Goal: Task Accomplishment & Management: Use online tool/utility

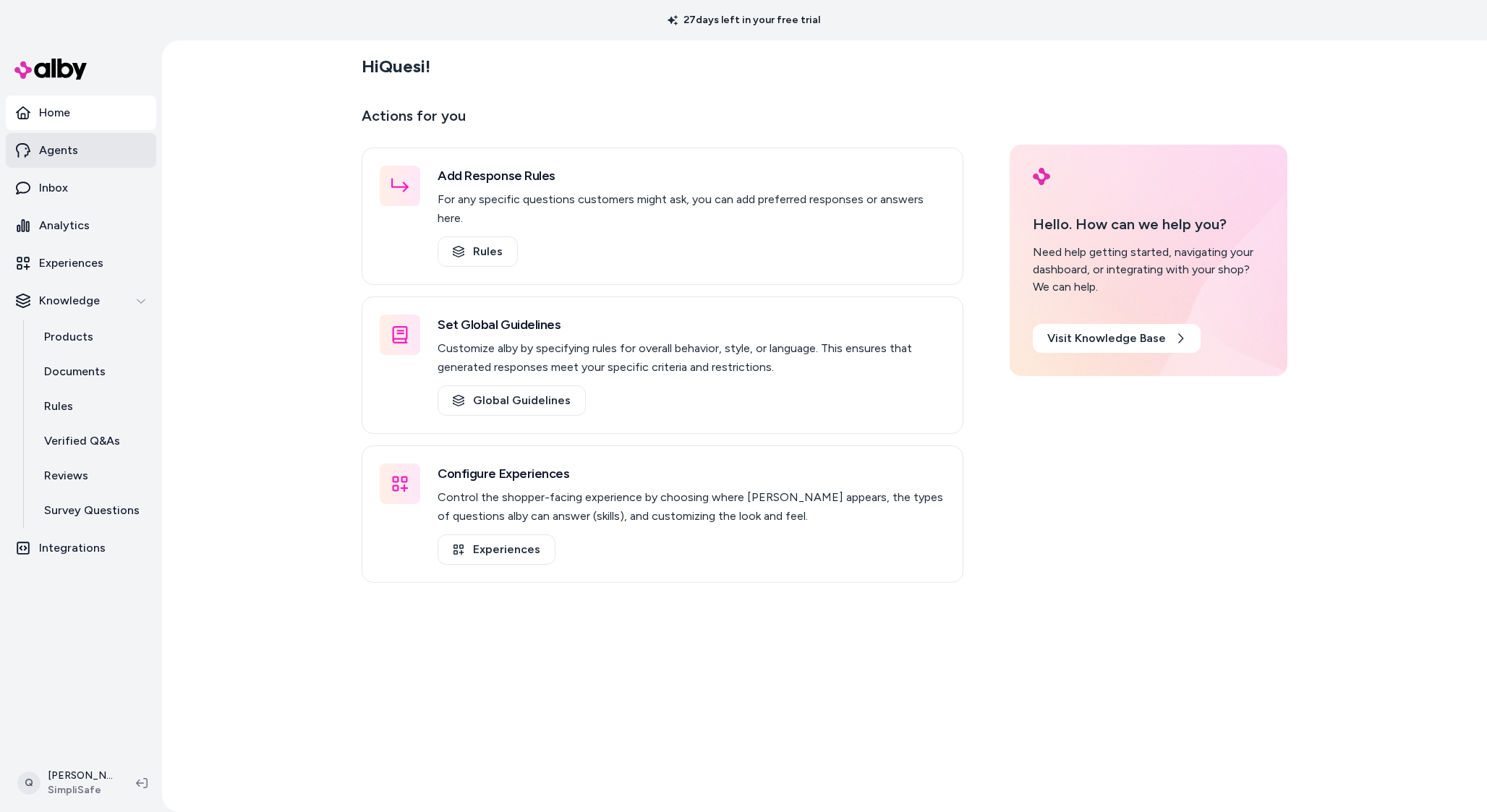
click at [98, 163] on link "Agents" at bounding box center [81, 150] width 150 height 35
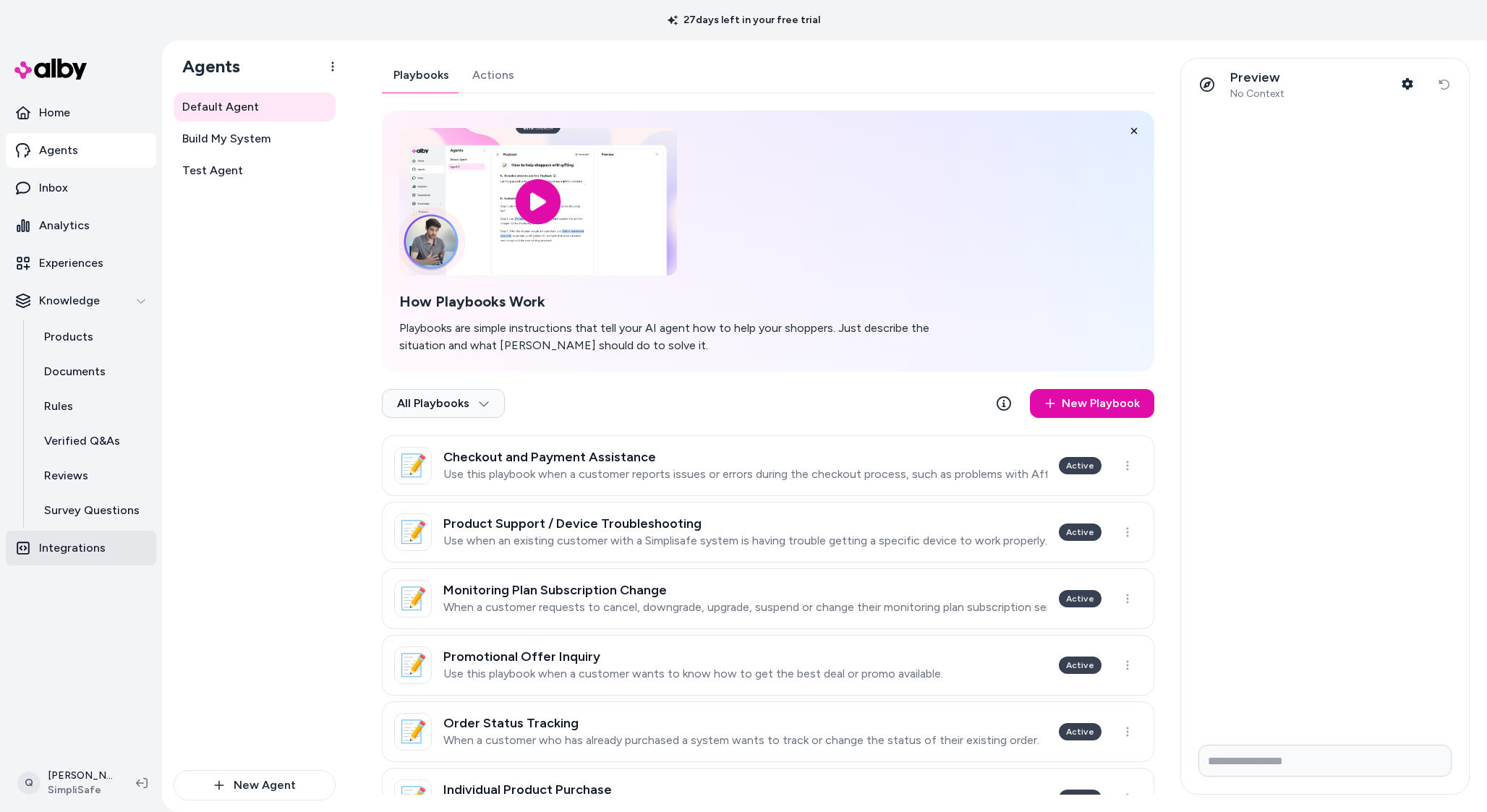
click at [61, 542] on p "Integrations" at bounding box center [72, 548] width 67 height 17
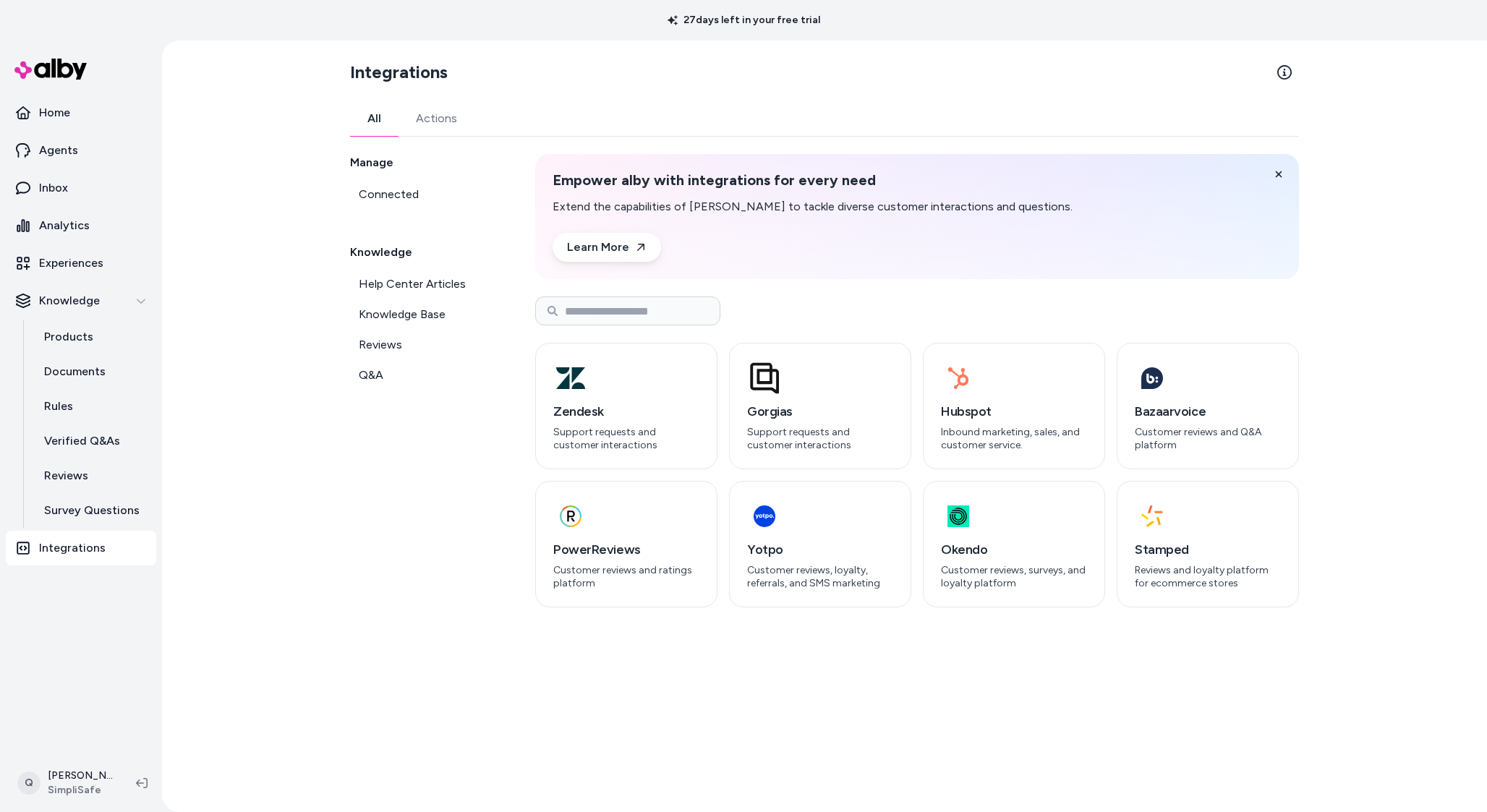
click at [440, 128] on link "Actions" at bounding box center [437, 119] width 76 height 35
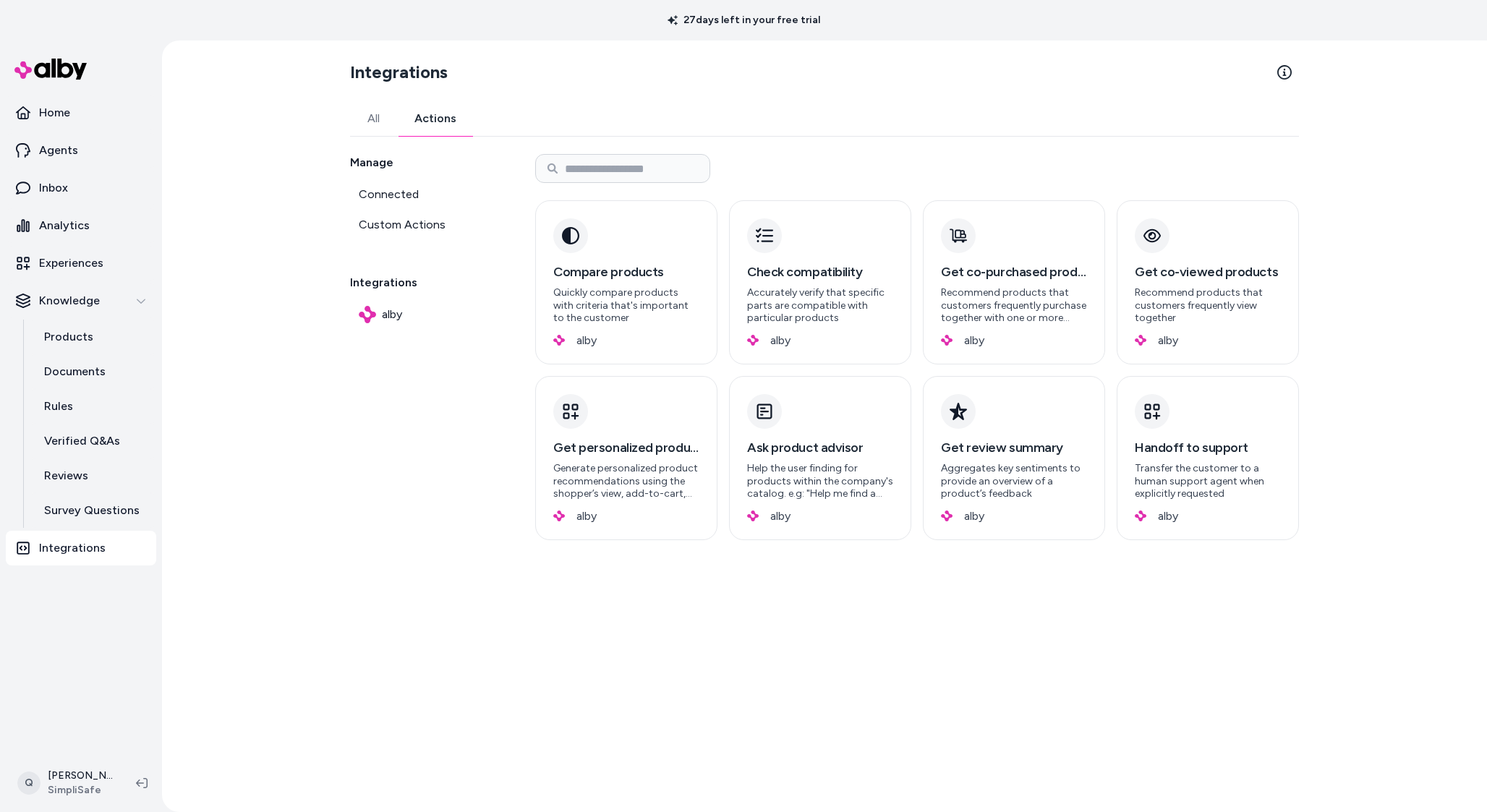
click at [389, 127] on link "All" at bounding box center [373, 119] width 47 height 35
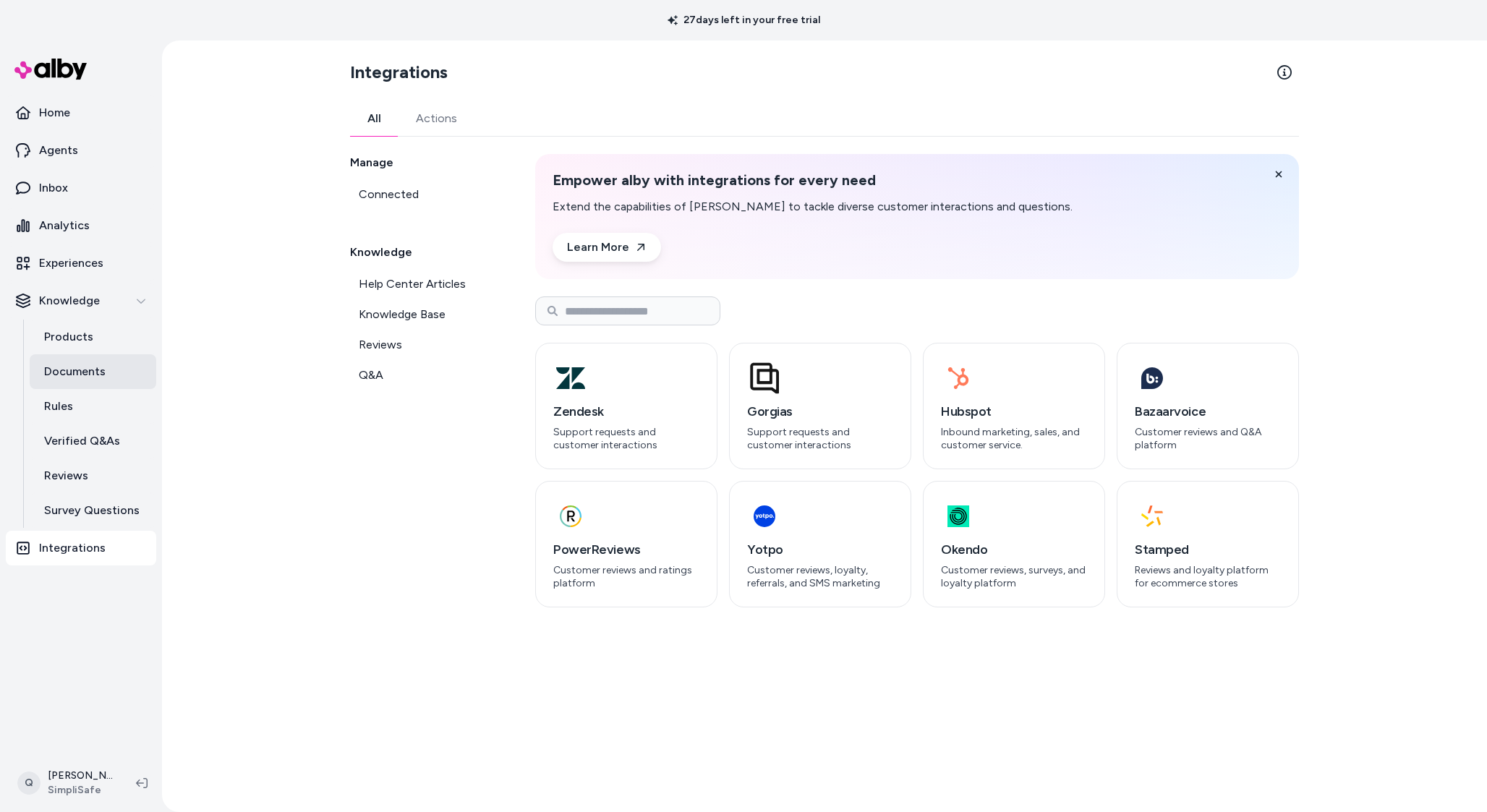
click at [129, 381] on link "Documents" at bounding box center [92, 371] width 126 height 35
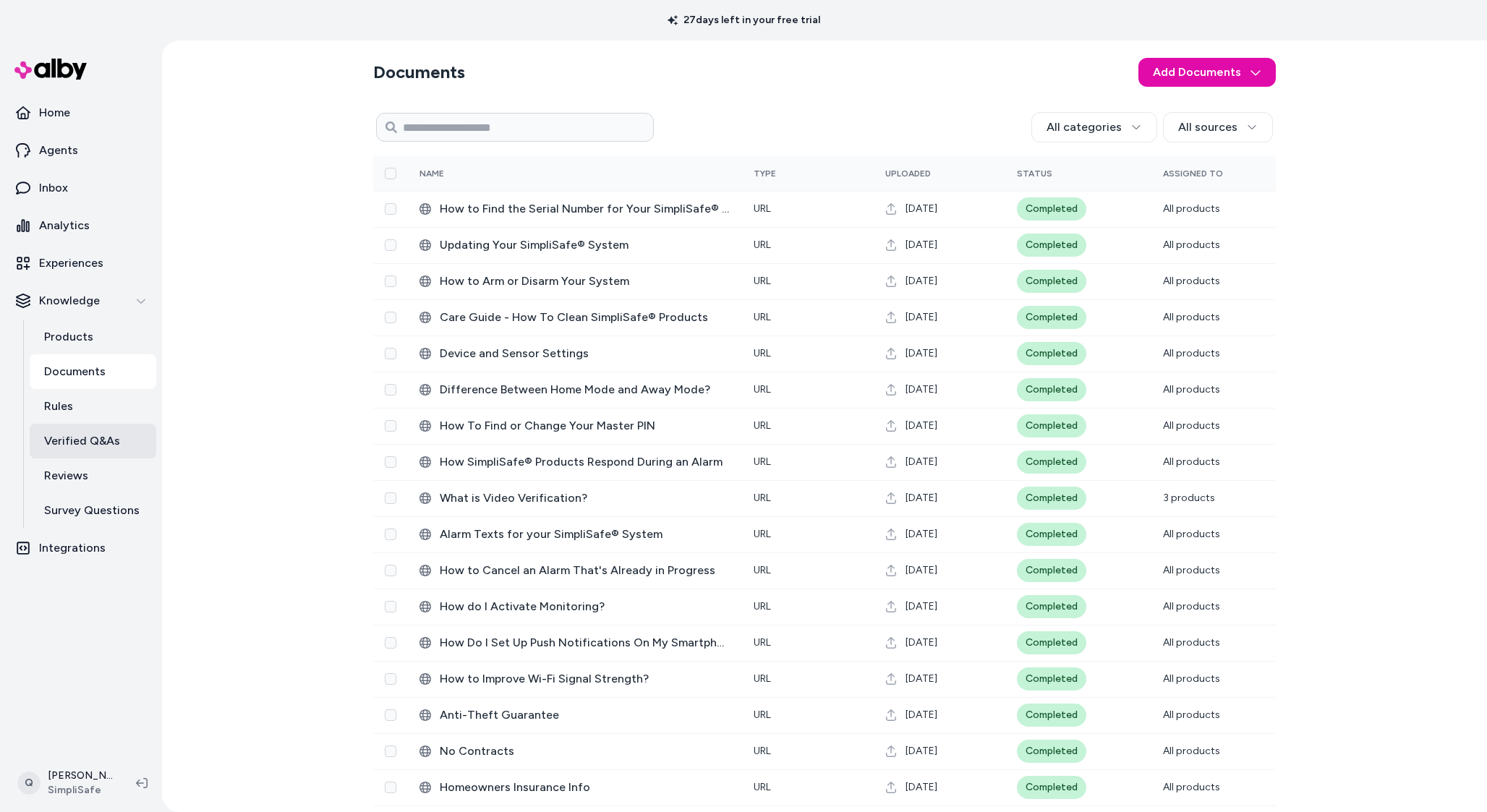
click at [112, 435] on p "Verified Q&As" at bounding box center [82, 441] width 76 height 17
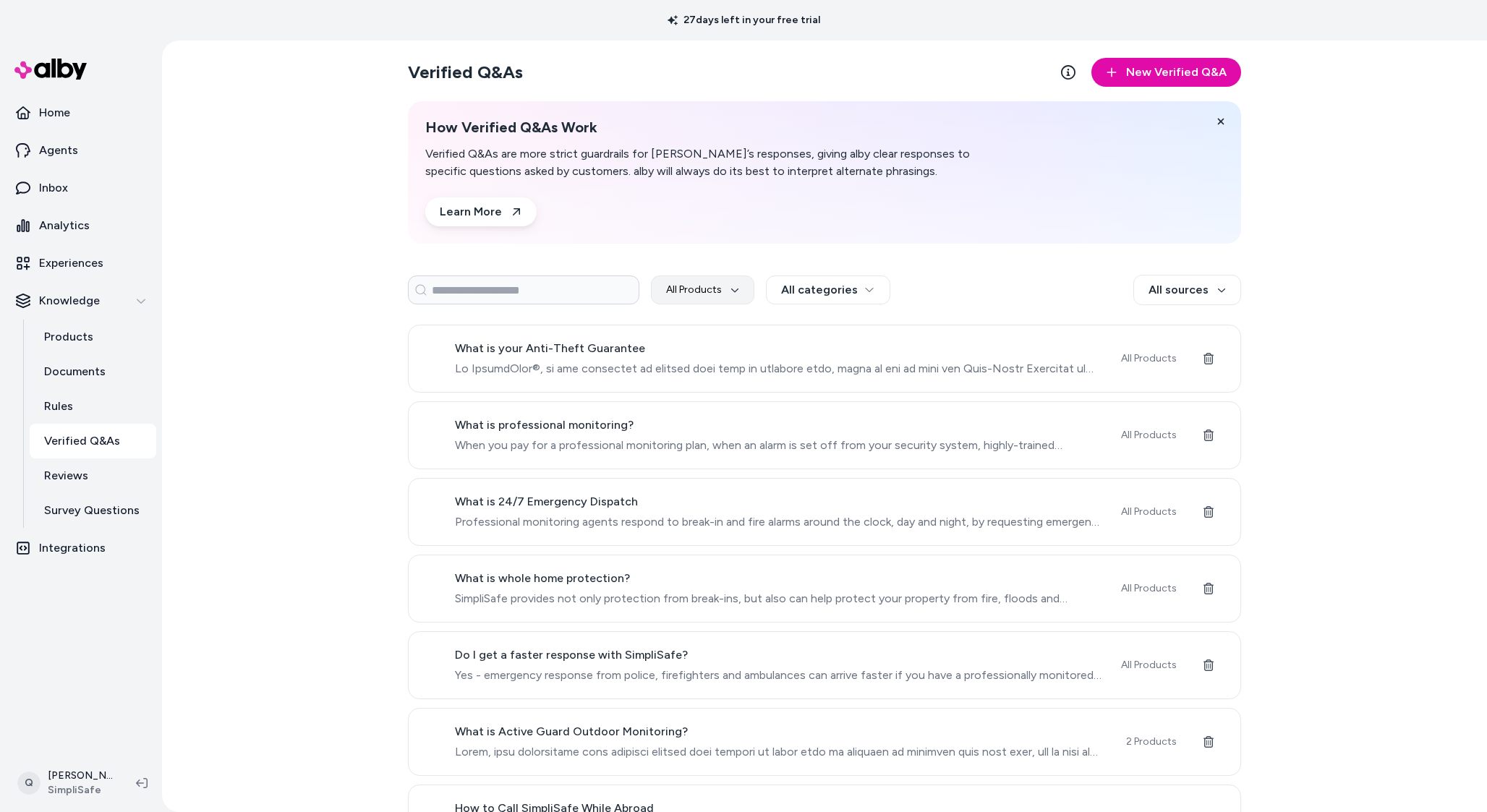
scroll to position [70, 0]
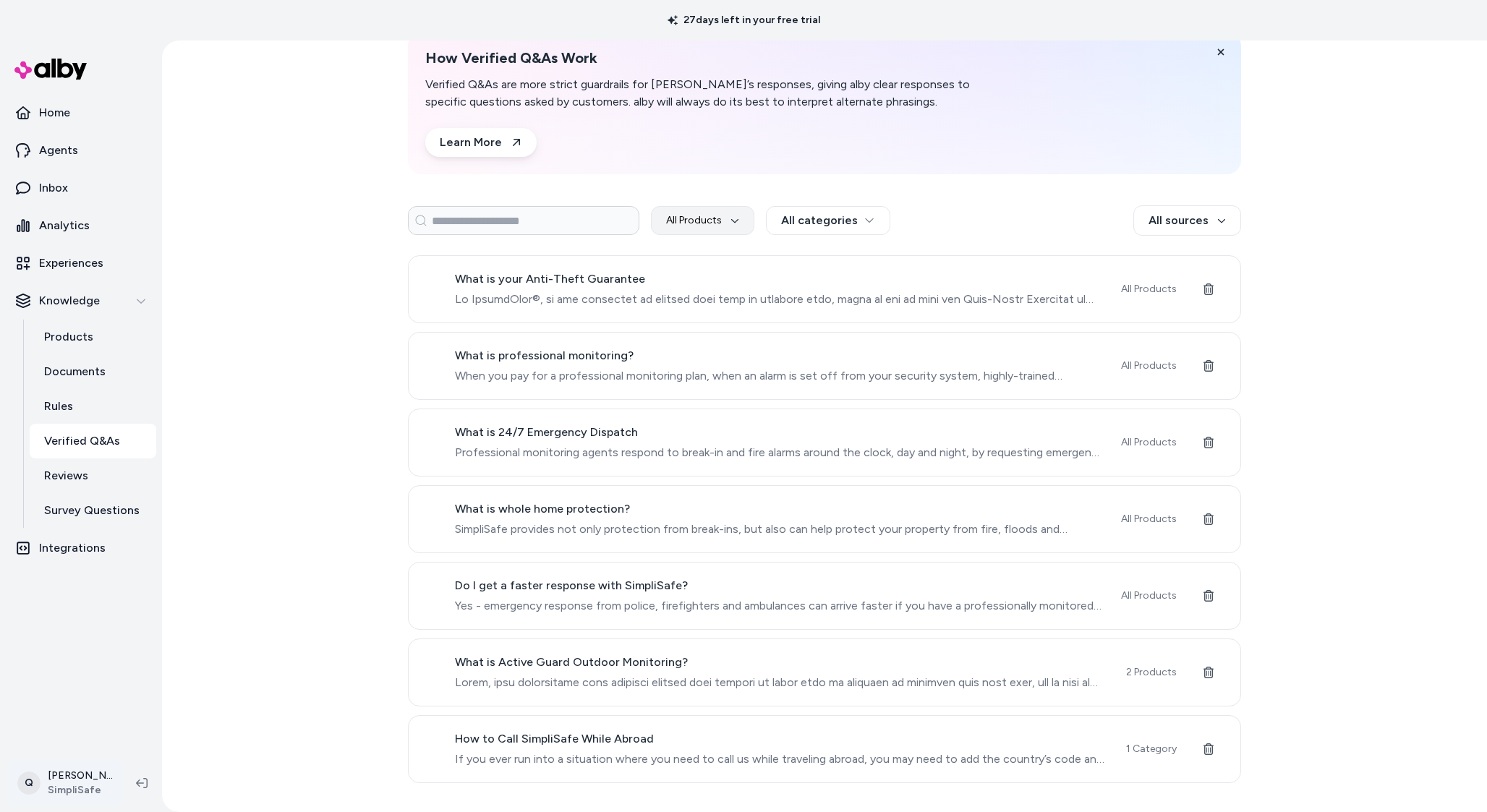
click at [88, 782] on html "27 days left in your free trial Home Agents Inbox Analytics Experiences Knowled…" at bounding box center [743, 406] width 1487 height 812
click at [102, 679] on link "Team Members" at bounding box center [101, 689] width 171 height 35
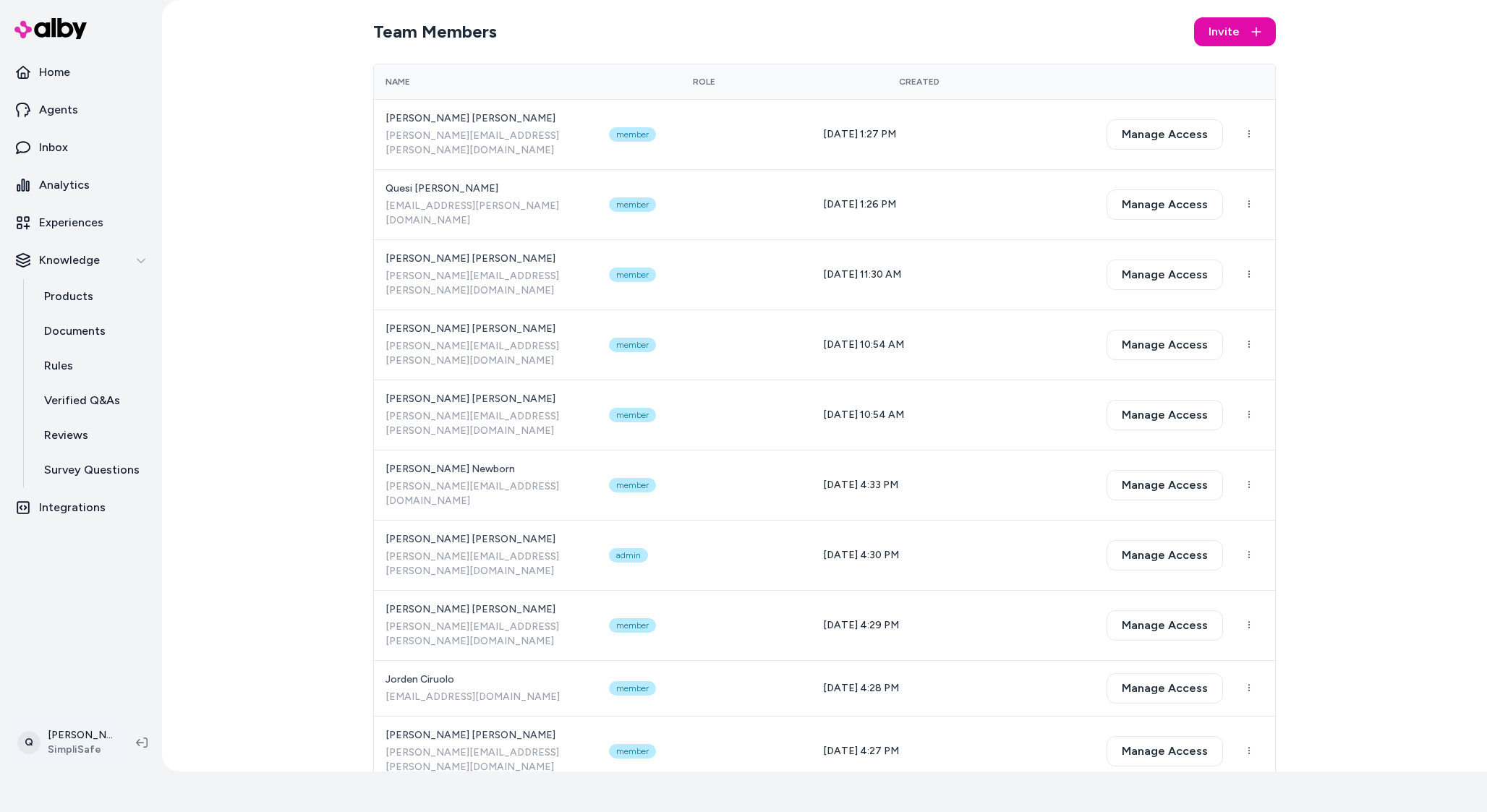
click at [73, 736] on html "27 days left in your free trial Home Agents Inbox Analytics Experiences Knowled…" at bounding box center [743, 365] width 1487 height 812
click at [125, 586] on link "Settings" at bounding box center [101, 579] width 171 height 35
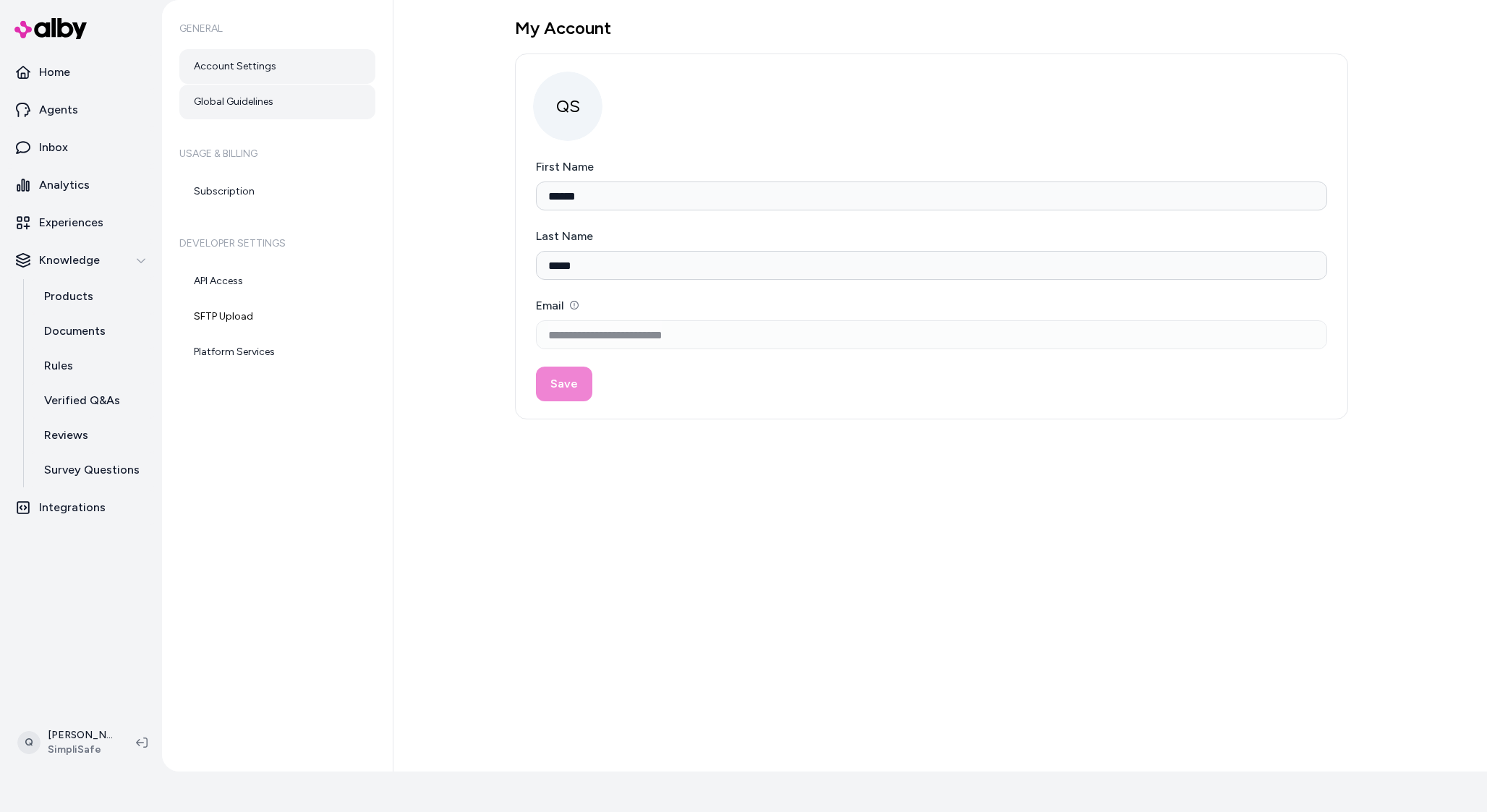
click at [209, 106] on link "Global Guidelines" at bounding box center [277, 102] width 196 height 35
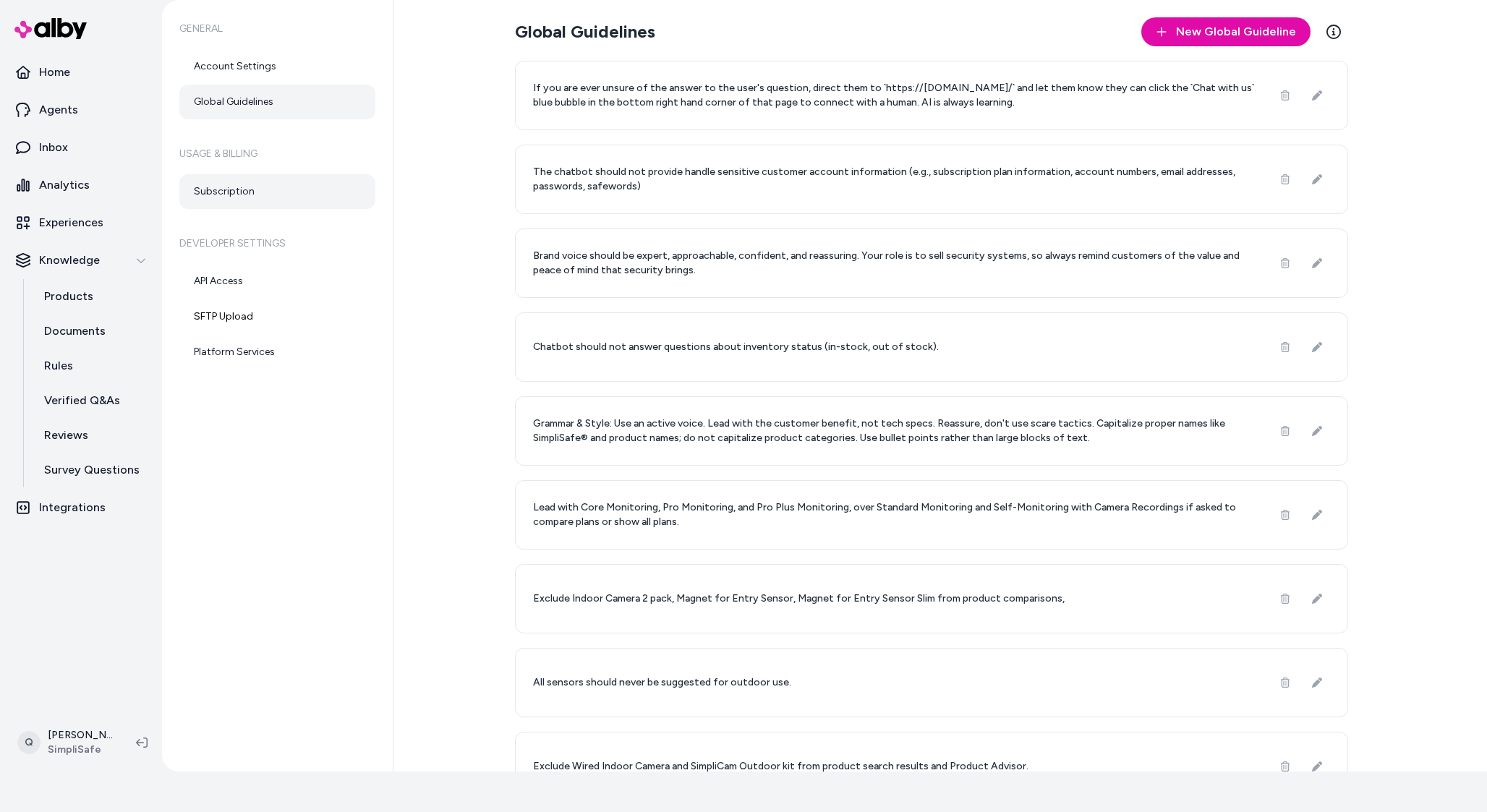
click at [257, 183] on link "Subscription" at bounding box center [277, 192] width 196 height 35
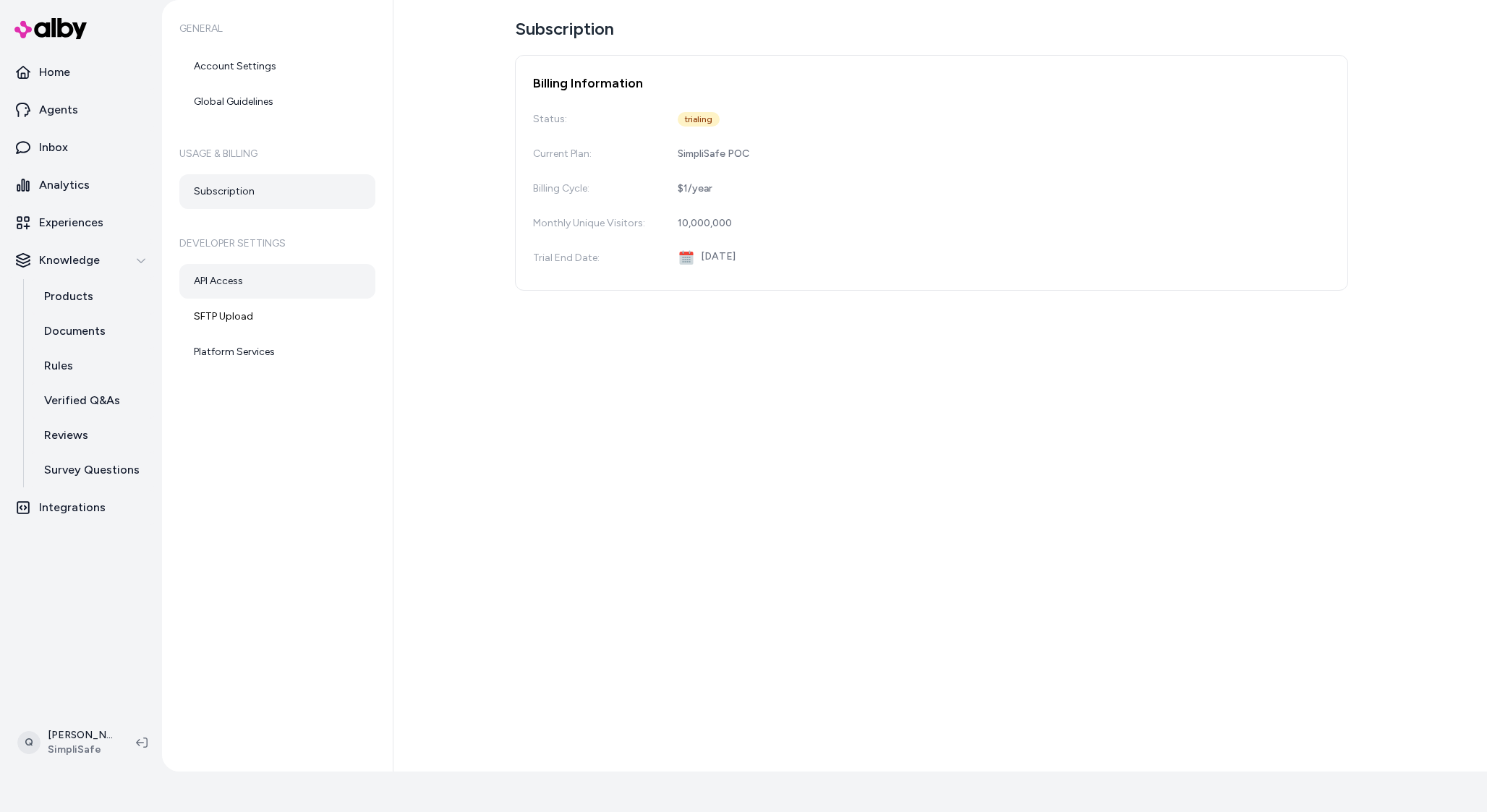
click at [265, 281] on link "API Access" at bounding box center [277, 281] width 196 height 35
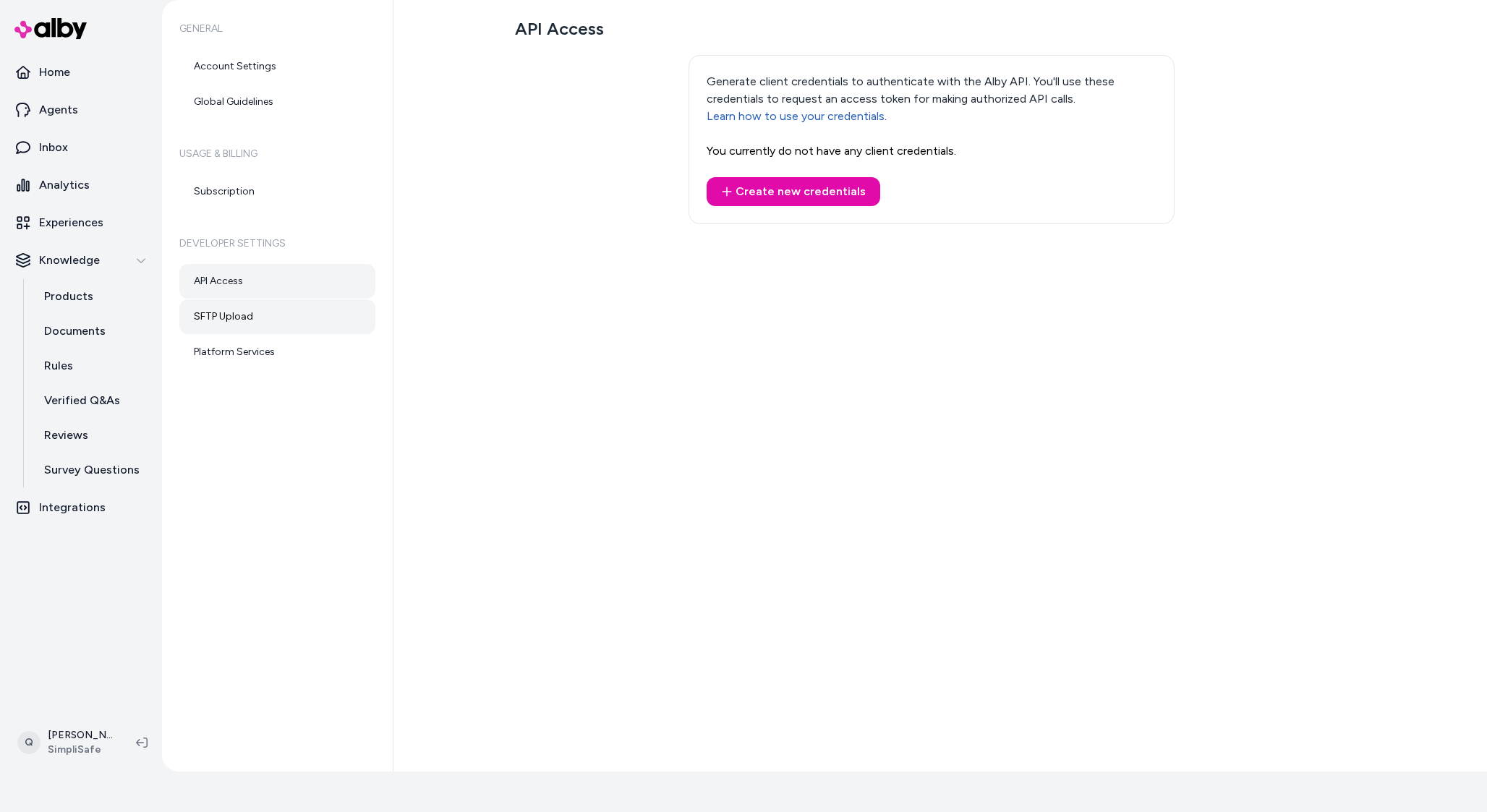
click at [255, 312] on link "SFTP Upload" at bounding box center [277, 316] width 196 height 35
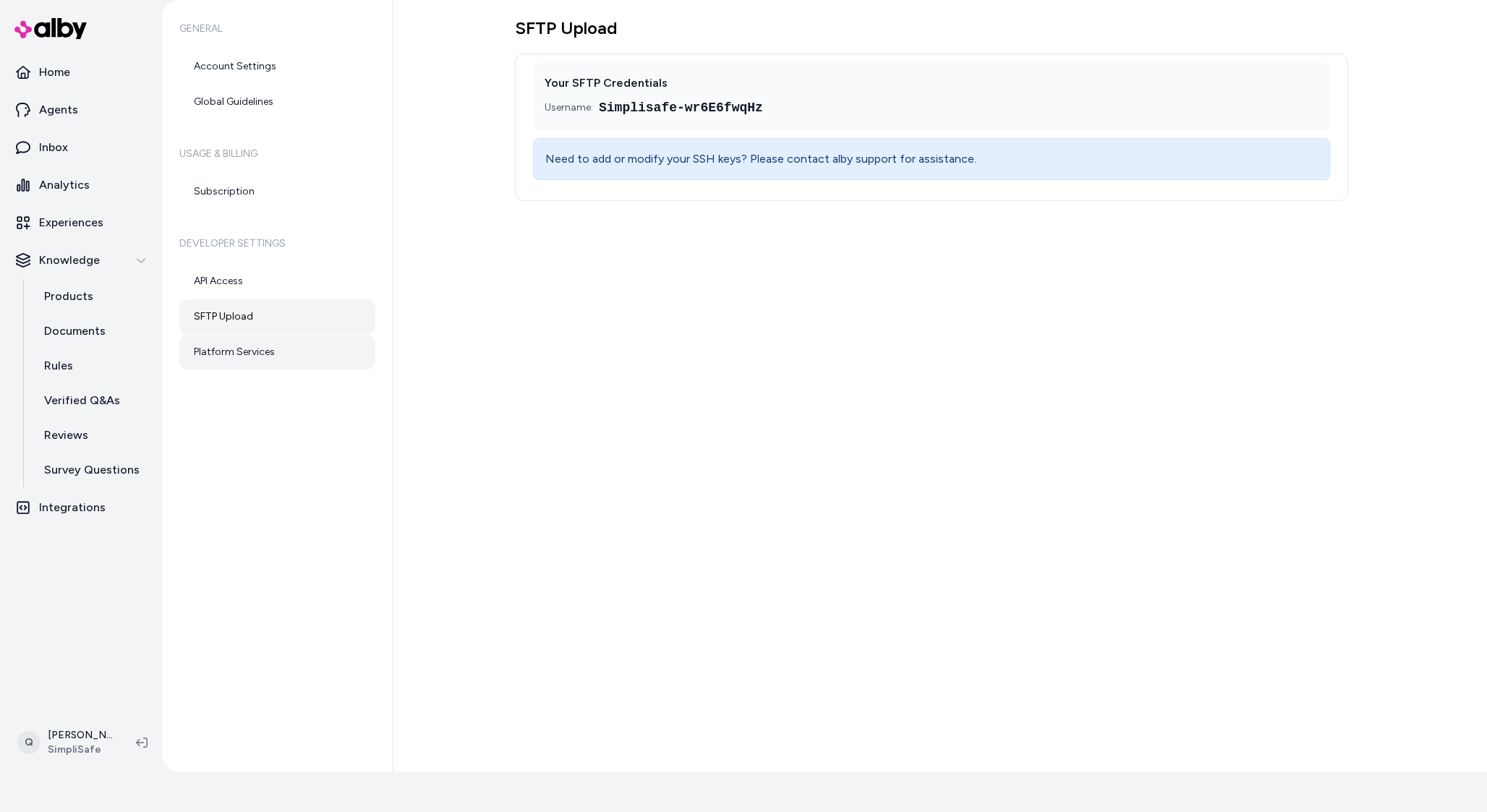
click at [268, 355] on link "Platform Services" at bounding box center [277, 352] width 196 height 35
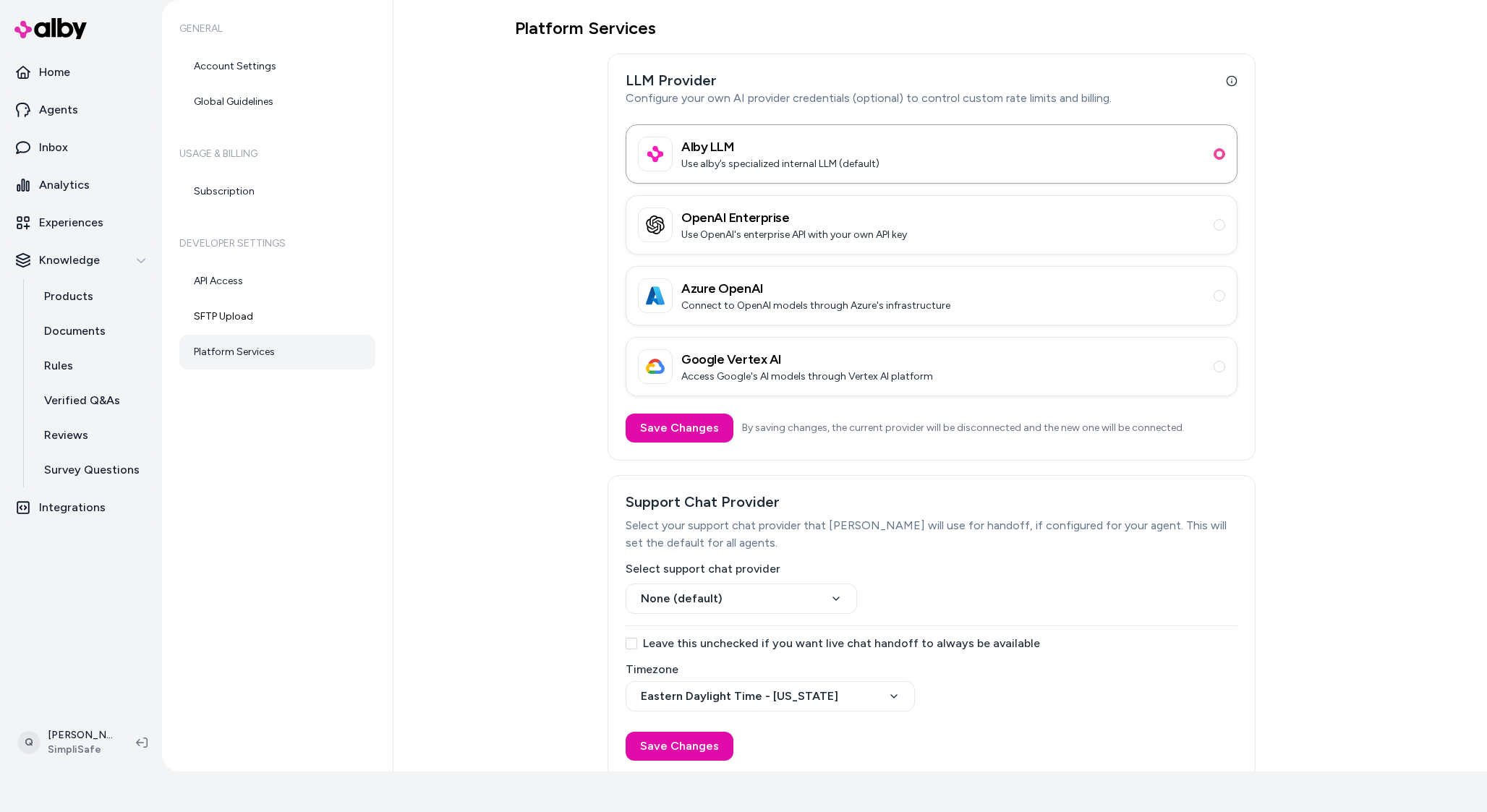
scroll to position [16, 0]
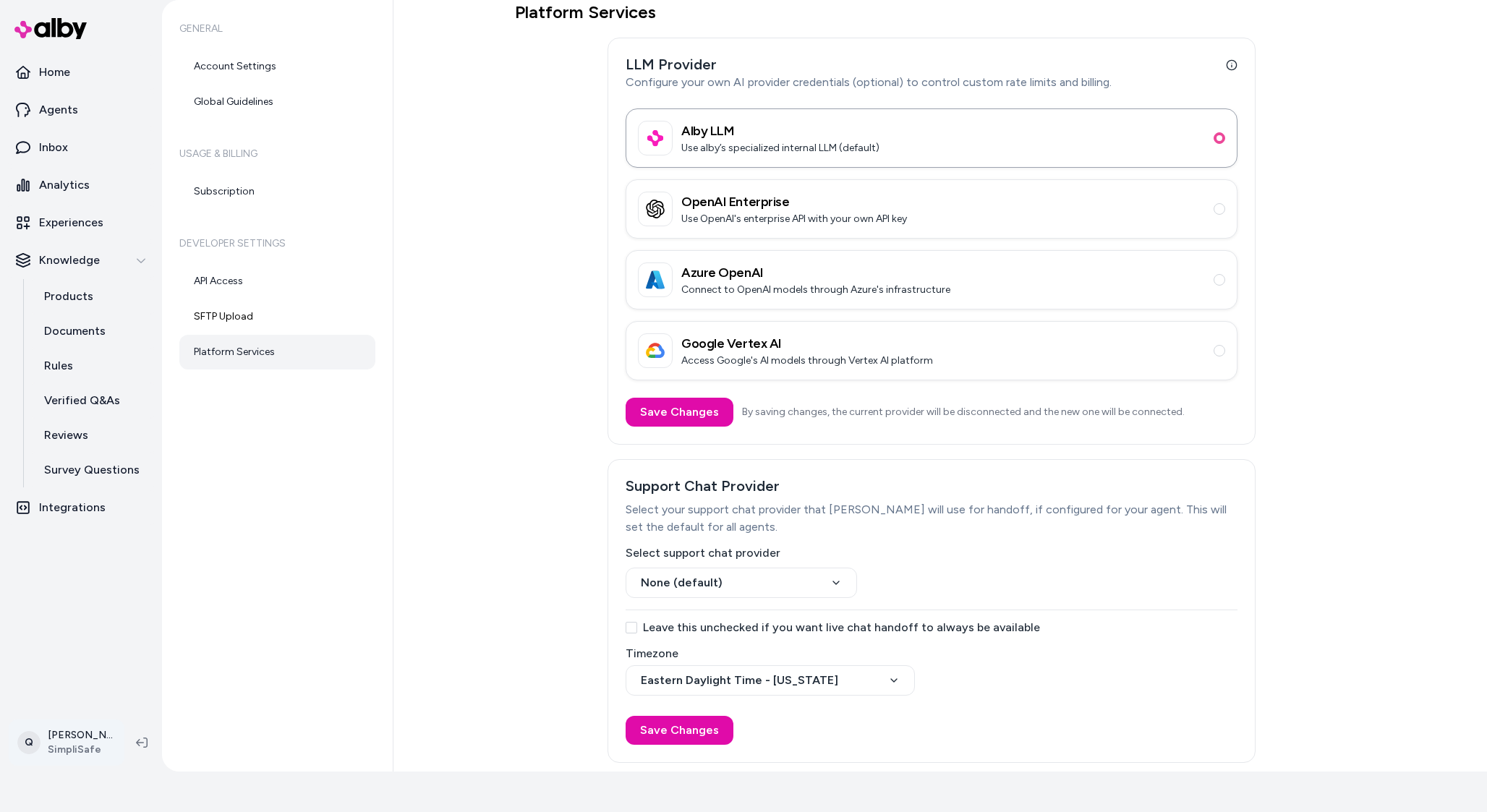
click at [45, 741] on html "27 days left in your free trial Home Agents Inbox Analytics Experiences Knowled…" at bounding box center [743, 365] width 1487 height 812
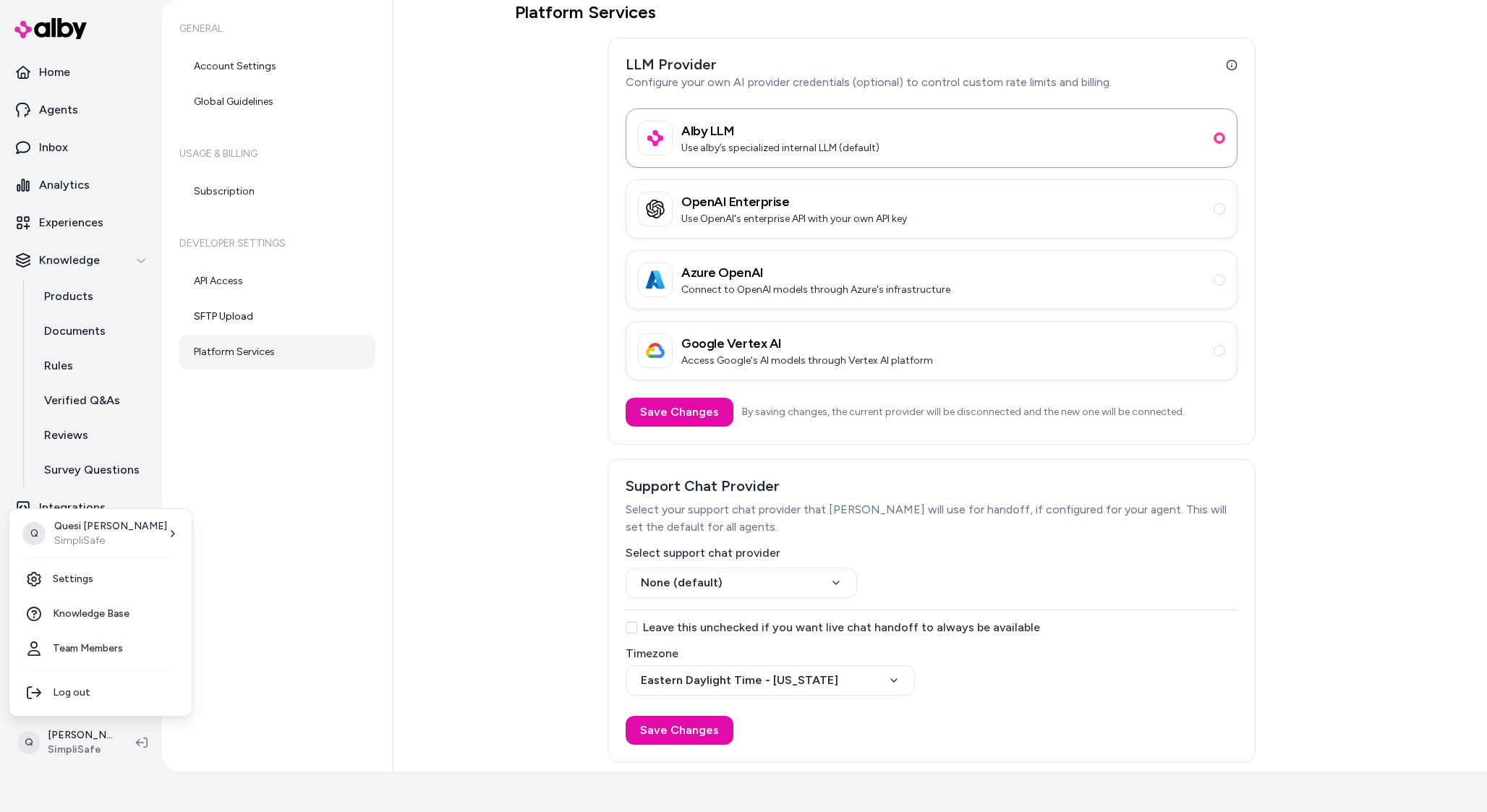
click at [271, 624] on html "27 days left in your free trial Home Agents Inbox Analytics Experiences Knowled…" at bounding box center [743, 365] width 1487 height 812
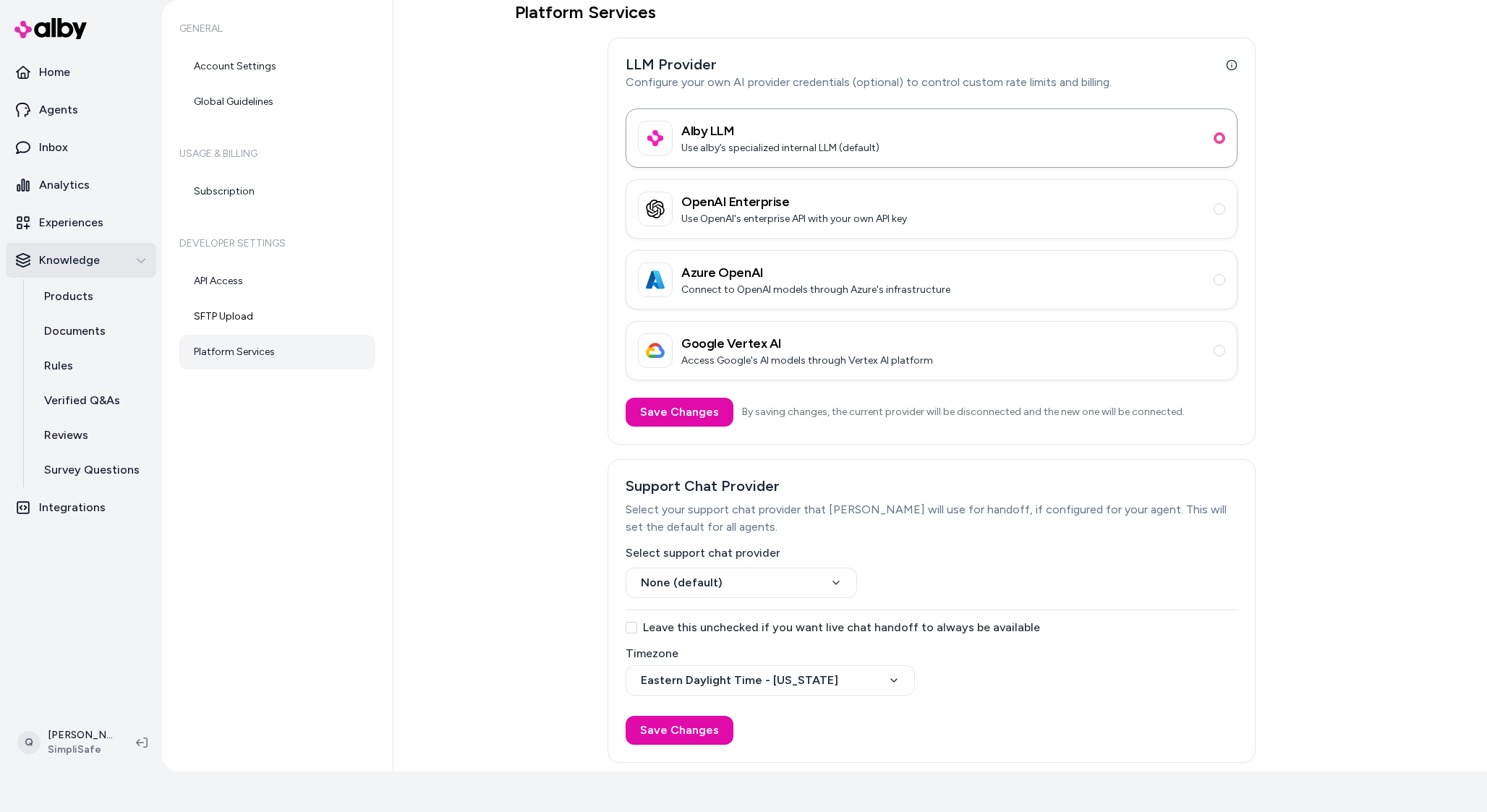
click at [145, 264] on icon "button" at bounding box center [140, 260] width 10 height 10
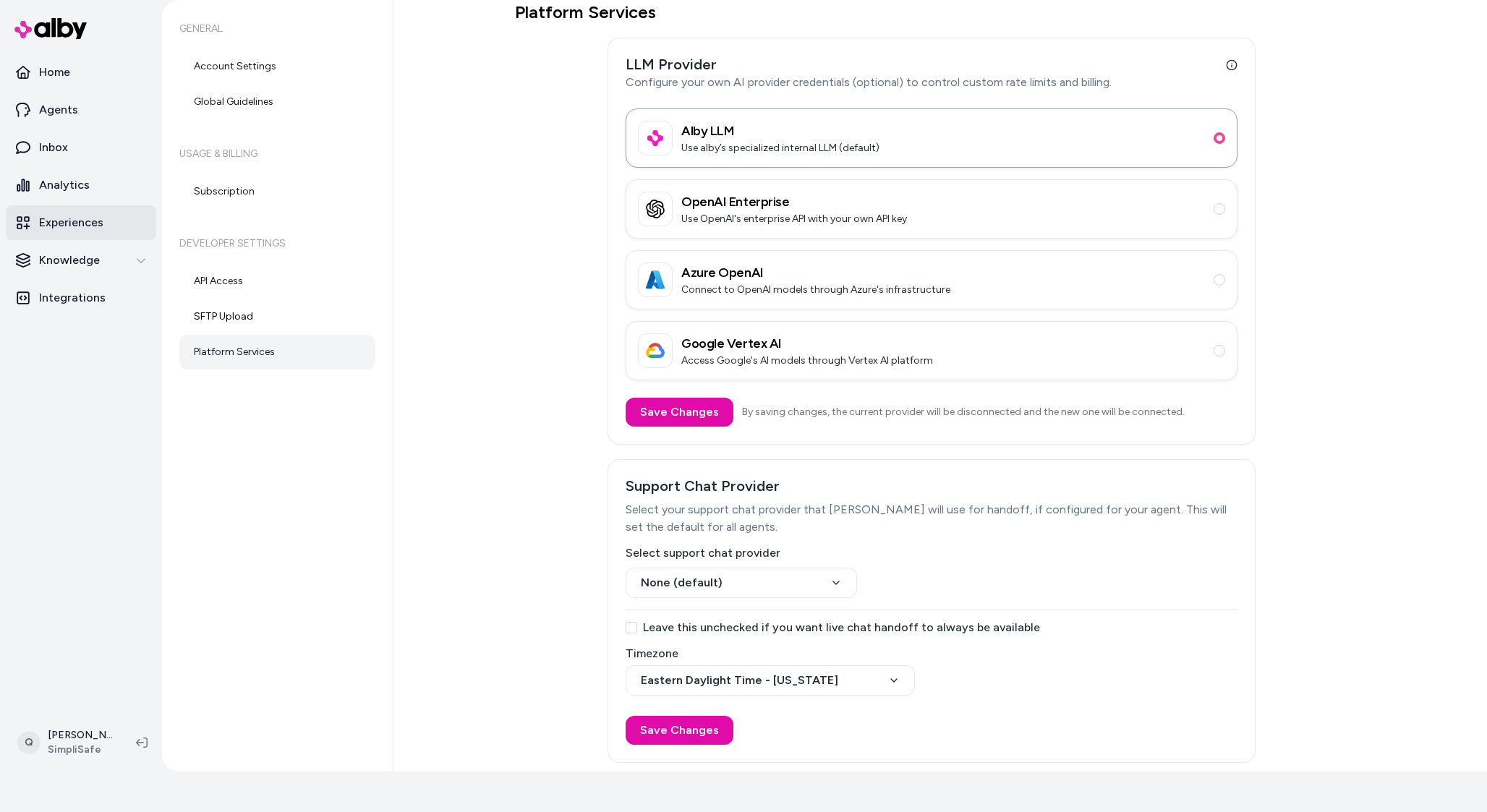
click at [121, 231] on link "Experiences" at bounding box center [81, 223] width 150 height 35
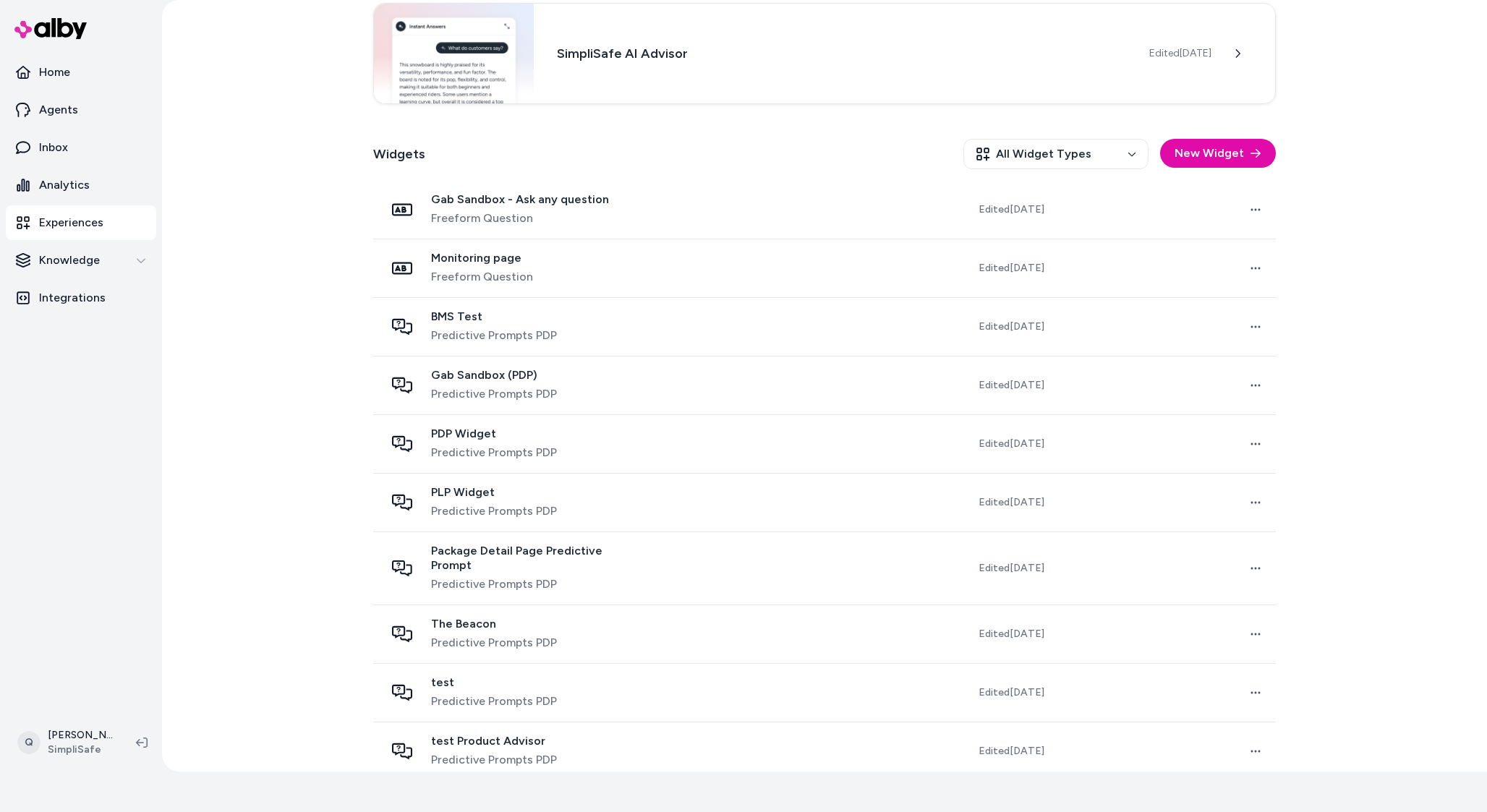
scroll to position [316, 0]
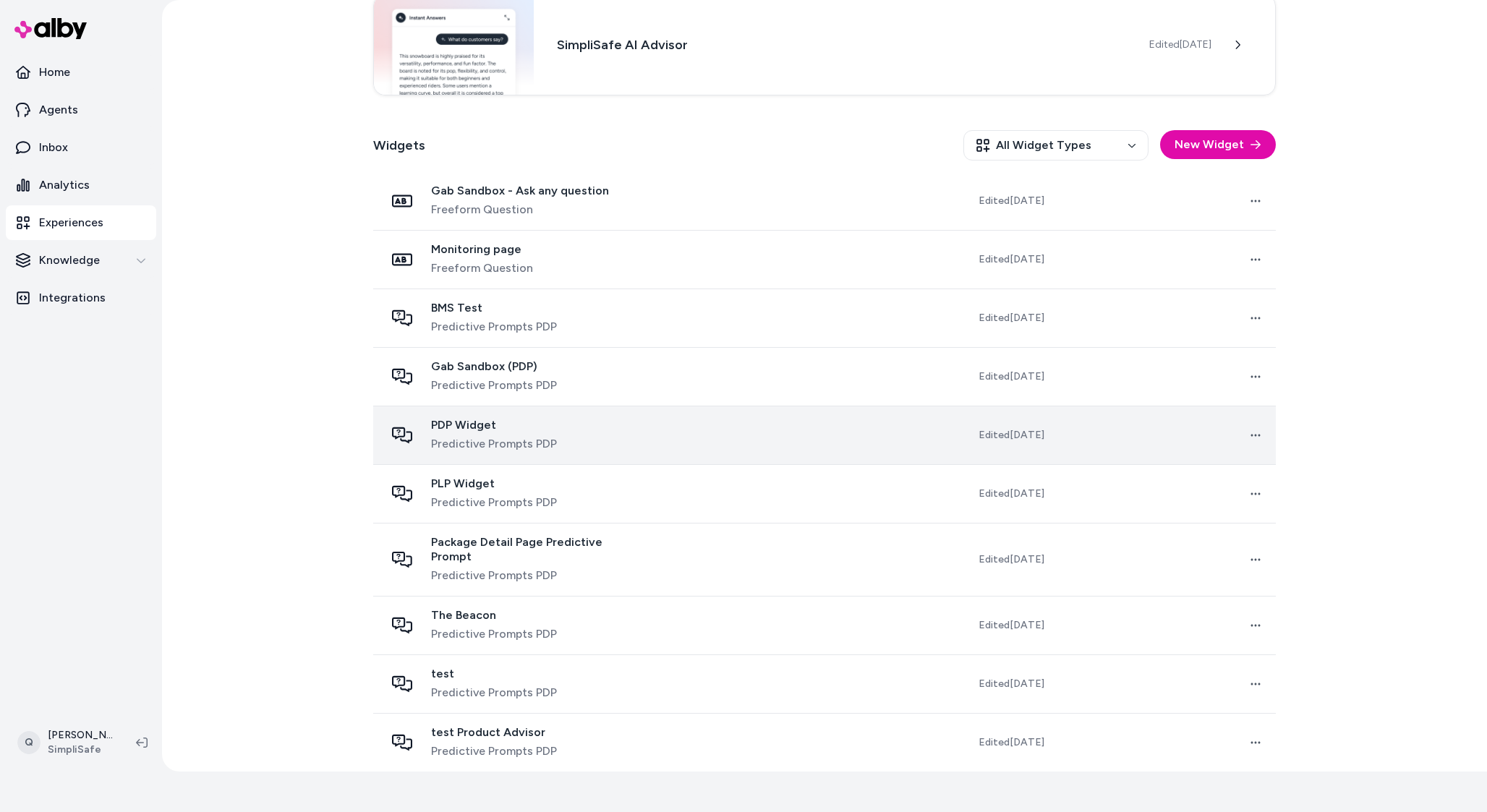
click at [476, 427] on span "PDP Widget" at bounding box center [494, 425] width 126 height 15
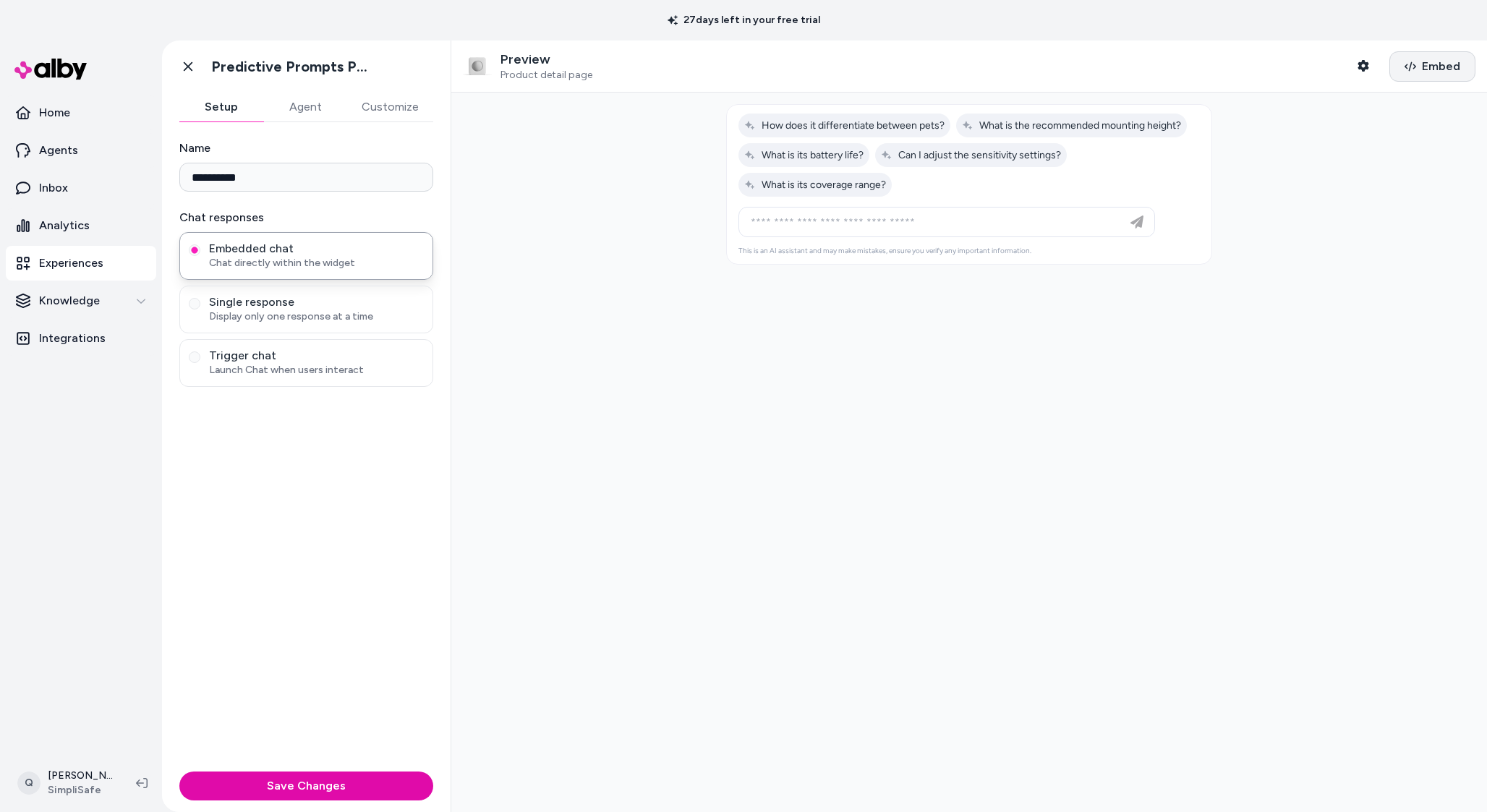
click at [1452, 70] on span "Embed" at bounding box center [1441, 67] width 38 height 17
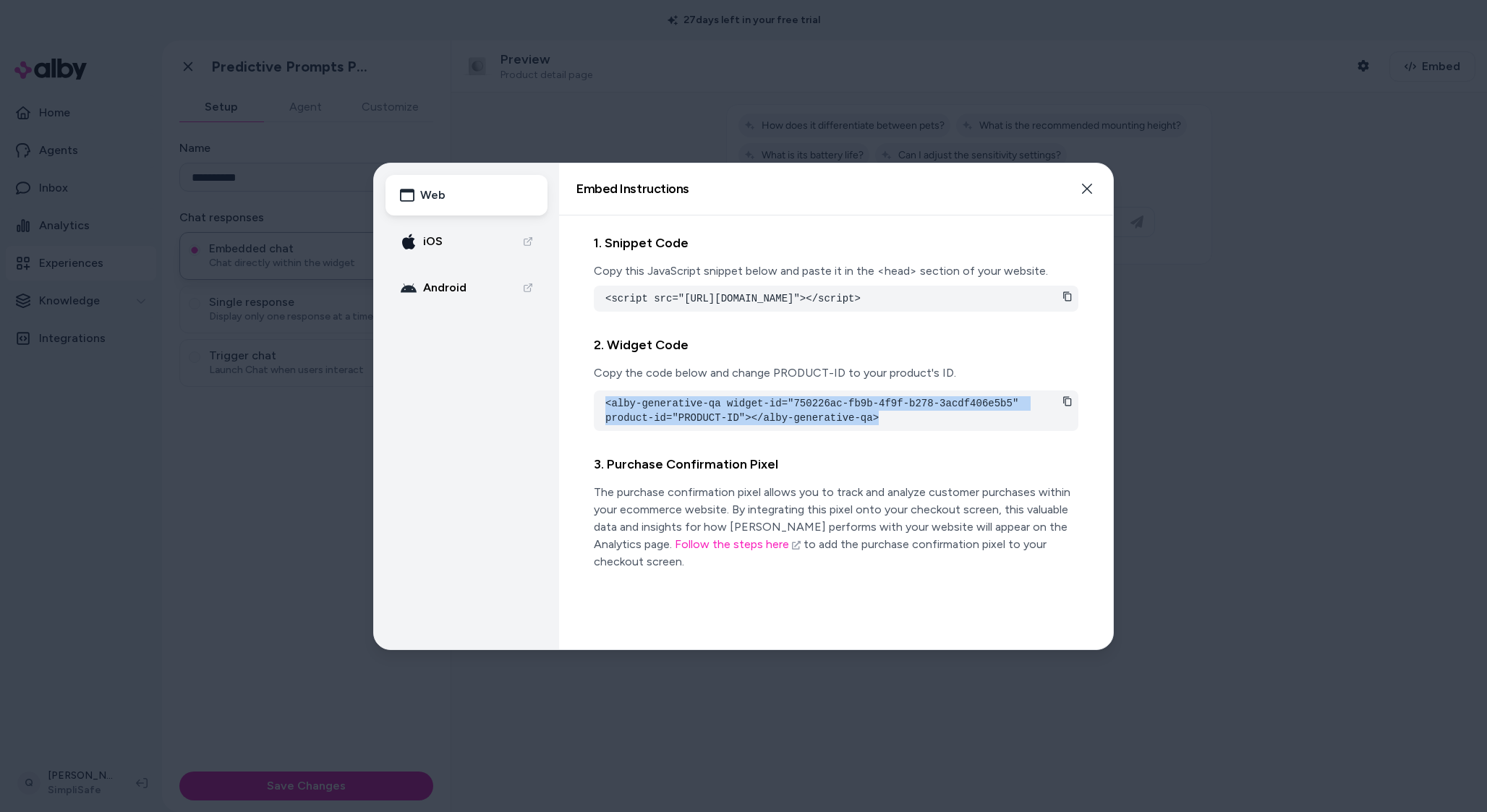
drag, startPoint x: 606, startPoint y: 419, endPoint x: 899, endPoint y: 435, distance: 293.4
click at [899, 425] on pre "<alby-generative-qa widget-id="750226ac-fb9b-4f9f-b278-3acdf406e5b5" product-id…" at bounding box center [836, 410] width 462 height 29
drag, startPoint x: 795, startPoint y: 415, endPoint x: 1012, endPoint y: 416, distance: 217.0
click at [1012, 416] on pre "<alby-generative-qa widget-id="750226ac-fb9b-4f9f-b278-3acdf406e5b5" product-id…" at bounding box center [836, 410] width 462 height 29
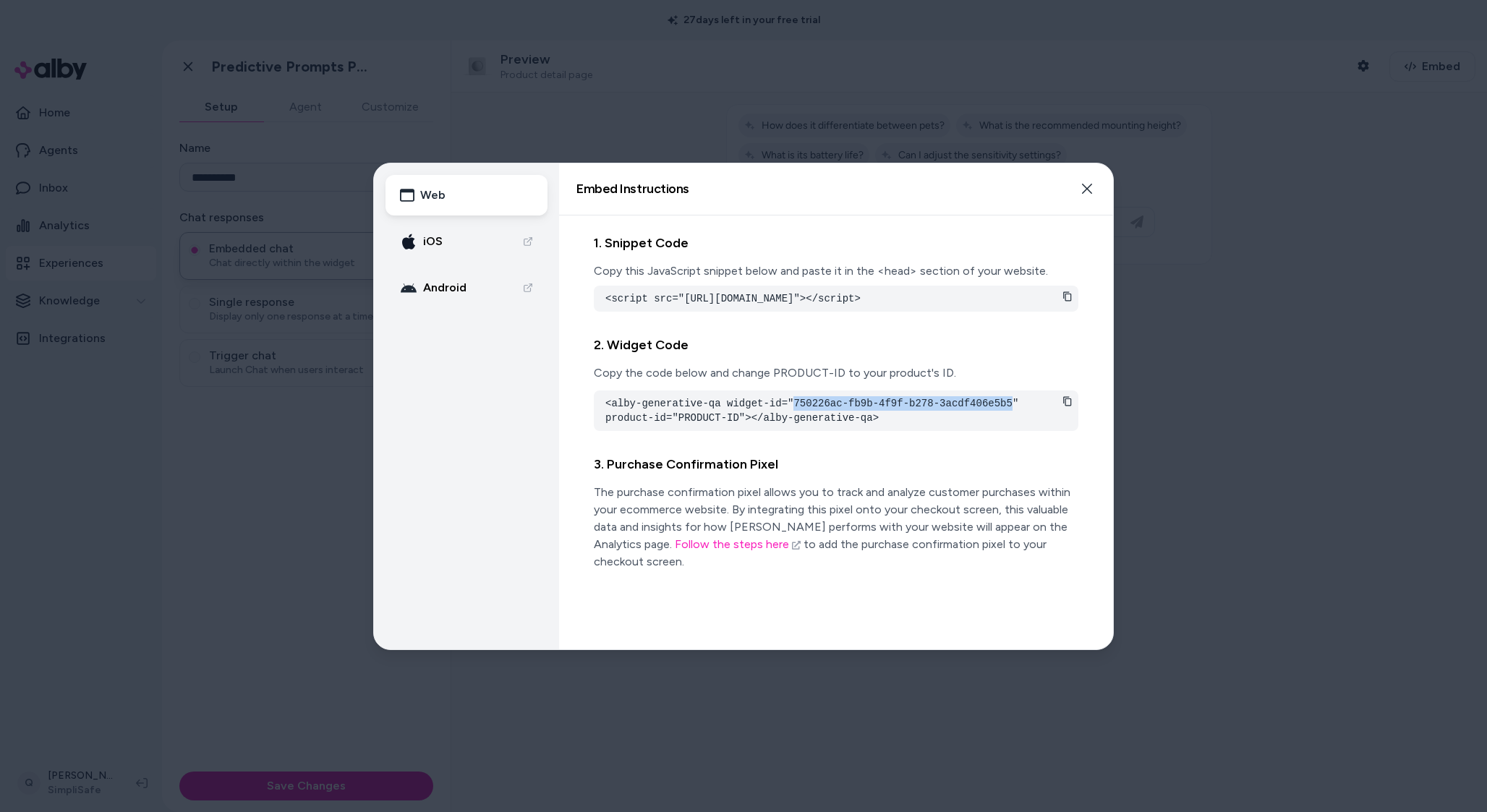
copy pre "750226ac-fb9b-4f9f-b278-3acdf406e5b5"
click at [1025, 122] on div at bounding box center [743, 406] width 1487 height 812
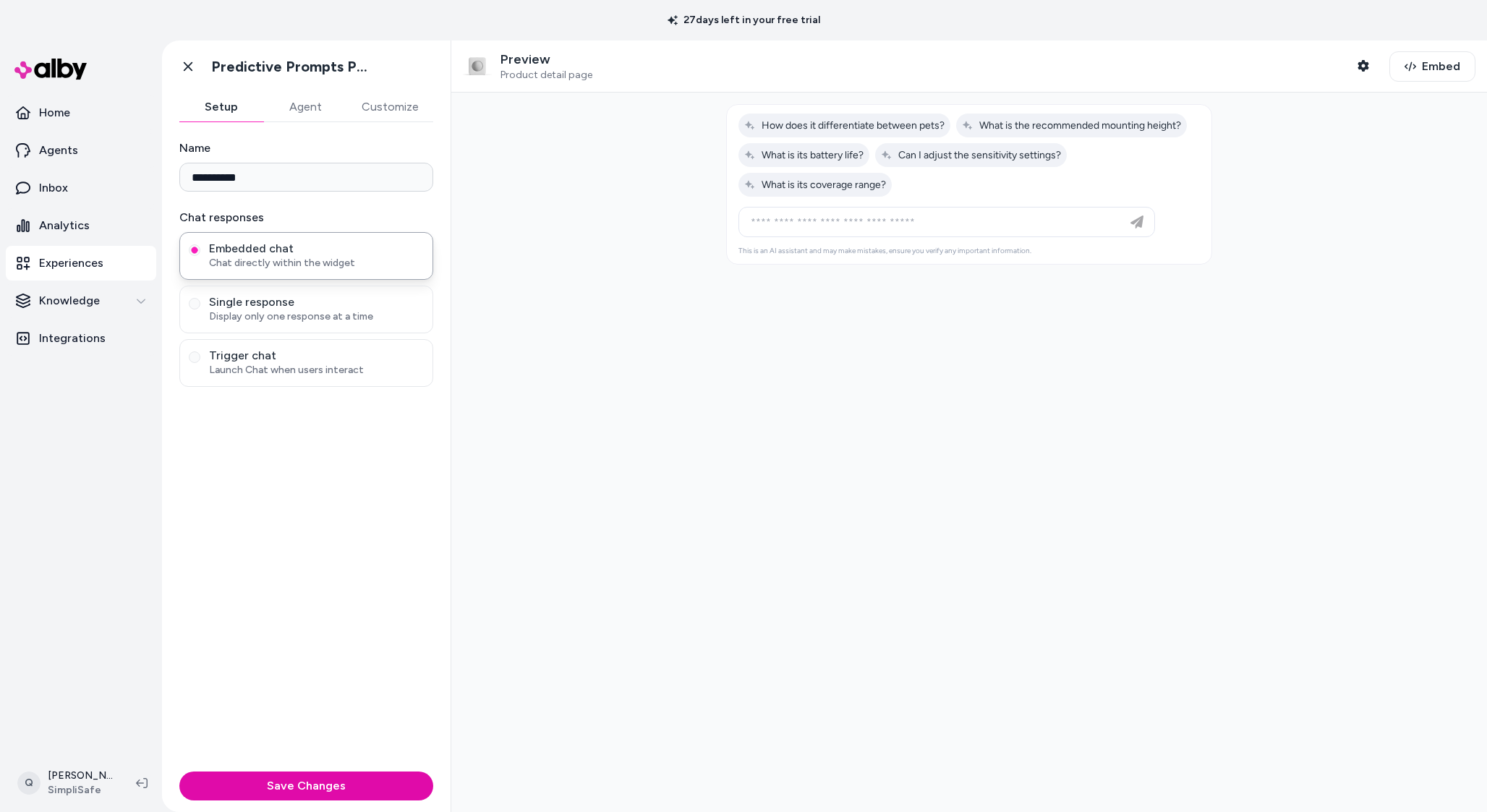
click at [116, 265] on link "Experiences" at bounding box center [81, 263] width 150 height 35
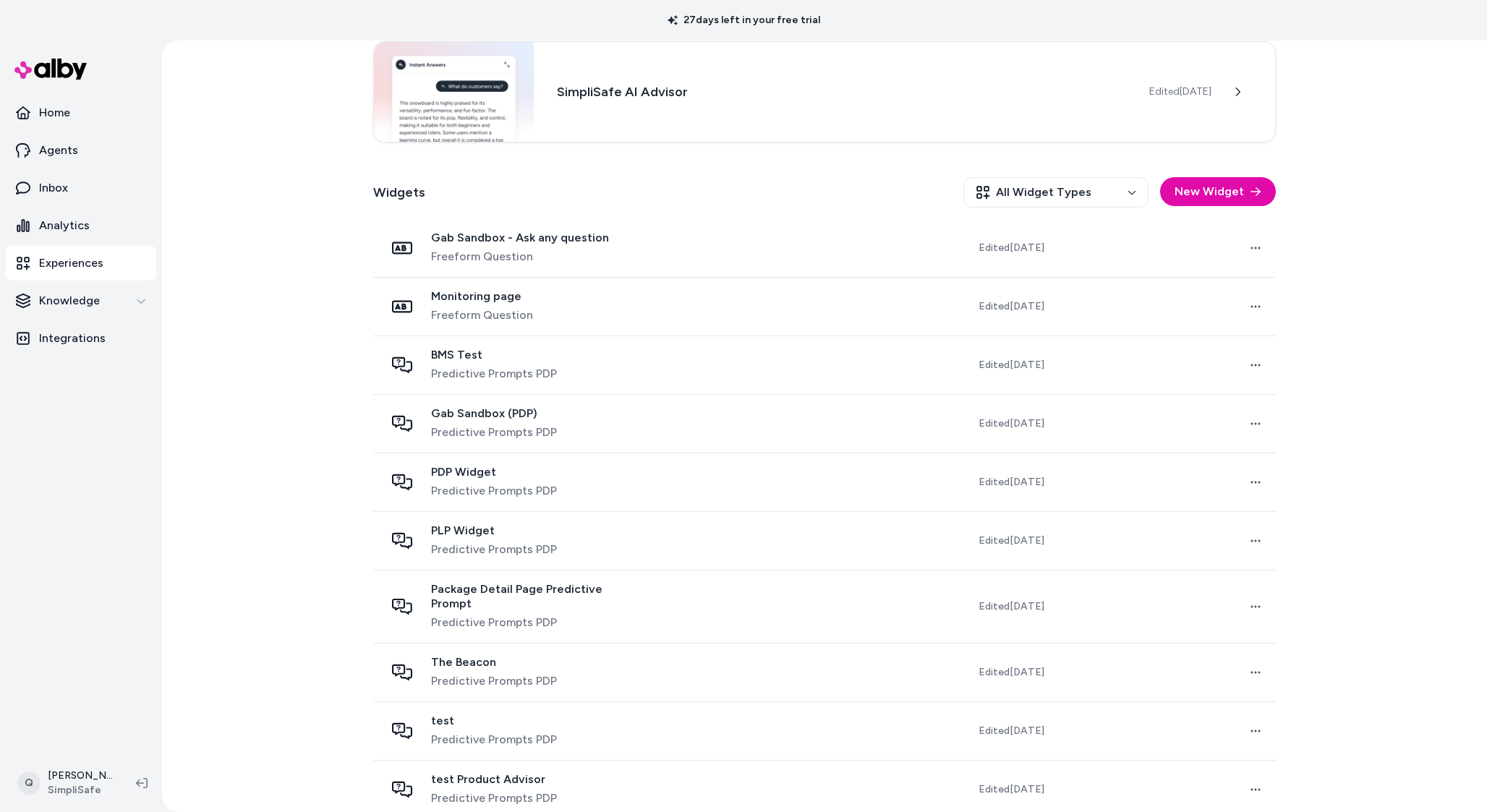
scroll to position [336, 0]
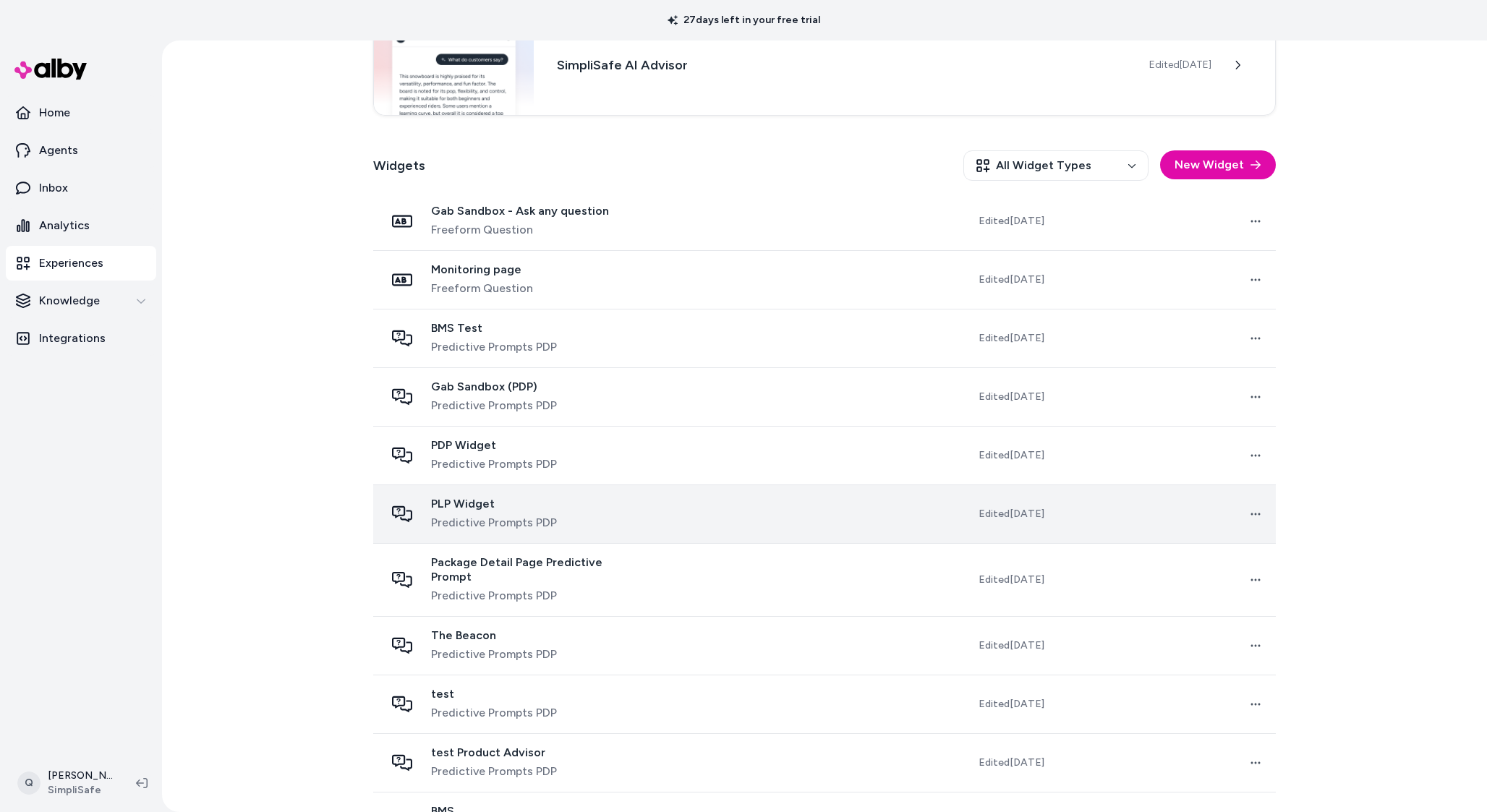
click at [565, 510] on div "PLP Widget Predictive Prompts PDP" at bounding box center [514, 514] width 259 height 35
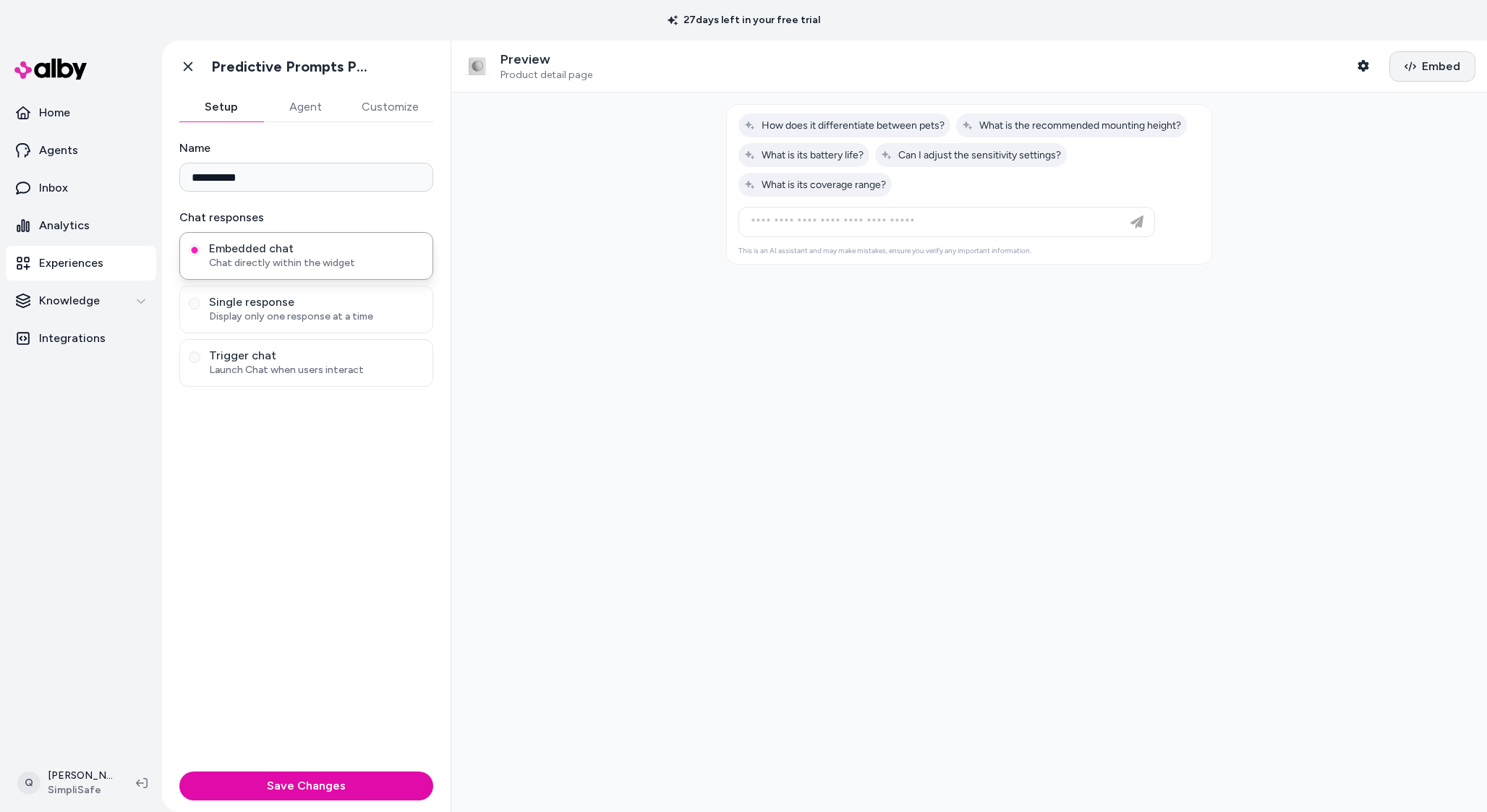
click at [1460, 71] on span "Embed" at bounding box center [1441, 67] width 38 height 17
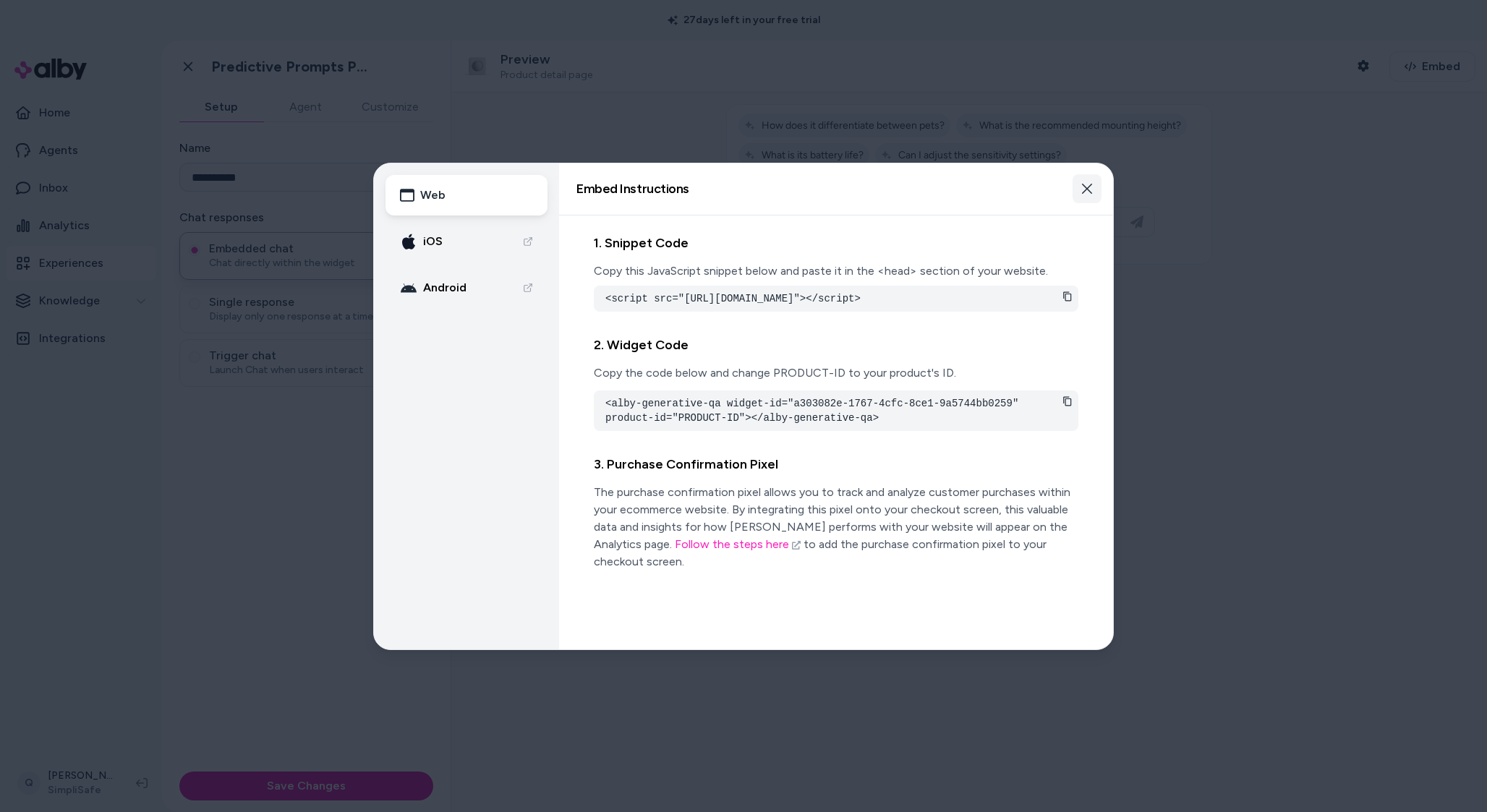
click at [1088, 194] on icon "button" at bounding box center [1087, 188] width 12 height 12
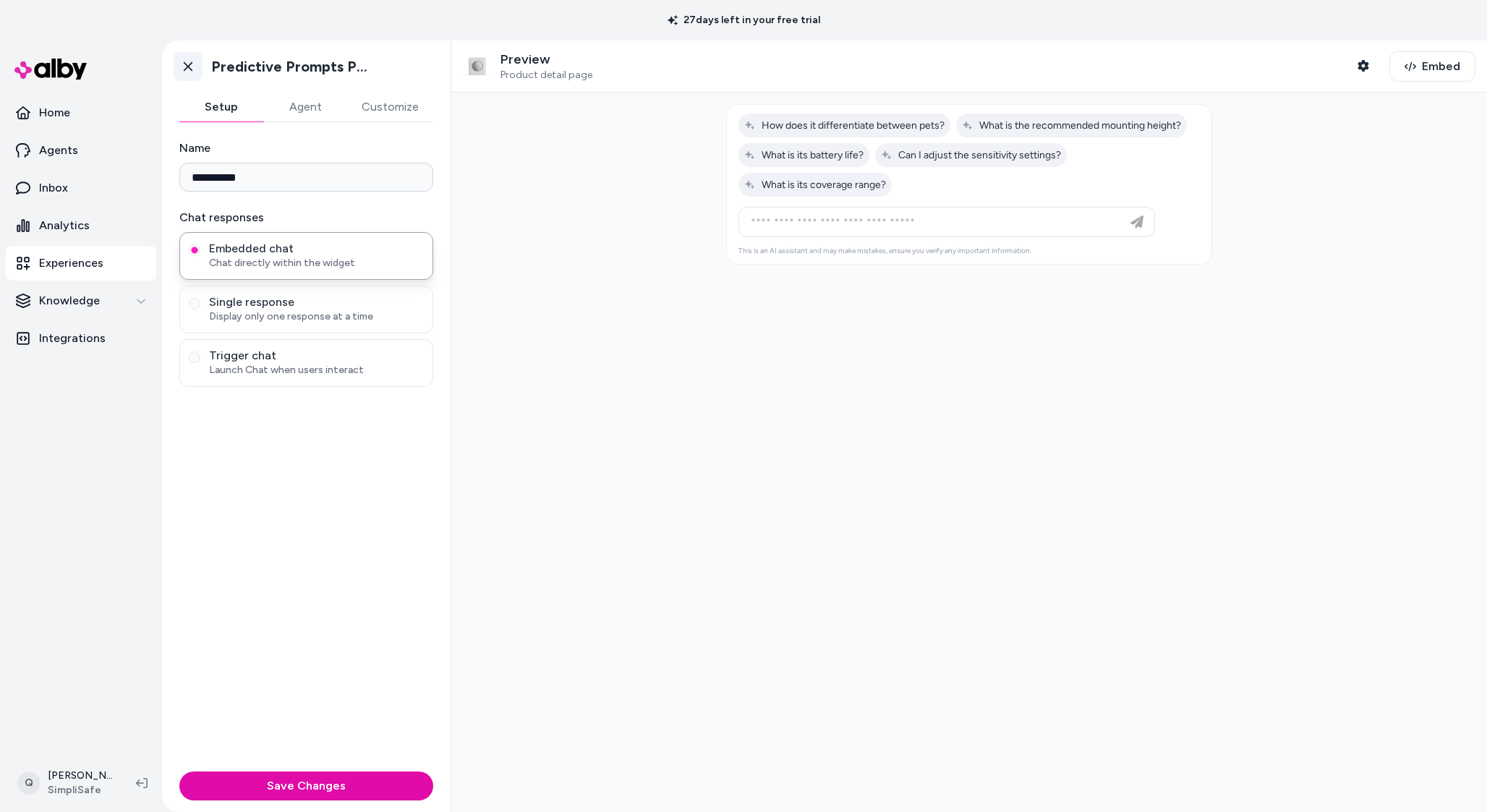
click at [183, 66] on icon at bounding box center [188, 66] width 15 height 15
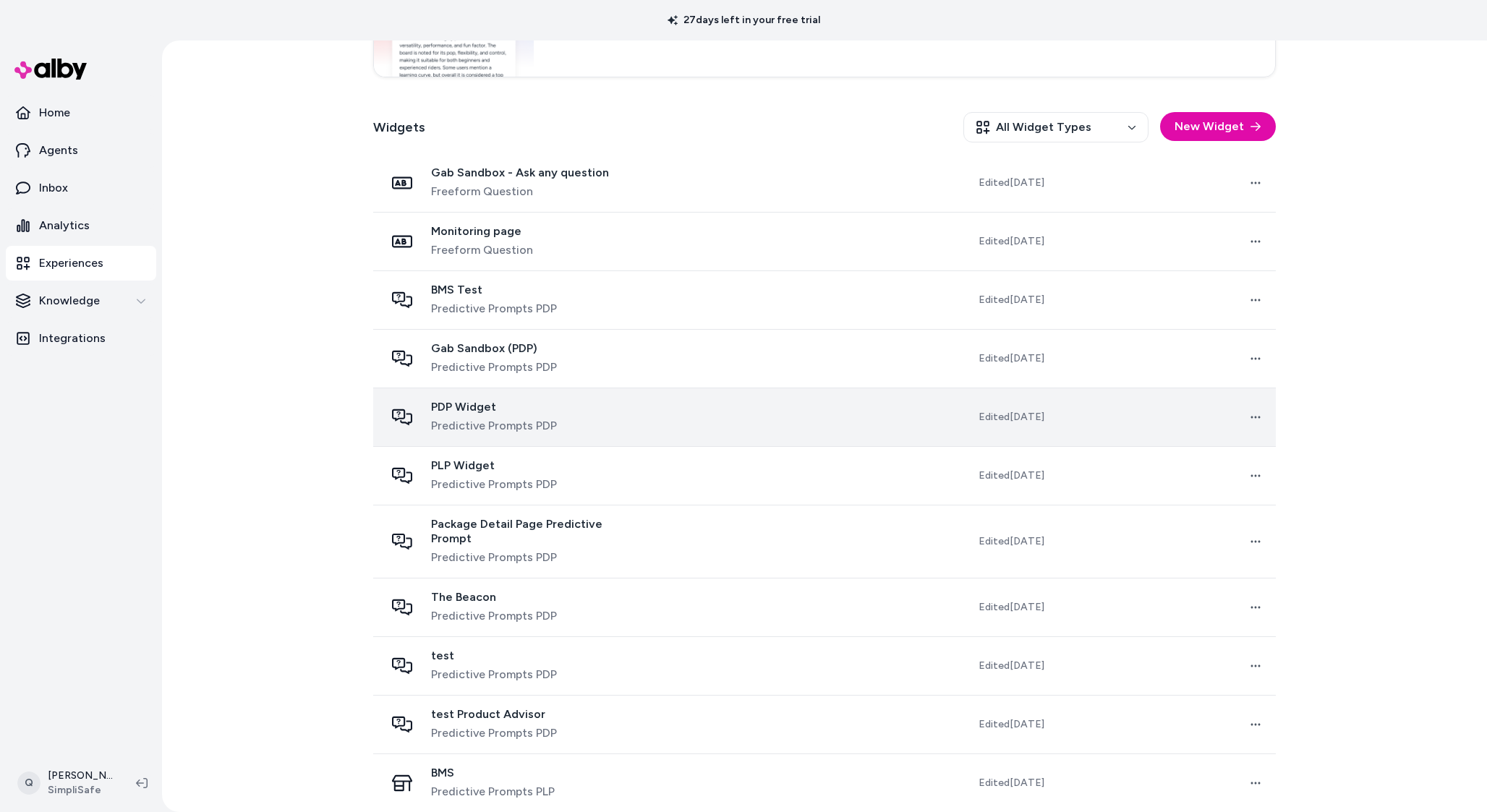
scroll to position [384, 0]
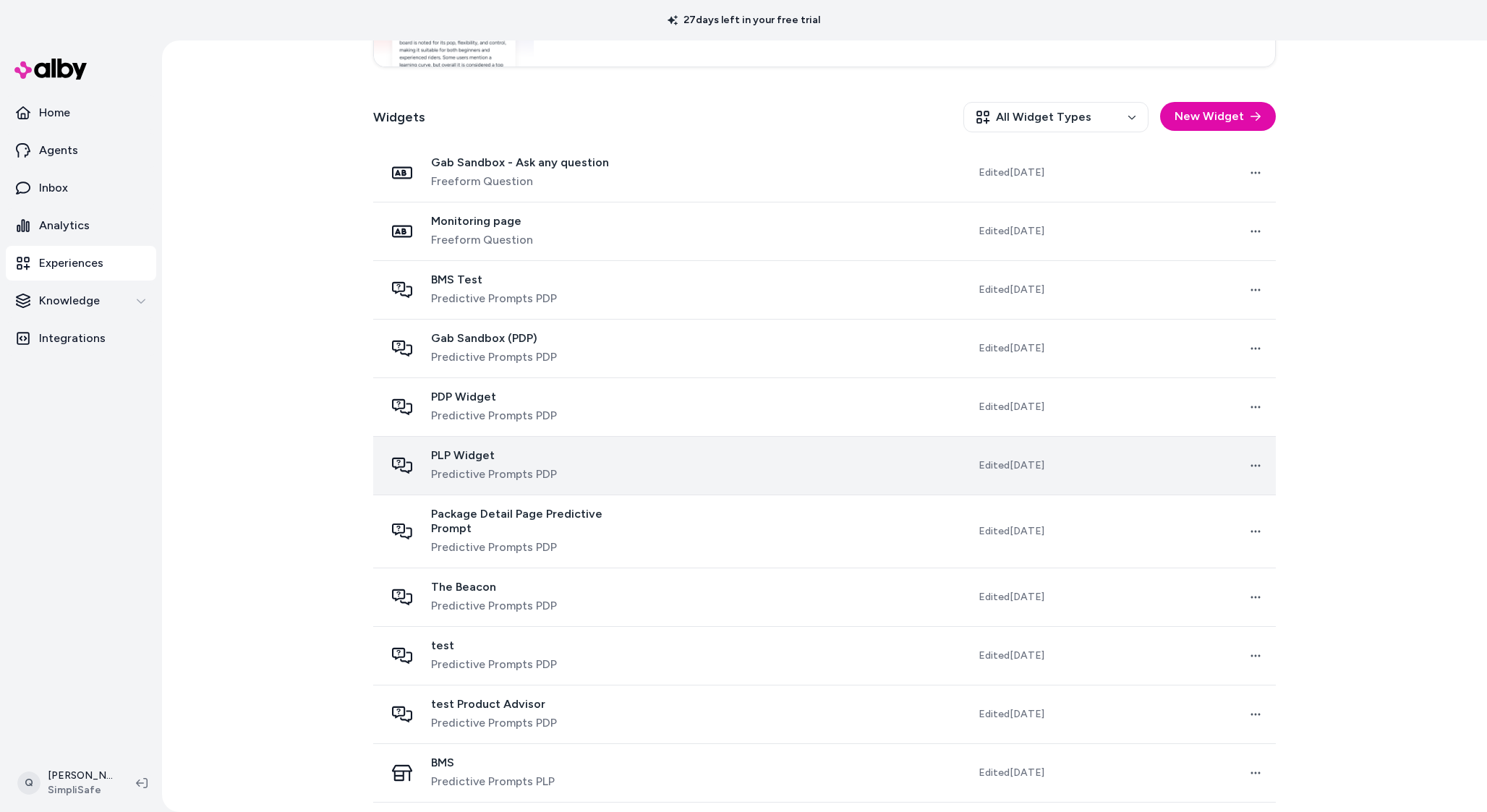
click at [610, 474] on div "PLP Widget Predictive Prompts PDP" at bounding box center [514, 465] width 259 height 35
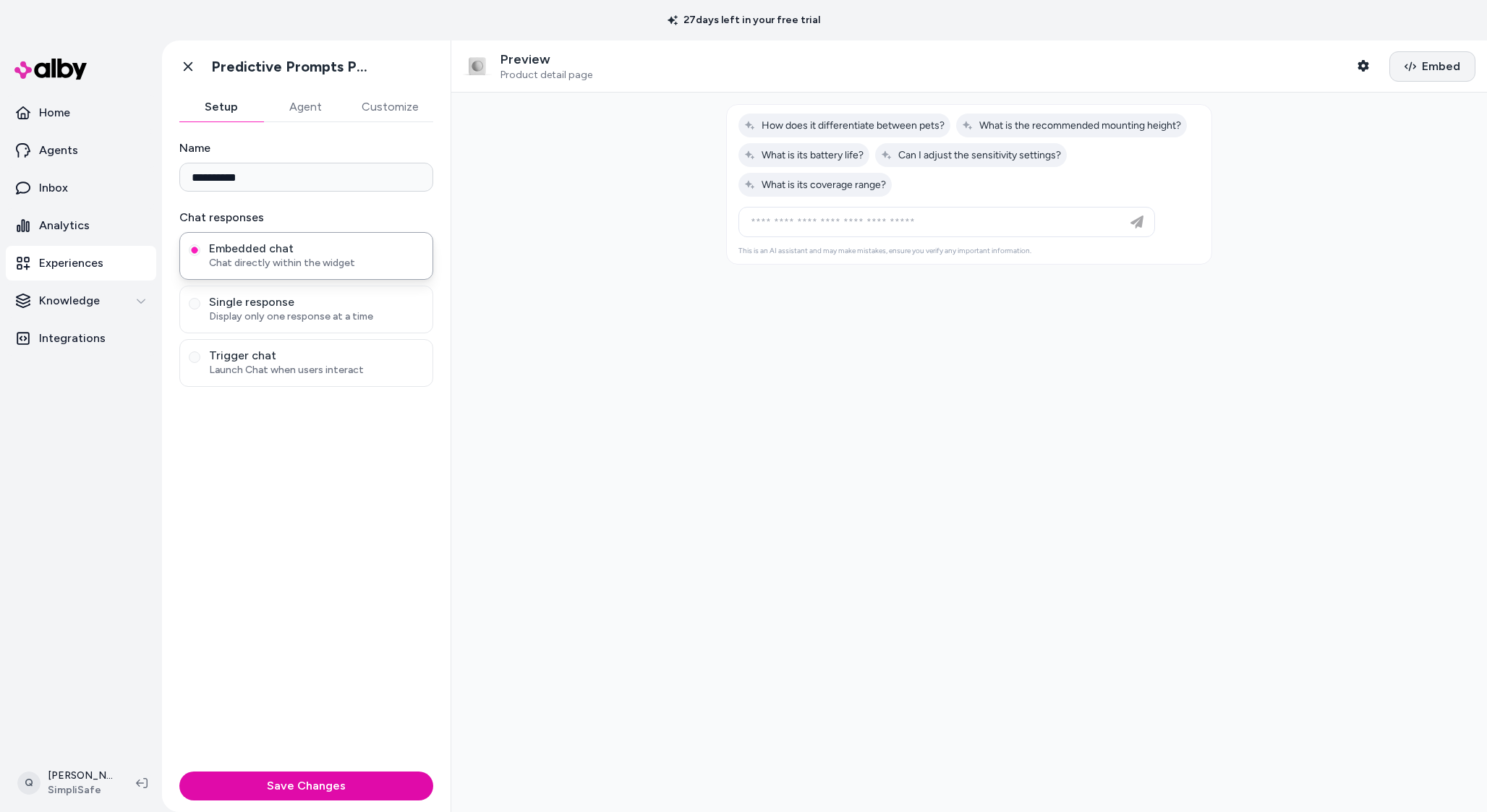
click at [1458, 70] on span "Embed" at bounding box center [1441, 67] width 38 height 17
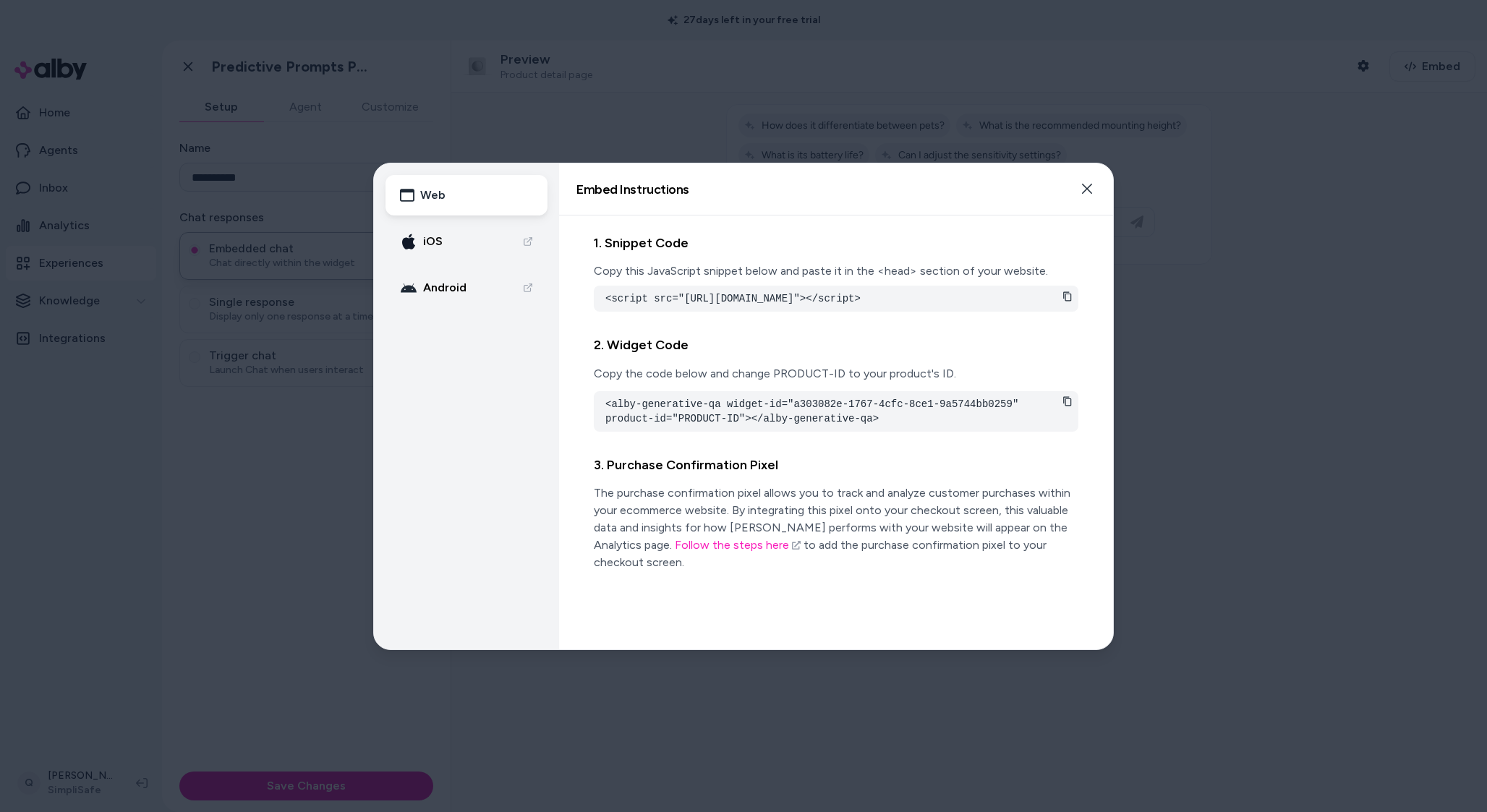
click at [1274, 92] on div at bounding box center [743, 406] width 1487 height 812
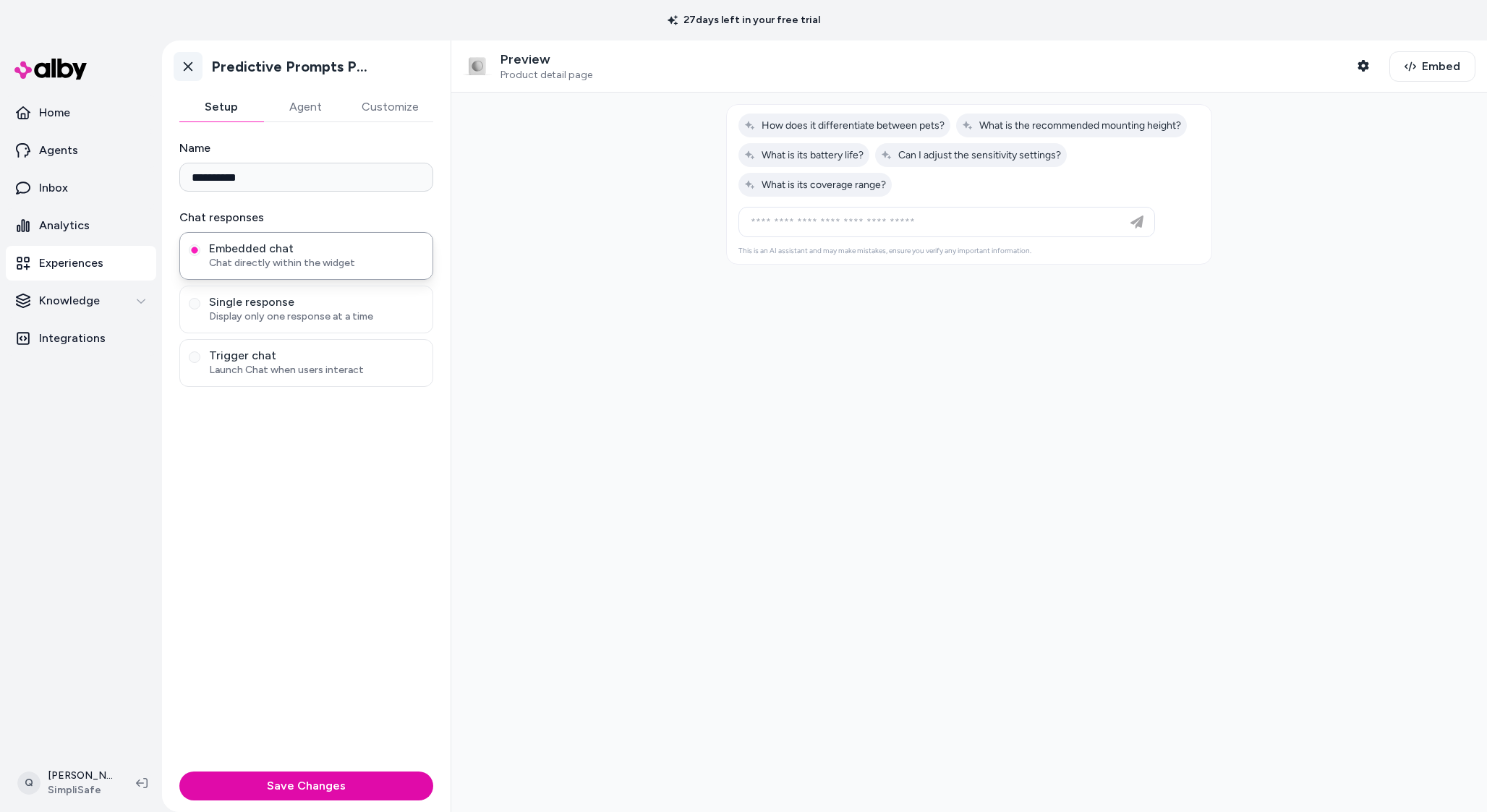
click at [195, 67] on link "Go back" at bounding box center [188, 66] width 29 height 29
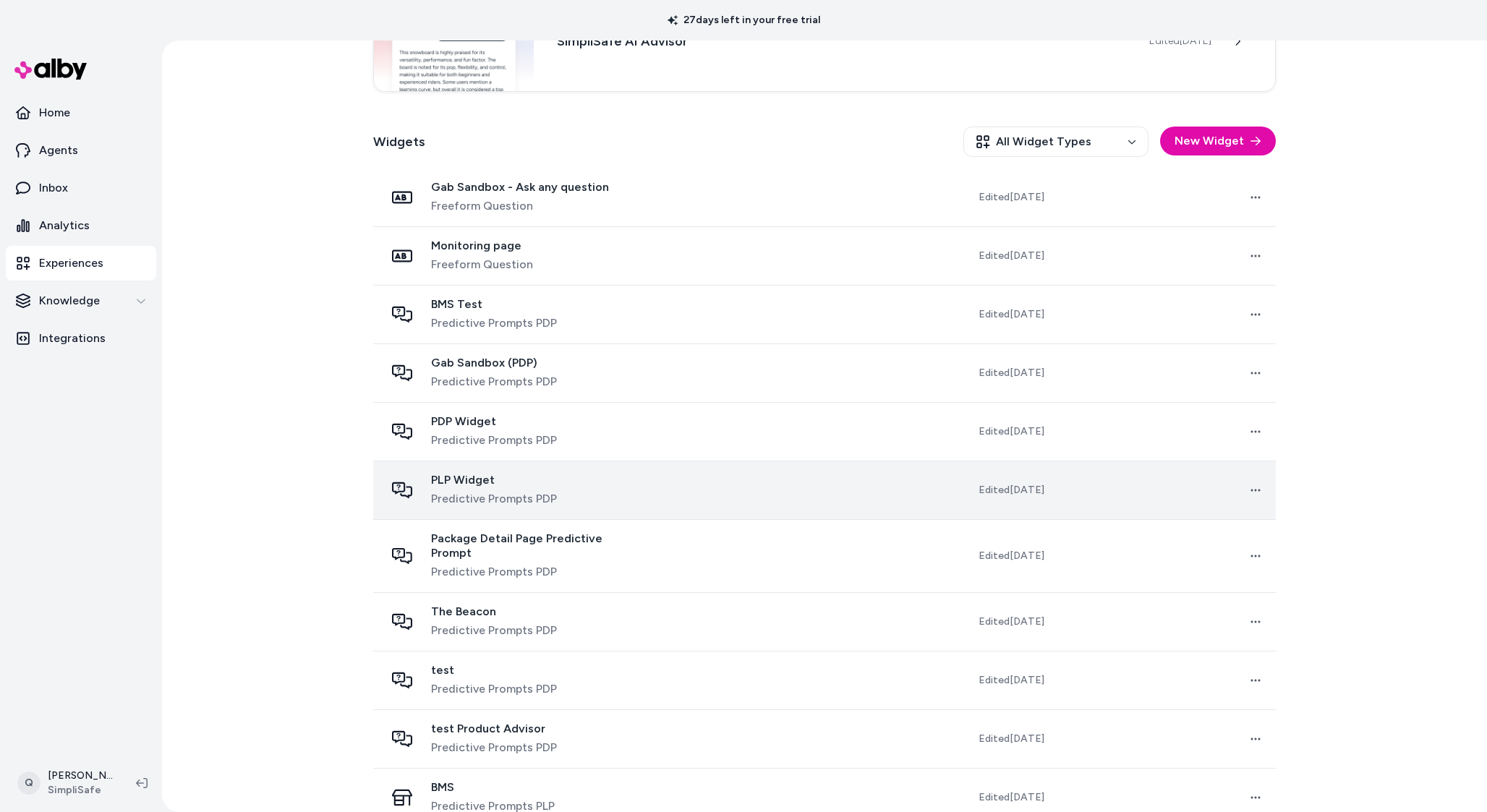
scroll to position [413, 0]
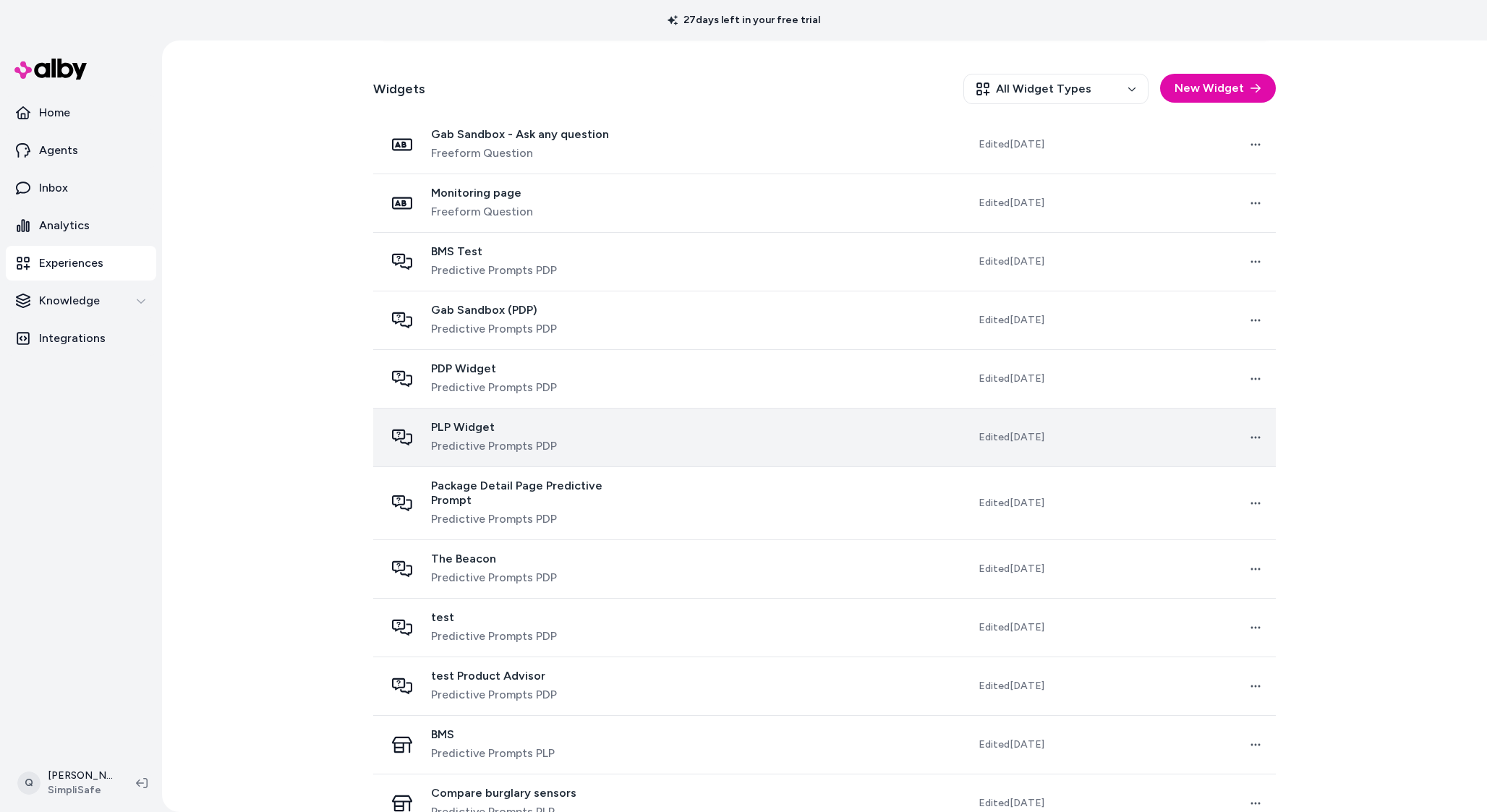
click at [570, 447] on div "PLP Widget Predictive Prompts PDP" at bounding box center [514, 437] width 259 height 35
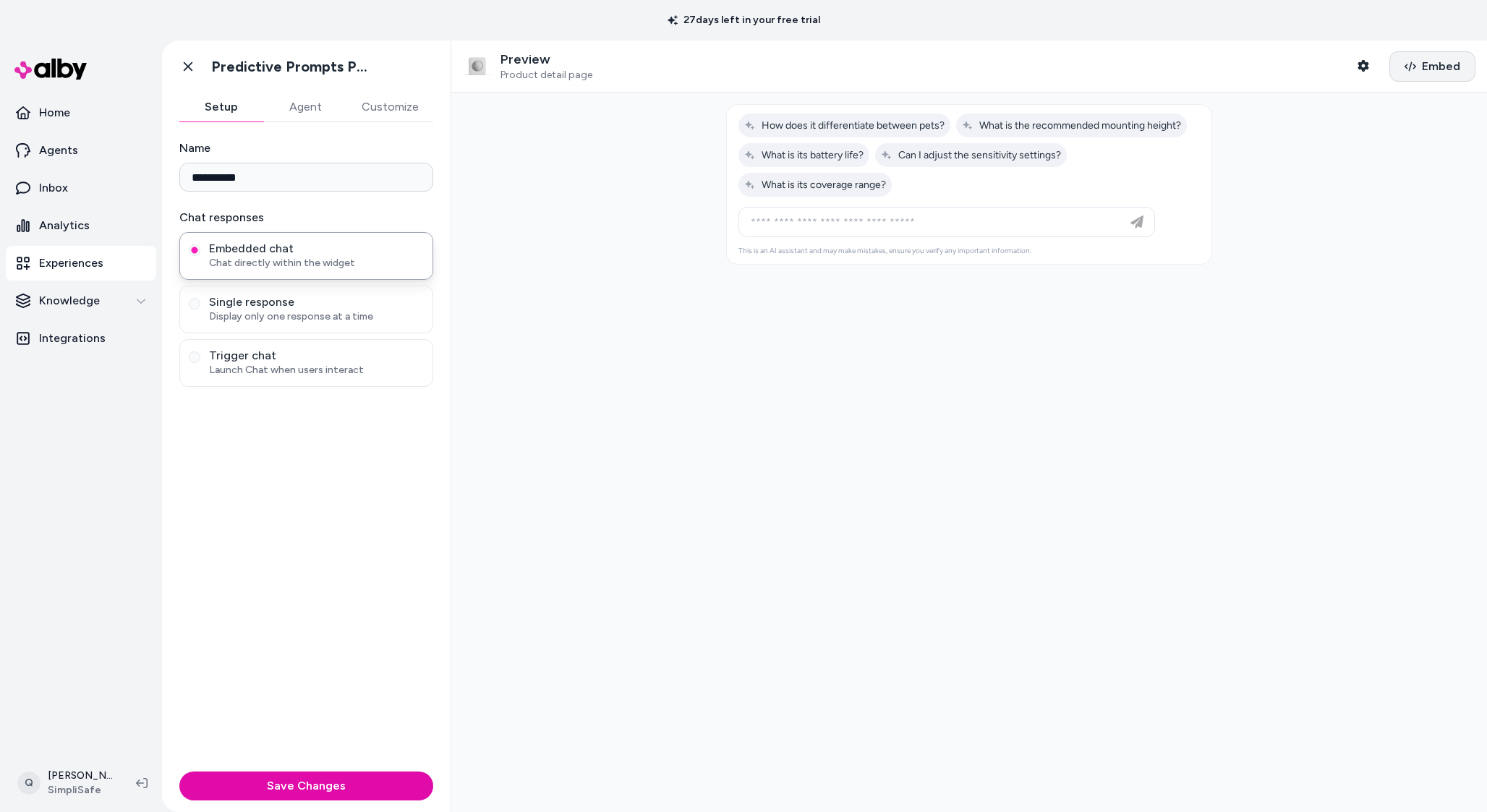
click at [1429, 60] on span "Embed" at bounding box center [1441, 67] width 38 height 17
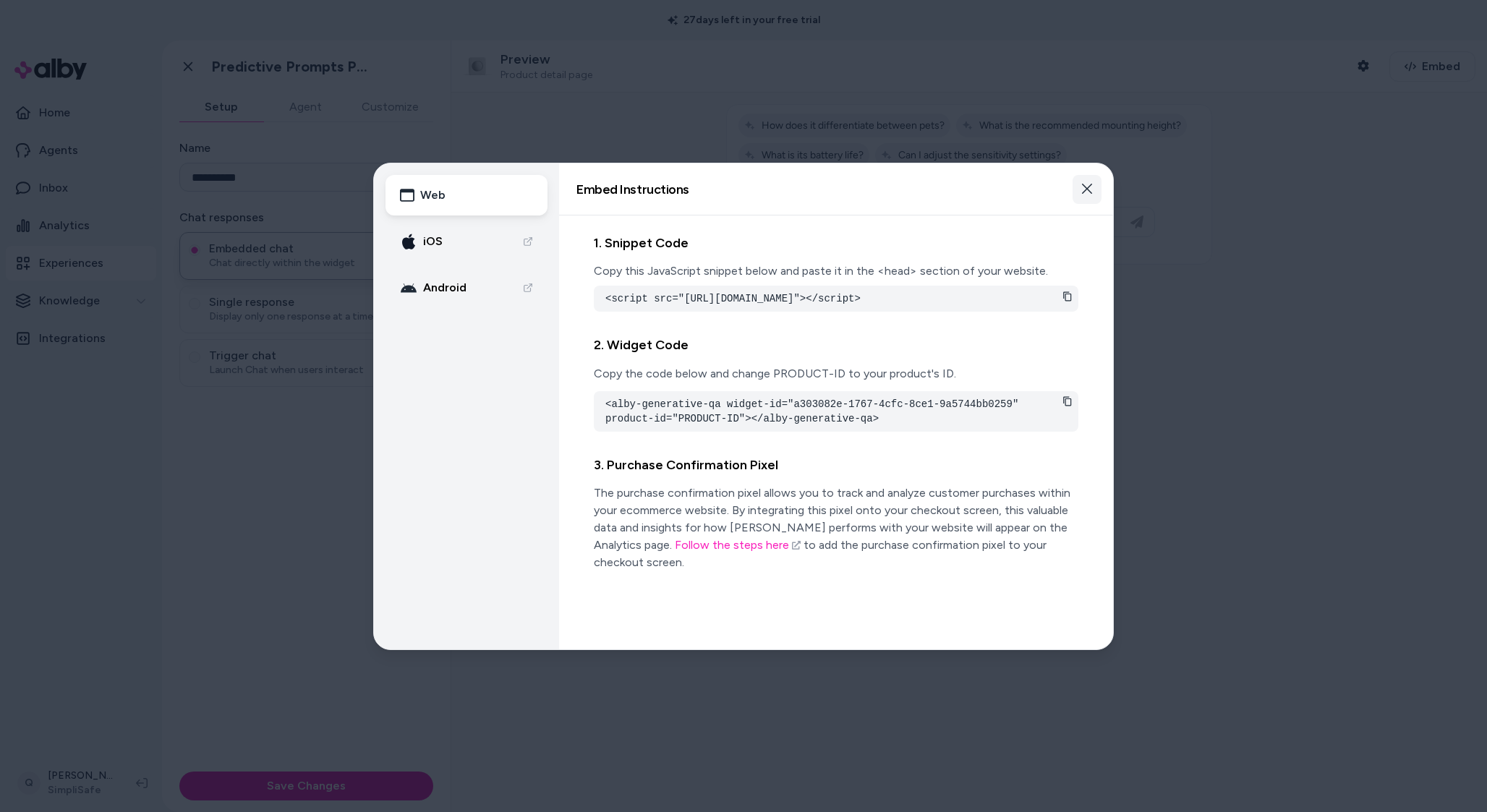
click at [1084, 188] on icon "button" at bounding box center [1087, 188] width 12 height 12
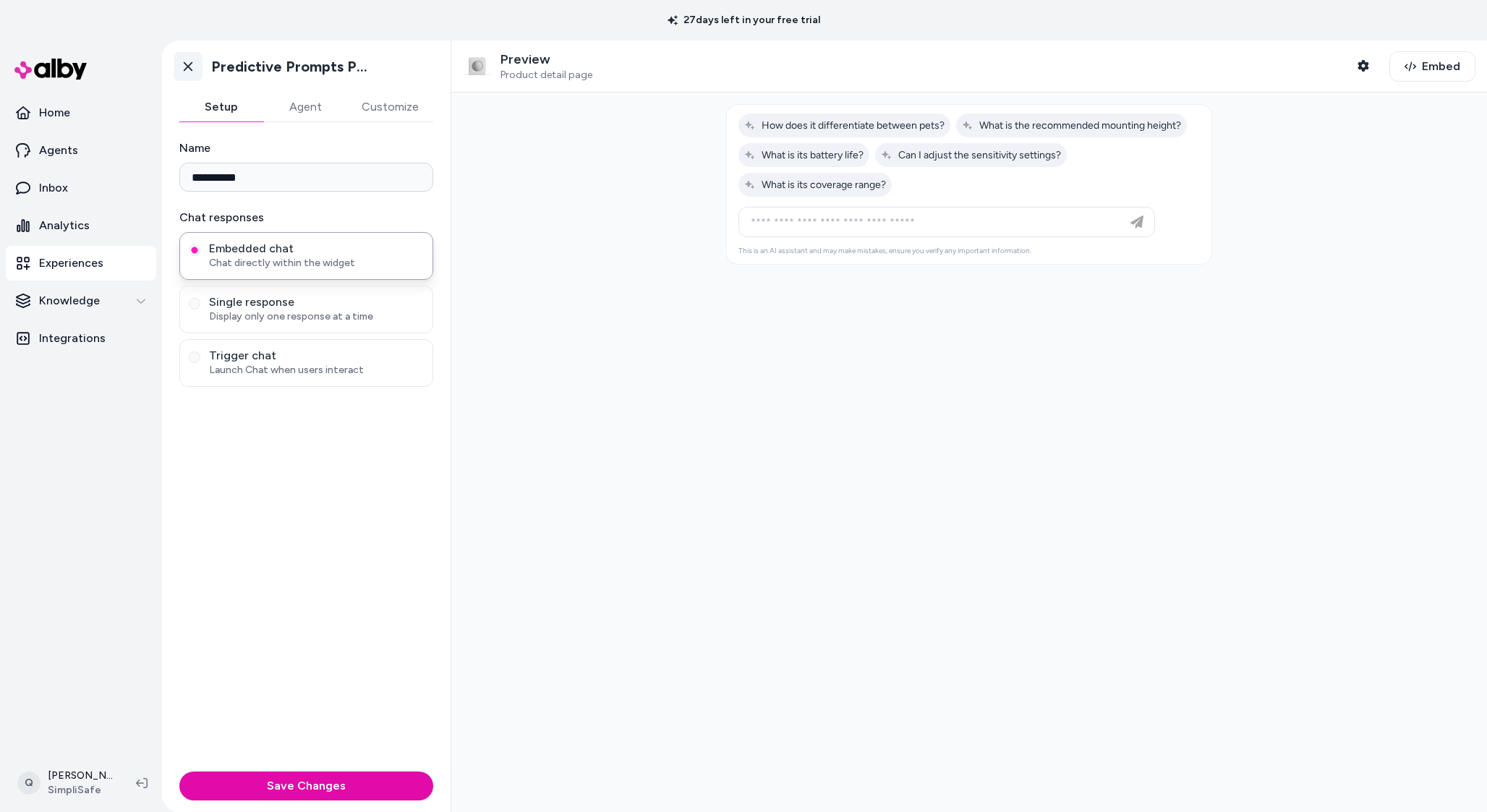
click at [182, 61] on icon at bounding box center [188, 66] width 15 height 15
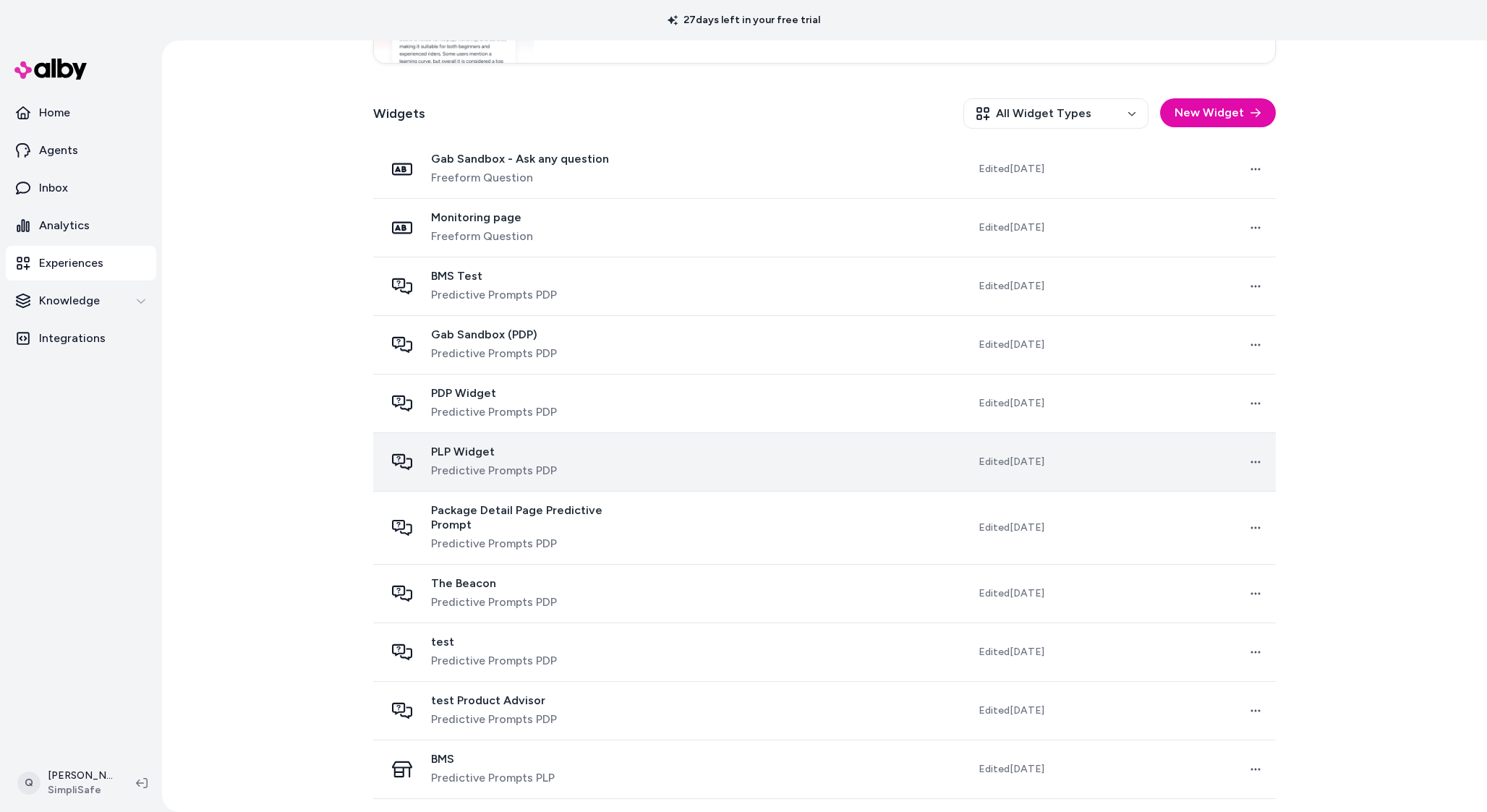
scroll to position [371, 0]
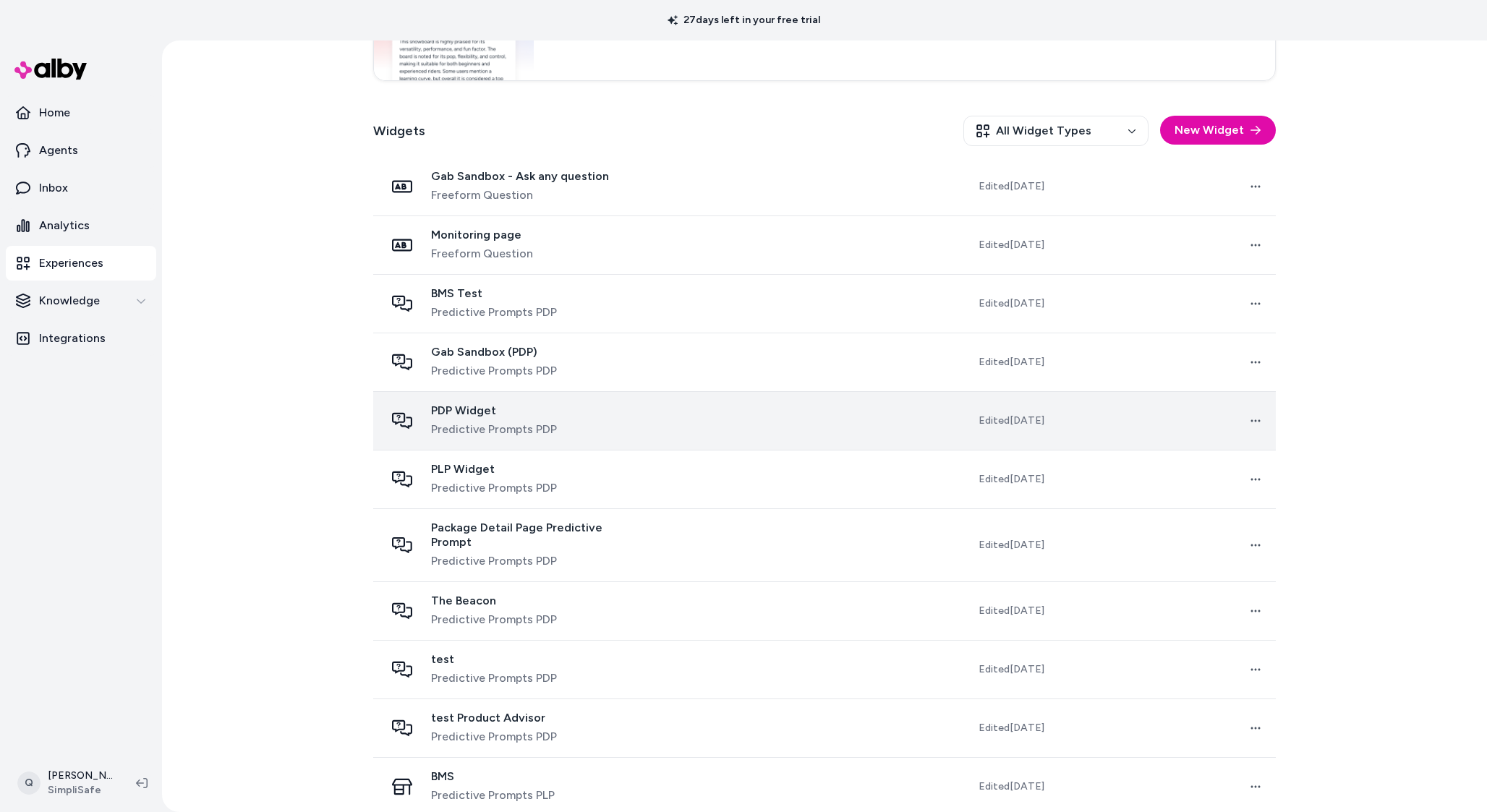
click at [532, 425] on span "Predictive Prompts PDP" at bounding box center [494, 430] width 126 height 17
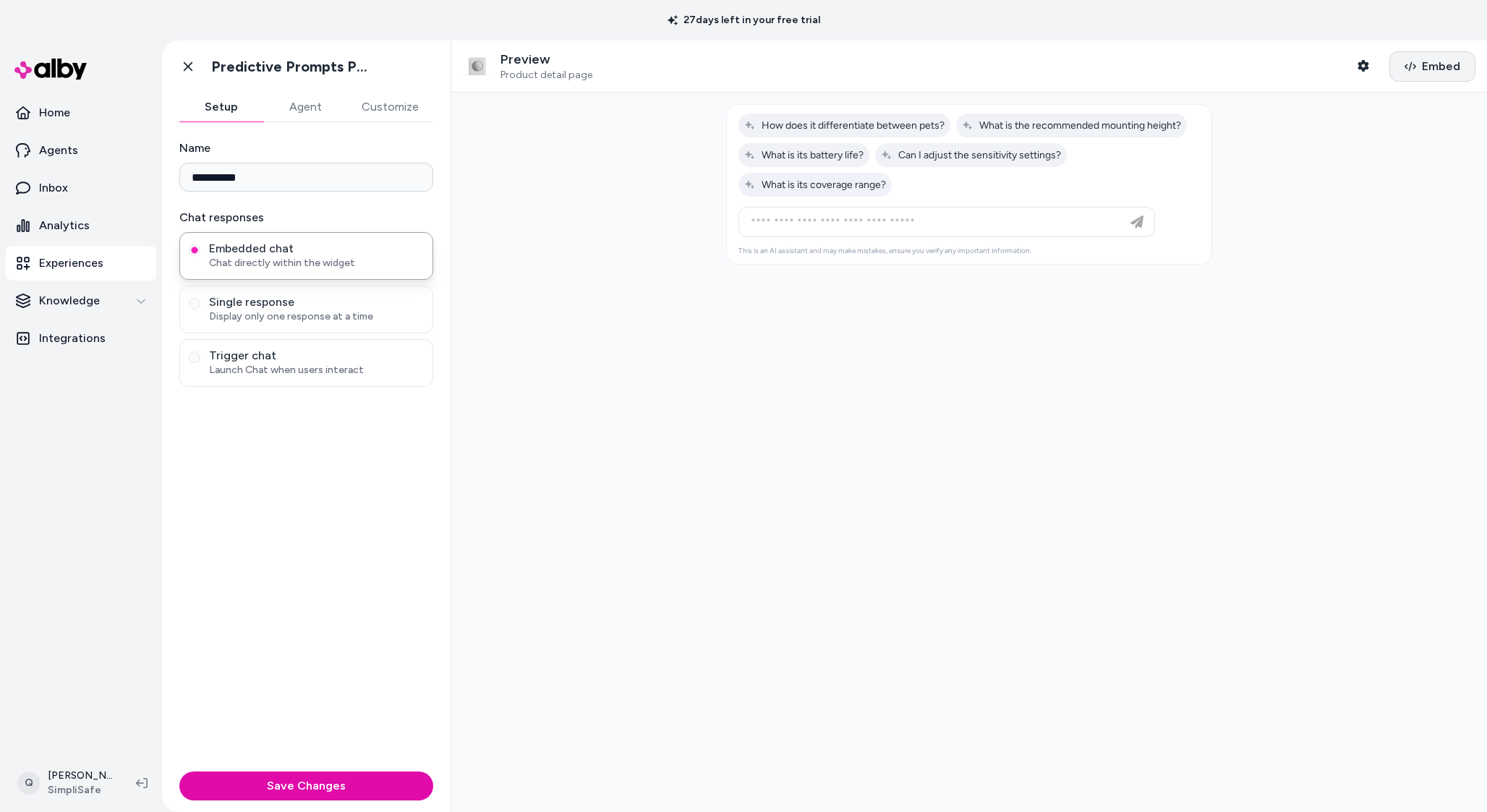
click at [1433, 64] on span "Embed" at bounding box center [1441, 67] width 38 height 17
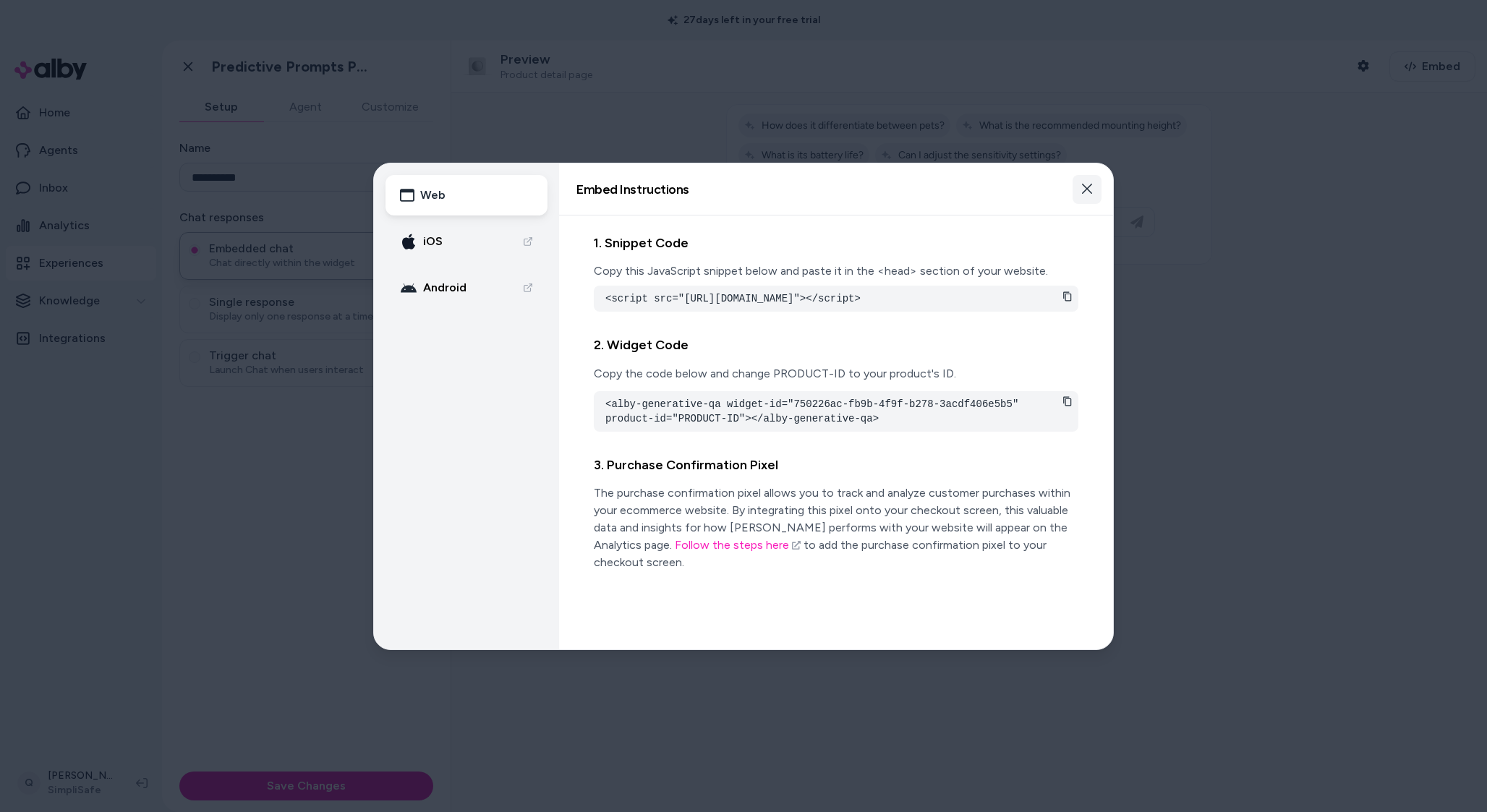
click at [1084, 193] on icon "button" at bounding box center [1087, 188] width 12 height 12
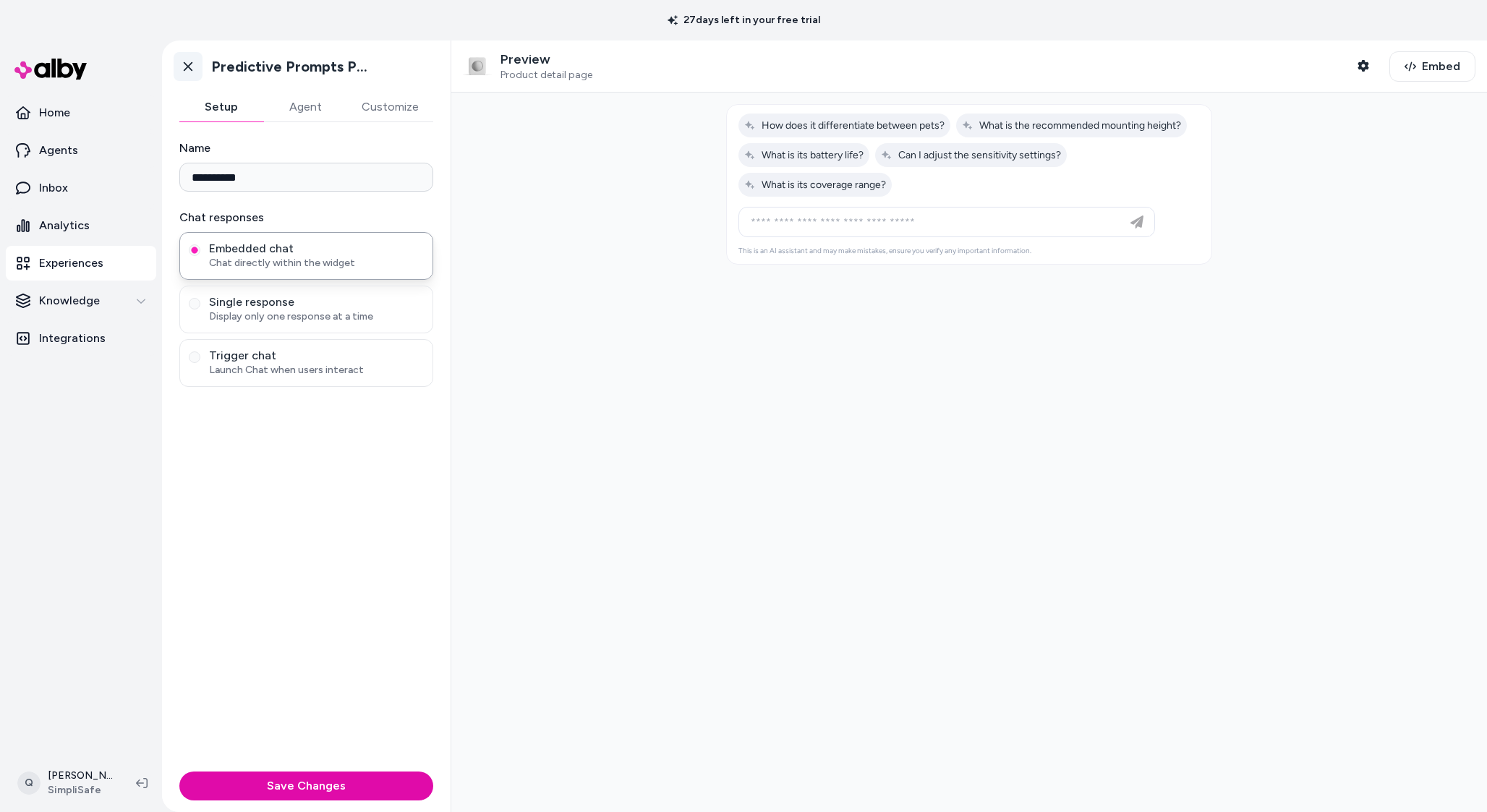
click at [194, 70] on icon at bounding box center [188, 66] width 15 height 15
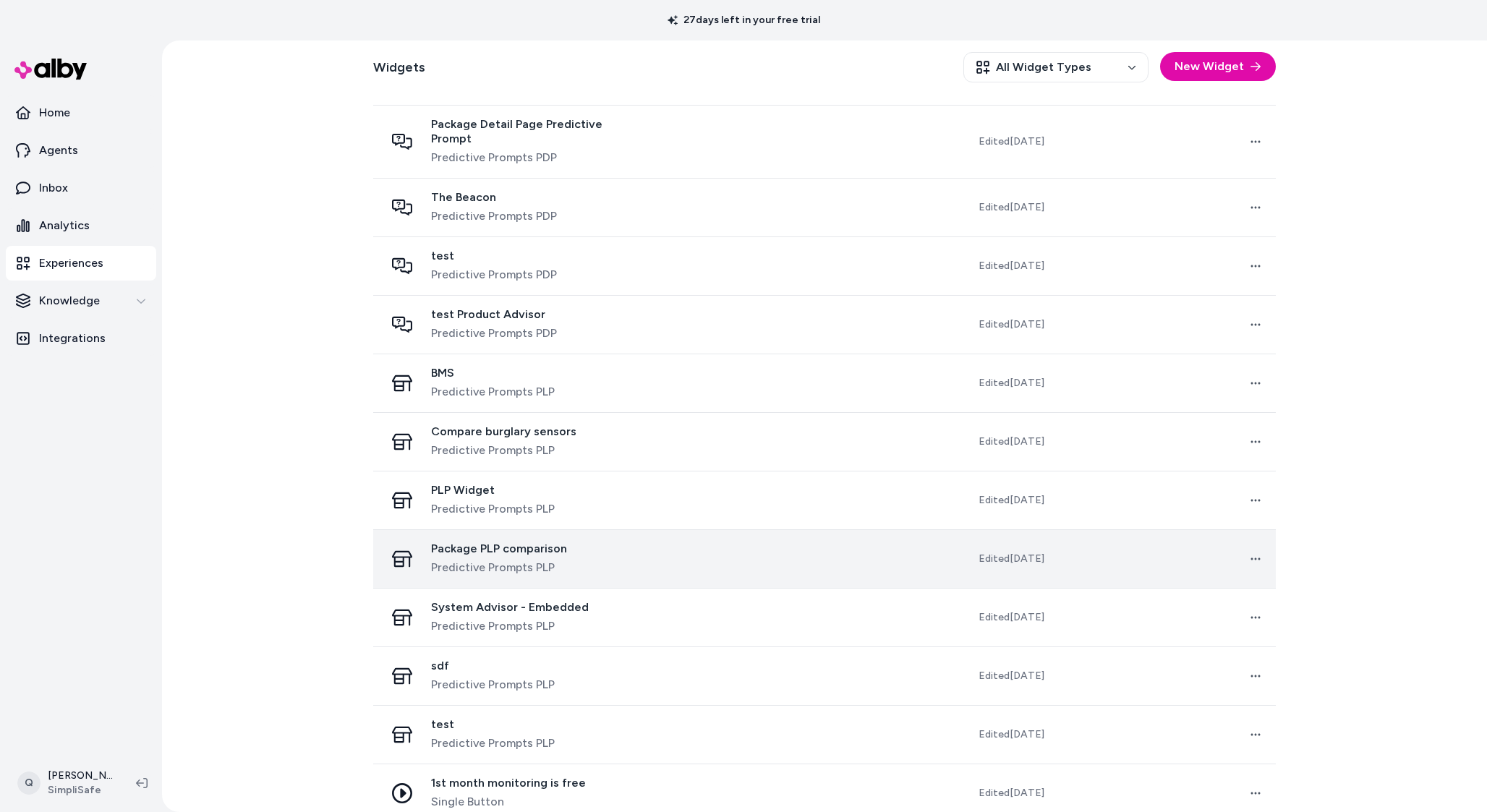
scroll to position [769, 0]
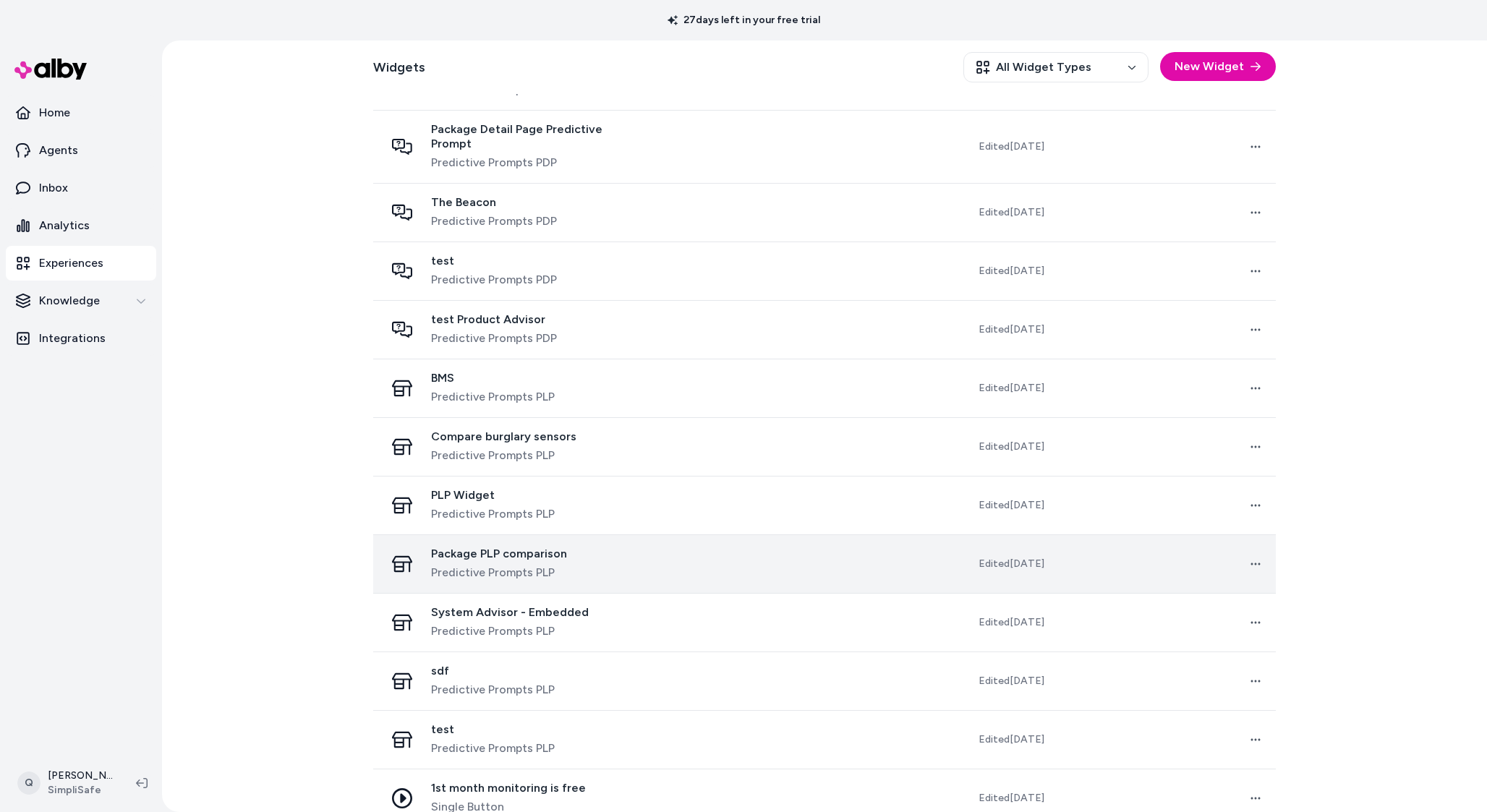
click at [591, 547] on div "Package PLP comparison Predictive Prompts PLP" at bounding box center [514, 564] width 259 height 35
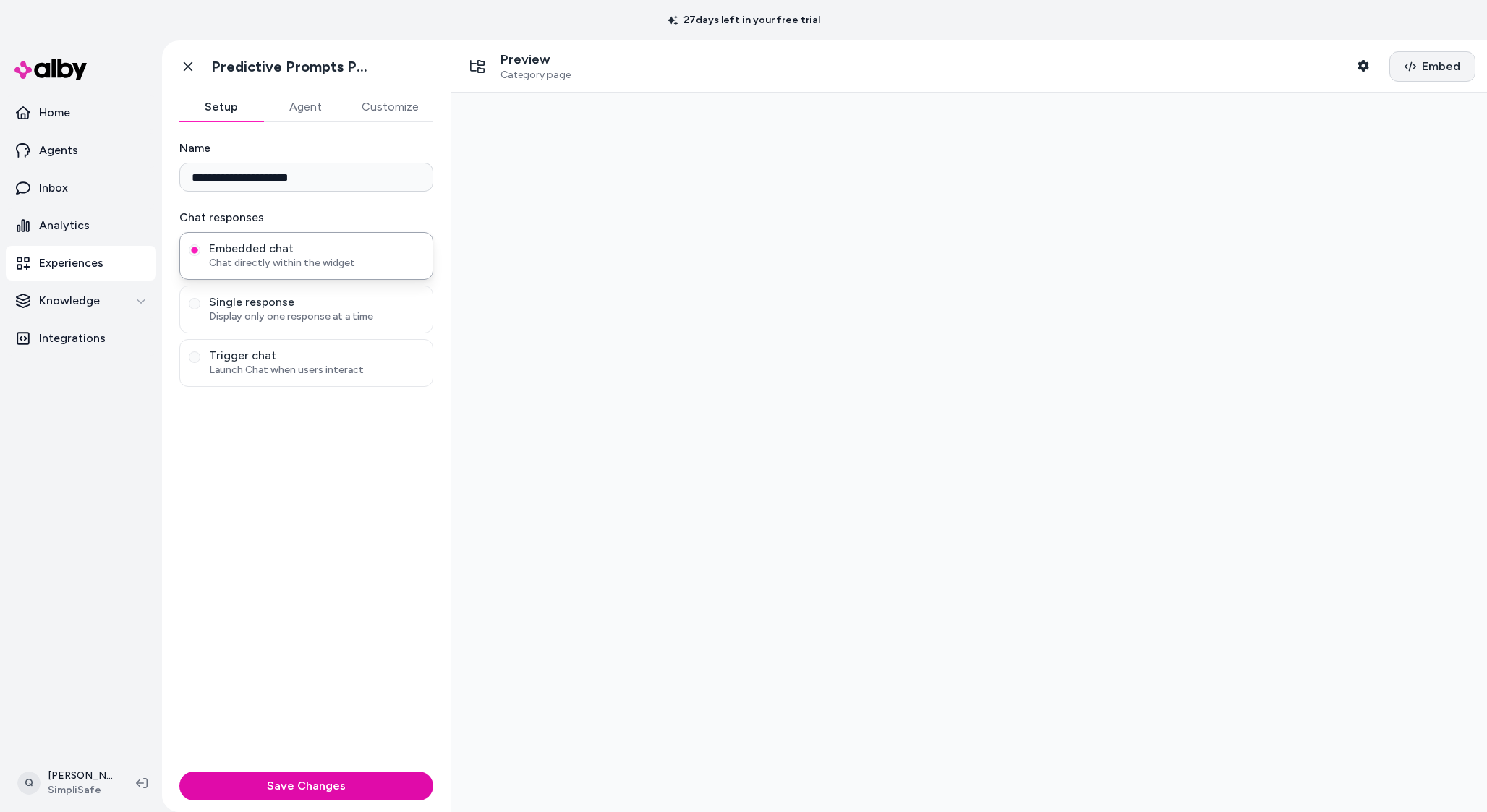
click at [1430, 79] on button "Embed" at bounding box center [1433, 66] width 86 height 30
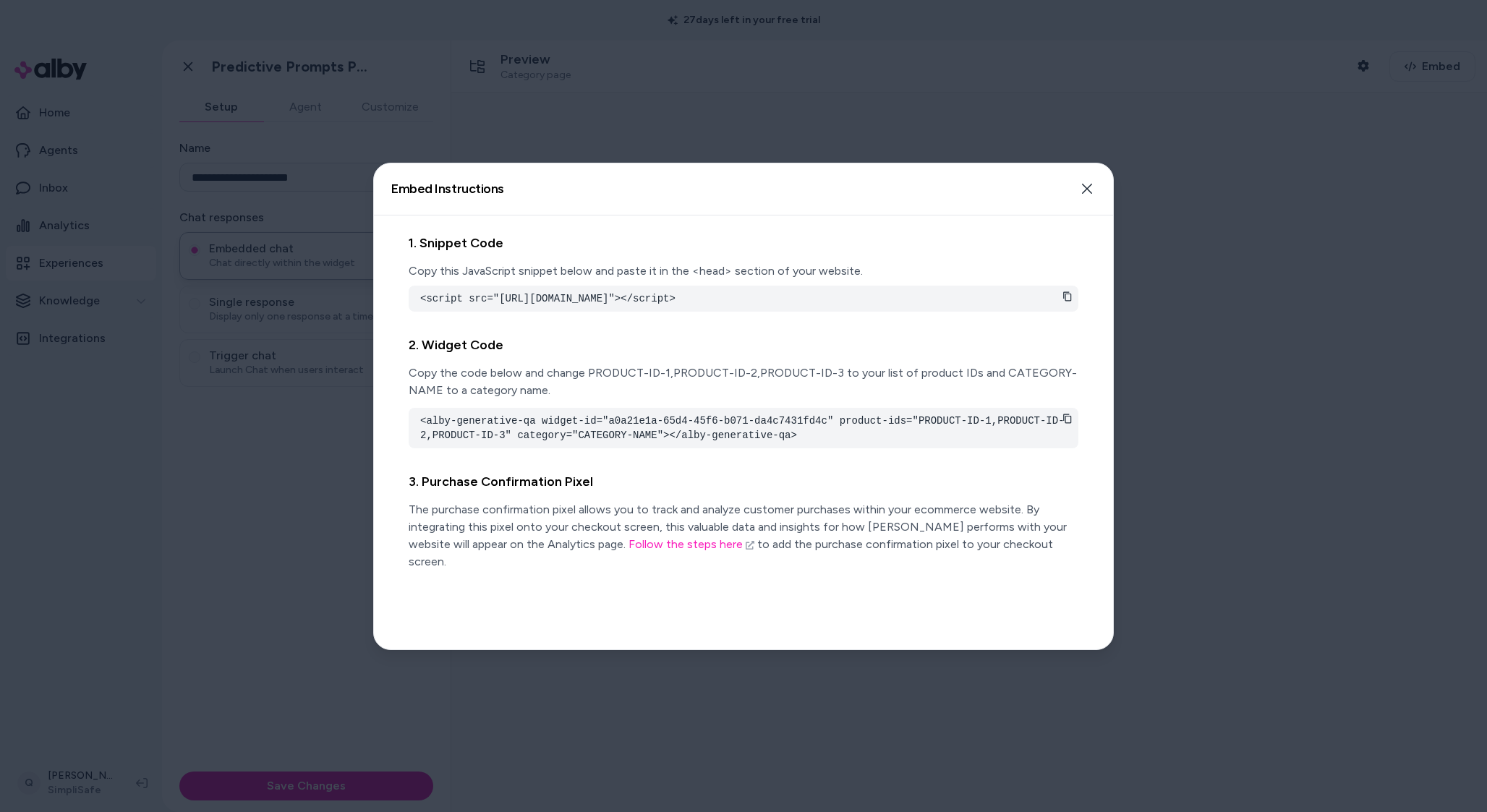
click at [1085, 172] on div "Embed Instructions Embed a widget to start building your experience. Close" at bounding box center [743, 189] width 739 height 52
click at [1087, 190] on icon "button" at bounding box center [1087, 188] width 12 height 12
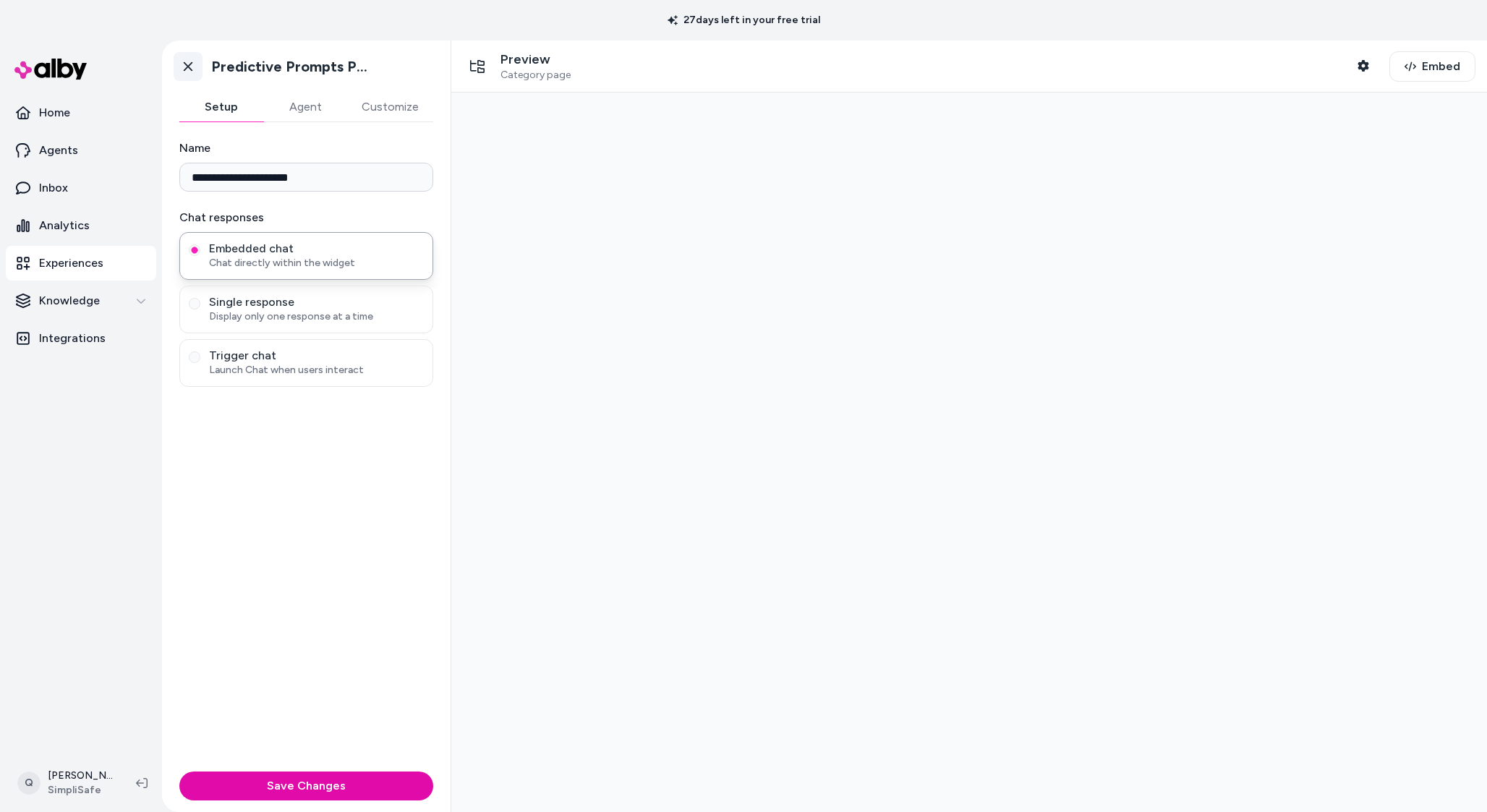
click at [184, 75] on link "Go back" at bounding box center [188, 66] width 29 height 29
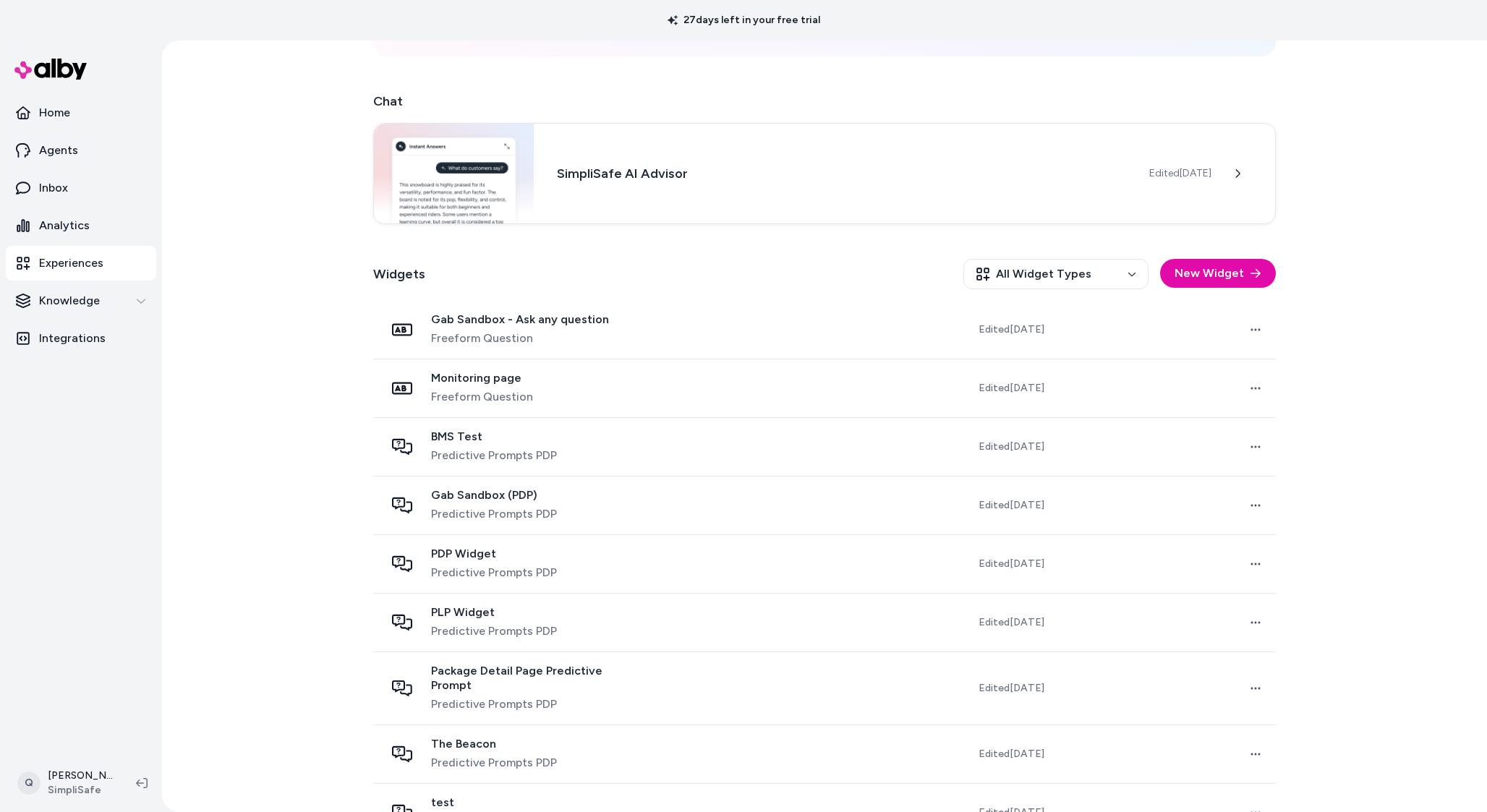
scroll to position [147, 0]
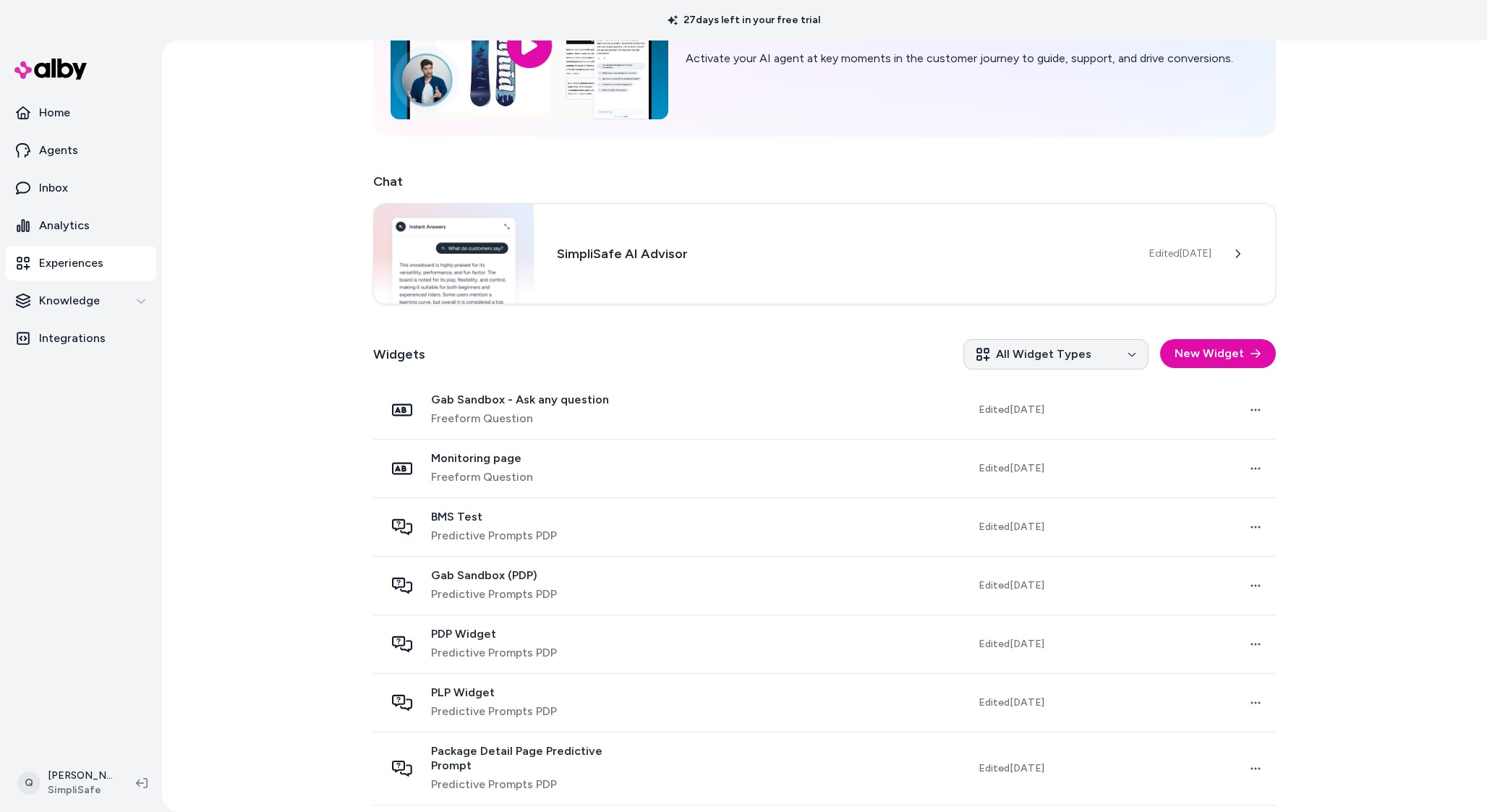
click at [1095, 363] on html "27 days left in your free trial Home Agents Inbox Analytics Experiences Knowled…" at bounding box center [743, 406] width 1487 height 812
click at [1068, 431] on div "Predictive Prompts PLP" at bounding box center [1060, 438] width 178 height 26
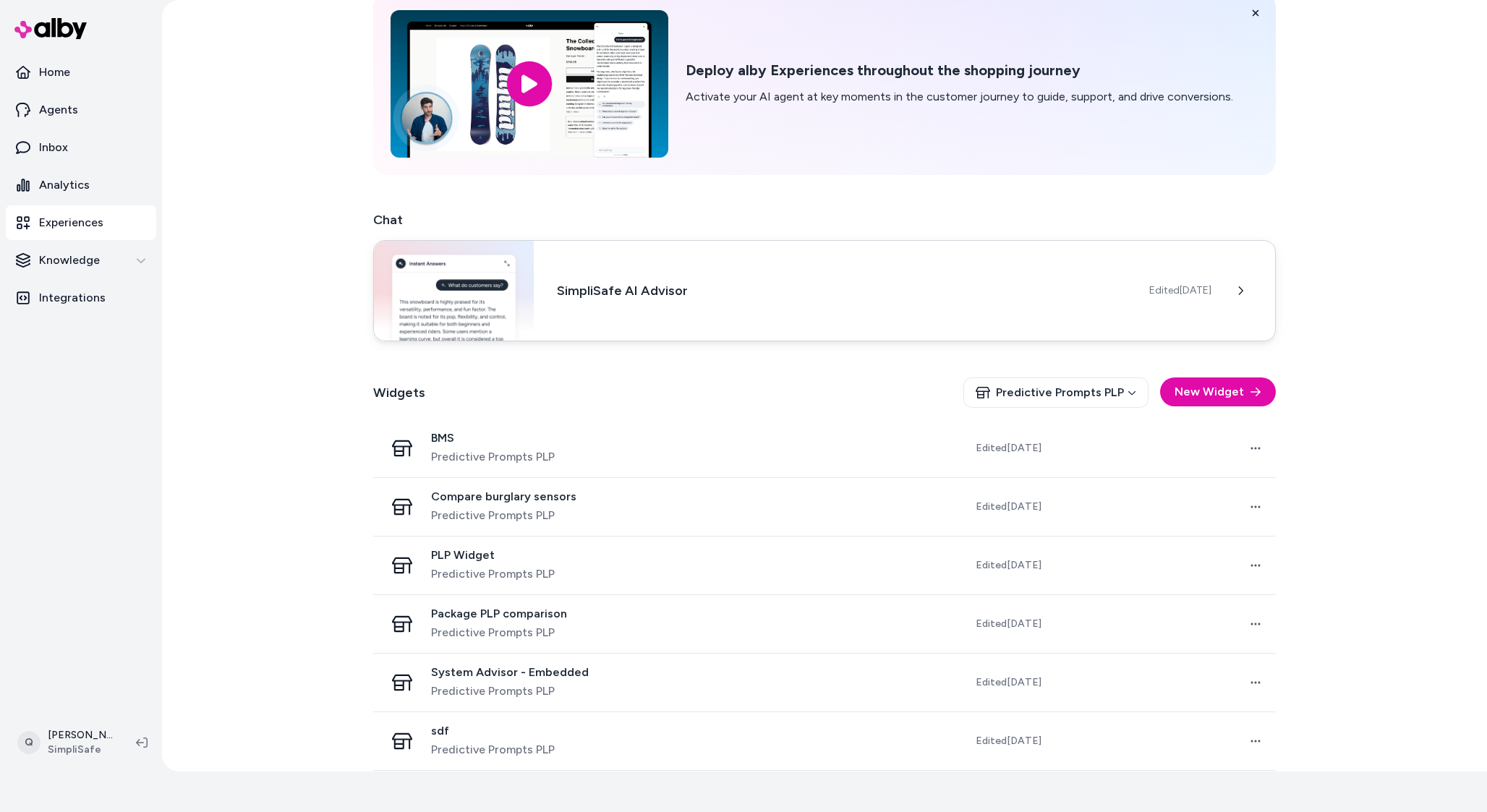
scroll to position [136, 0]
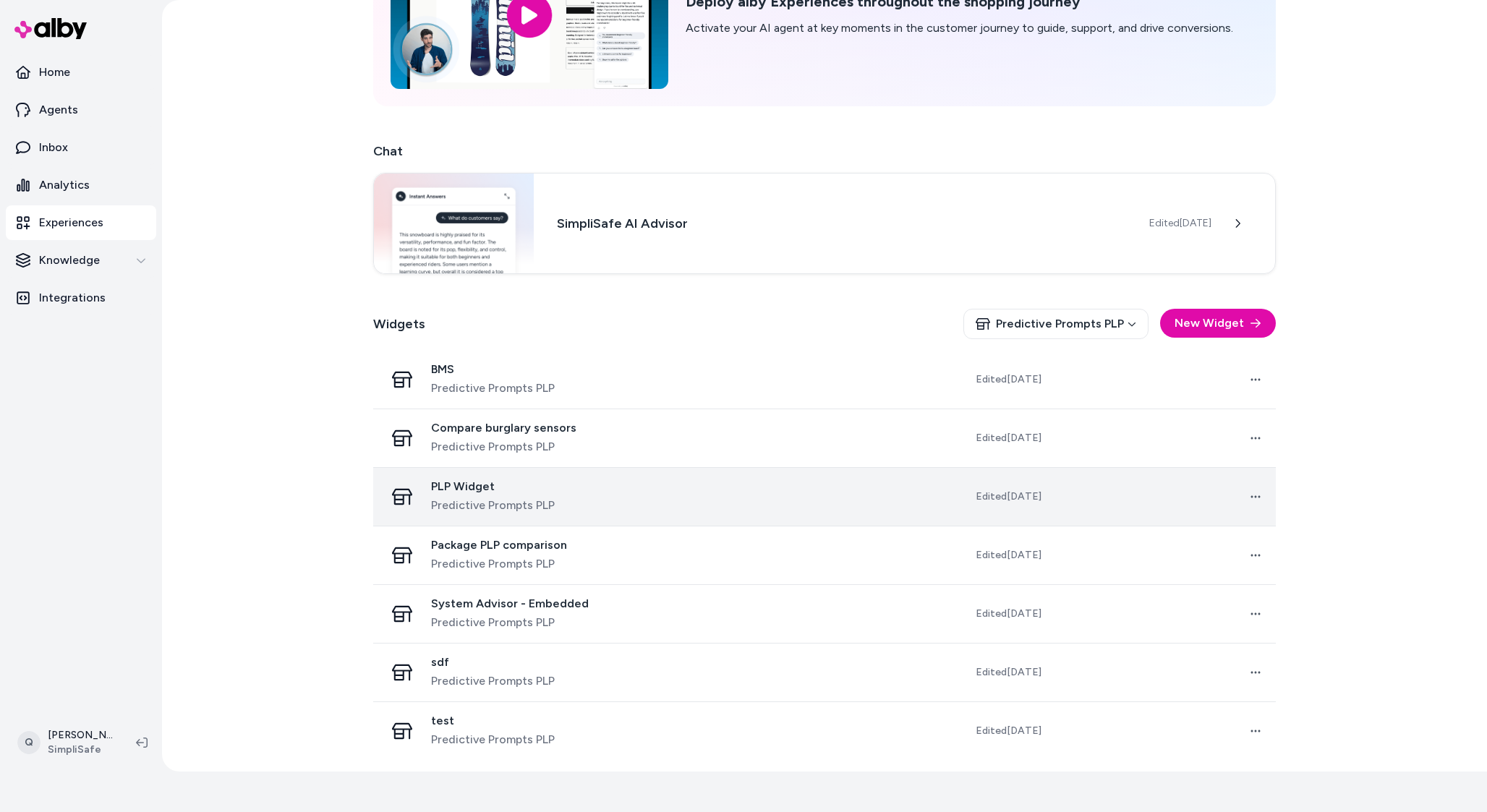
click at [594, 509] on div "PLP Widget Predictive Prompts PLP" at bounding box center [510, 496] width 252 height 35
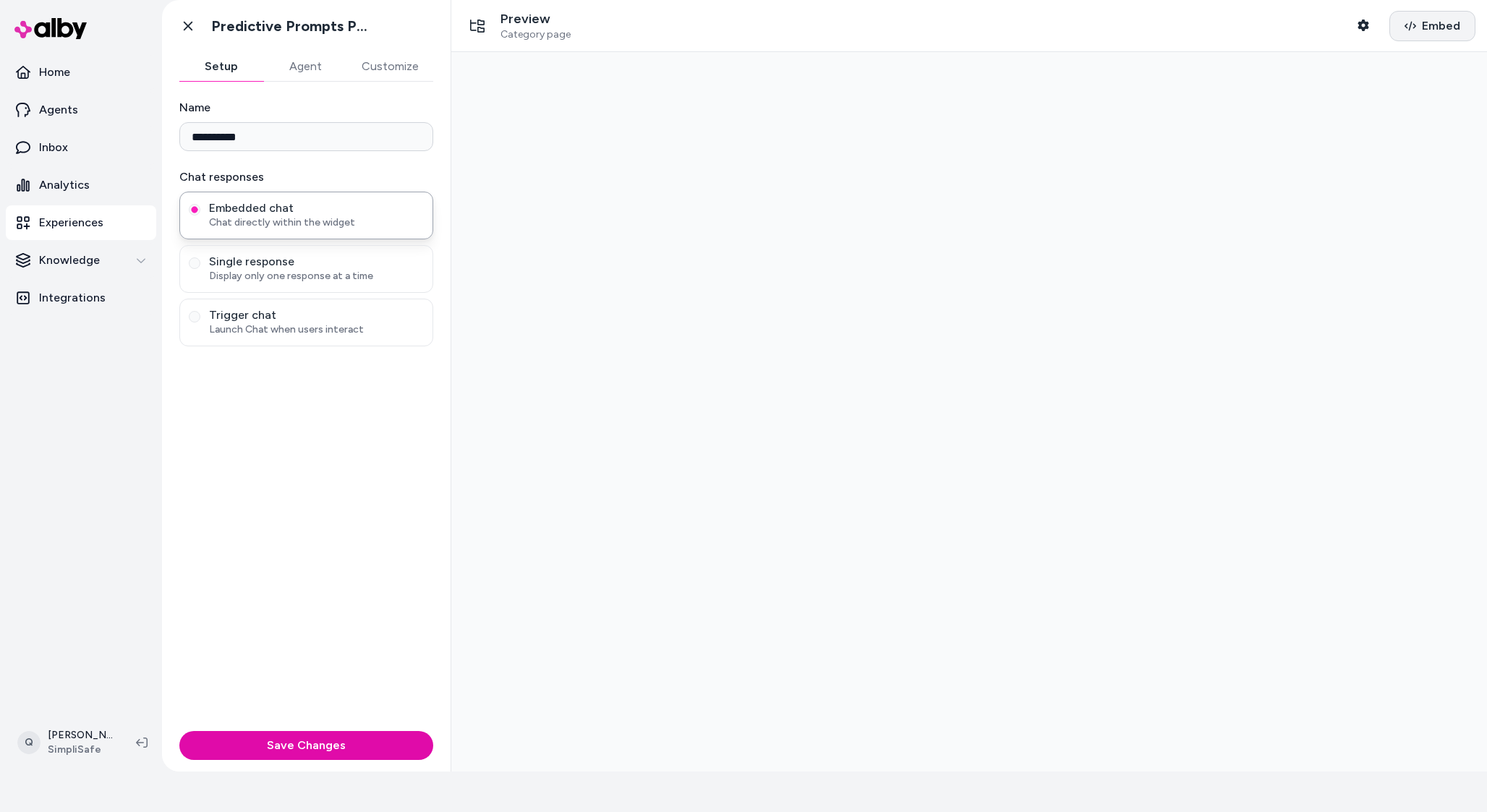
click at [1448, 36] on button "Embed" at bounding box center [1433, 26] width 86 height 30
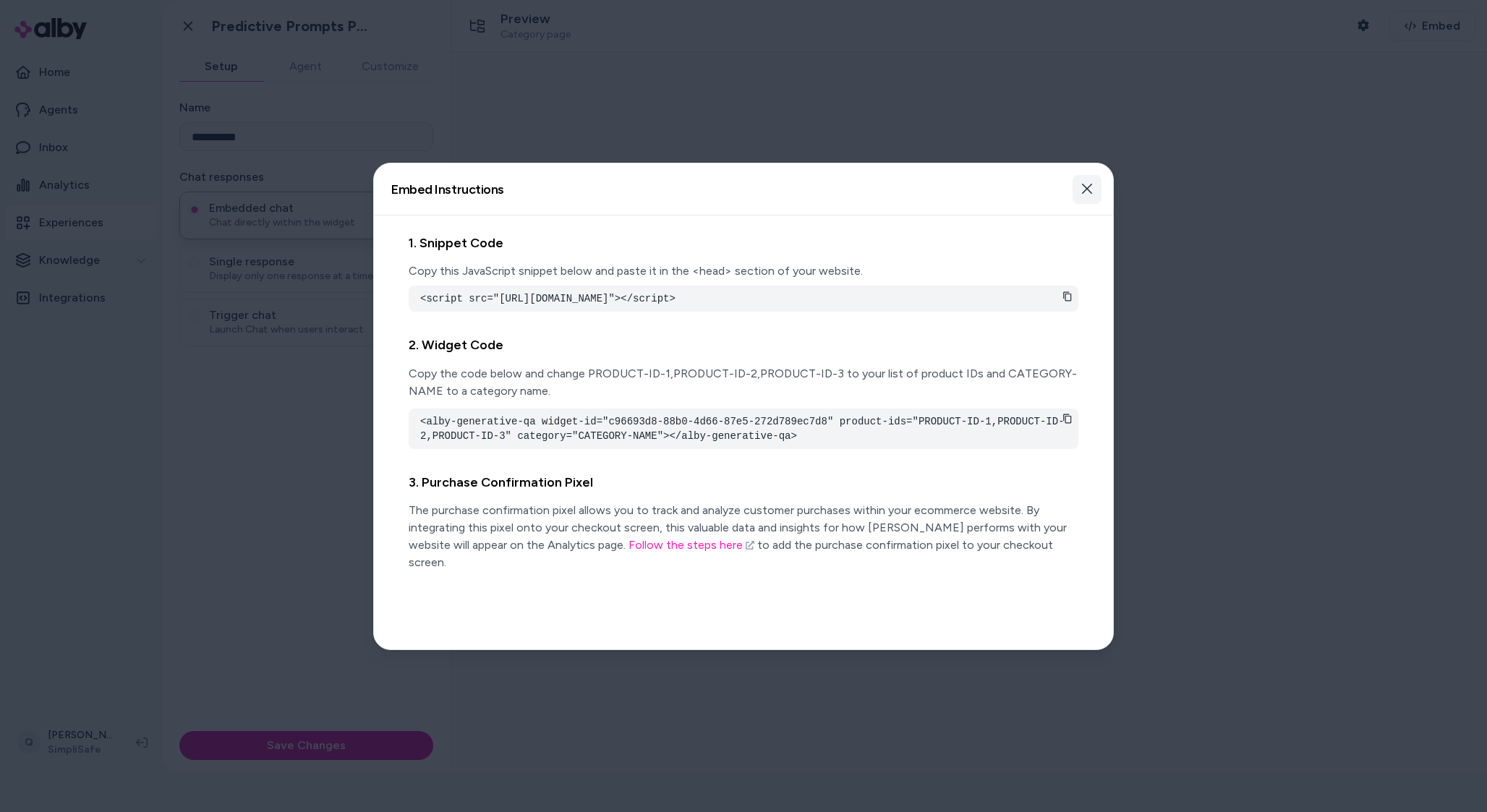
click at [1095, 174] on button "Close" at bounding box center [1087, 188] width 29 height 29
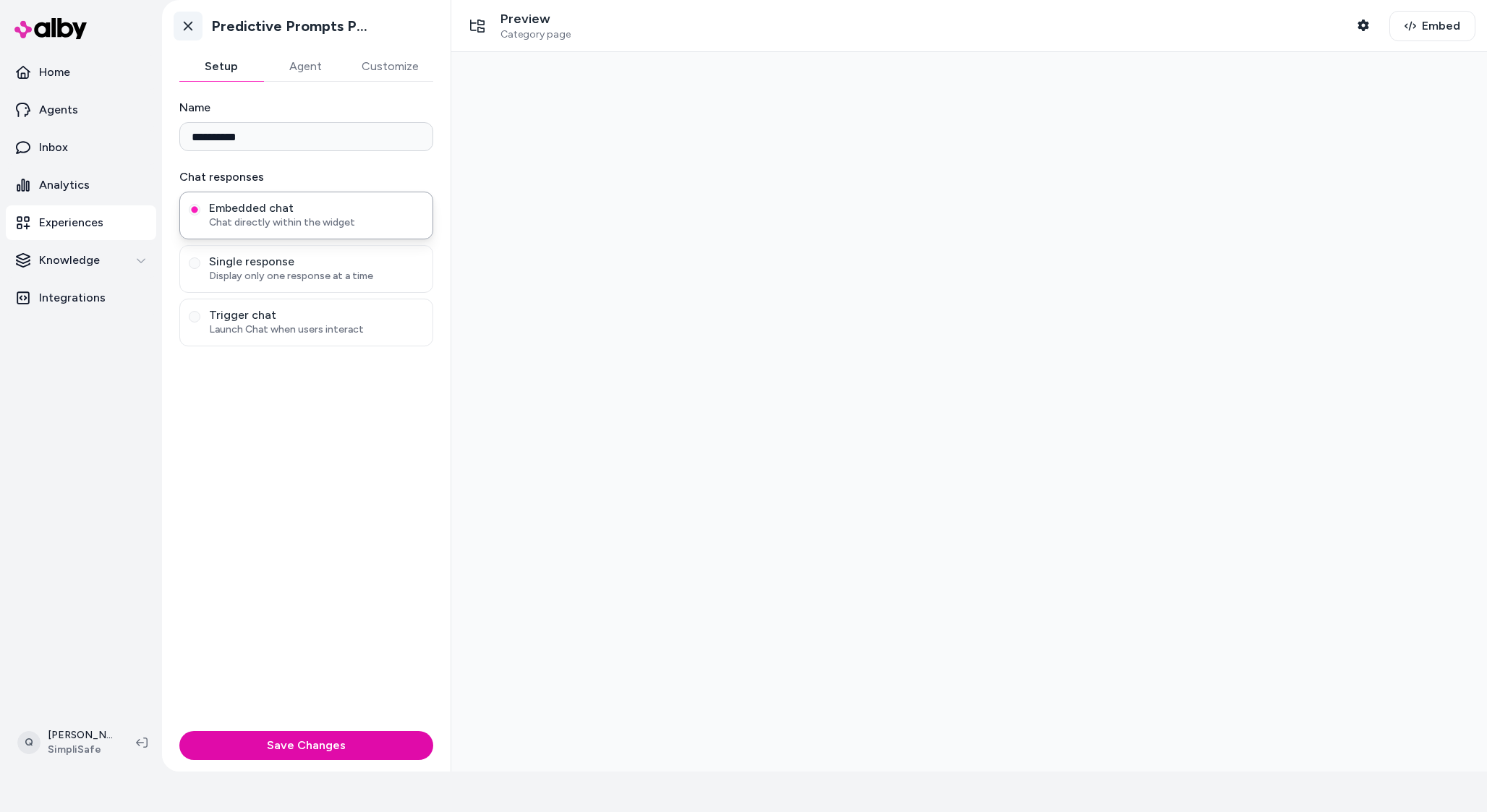
click at [196, 27] on link "Go back" at bounding box center [188, 26] width 29 height 29
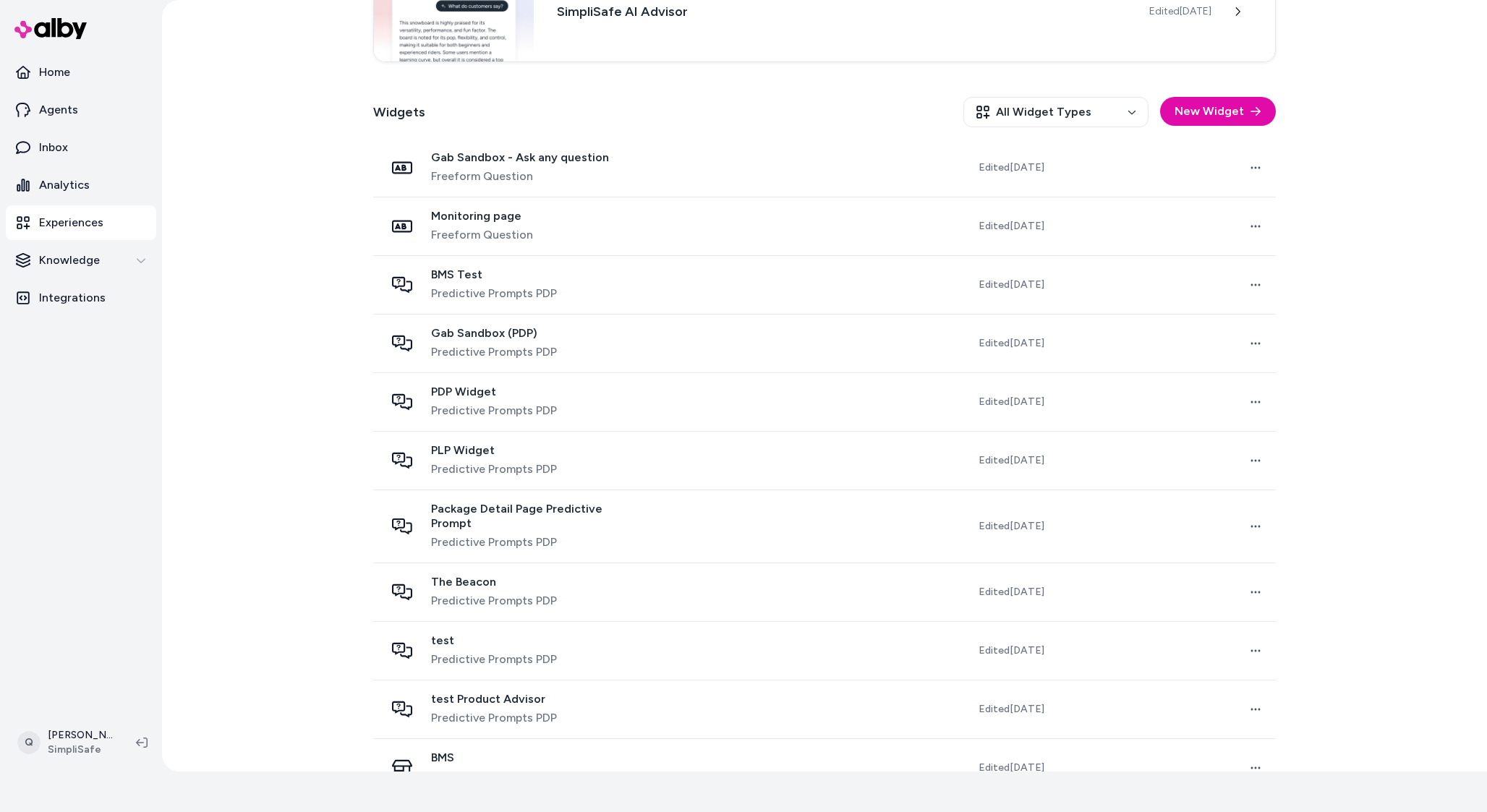
scroll to position [252, 0]
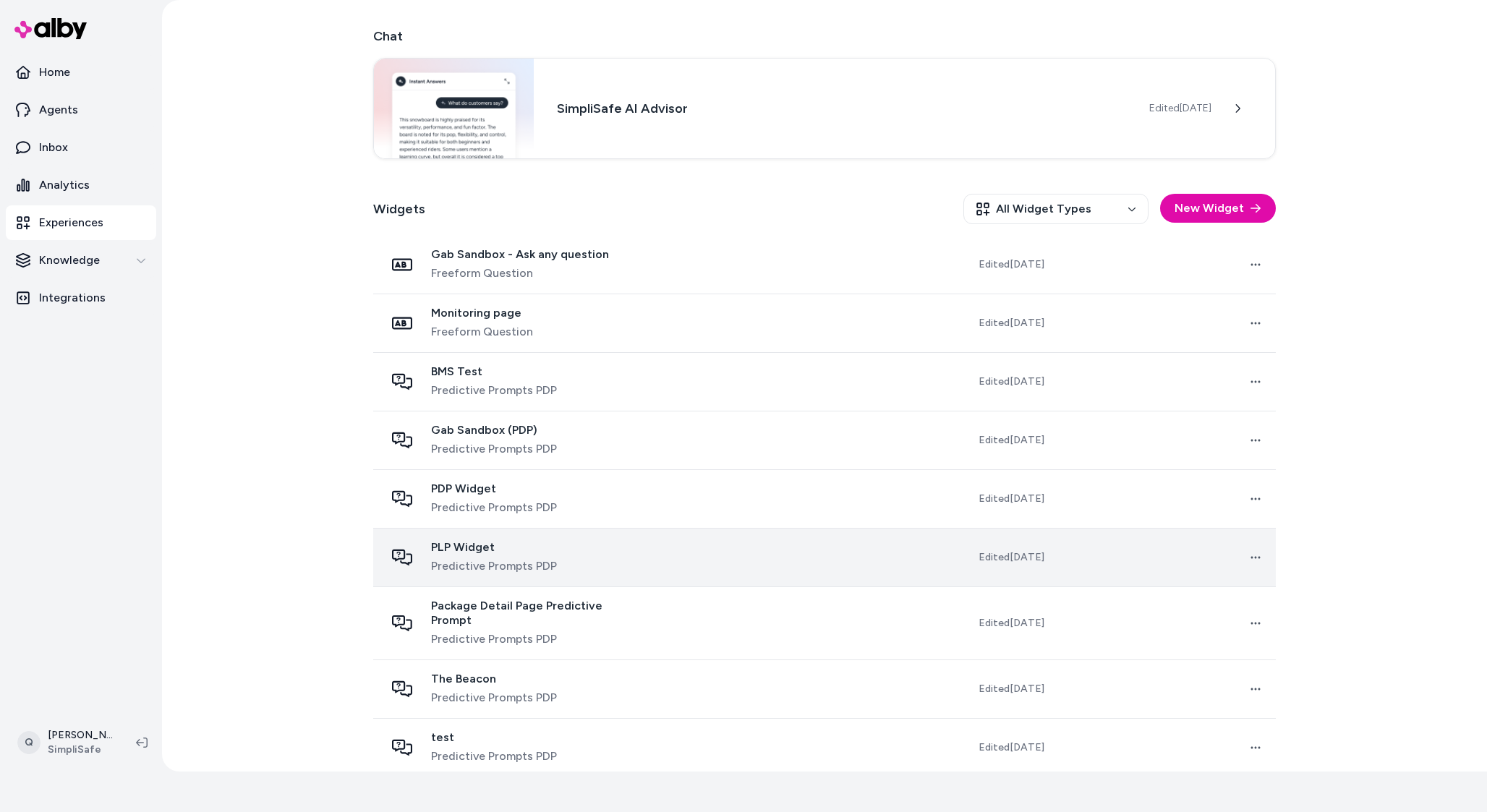
click at [582, 533] on td "PLP Widget Predictive Prompts PDP" at bounding box center [514, 558] width 282 height 59
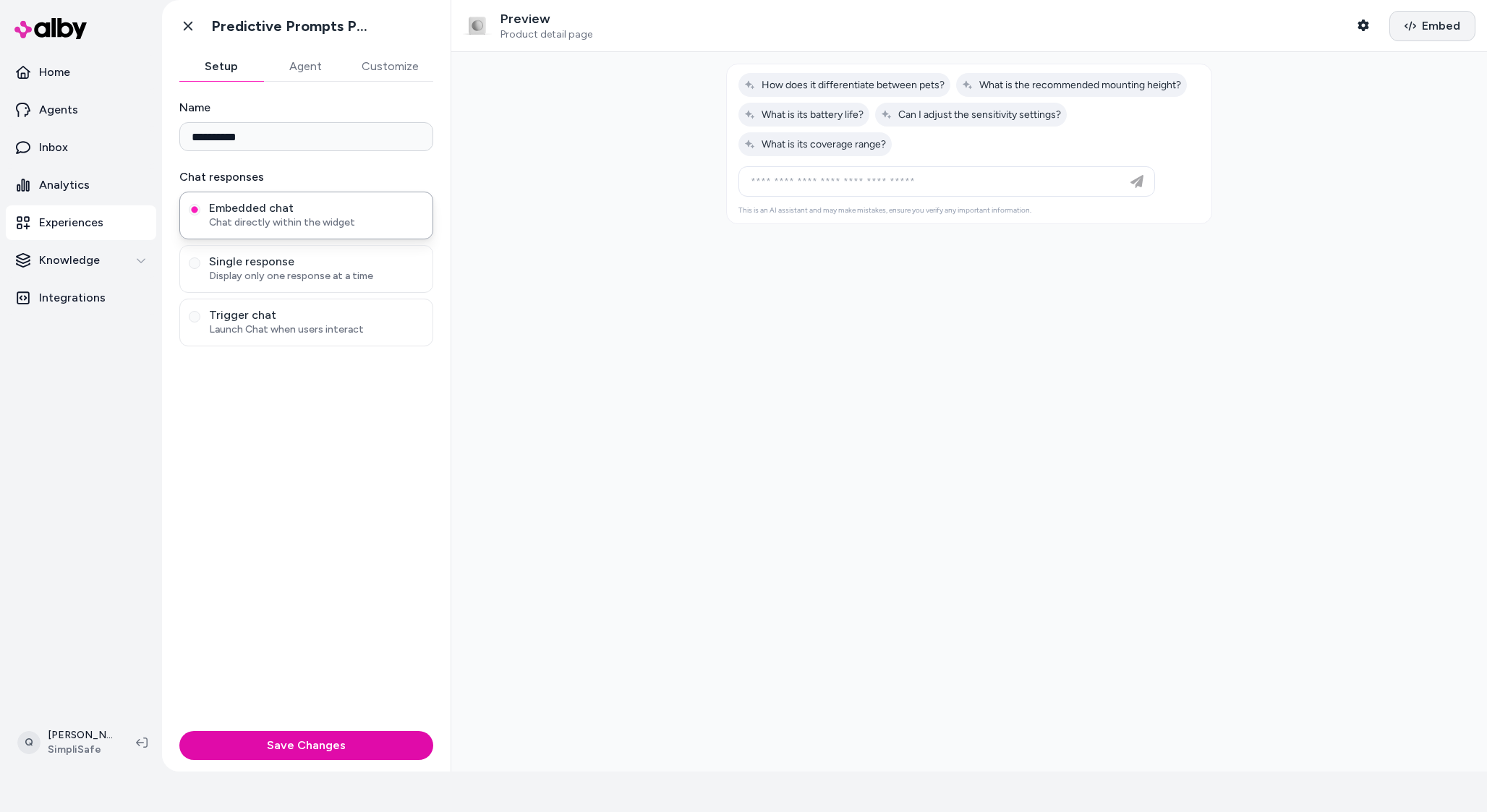
click at [1447, 29] on span "Embed" at bounding box center [1441, 26] width 38 height 17
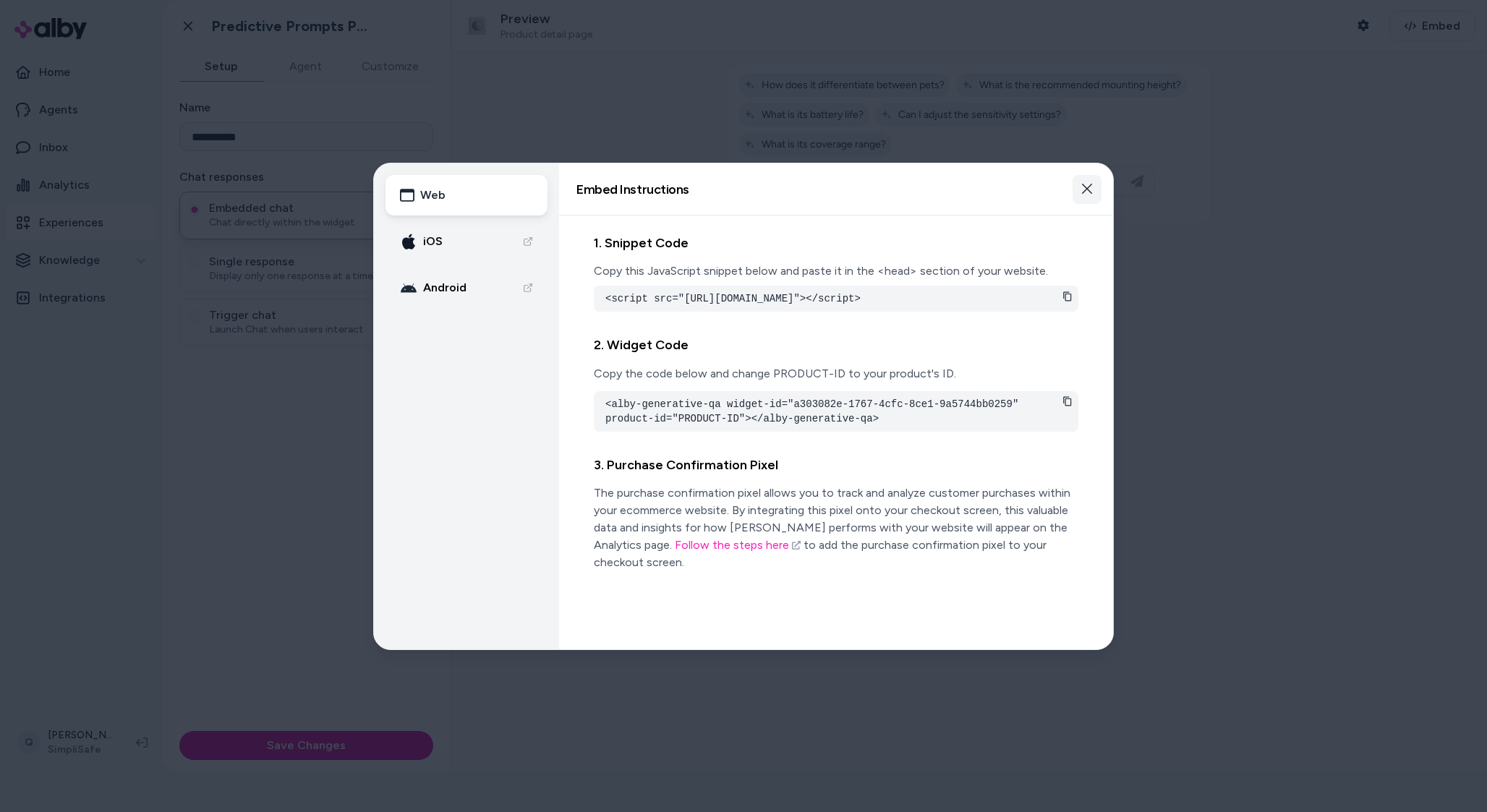
click at [1086, 194] on icon "button" at bounding box center [1087, 188] width 12 height 12
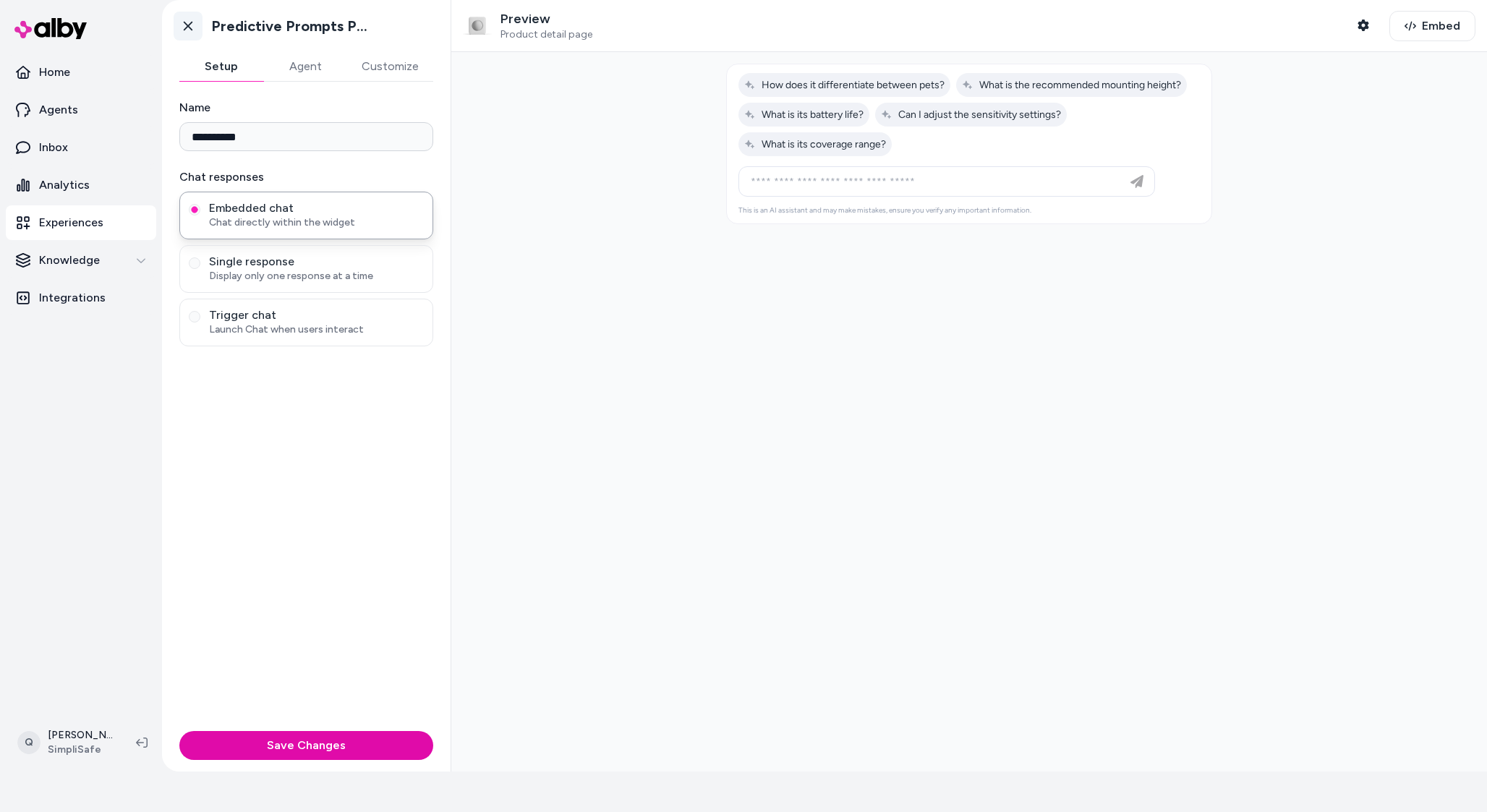
click at [196, 22] on link "Go back" at bounding box center [188, 26] width 29 height 29
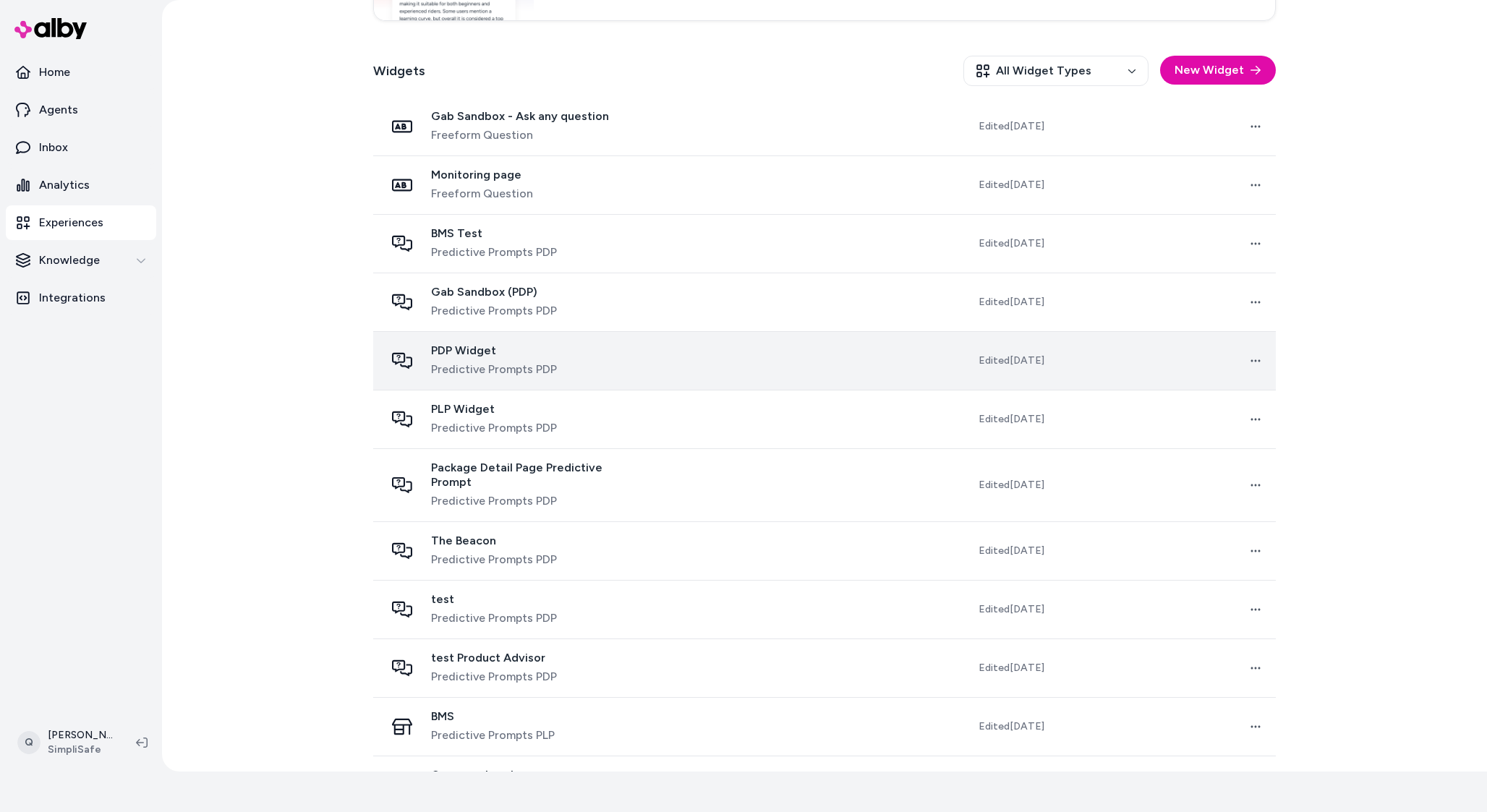
scroll to position [438, 0]
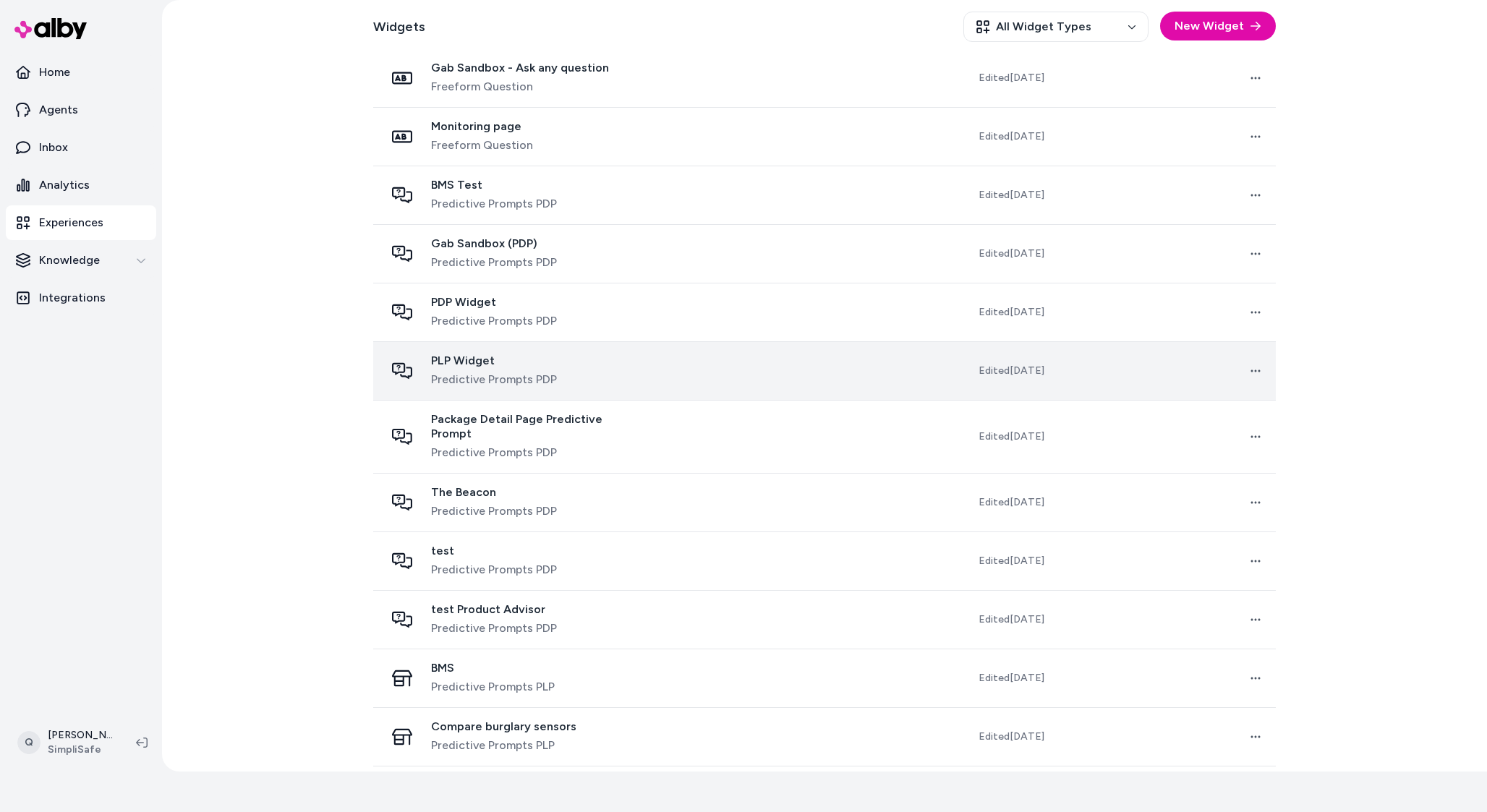
click at [600, 389] on td "PLP Widget Predictive Prompts PDP" at bounding box center [514, 371] width 282 height 59
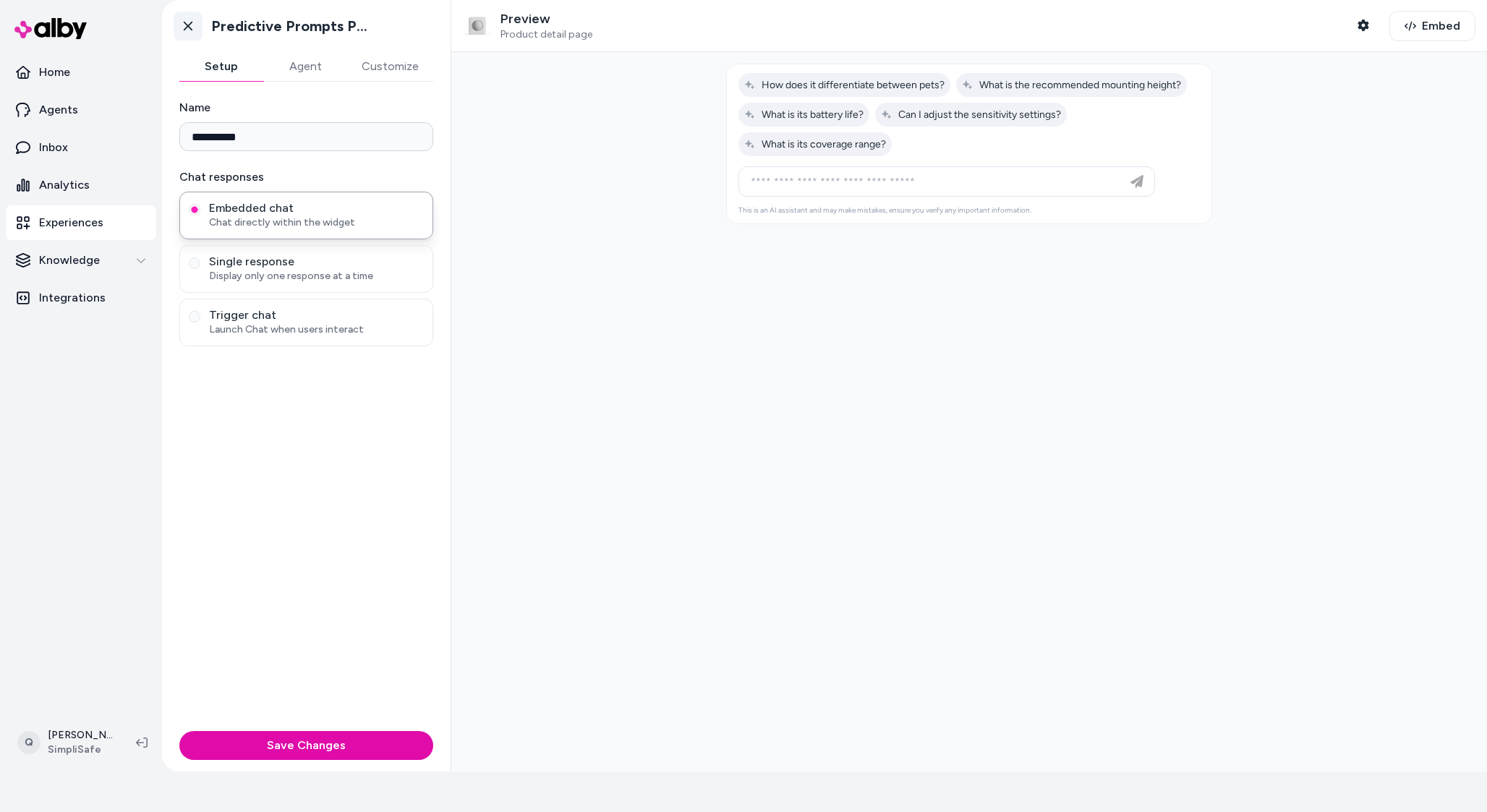
click at [199, 28] on link "Go back" at bounding box center [188, 26] width 29 height 29
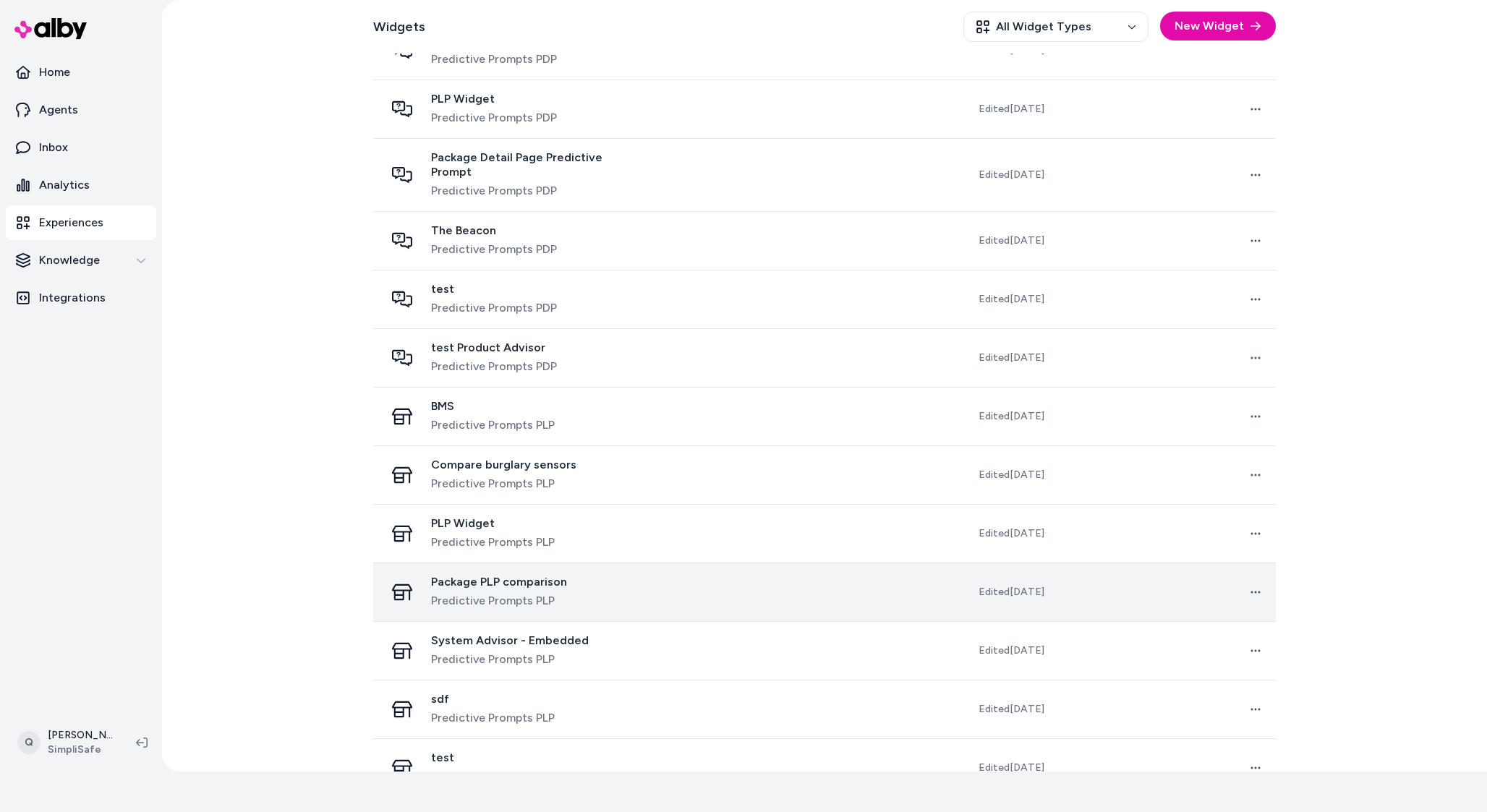
scroll to position [702, 0]
click at [590, 574] on div "Package PLP comparison Predictive Prompts PLP" at bounding box center [514, 591] width 259 height 35
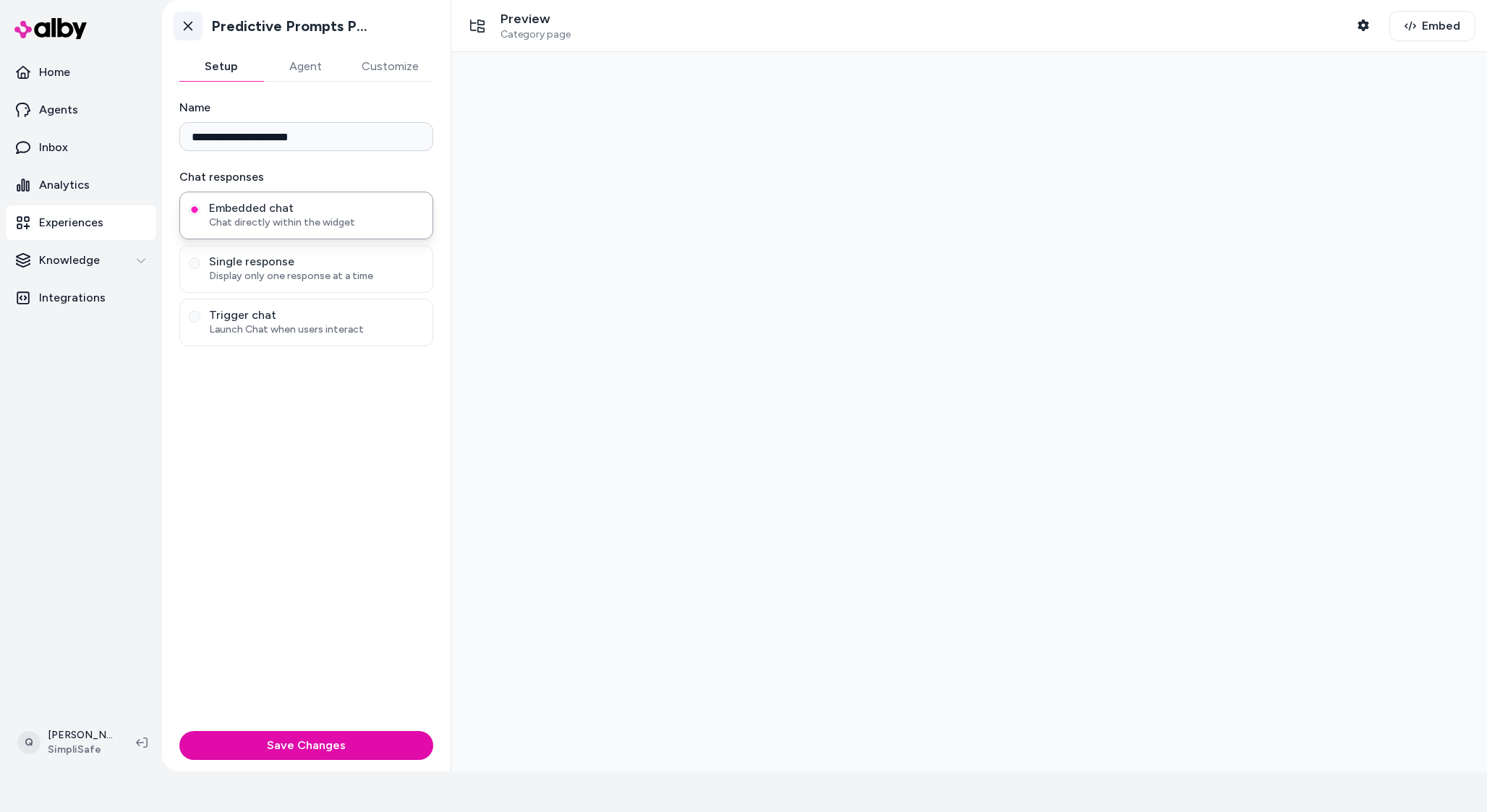
click at [197, 25] on link "Go back" at bounding box center [188, 26] width 29 height 29
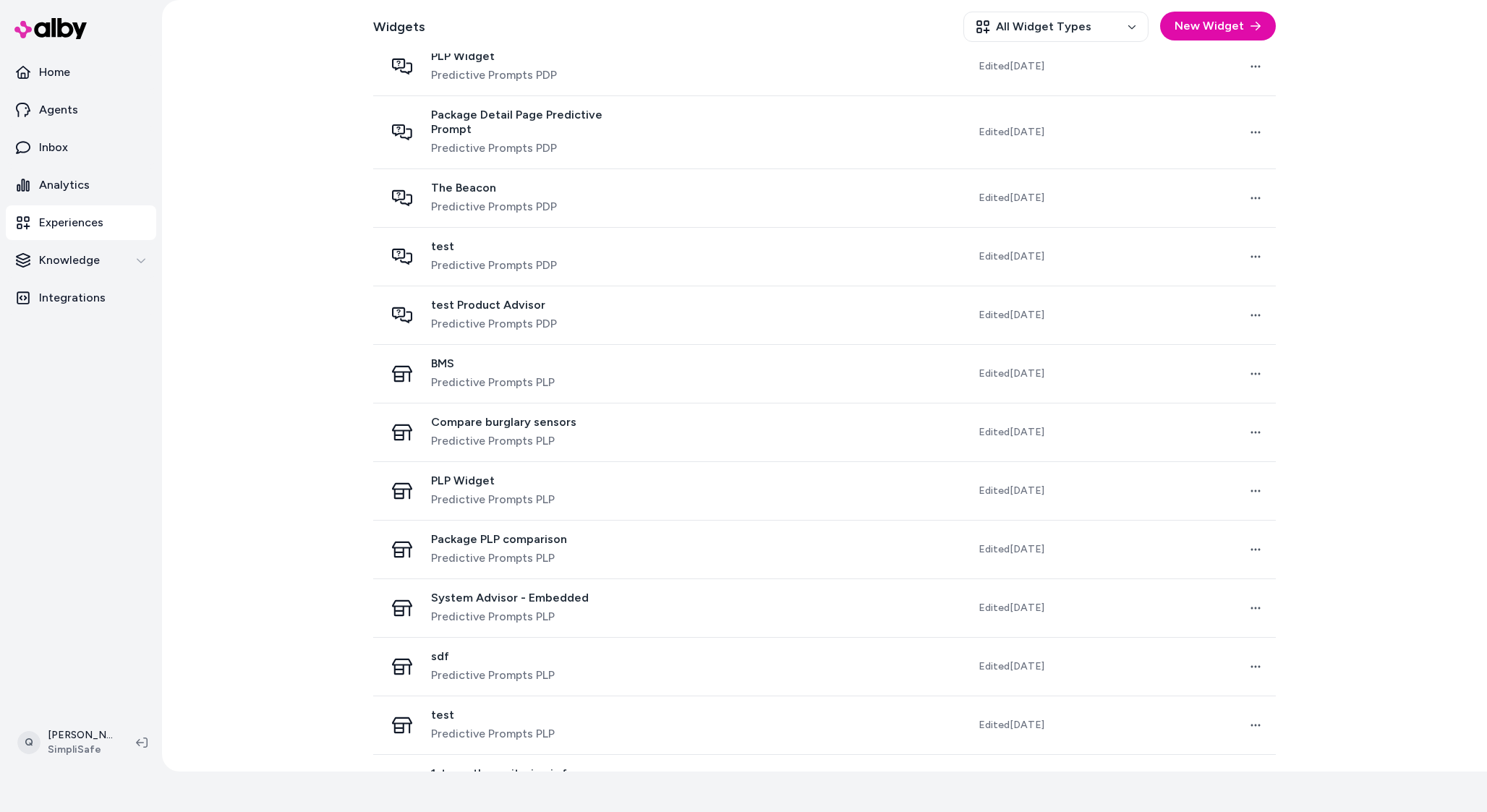
scroll to position [742, 0]
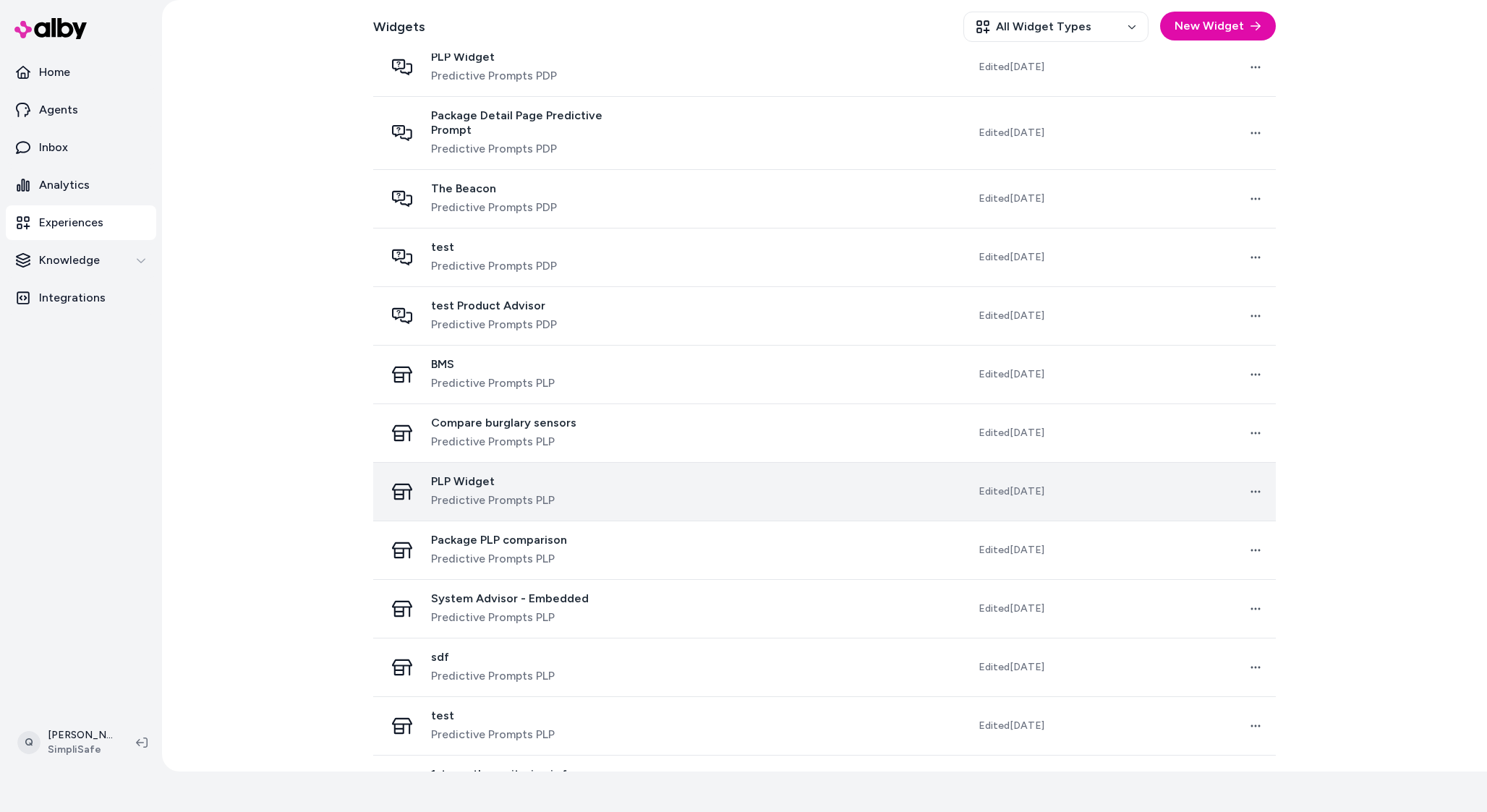
click at [458, 475] on span "PLP Widget" at bounding box center [493, 482] width 123 height 15
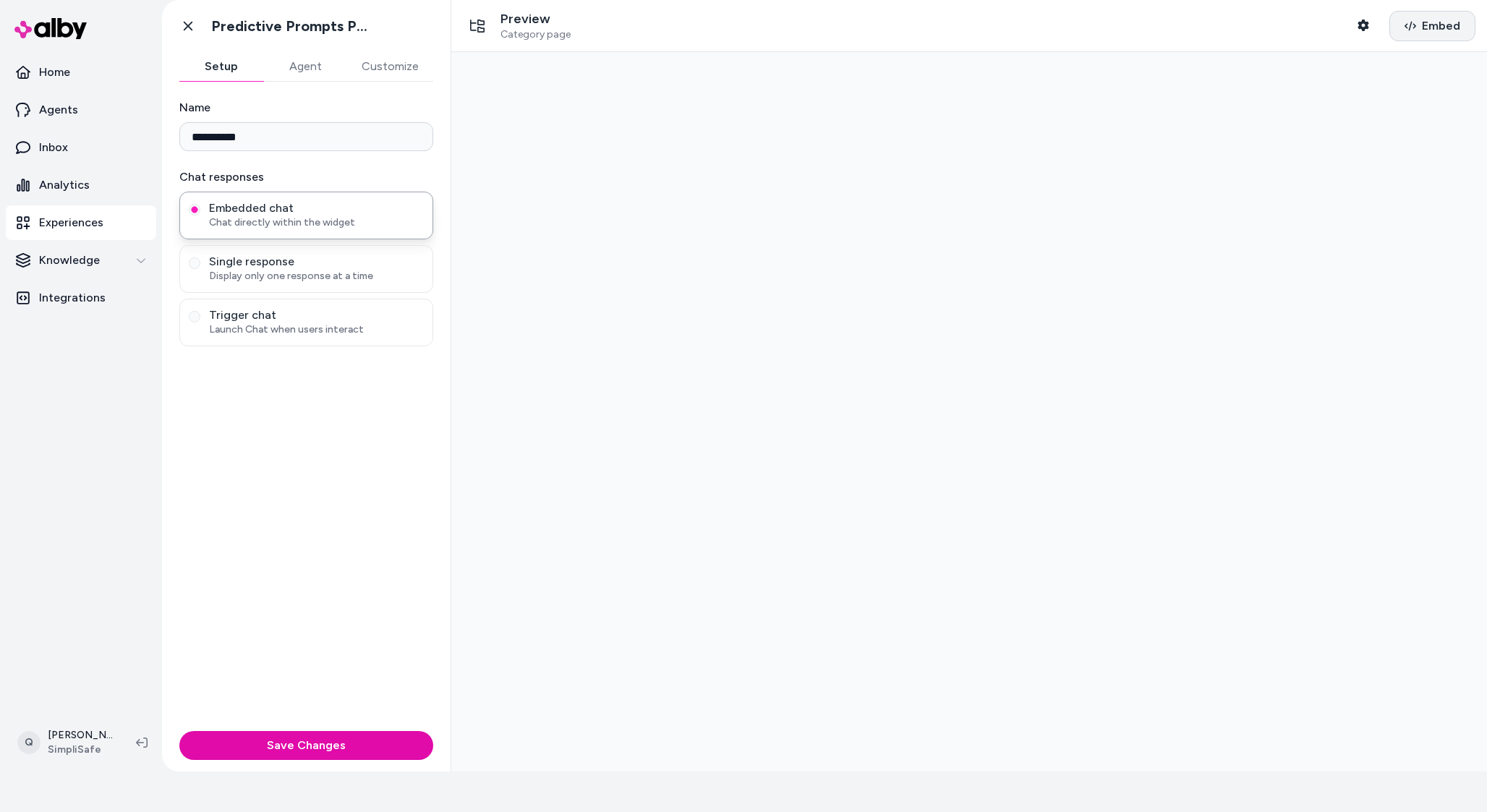
click at [1433, 32] on span "Embed" at bounding box center [1441, 26] width 38 height 17
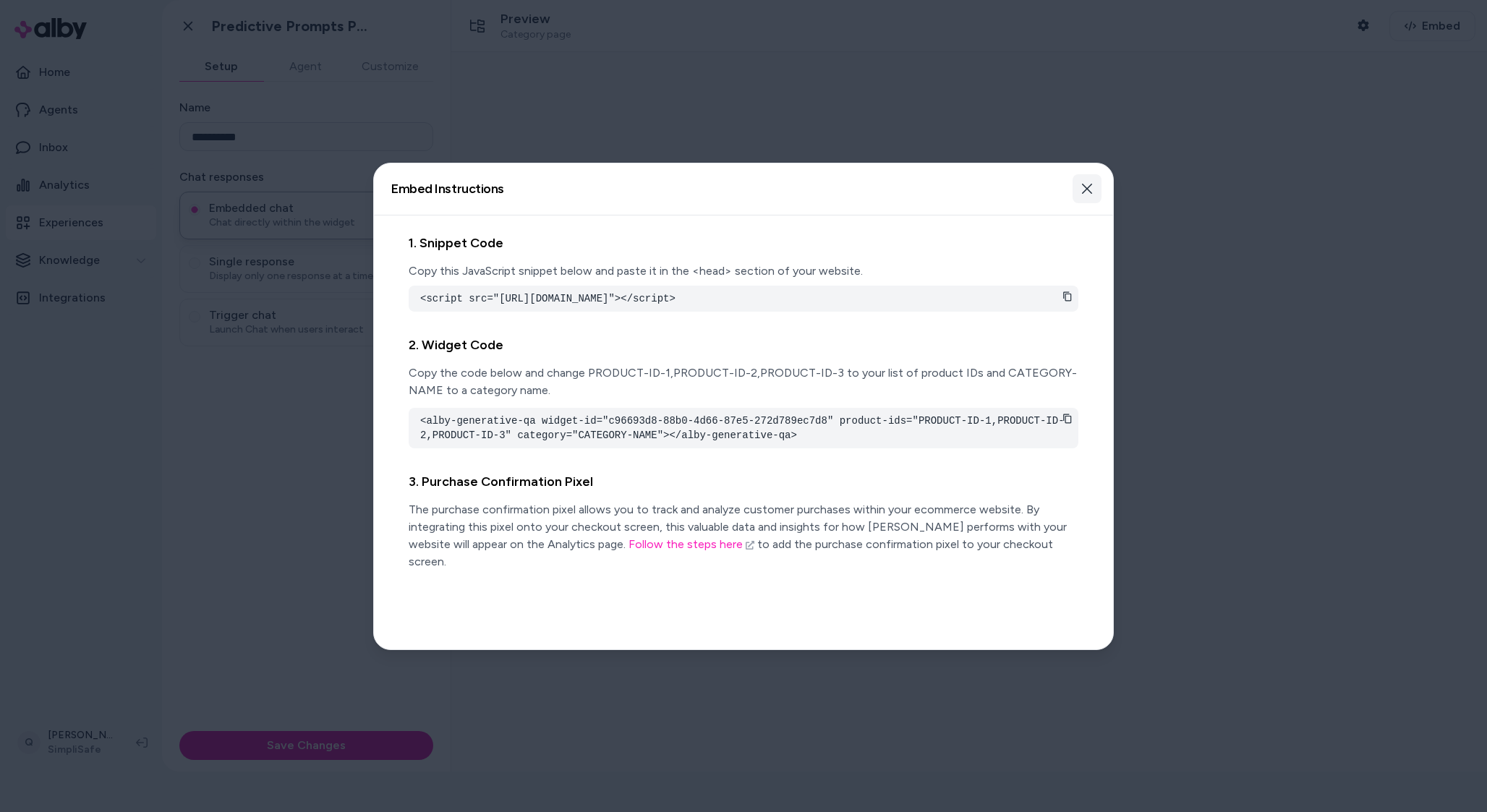
click at [1094, 188] on button "Close" at bounding box center [1087, 188] width 29 height 29
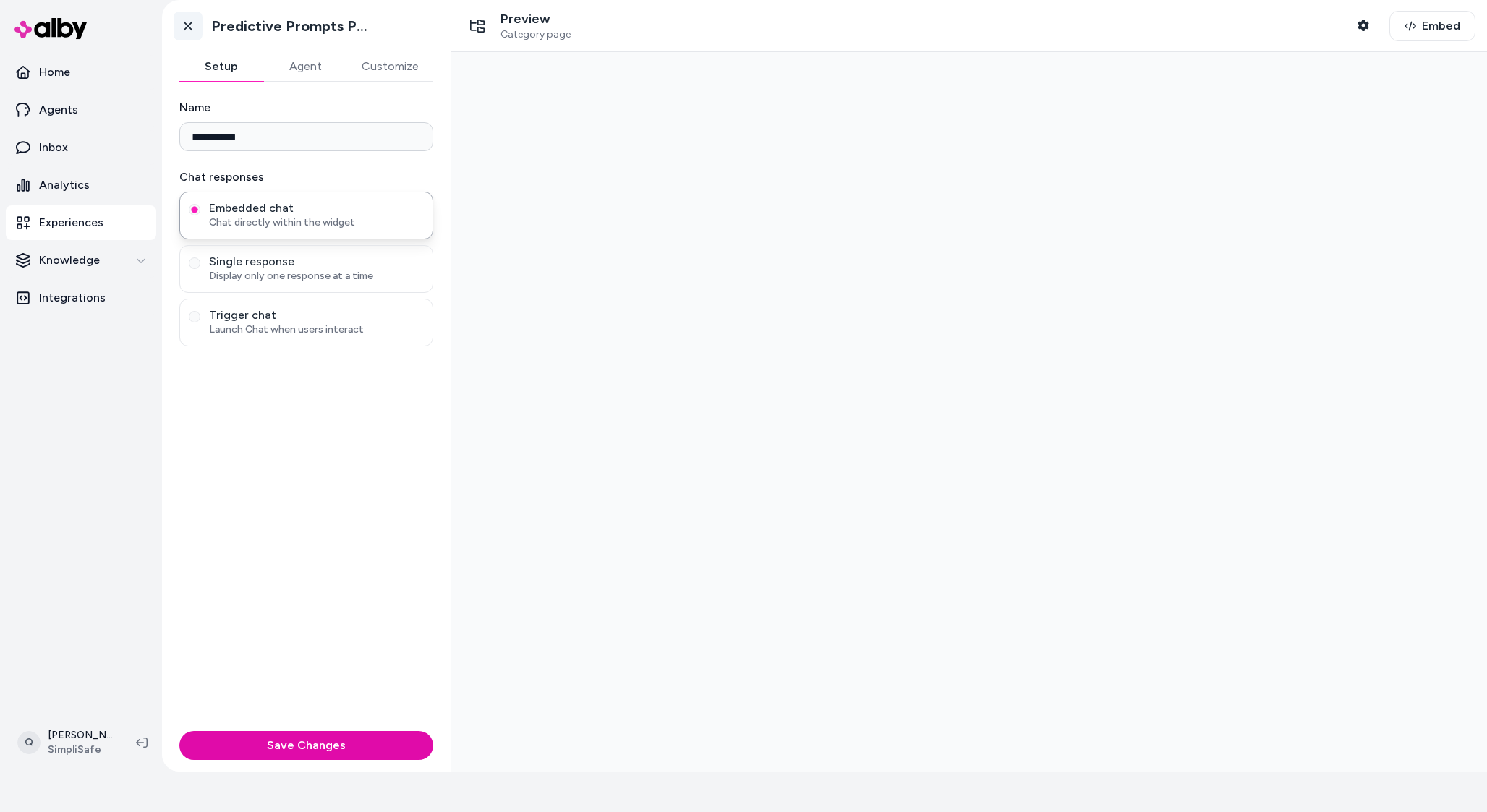
click at [190, 33] on link "Go back" at bounding box center [188, 26] width 29 height 29
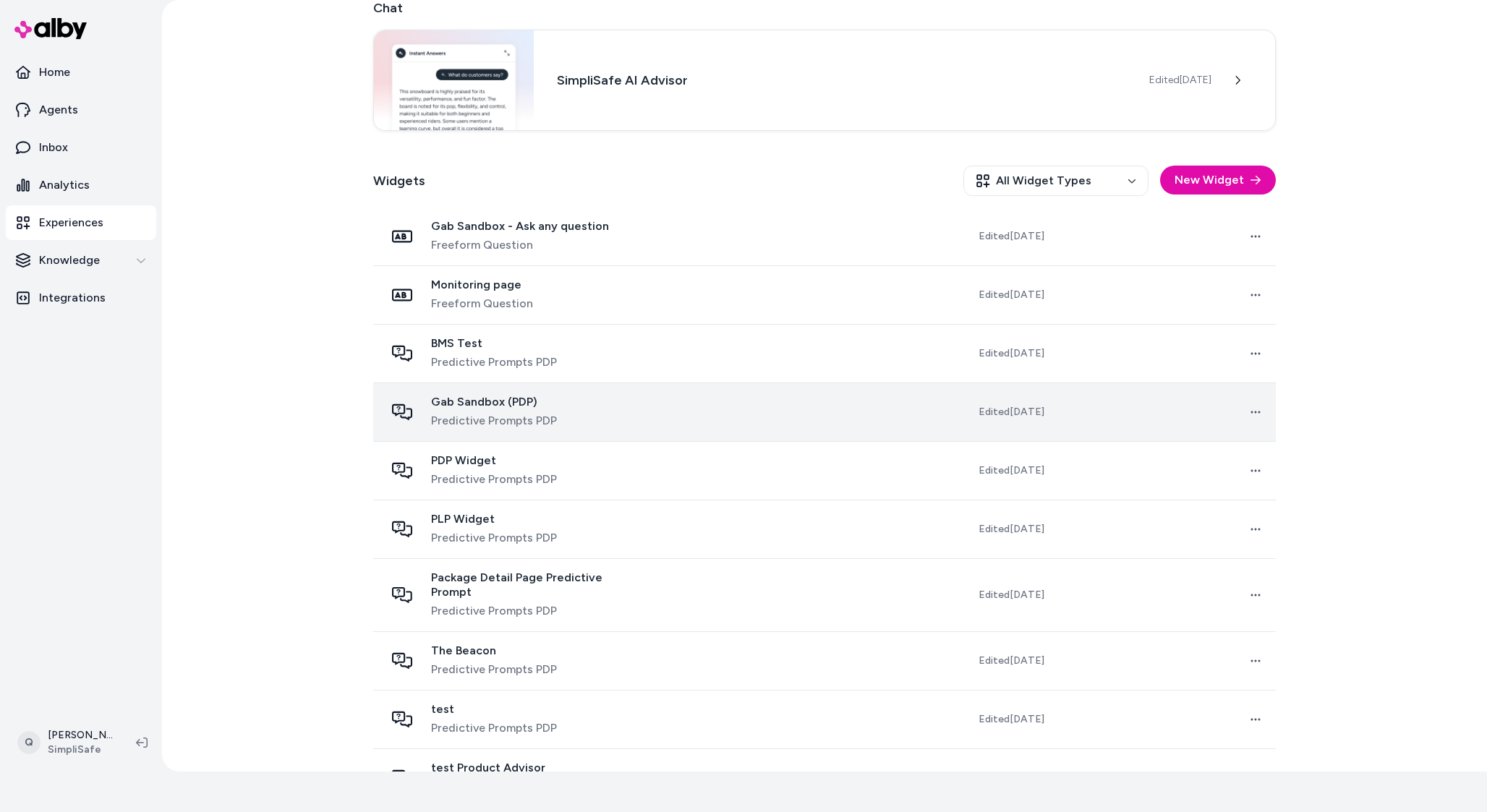
scroll to position [283, 0]
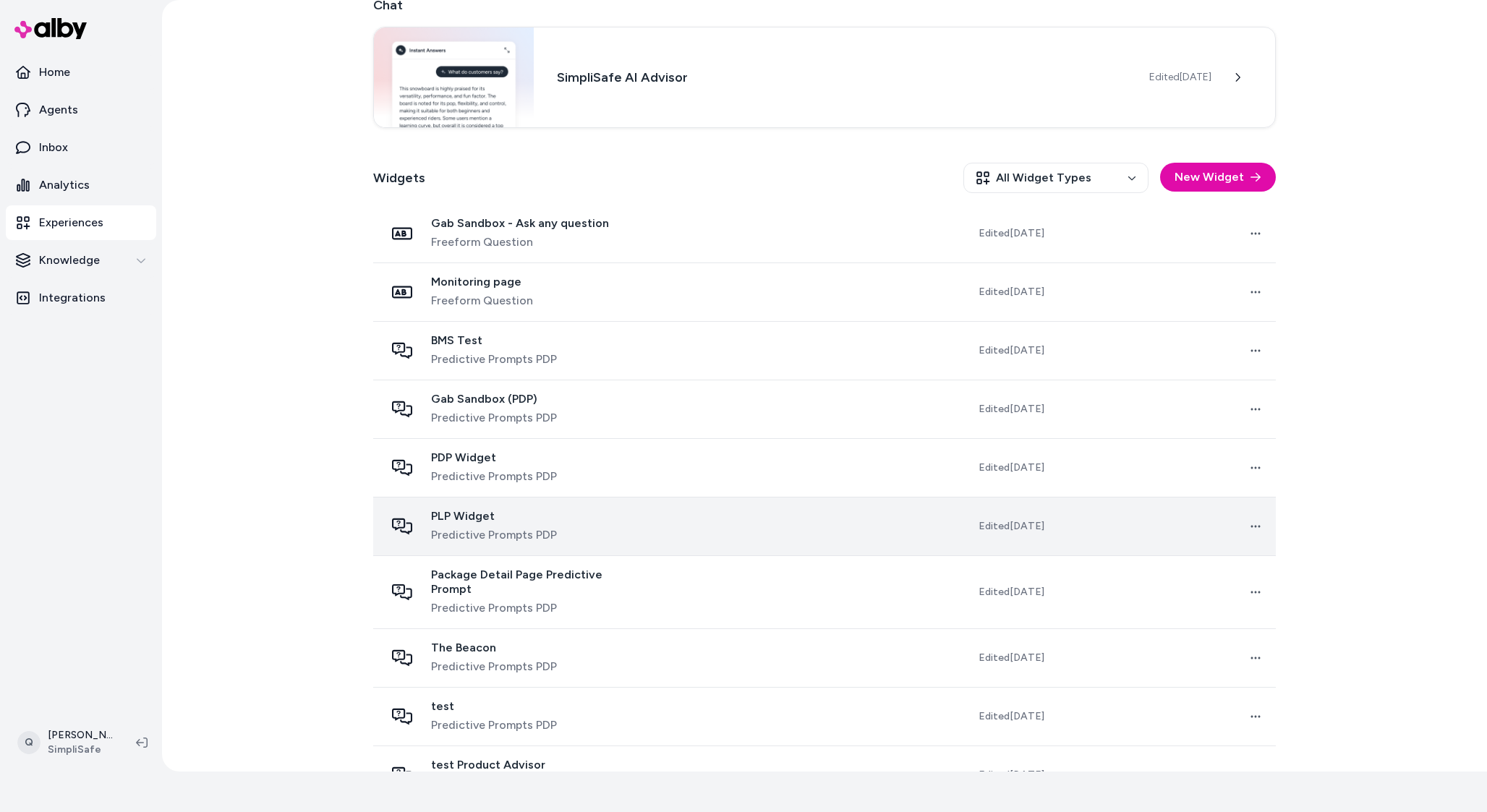
click at [580, 523] on div "PLP Widget Predictive Prompts PDP" at bounding box center [514, 527] width 259 height 35
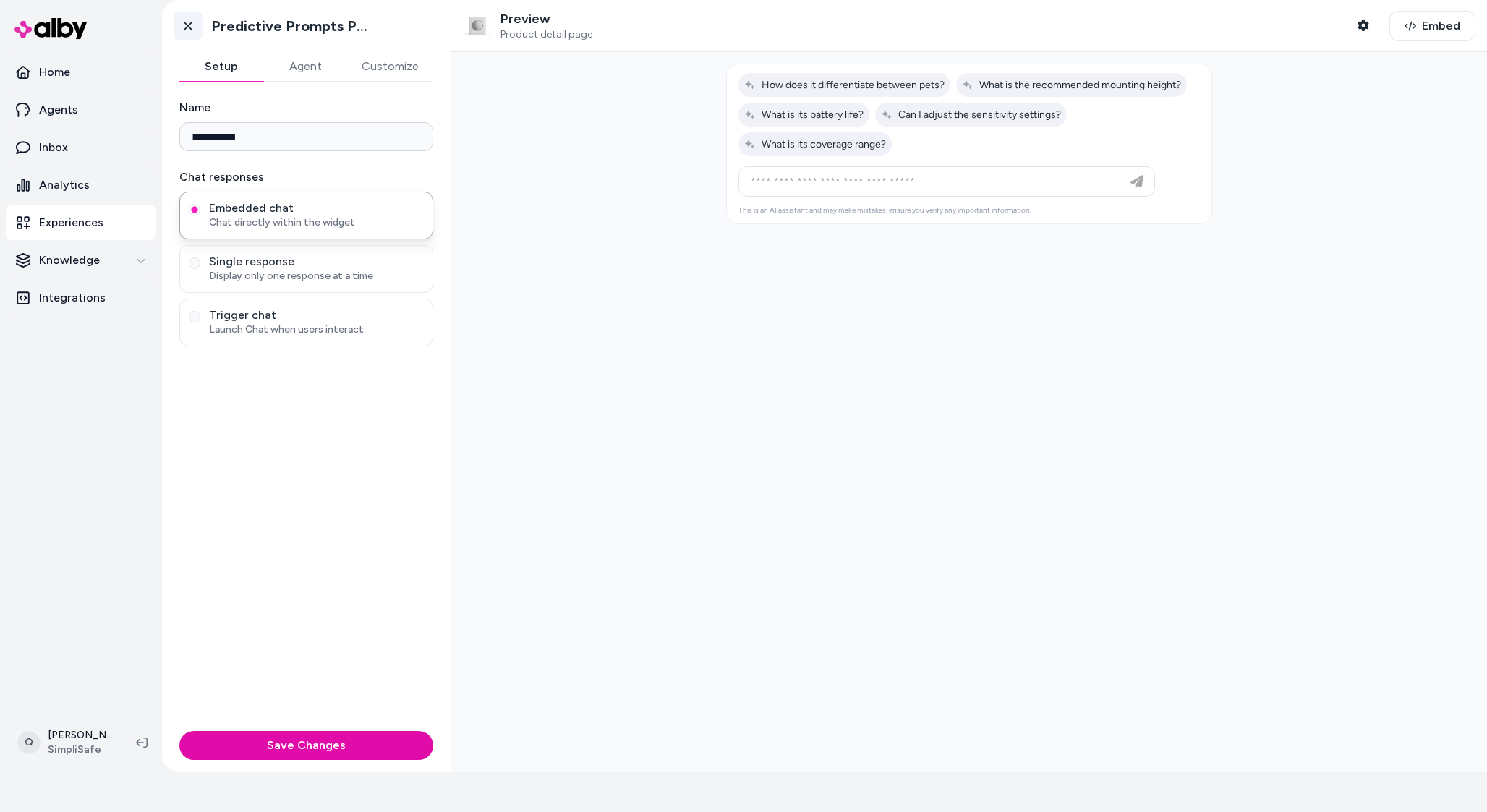
click at [187, 23] on icon at bounding box center [188, 26] width 15 height 15
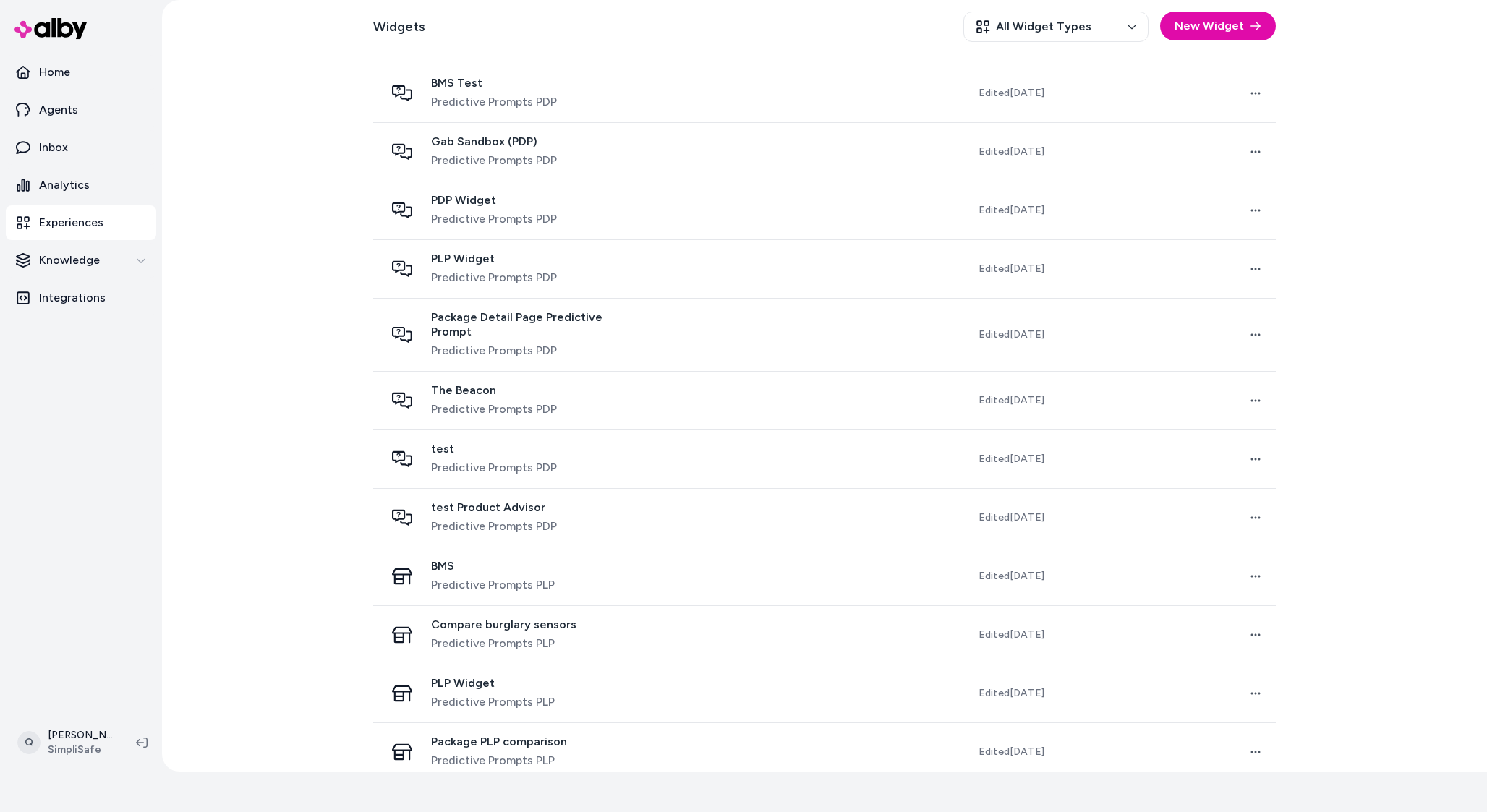
scroll to position [526, 0]
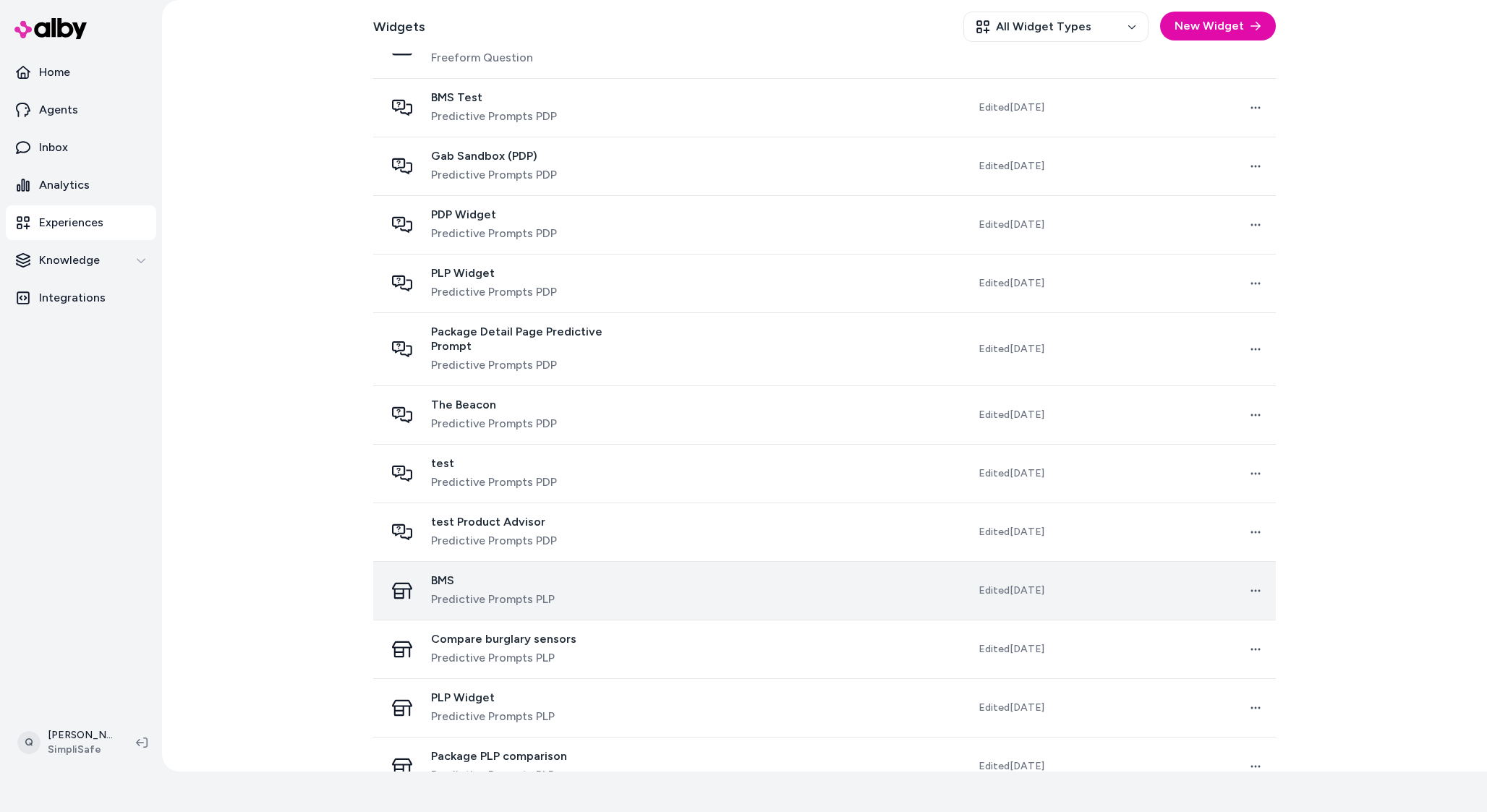
click at [600, 588] on div "BMS Predictive Prompts PLP" at bounding box center [514, 591] width 259 height 35
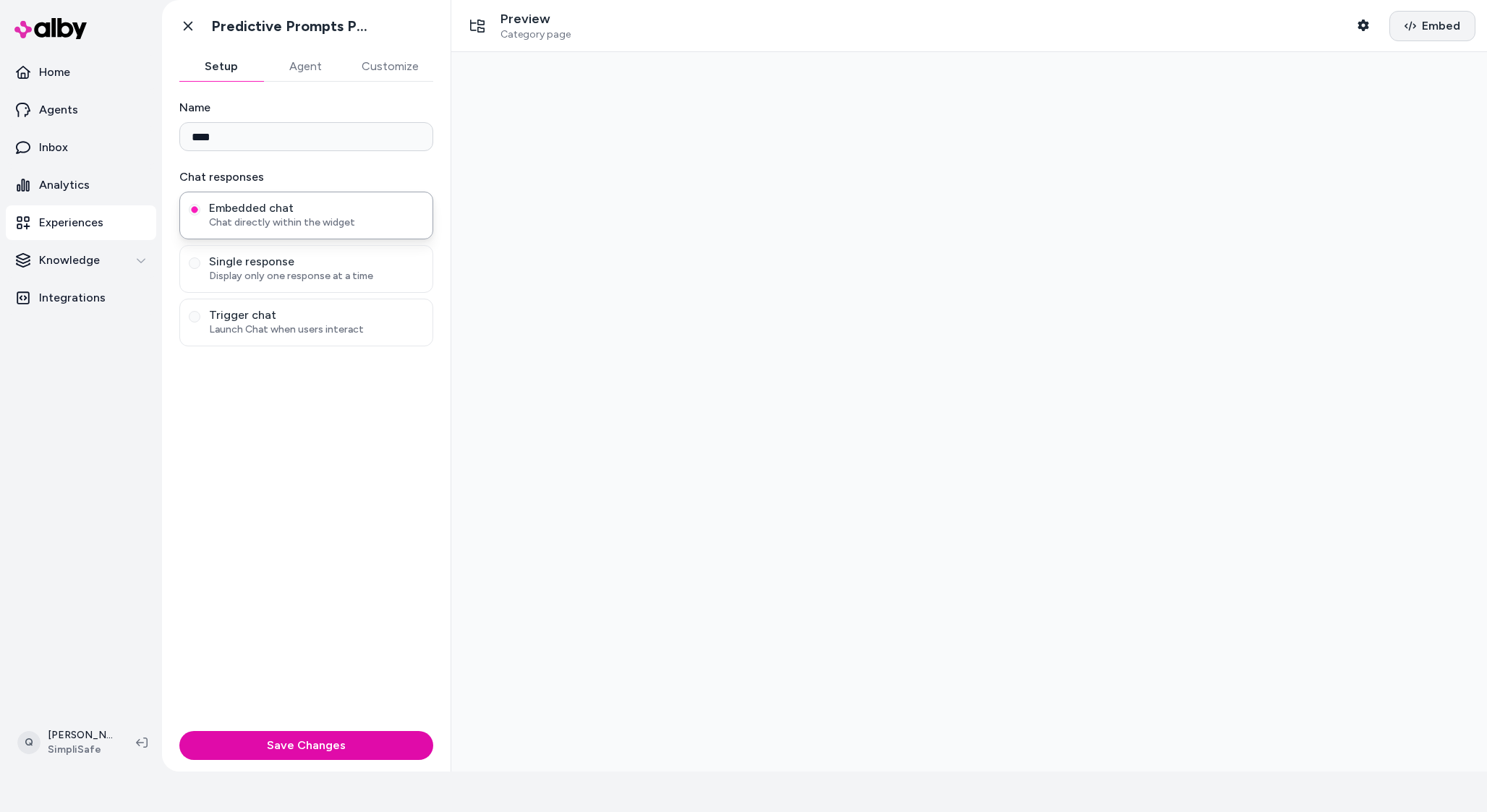
click at [1440, 22] on span "Embed" at bounding box center [1441, 26] width 38 height 17
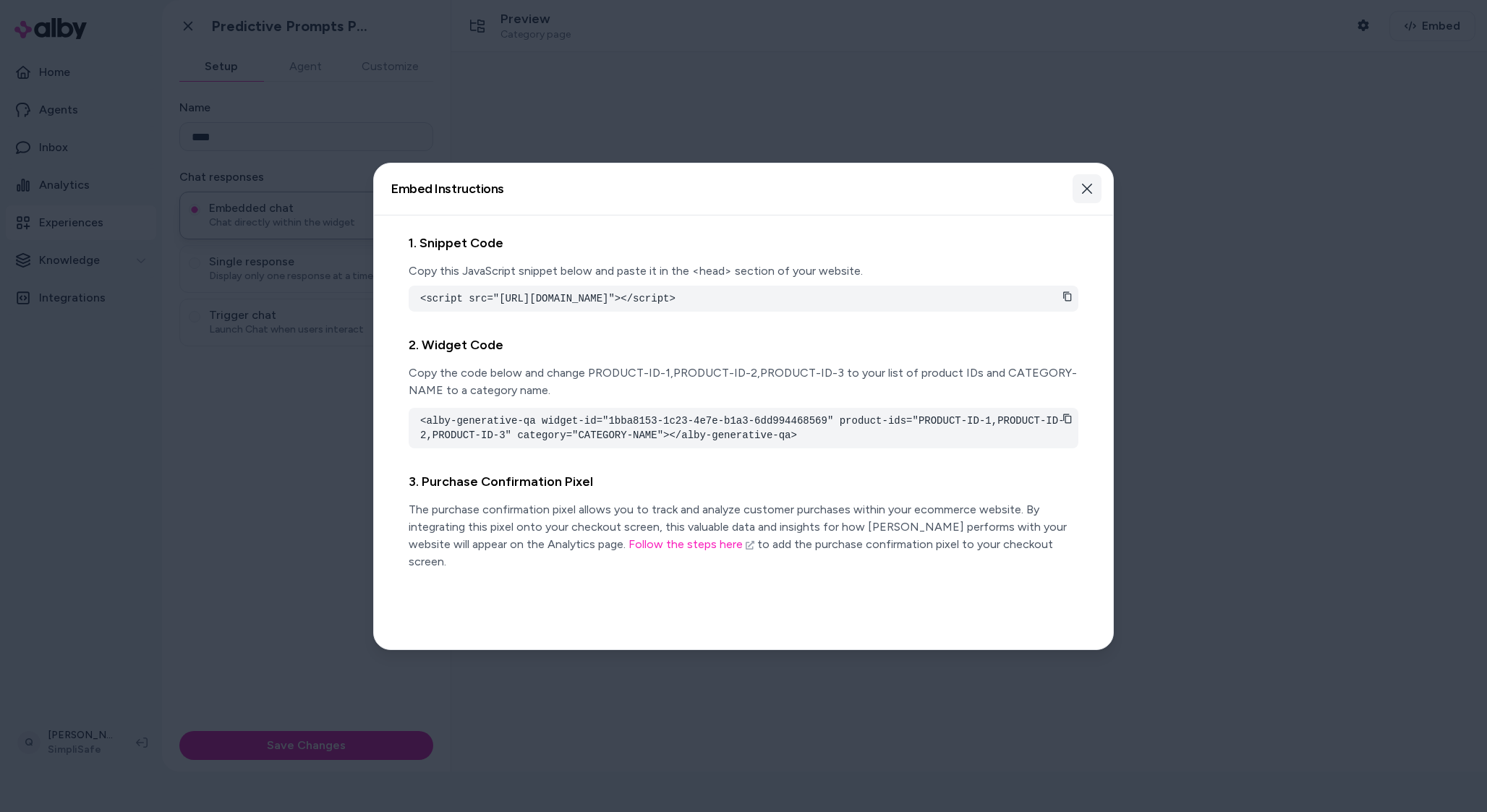
click at [1095, 183] on button "Close" at bounding box center [1087, 188] width 29 height 29
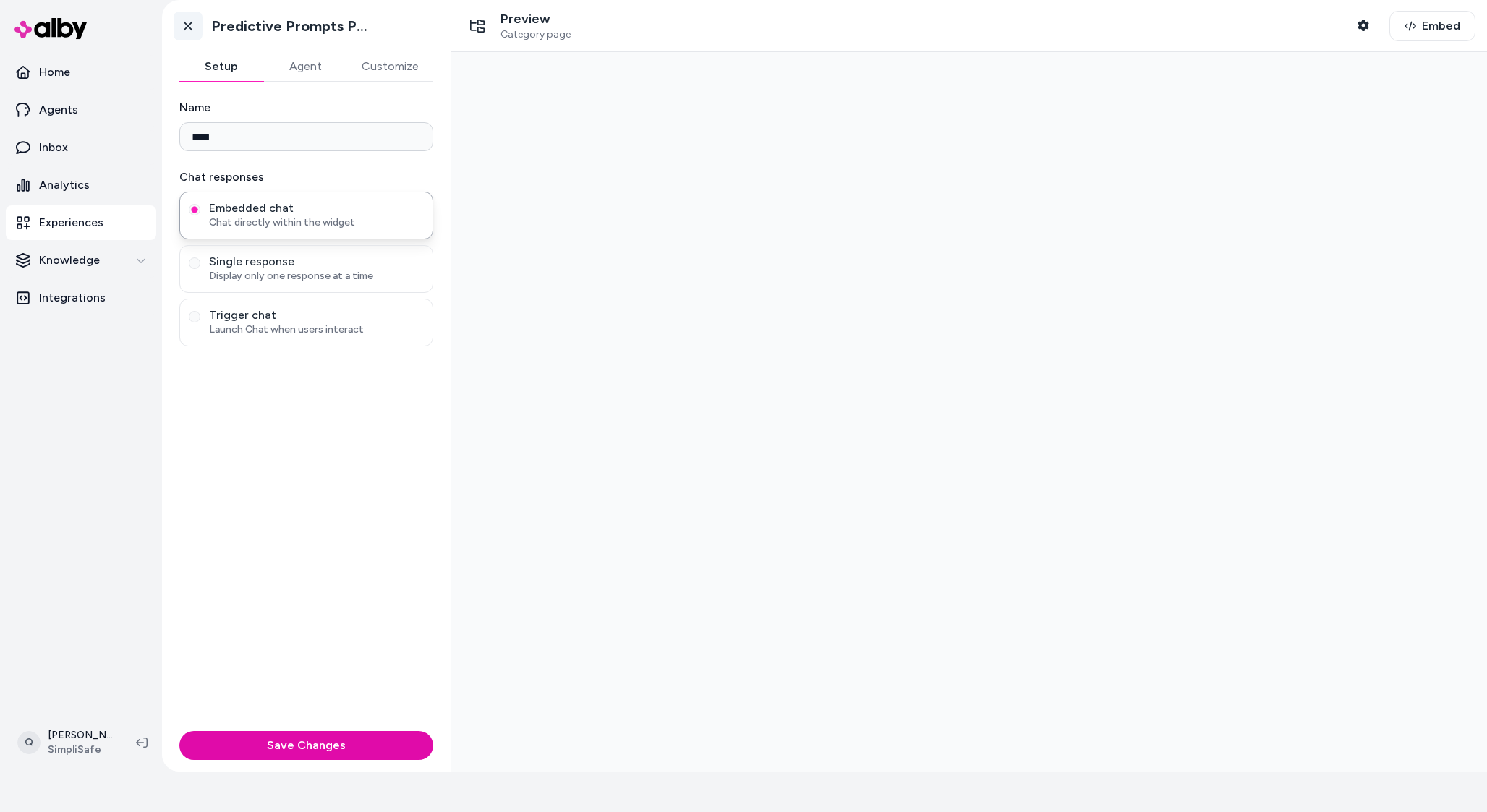
click at [180, 19] on link "Go back" at bounding box center [188, 26] width 29 height 29
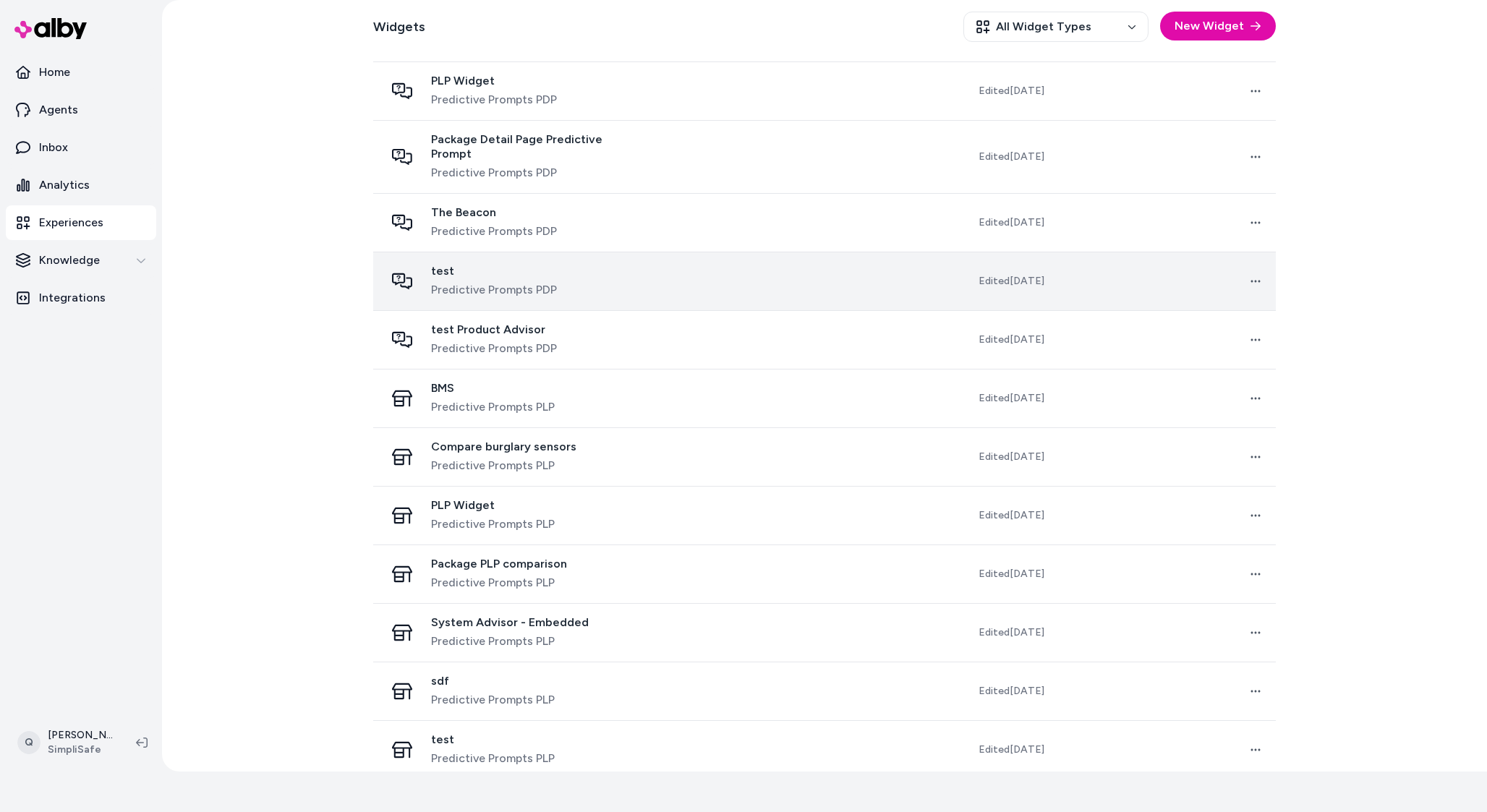
scroll to position [715, 0]
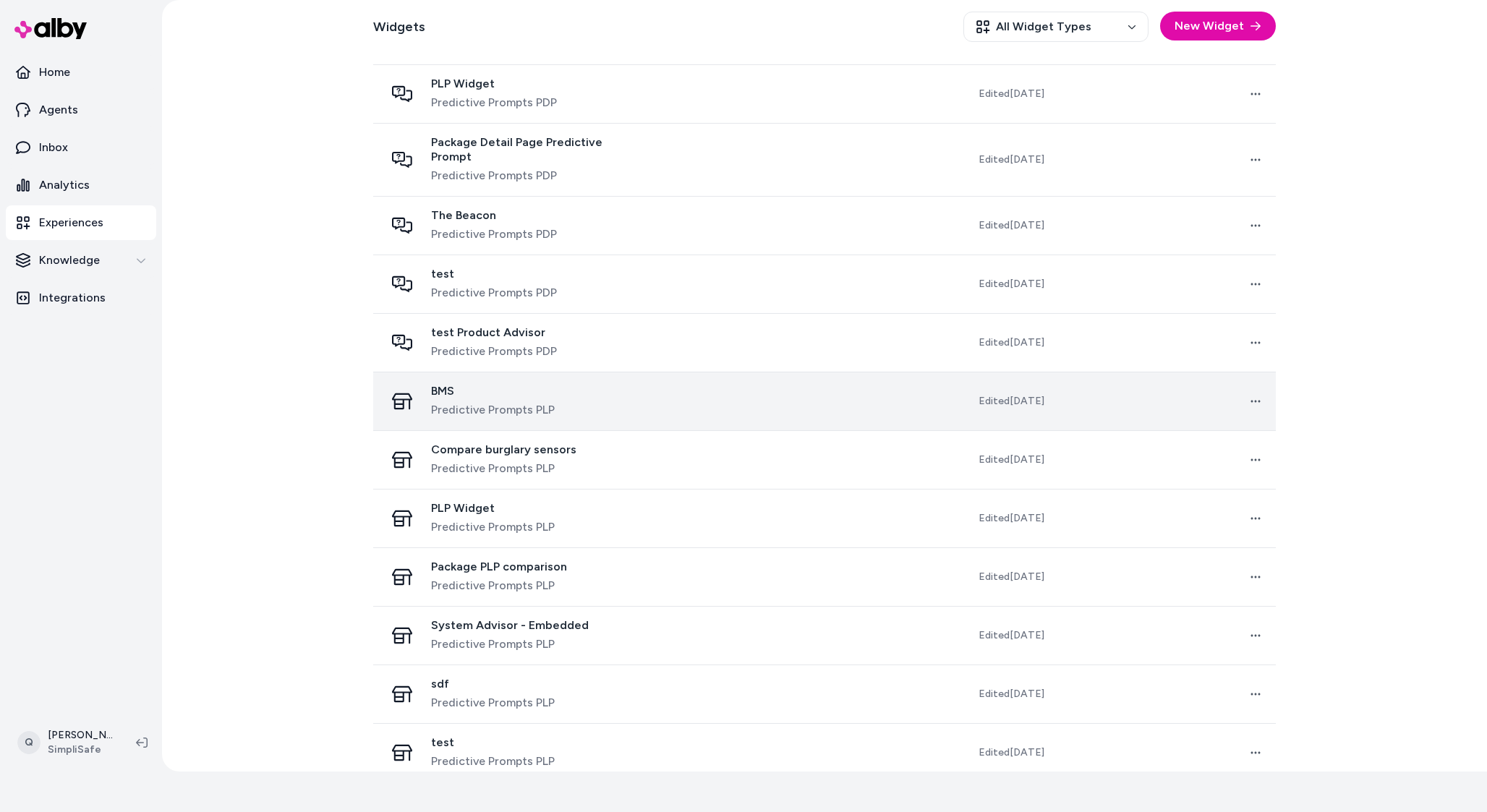
click at [482, 402] on span "Predictive Prompts PLP" at bounding box center [493, 410] width 123 height 17
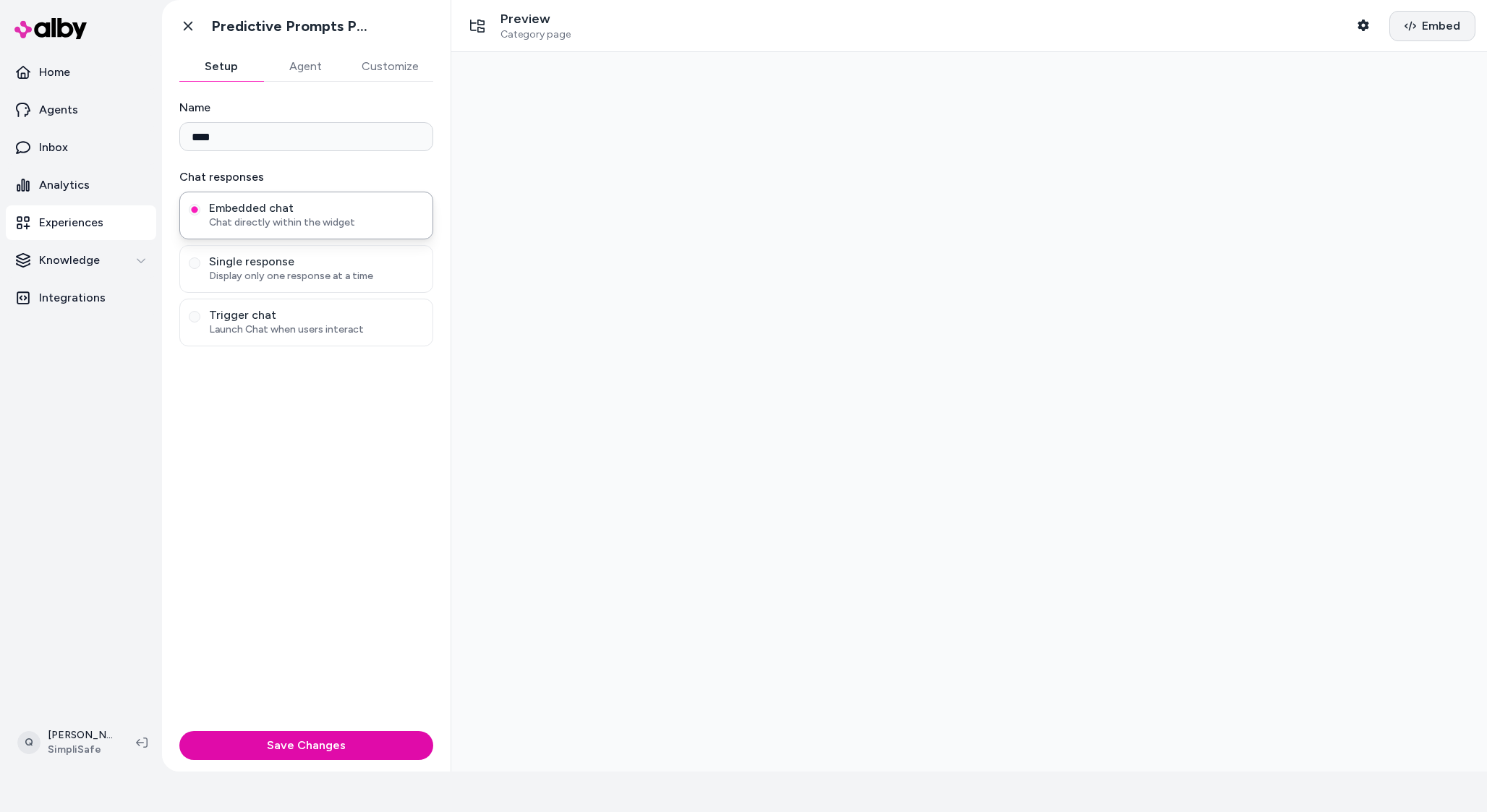
click at [1408, 22] on icon "button" at bounding box center [1410, 26] width 12 height 12
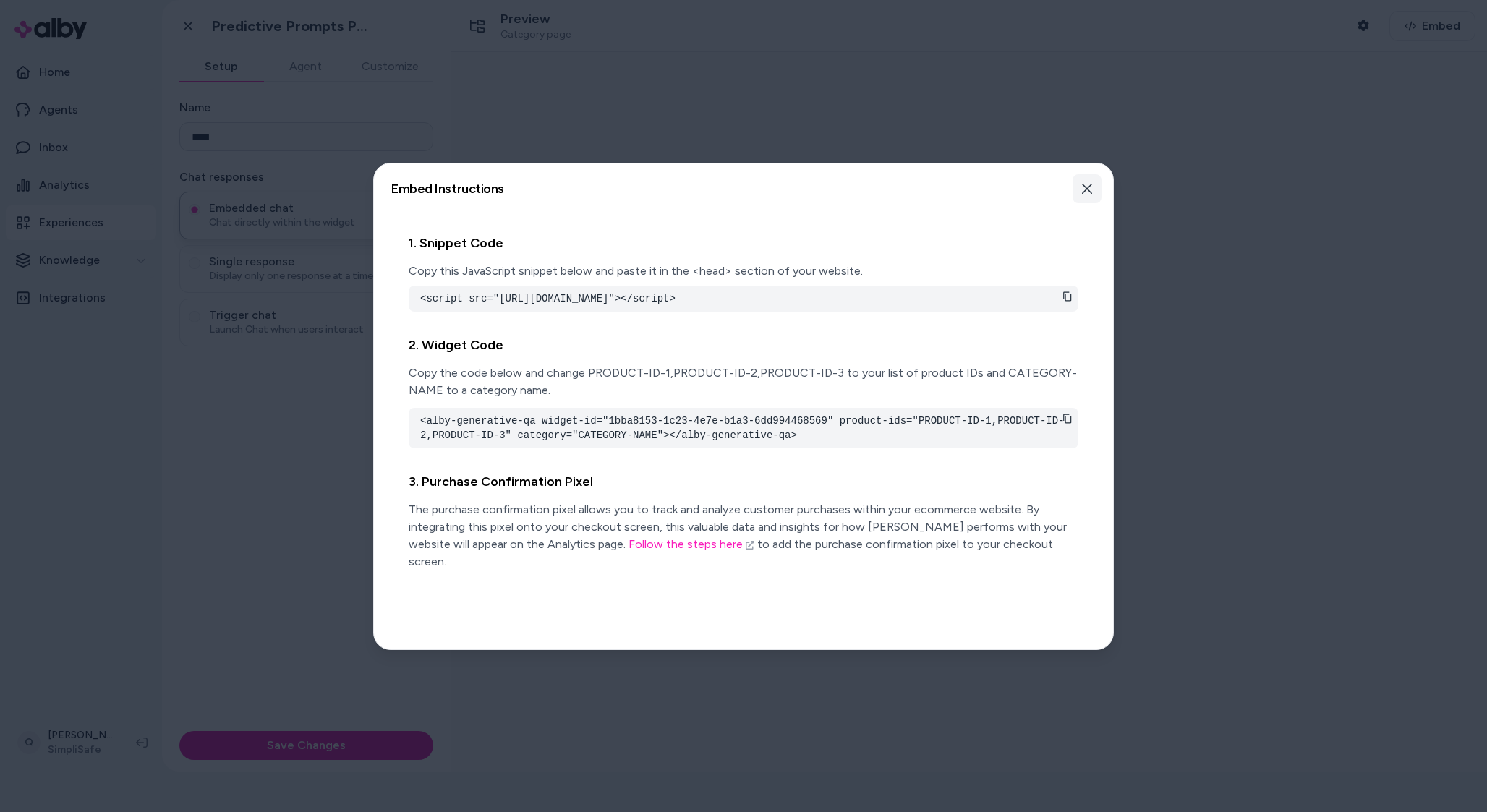
click at [1092, 197] on button "Close" at bounding box center [1087, 188] width 29 height 29
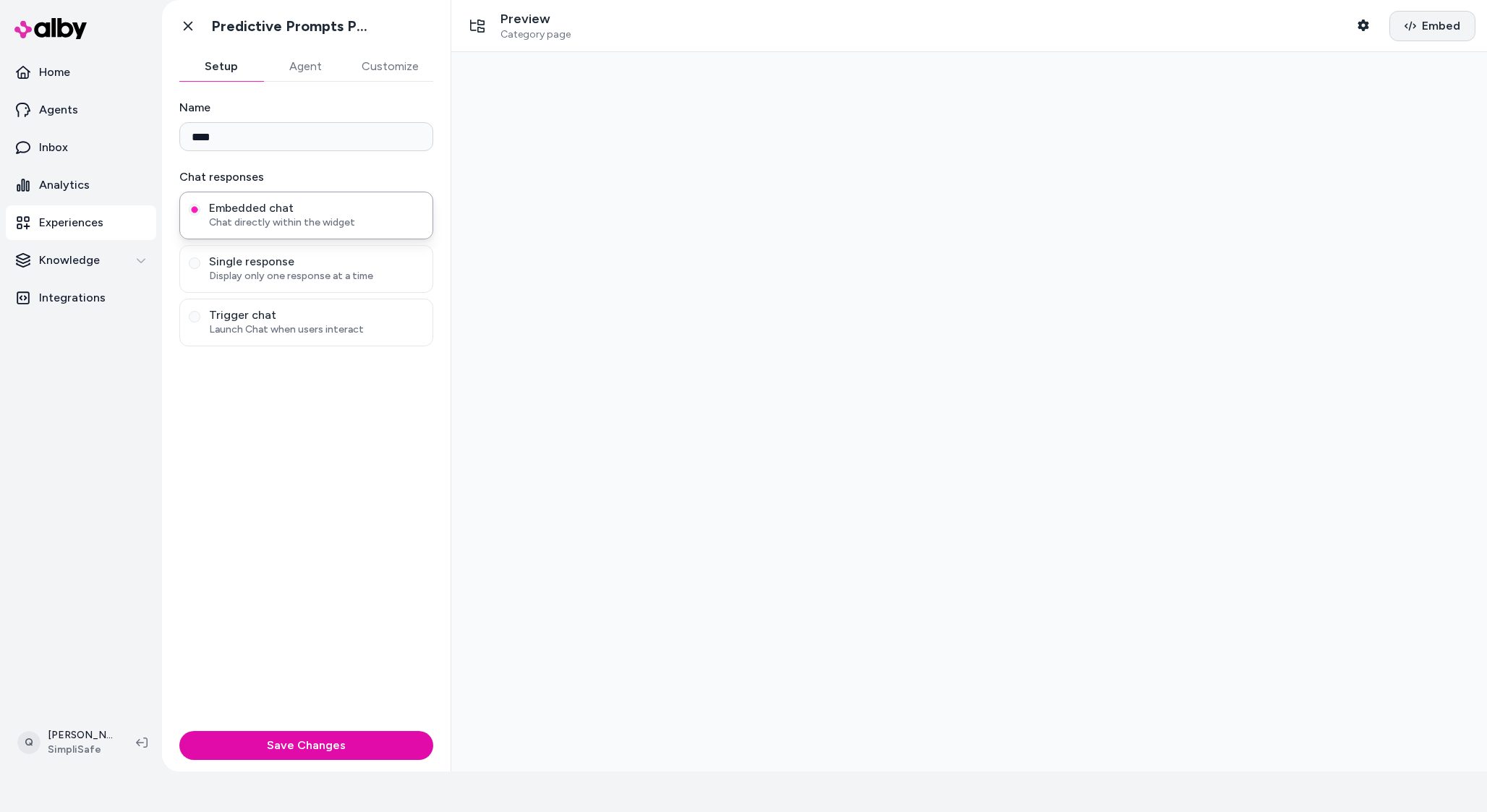
click at [1444, 26] on span "Embed" at bounding box center [1441, 26] width 38 height 17
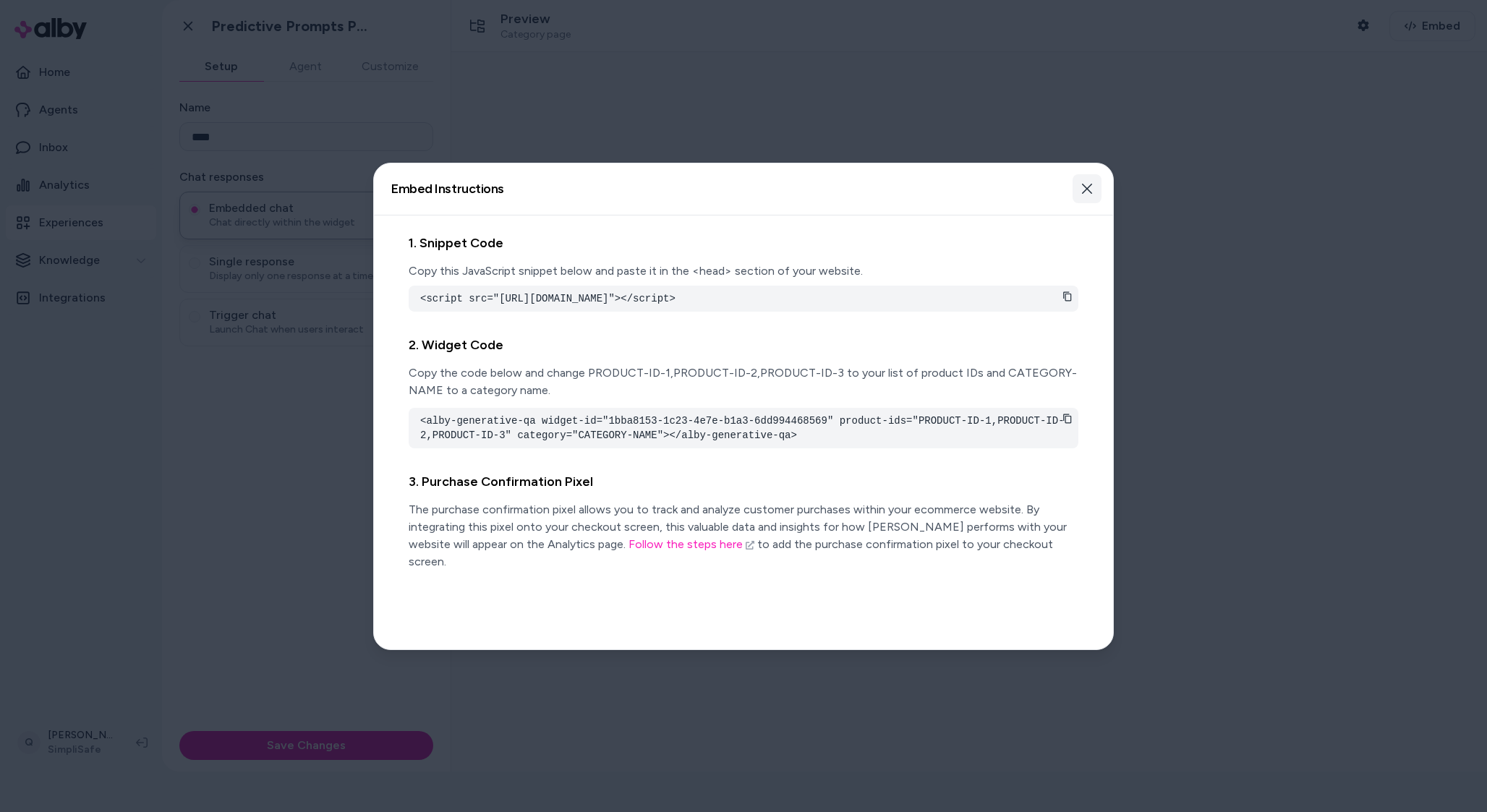
click at [1091, 188] on icon "button" at bounding box center [1087, 188] width 12 height 12
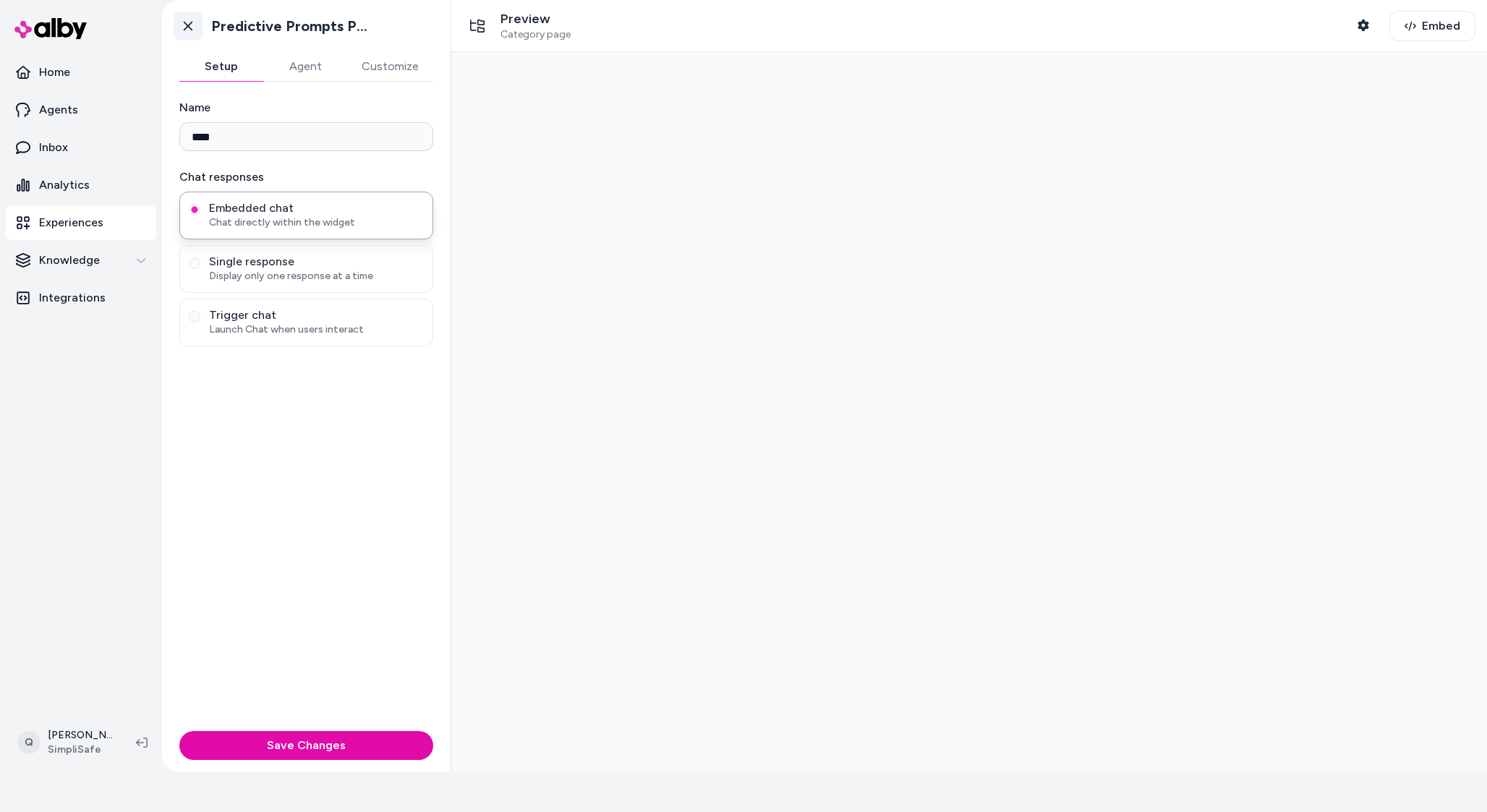
click at [197, 22] on link "Go back" at bounding box center [188, 26] width 29 height 29
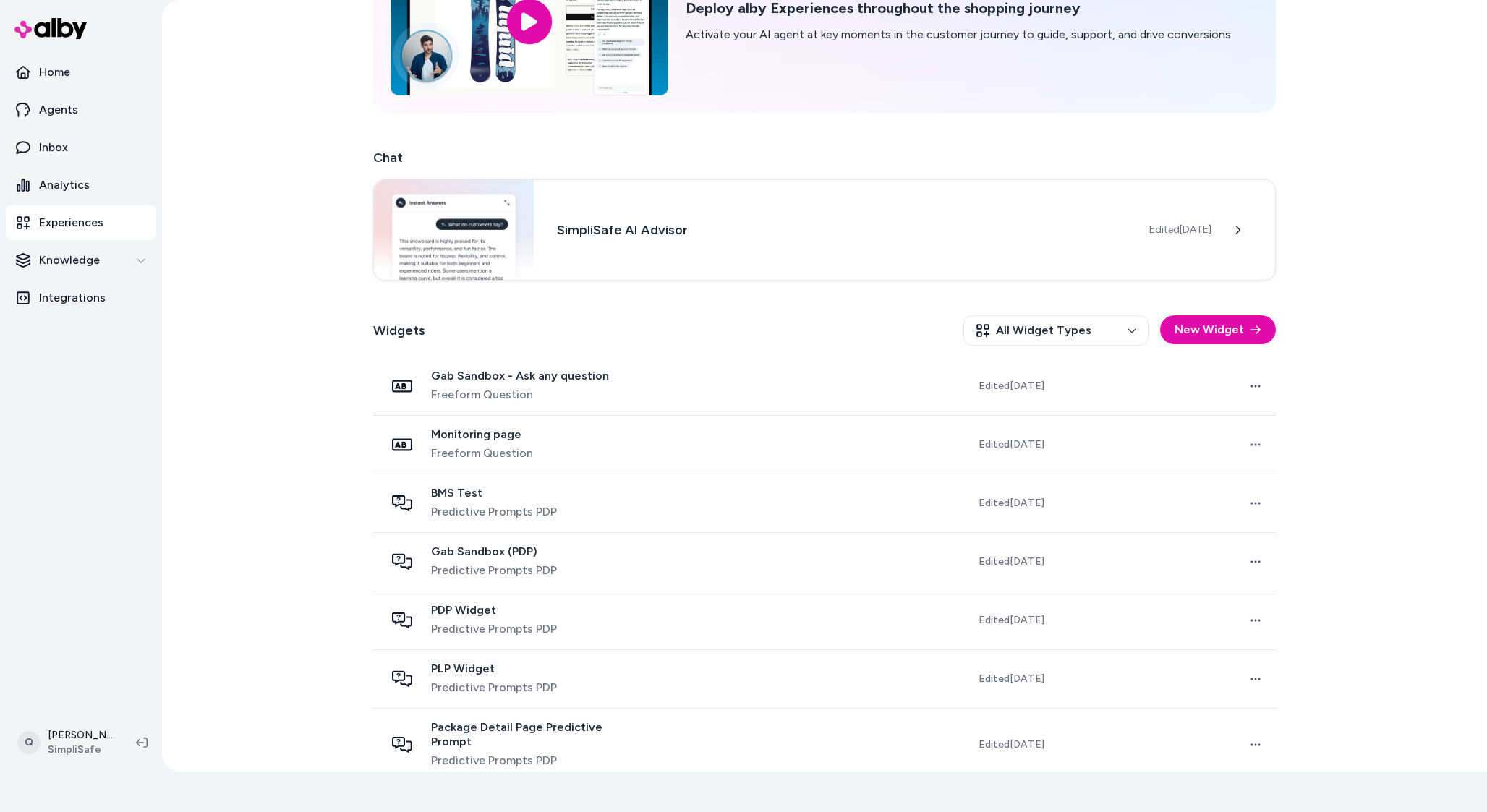
scroll to position [54, 0]
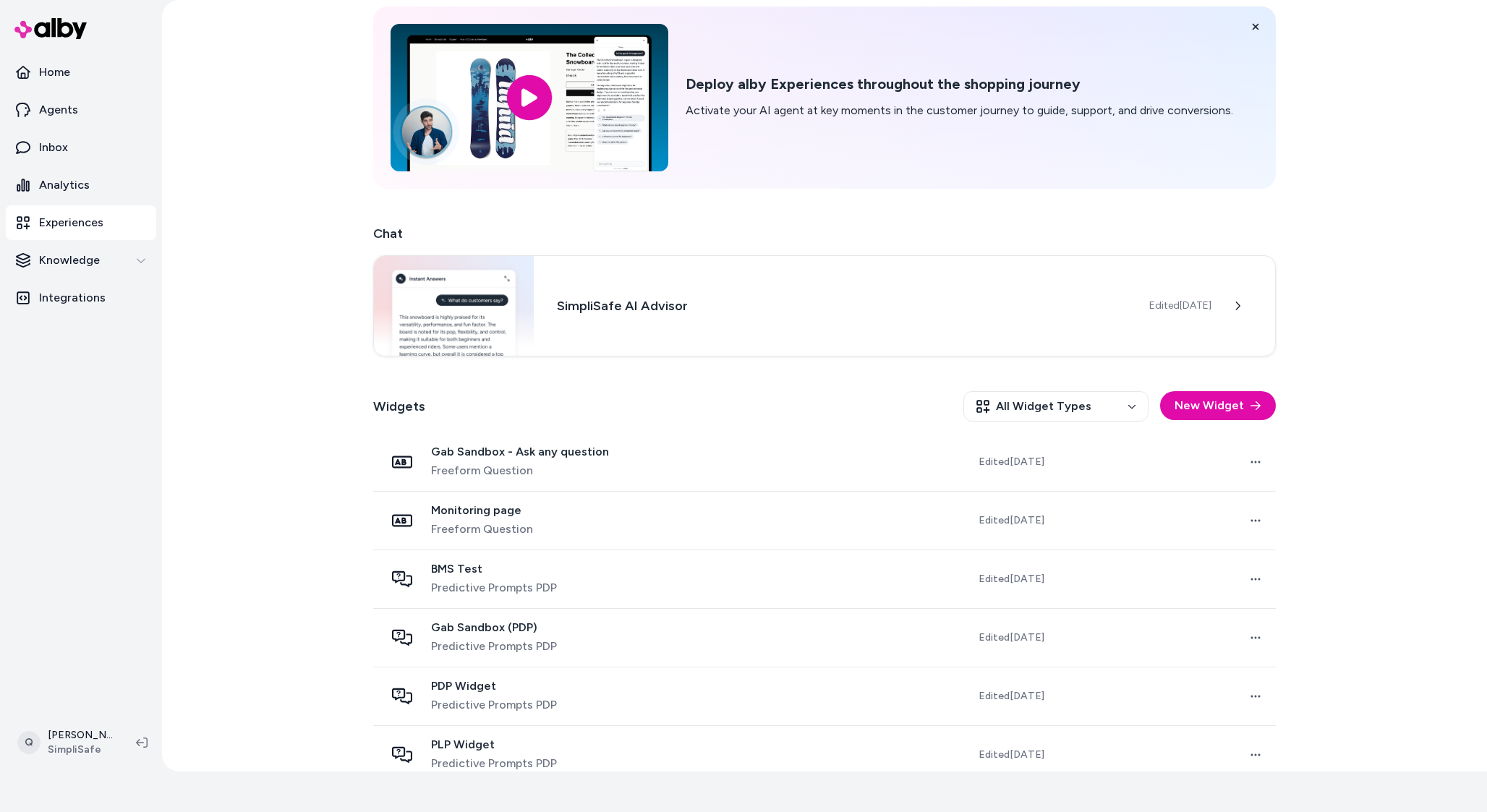
click at [105, 215] on link "Experiences" at bounding box center [81, 223] width 150 height 35
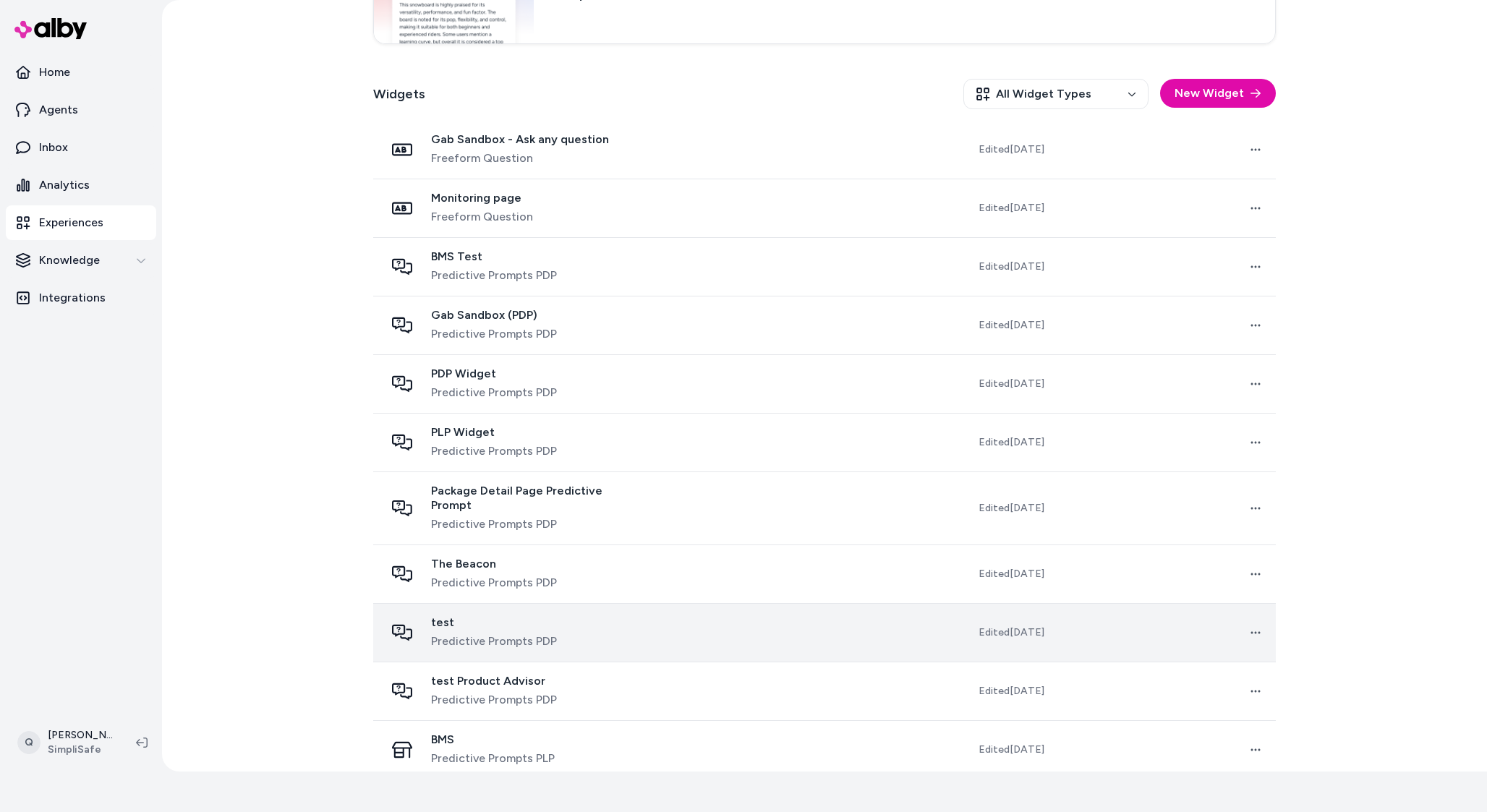
scroll to position [366, 0]
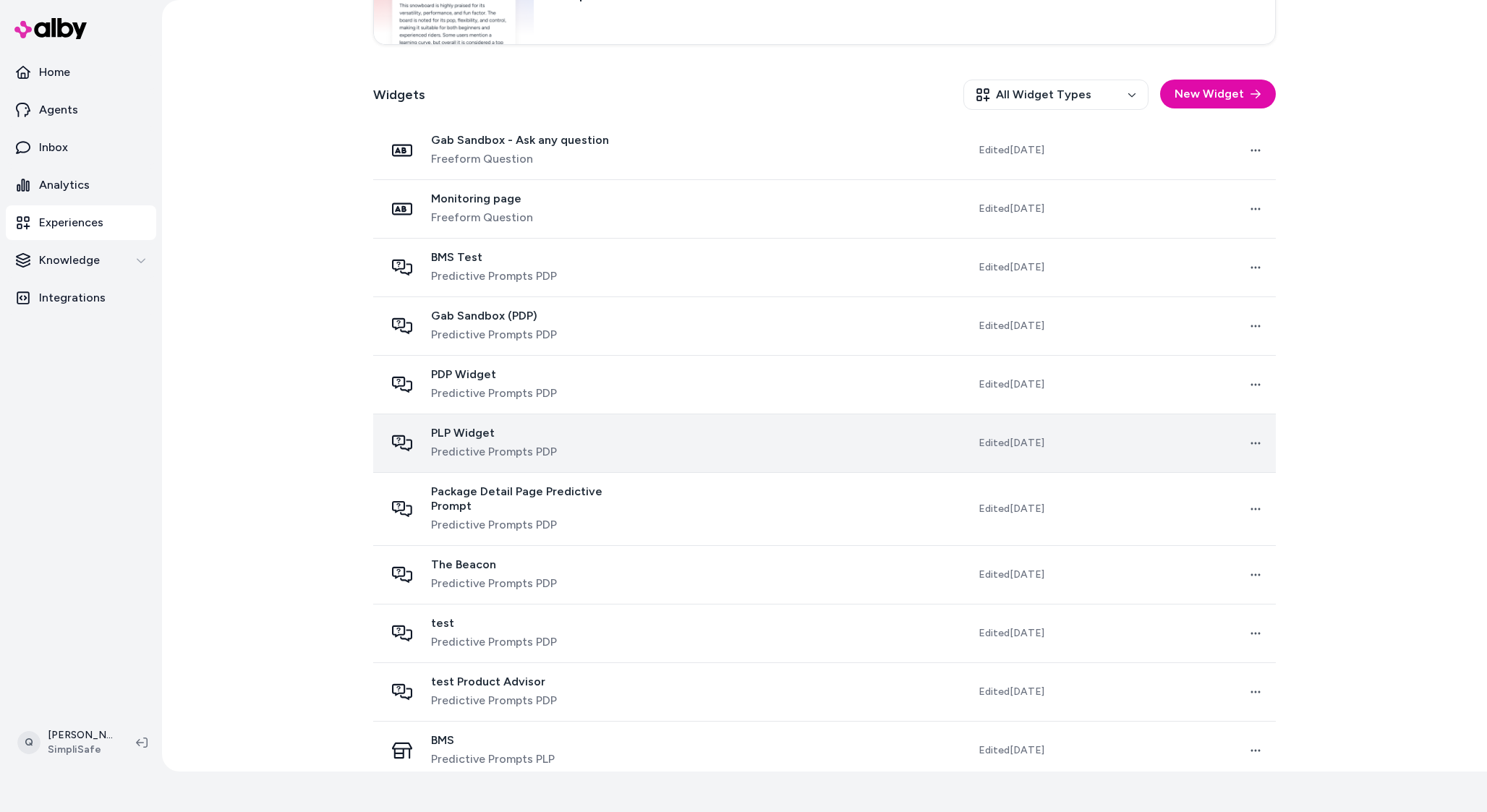
click at [462, 453] on span "Predictive Prompts PDP" at bounding box center [494, 452] width 126 height 17
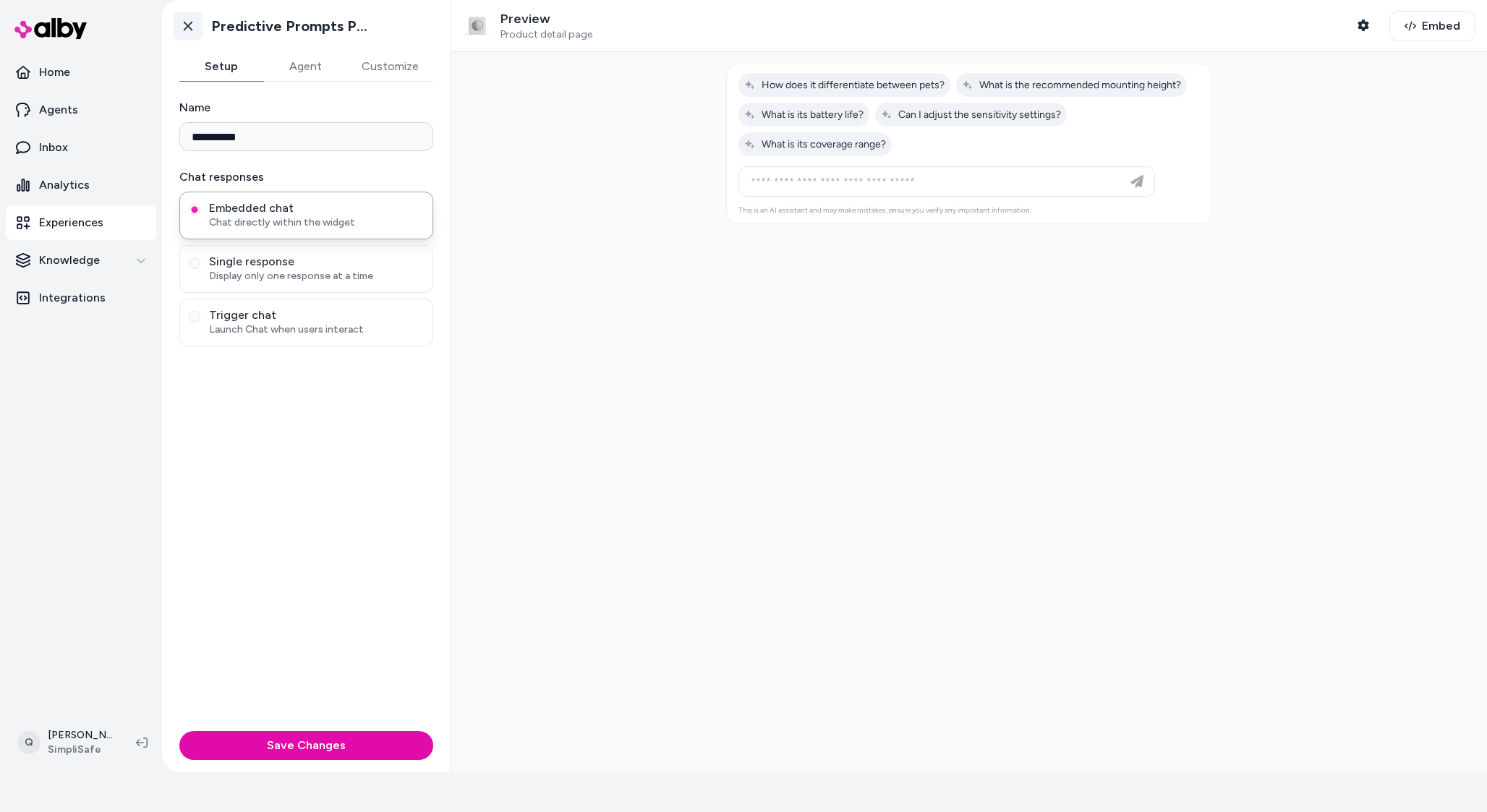
click at [193, 27] on icon at bounding box center [188, 26] width 15 height 15
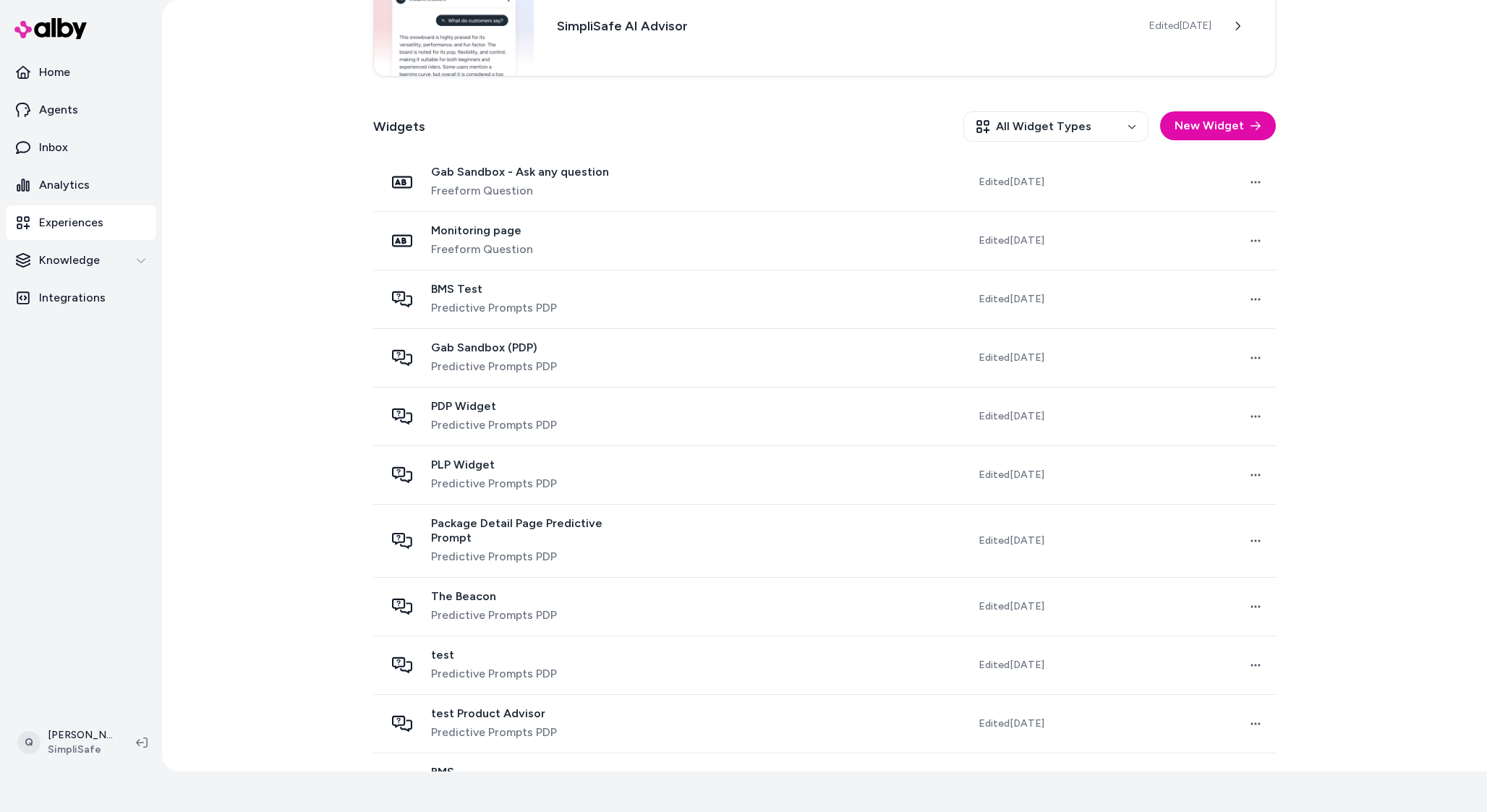
scroll to position [392, 0]
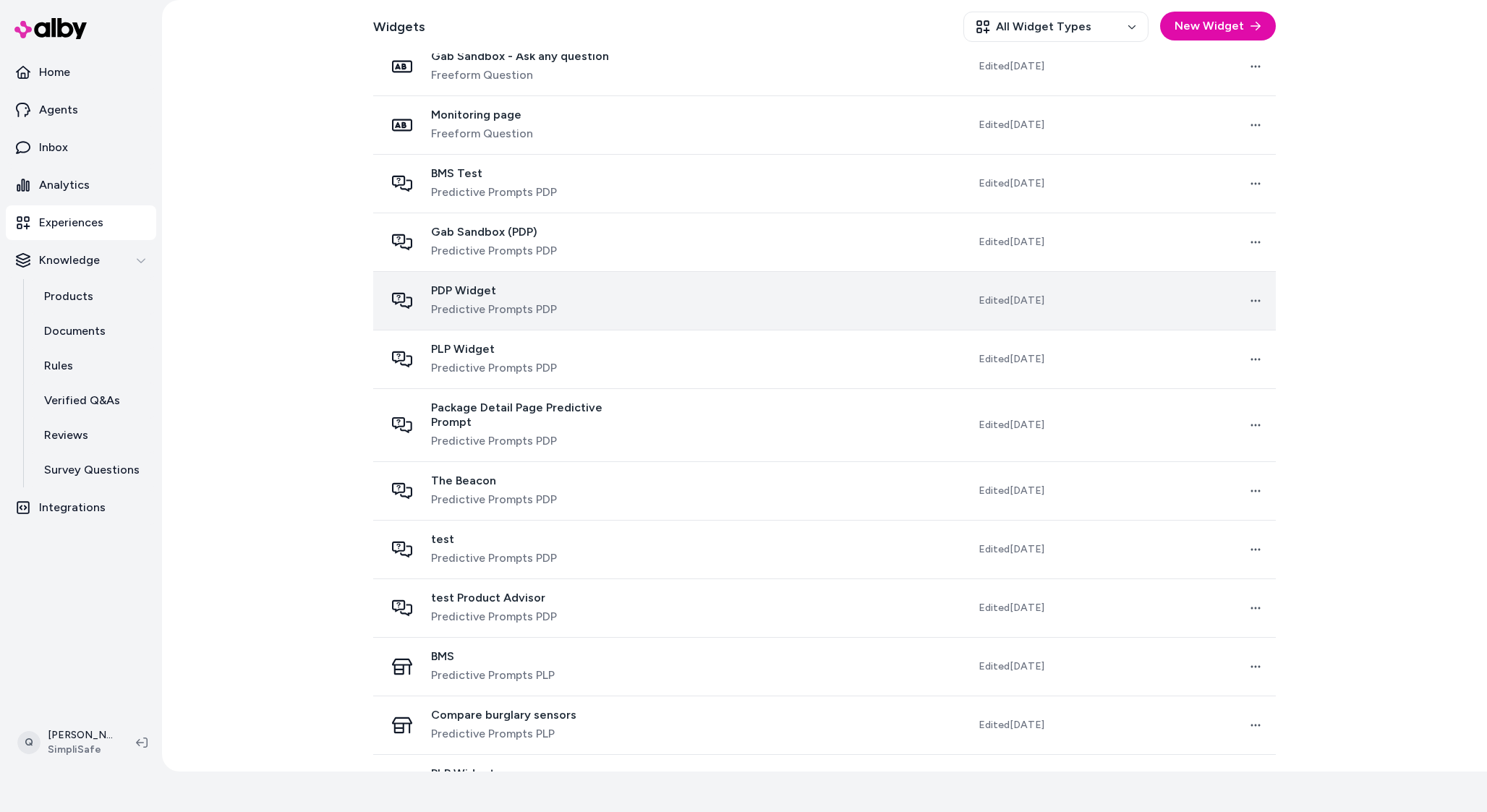
scroll to position [449, 0]
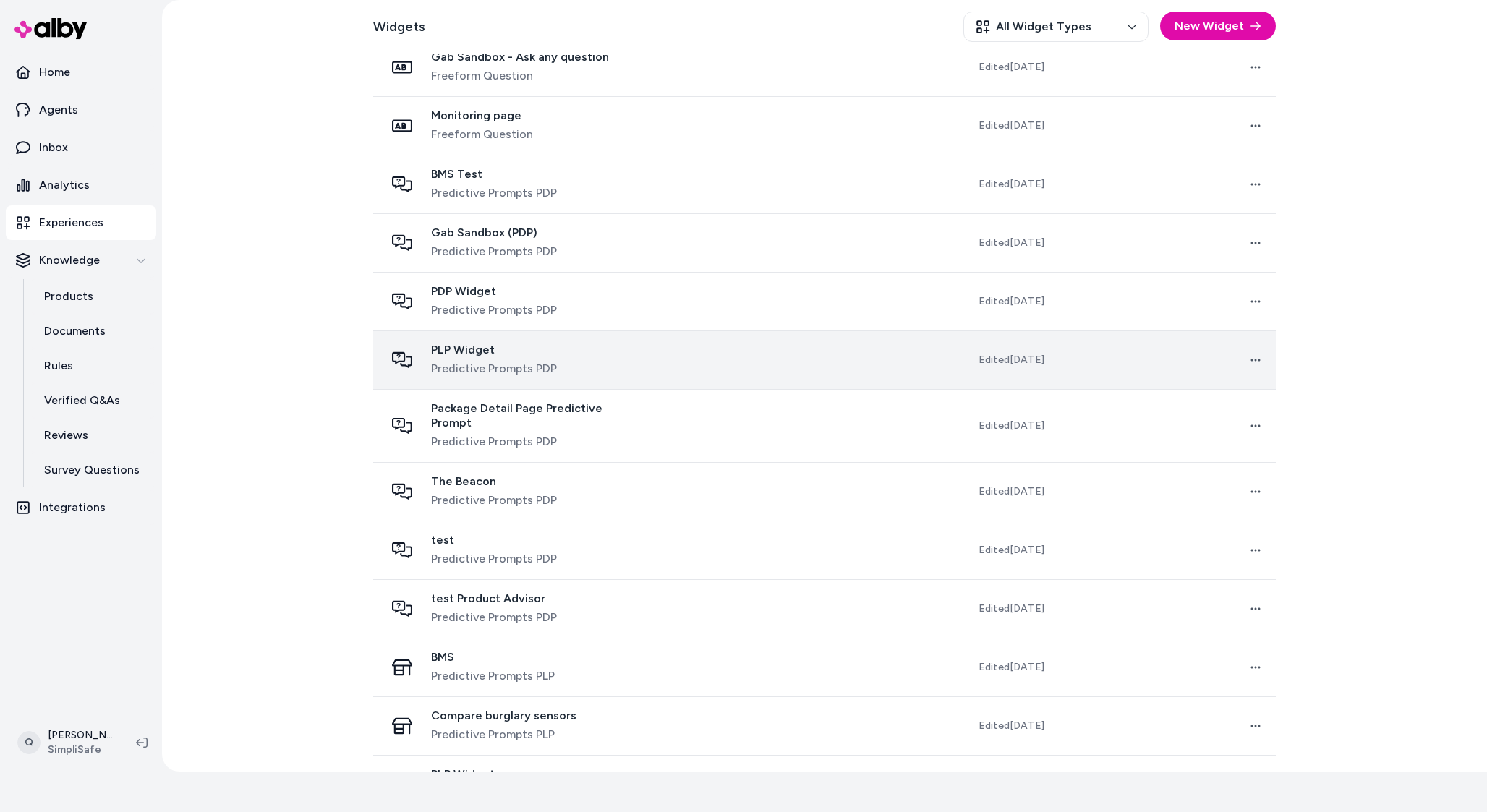
click at [462, 333] on td "PLP Widget Predictive Prompts PDP" at bounding box center [514, 360] width 282 height 59
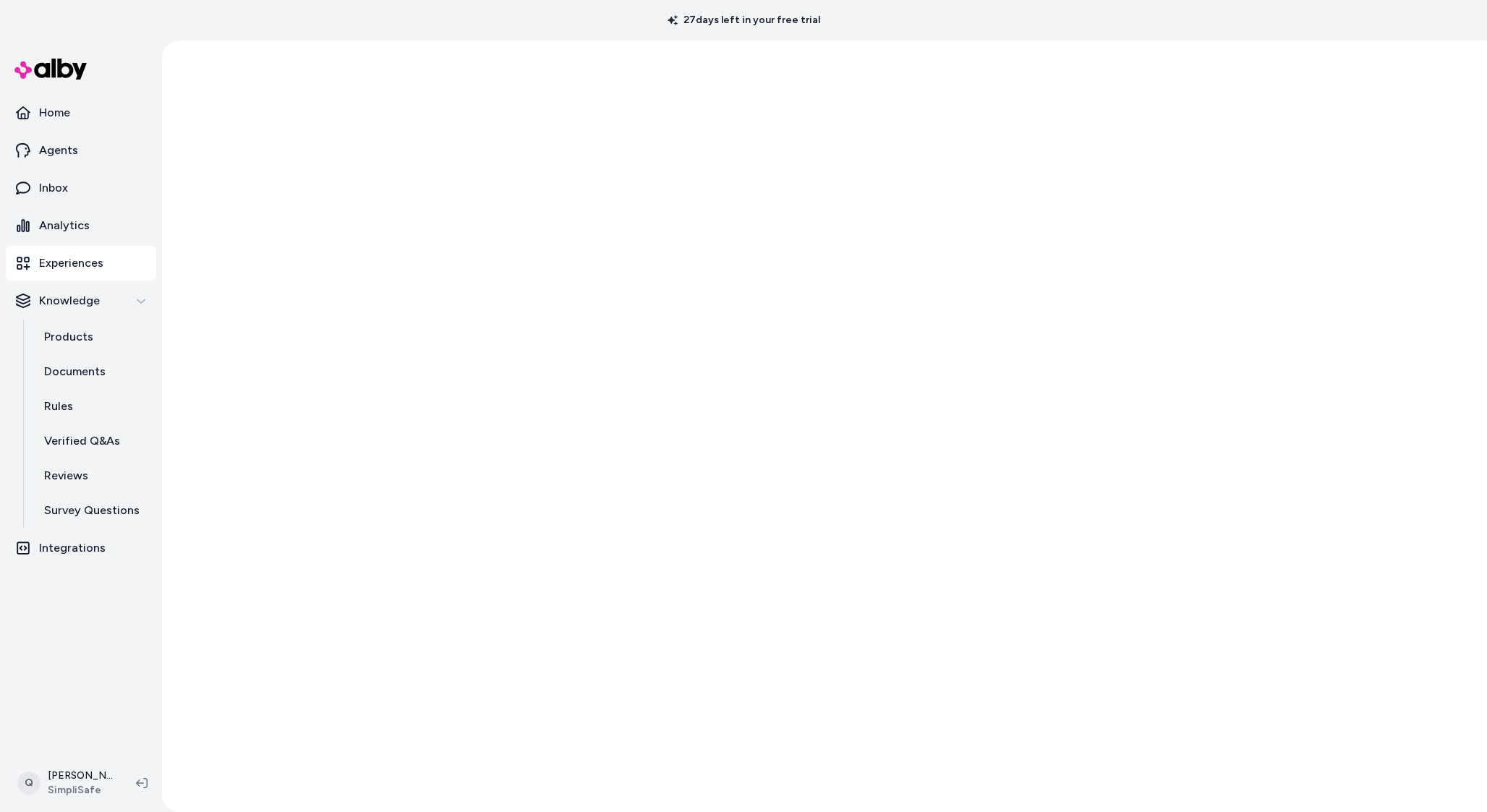
click at [462, 347] on div at bounding box center [825, 426] width 1326 height 772
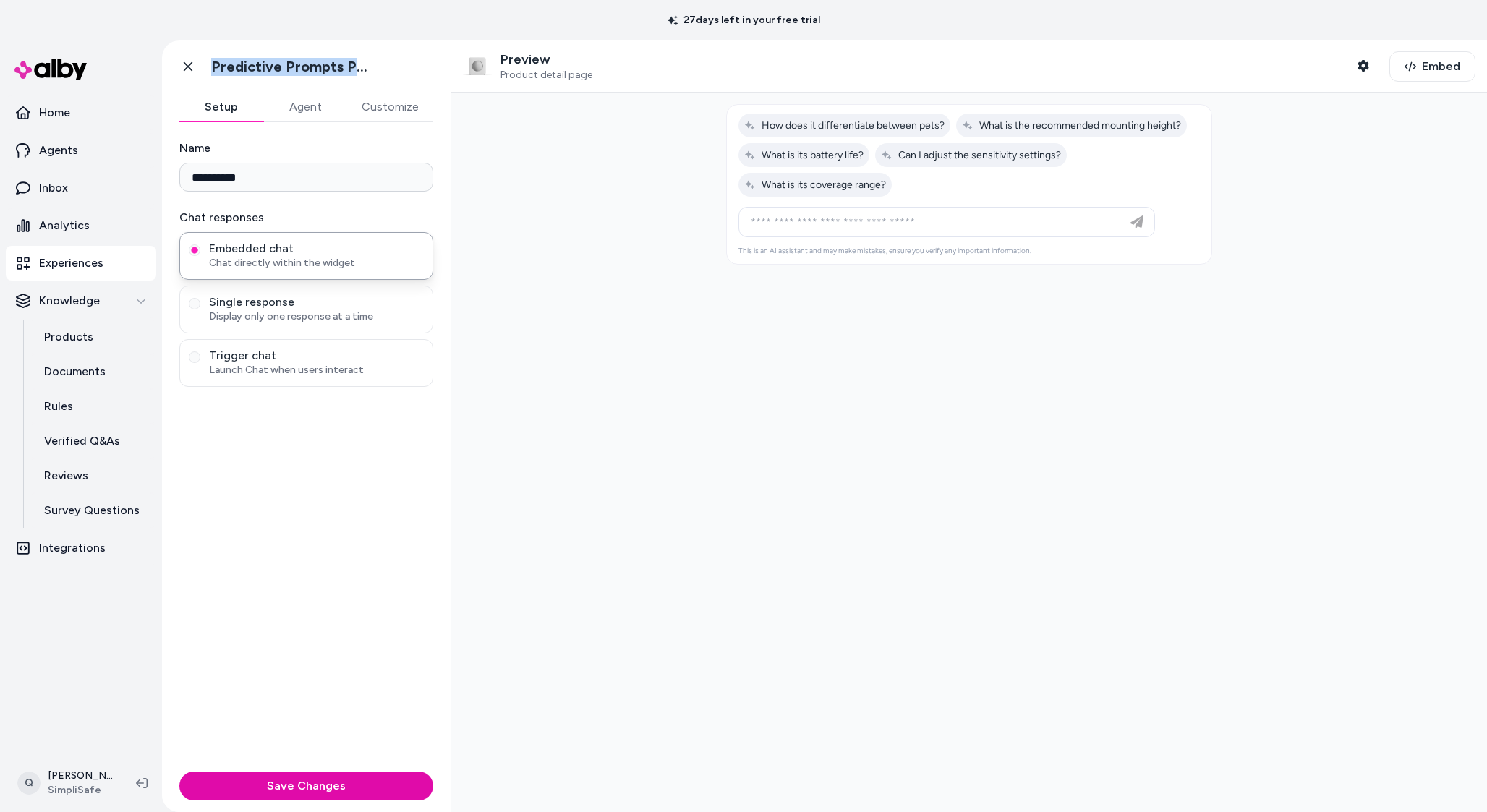
drag, startPoint x: 212, startPoint y: 62, endPoint x: 376, endPoint y: 62, distance: 164.0
click at [376, 62] on div "Go back Predictive Prompts PDP" at bounding box center [306, 66] width 289 height 52
copy h1 "Predictive Prompts PDP"
click at [195, 63] on icon at bounding box center [188, 66] width 15 height 15
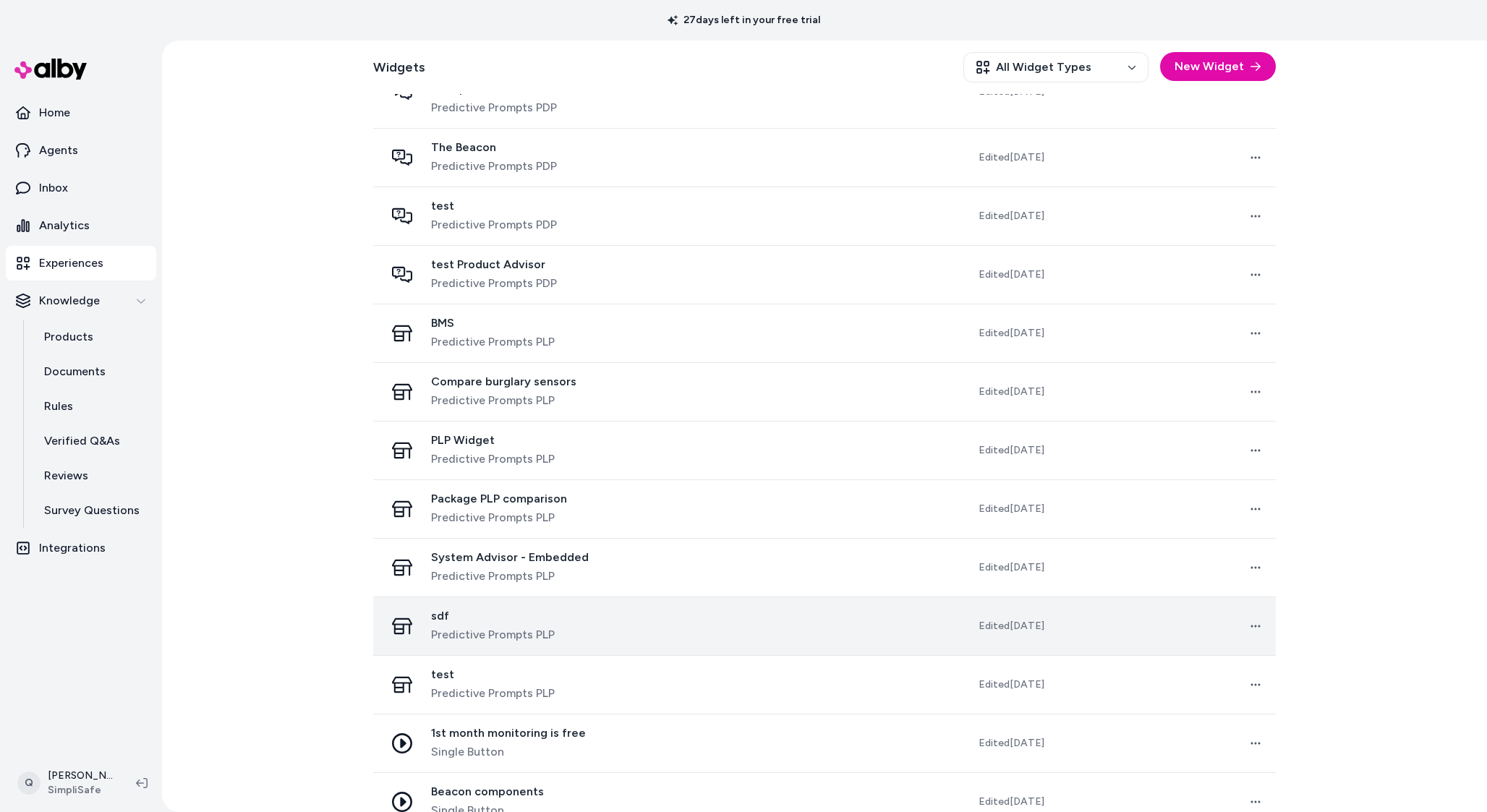
scroll to position [822, 0]
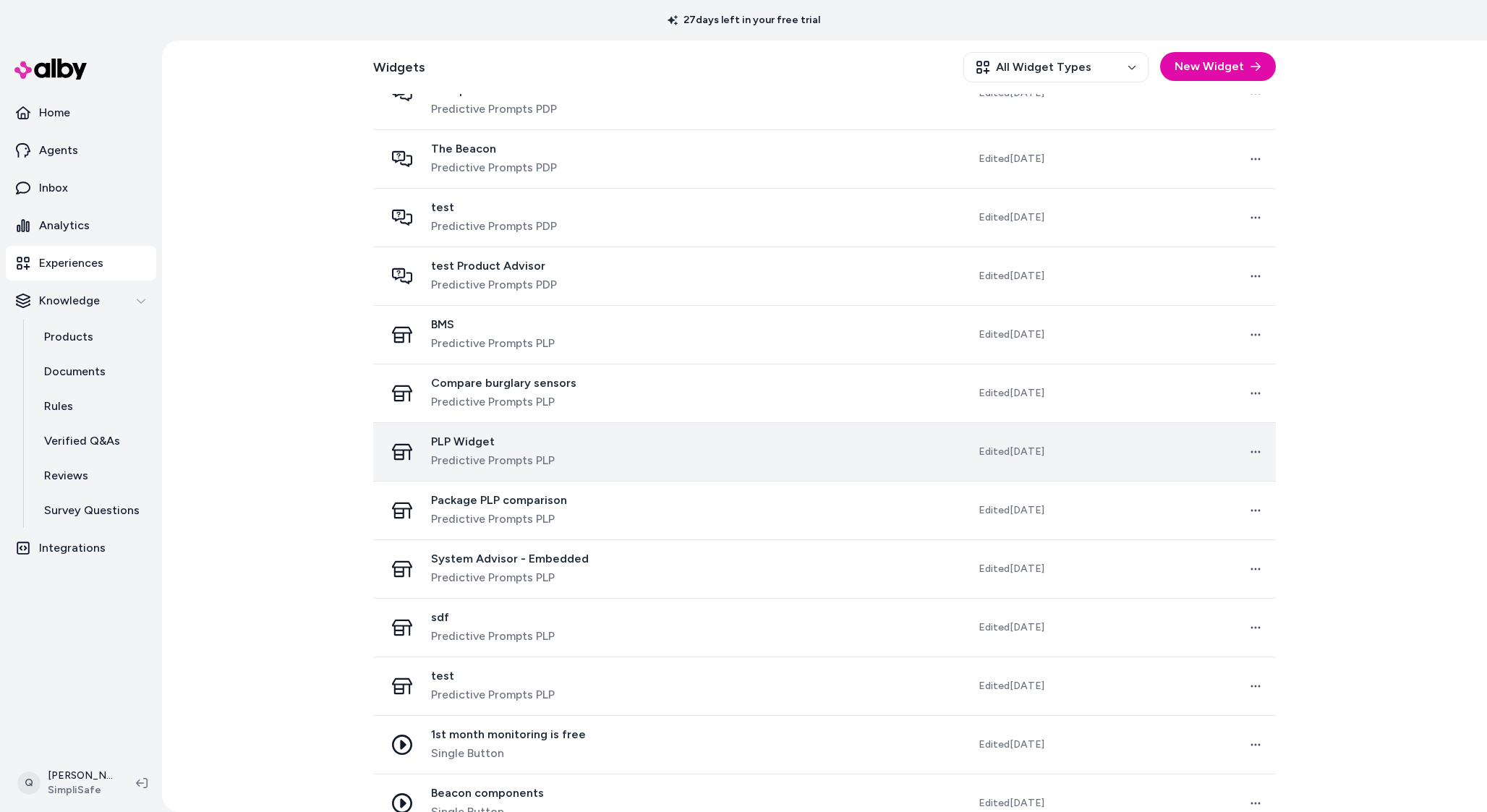
click at [628, 450] on div "PLP Widget Predictive Prompts PLP" at bounding box center [514, 452] width 259 height 35
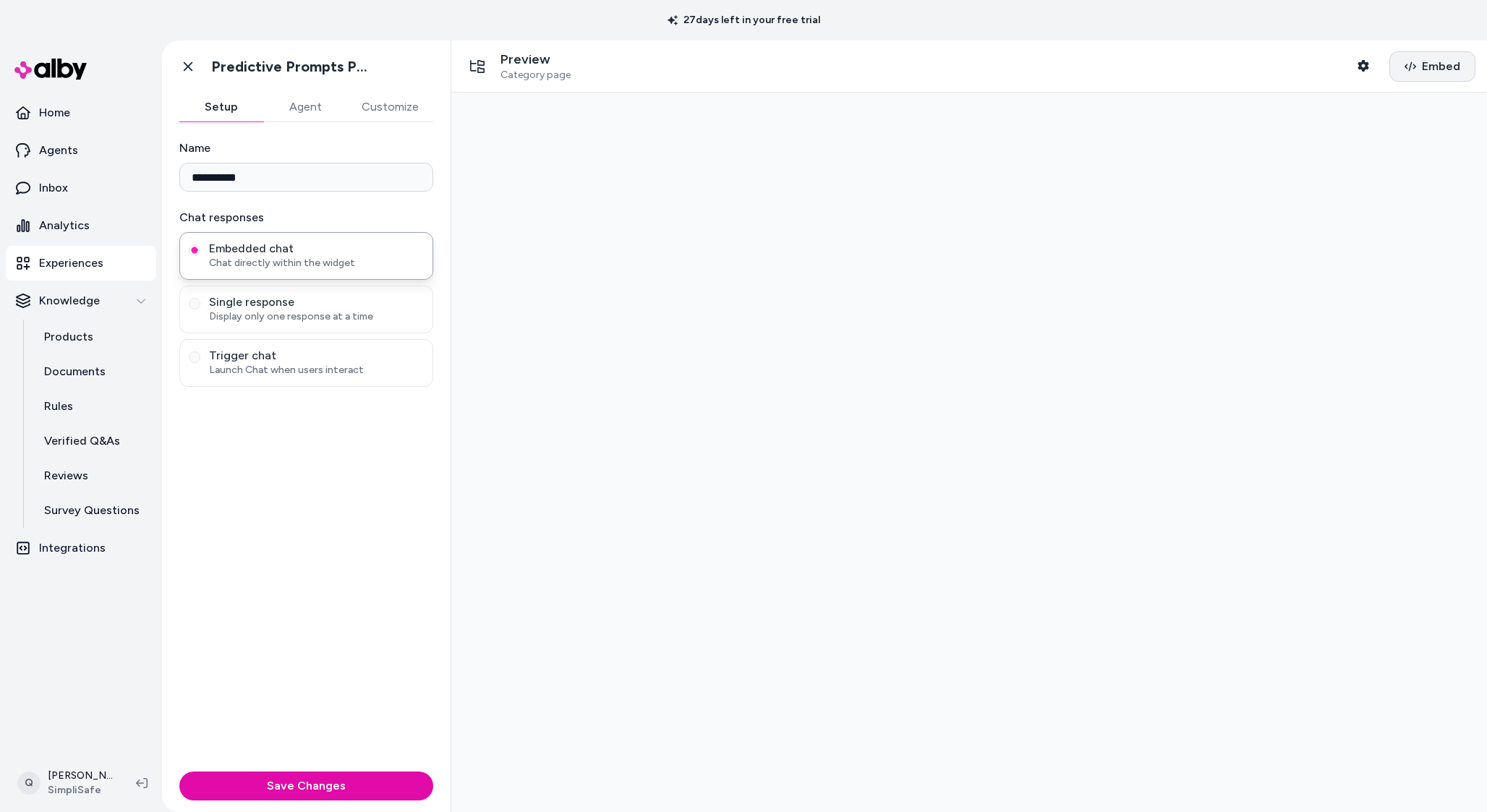
click at [1430, 67] on span "Embed" at bounding box center [1441, 67] width 38 height 17
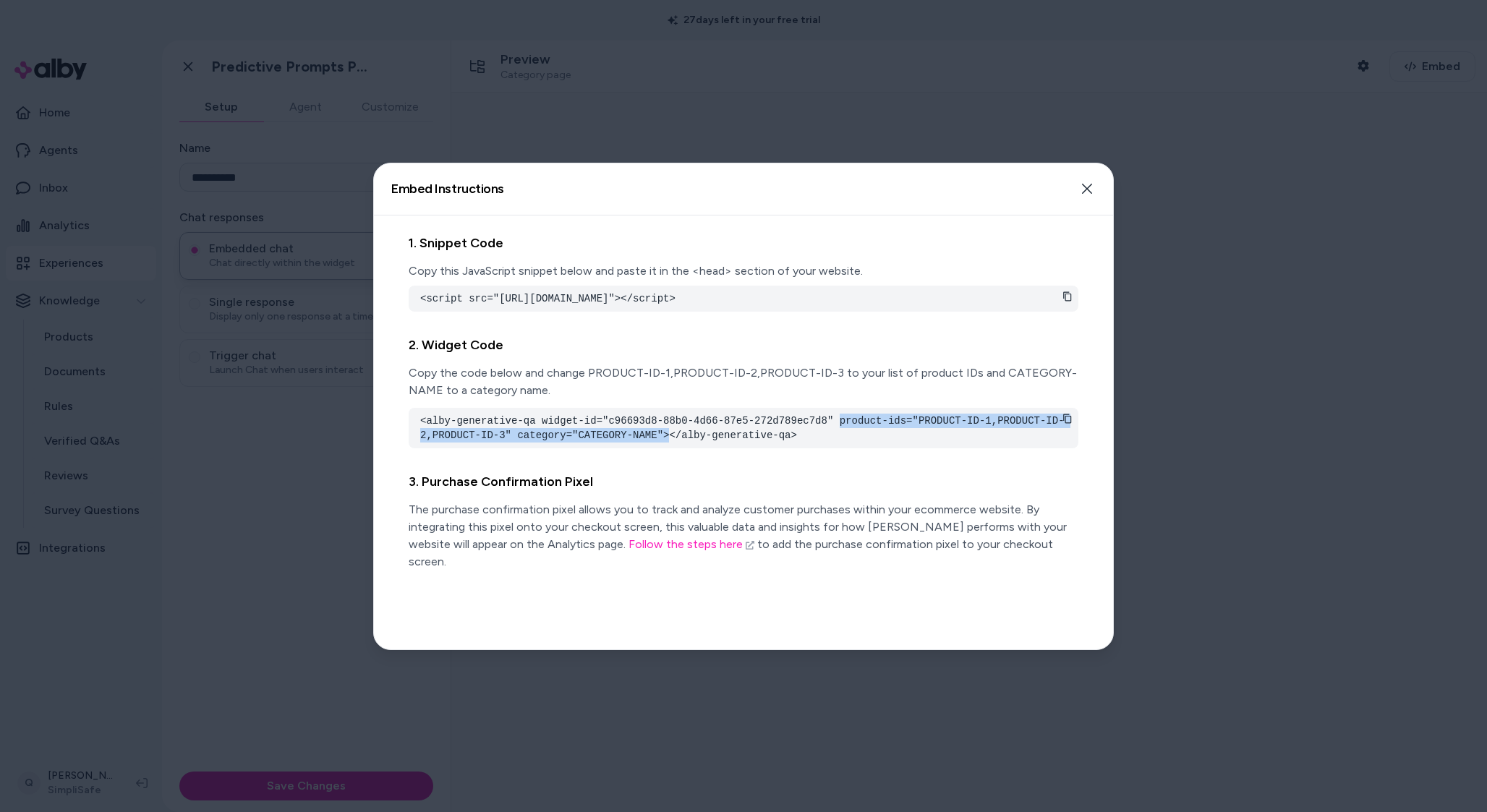
drag, startPoint x: 840, startPoint y: 434, endPoint x: 667, endPoint y: 454, distance: 174.2
click at [667, 443] on pre "<alby-generative-qa widget-id="c96693d8-88b0-4d66-87e5-272d789ec7d8" product-id…" at bounding box center [744, 427] width 647 height 29
copy pre "product-ids="PRODUCT-ID-1,PRODUCT-ID-2,PRODUCT-ID-3" category="CATEGORY-NAME">"
click at [719, 443] on pre "<alby-generative-qa widget-id="c96693d8-88b0-4d66-87e5-272d789ec7d8" product-id…" at bounding box center [744, 427] width 647 height 29
drag, startPoint x: 844, startPoint y: 435, endPoint x: 661, endPoint y: 456, distance: 184.2
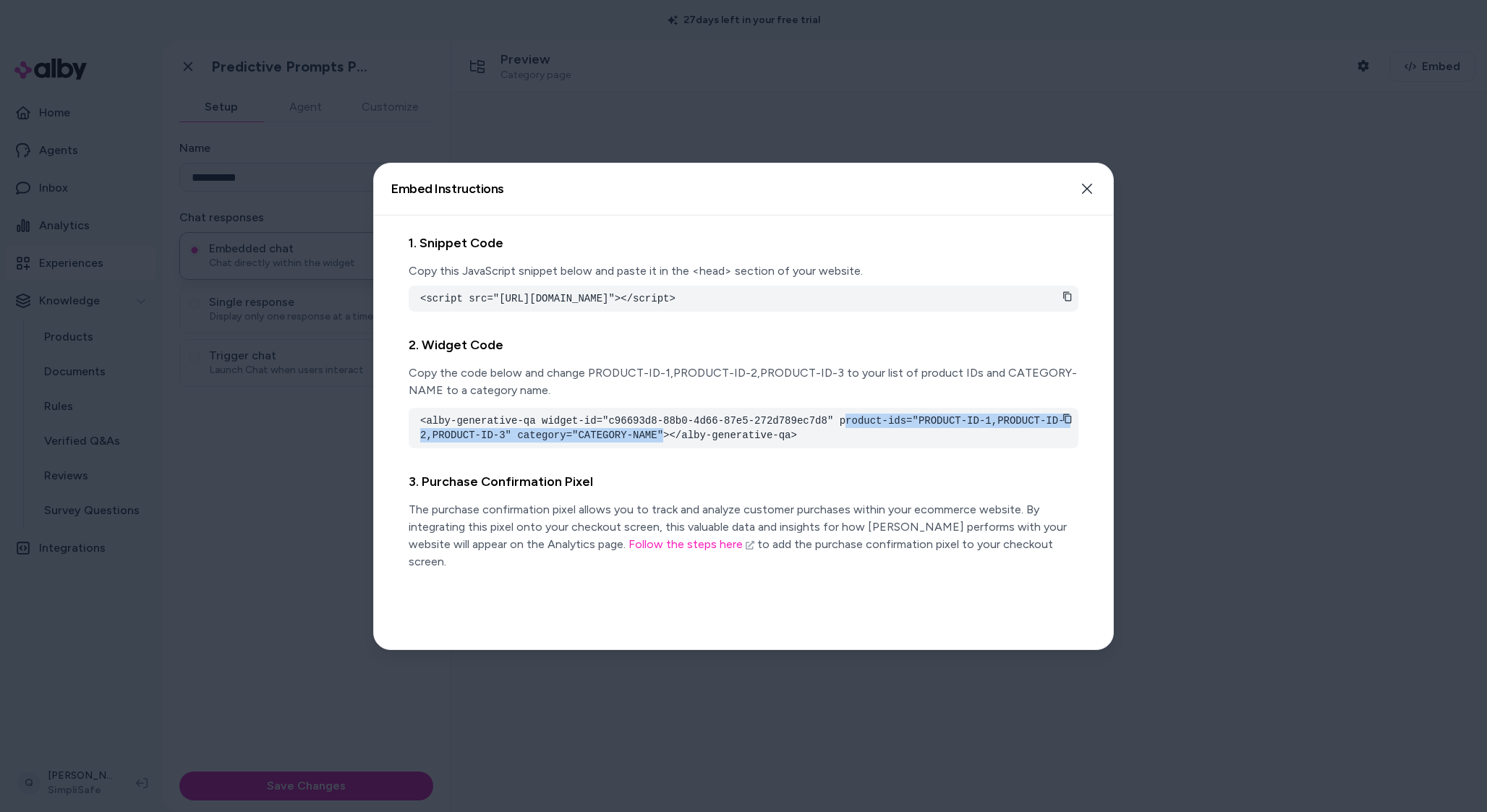
click at [661, 443] on pre "<alby-generative-qa widget-id="c96693d8-88b0-4d66-87e5-272d789ec7d8" product-id…" at bounding box center [744, 427] width 647 height 29
copy pre "roduct-ids="PRODUCT-ID-1,PRODUCT-ID-2,PRODUCT-ID-3" category="CATEGORY-NAME""
click at [842, 443] on pre "<alby-generative-qa widget-id="c96693d8-88b0-4d66-87e5-272d789ec7d8" product-id…" at bounding box center [744, 427] width 647 height 29
drag, startPoint x: 842, startPoint y: 434, endPoint x: 662, endPoint y: 449, distance: 180.6
click at [662, 443] on pre "<alby-generative-qa widget-id="c96693d8-88b0-4d66-87e5-272d789ec7d8" product-id…" at bounding box center [744, 427] width 647 height 29
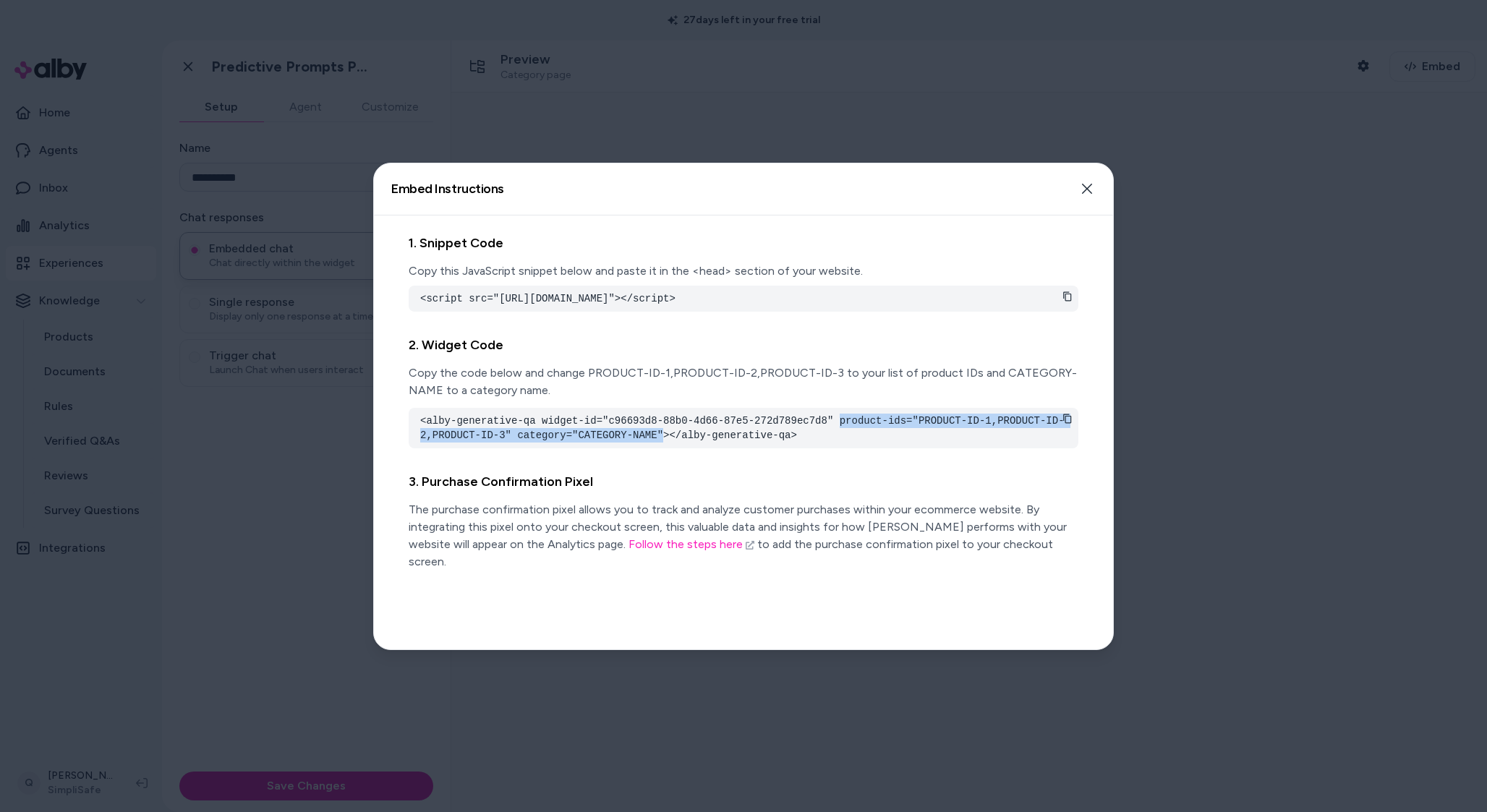
copy pre "product-ids="PRODUCT-ID-1,PRODUCT-ID-2,PRODUCT-ID-3" category="CATEGORY-NAME""
click at [627, 133] on div at bounding box center [743, 406] width 1487 height 812
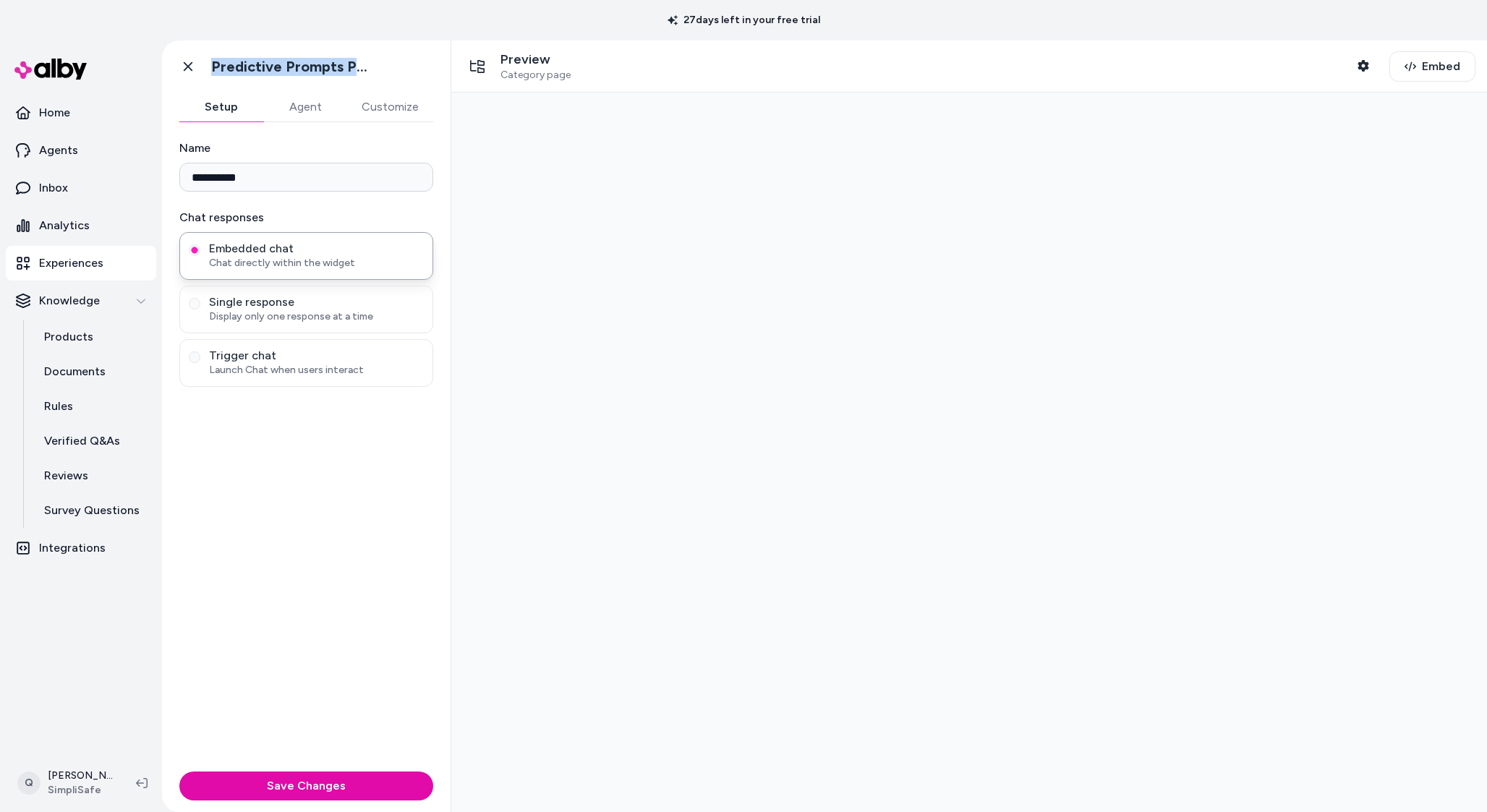
drag, startPoint x: 209, startPoint y: 65, endPoint x: 419, endPoint y: 67, distance: 210.0
click at [419, 67] on div "Go back Predictive Prompts PLP" at bounding box center [306, 66] width 289 height 52
copy h1 "Predictive Prompts PLP"
click at [205, 77] on div "Go back Predictive Prompts PLP" at bounding box center [274, 66] width 200 height 29
click at [181, 64] on icon at bounding box center [188, 66] width 15 height 15
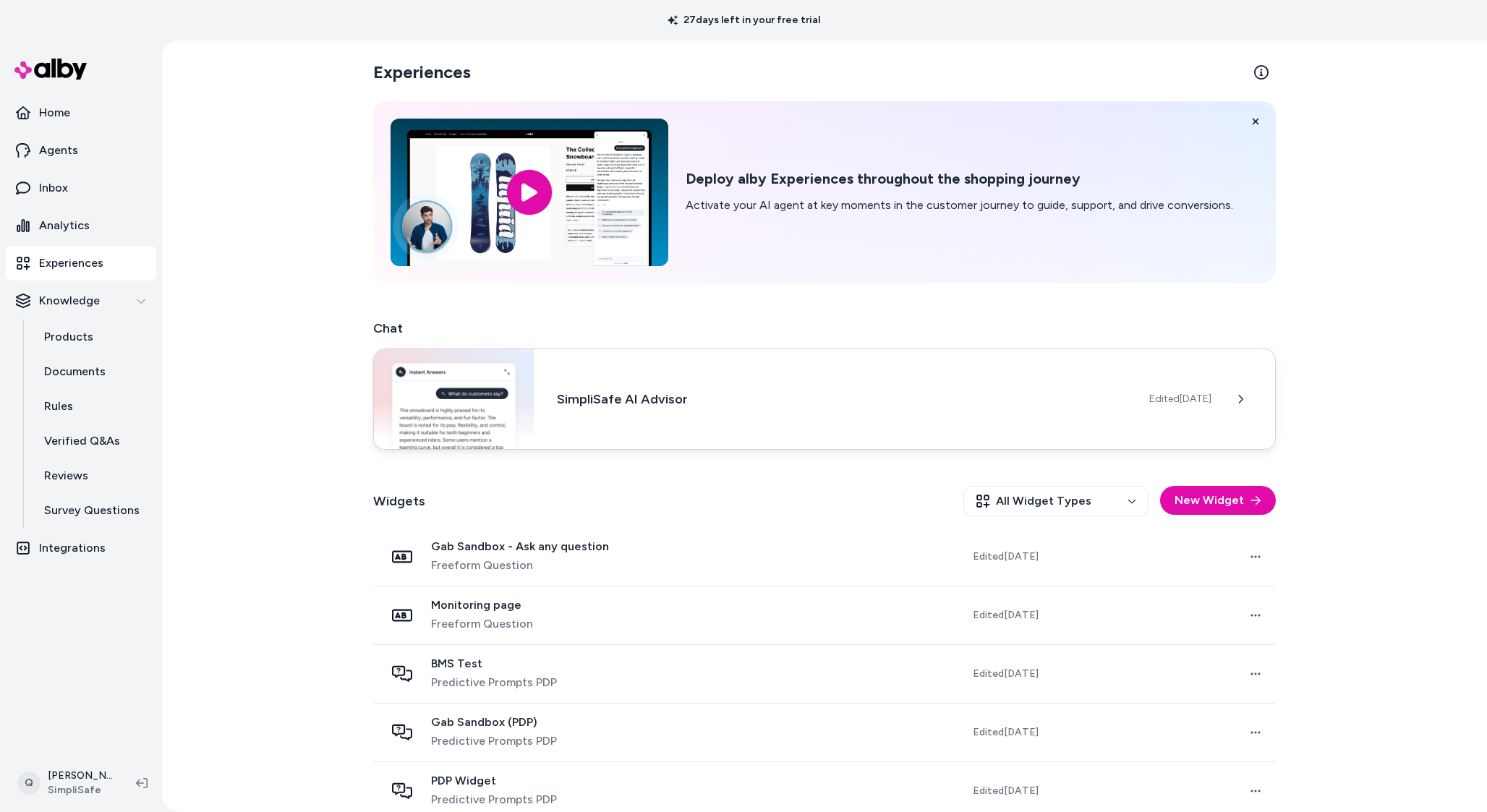
scroll to position [254, 0]
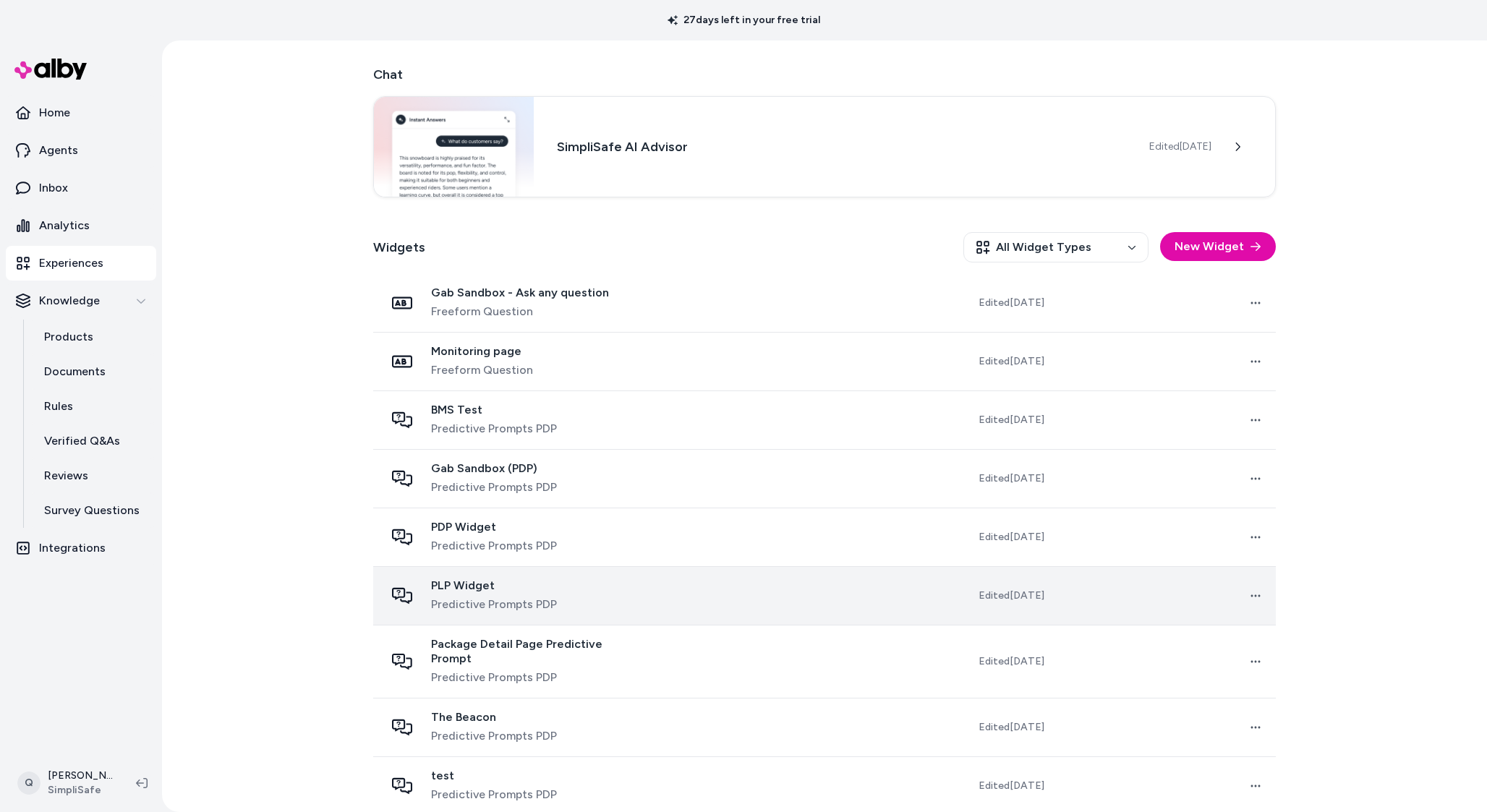
click at [530, 586] on span "PLP Widget" at bounding box center [494, 586] width 126 height 15
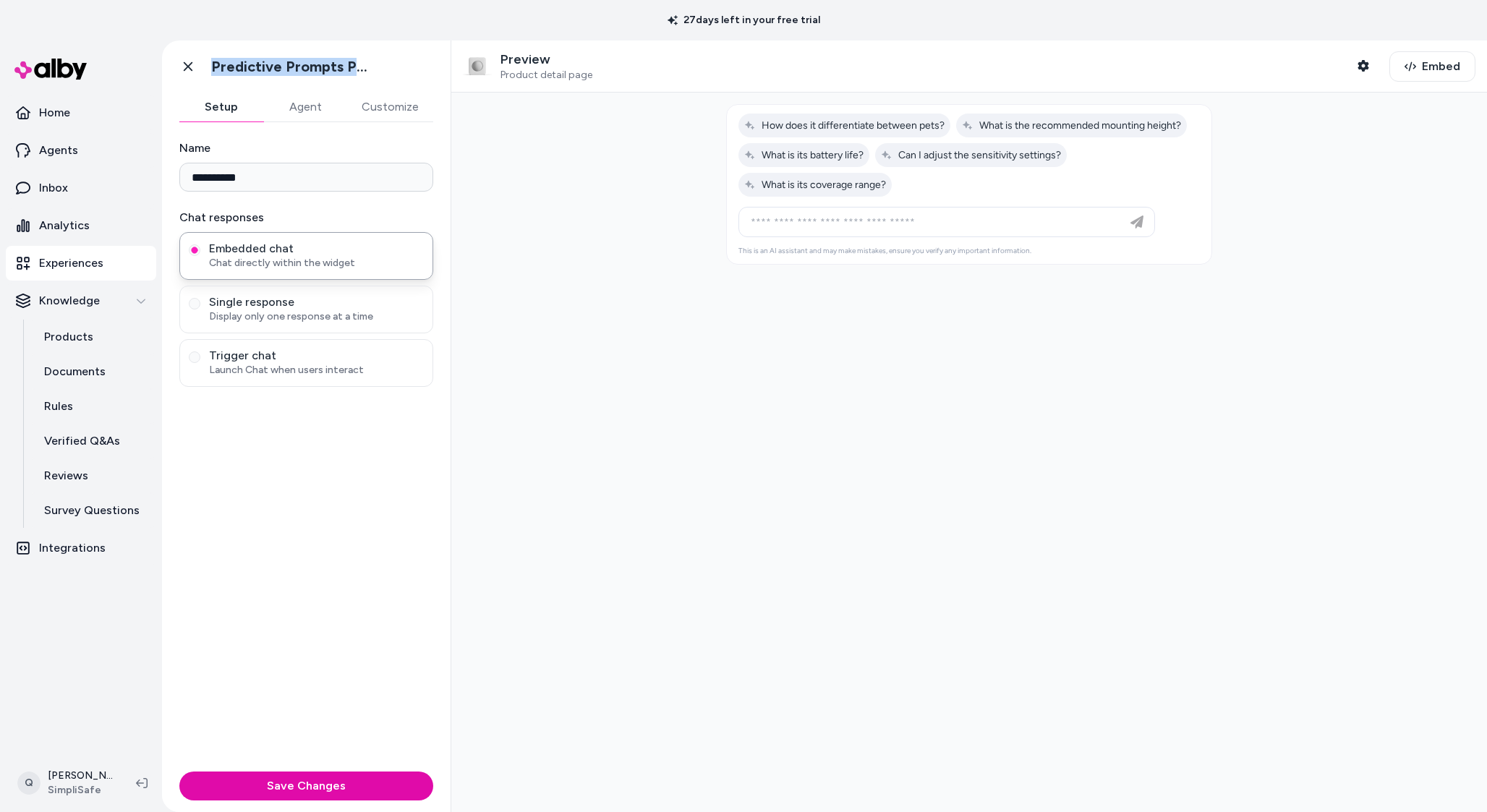
drag, startPoint x: 214, startPoint y: 62, endPoint x: 409, endPoint y: 62, distance: 195.0
click at [409, 62] on div "Go back Predictive Prompts PDP" at bounding box center [306, 66] width 289 height 52
copy h1 "Predictive Prompts PDP"
click at [1430, 73] on span "Embed" at bounding box center [1441, 67] width 38 height 17
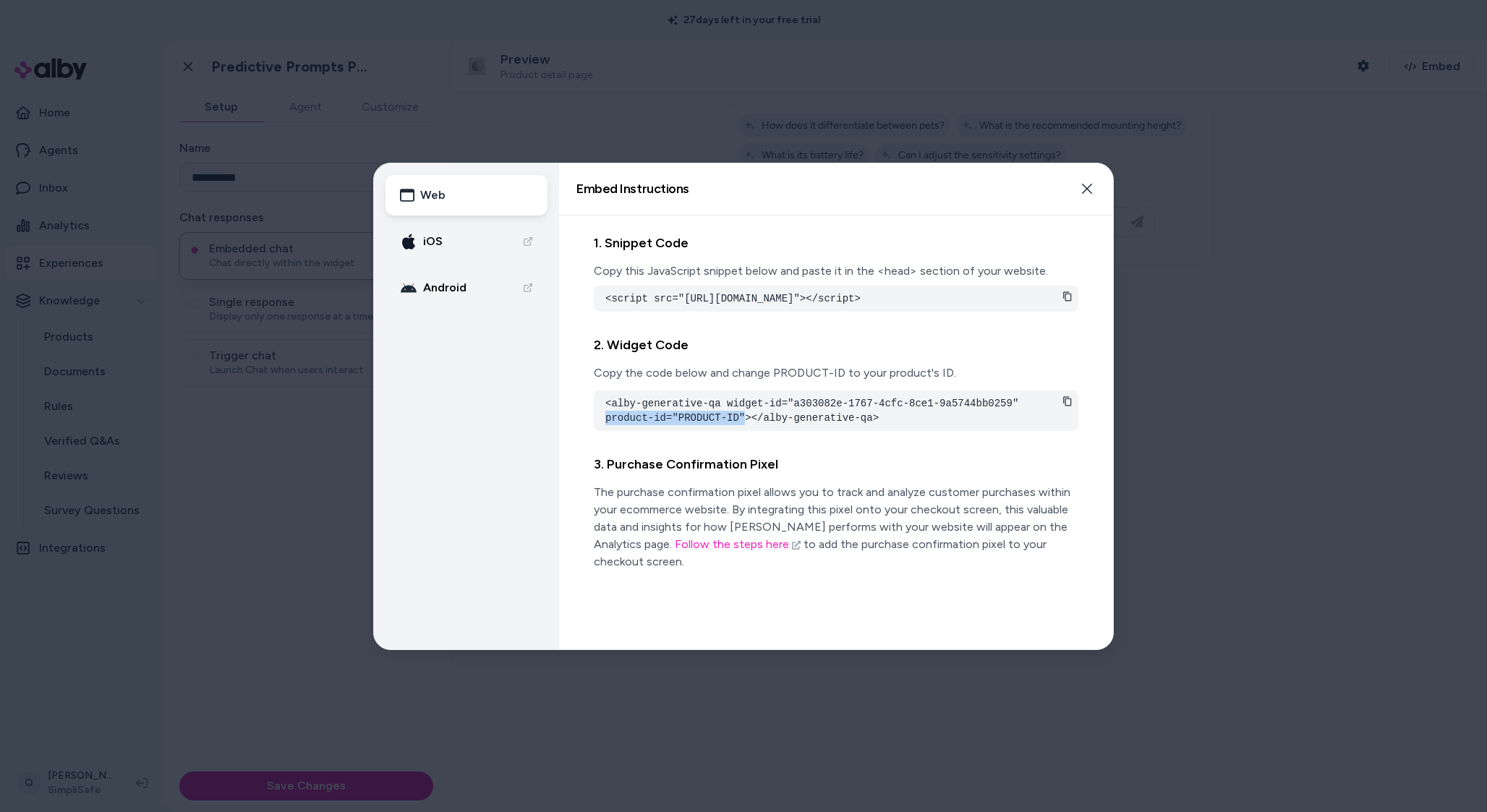
drag, startPoint x: 604, startPoint y: 430, endPoint x: 747, endPoint y: 425, distance: 143.1
click at [747, 425] on div "<alby-generative-qa widget-id="a303082e-1767-4cfc-8ce1-9a5744bb0259" product-id…" at bounding box center [836, 411] width 485 height 40
copy pre "product-id="PRODUCT-ID""
click at [545, 140] on div at bounding box center [743, 406] width 1487 height 812
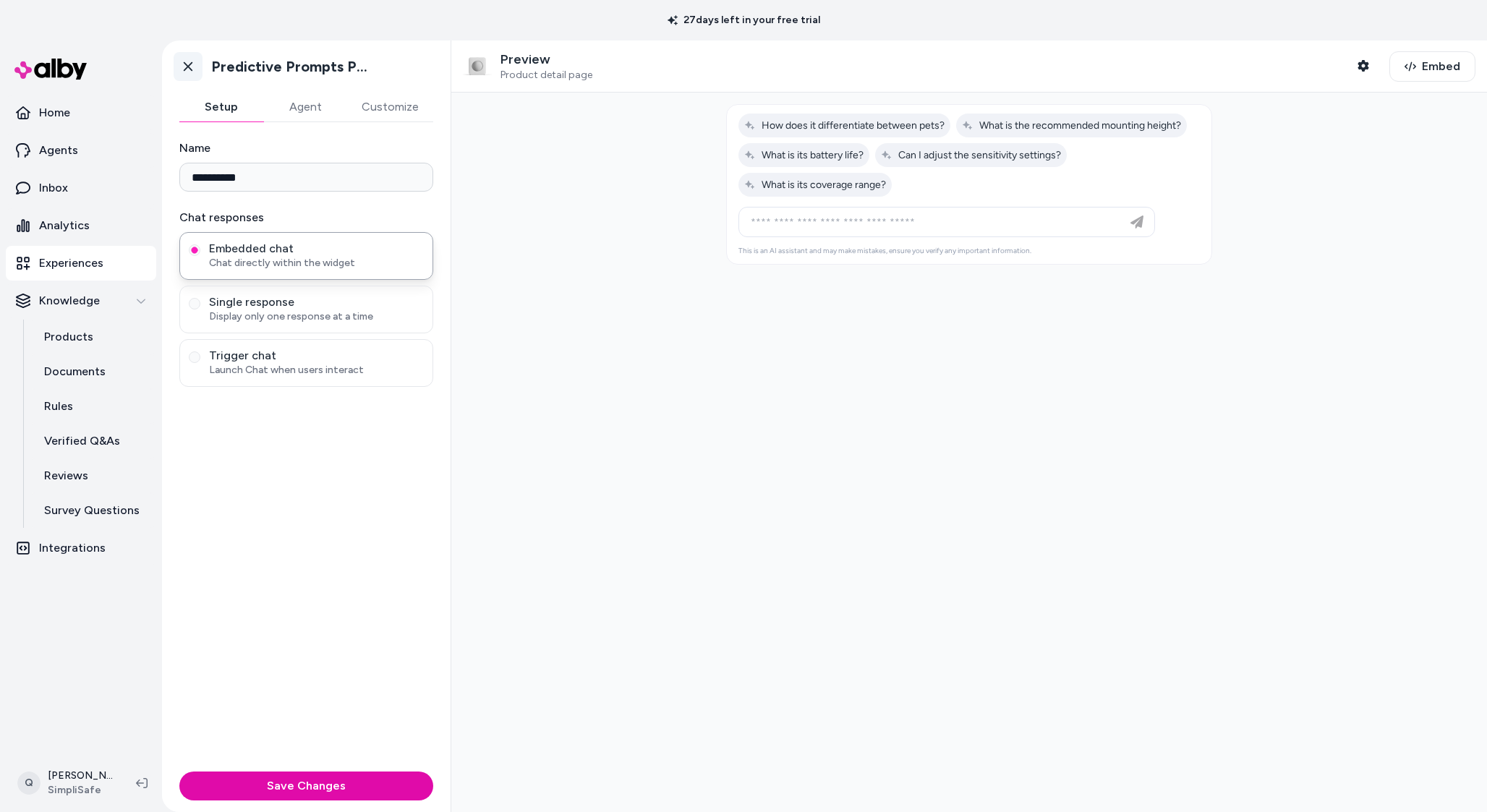
click at [185, 71] on icon at bounding box center [188, 66] width 15 height 15
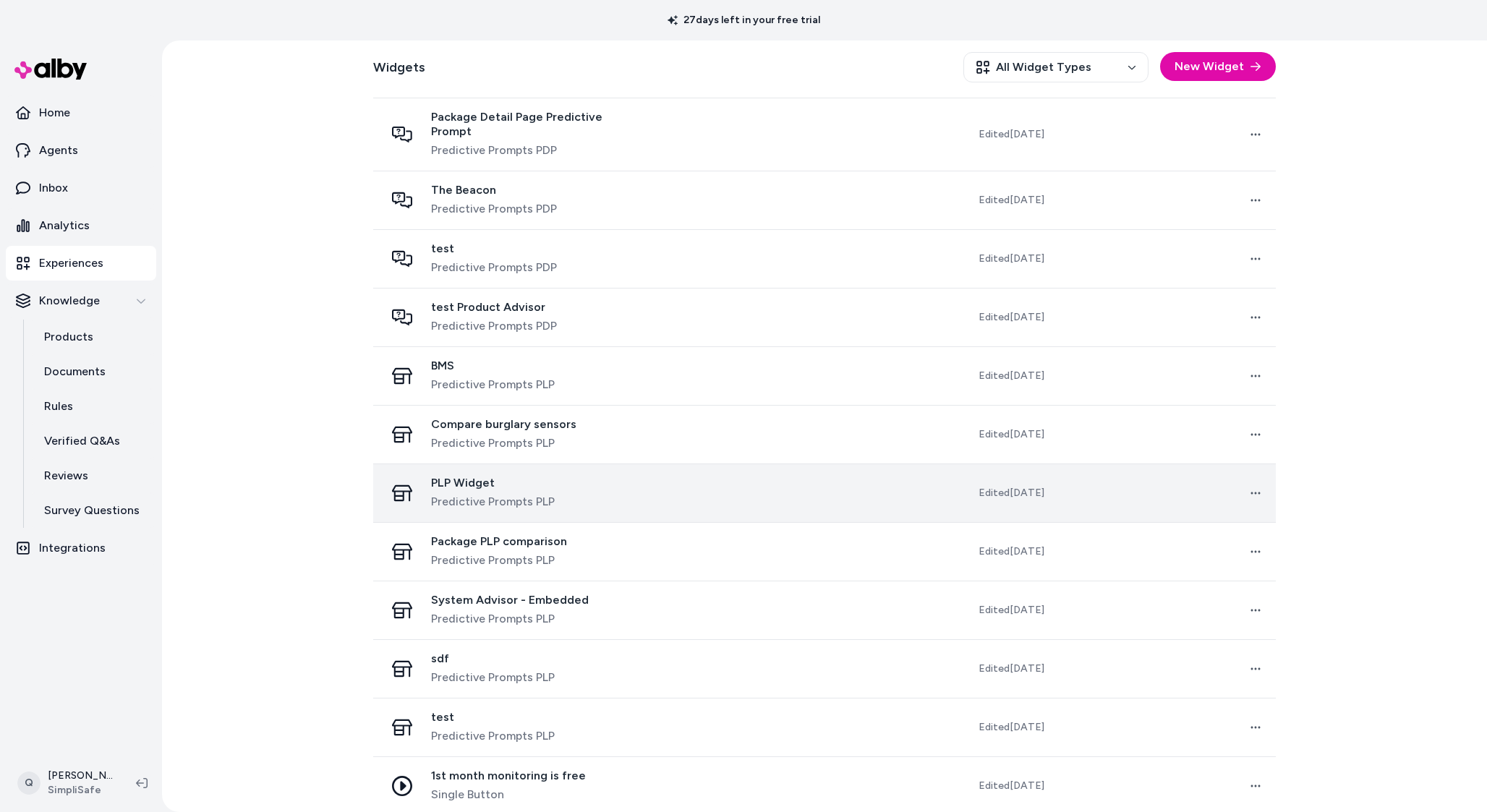
scroll to position [865, 0]
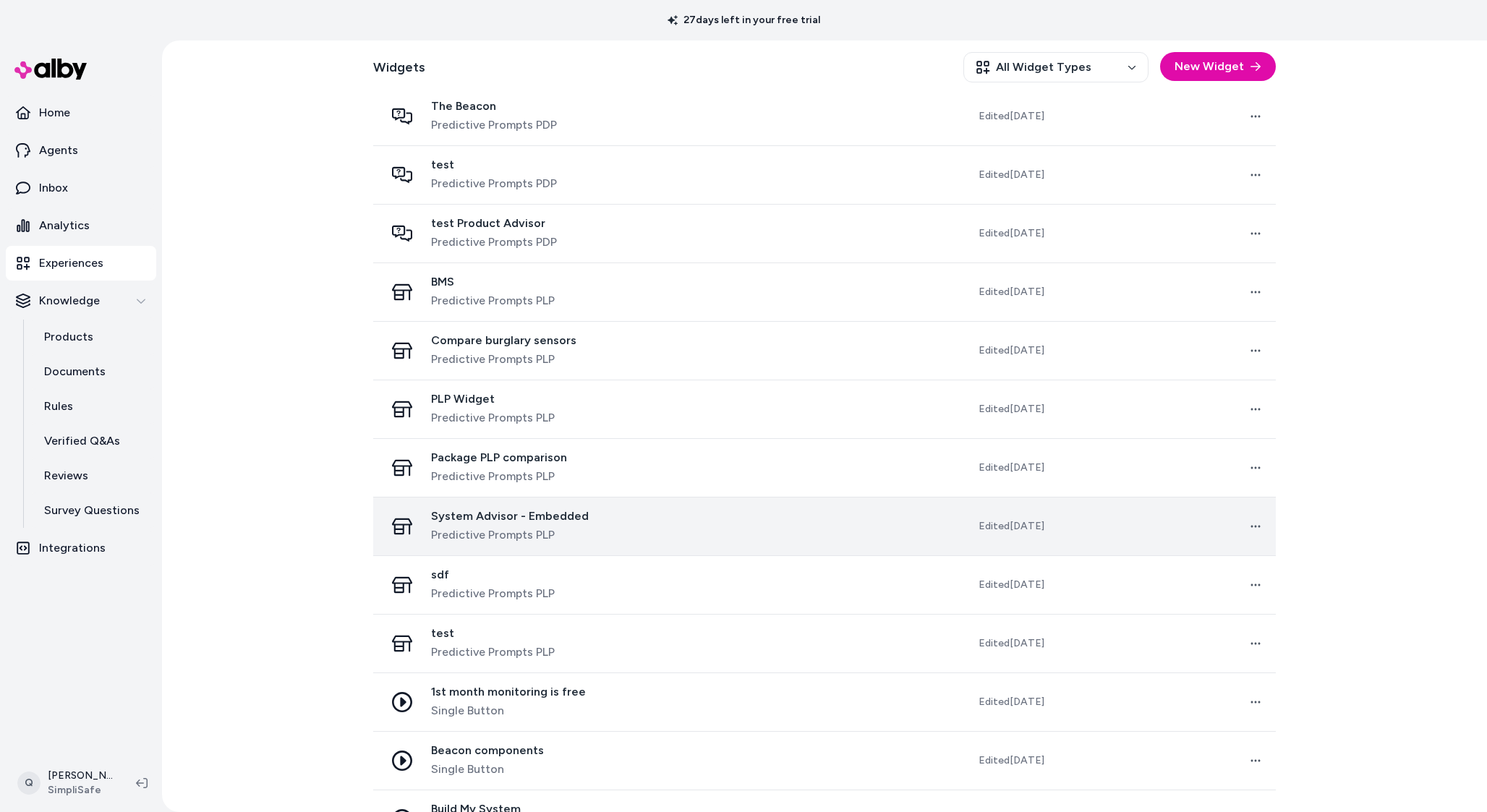
click at [560, 527] on span "Predictive Prompts PLP" at bounding box center [510, 535] width 157 height 17
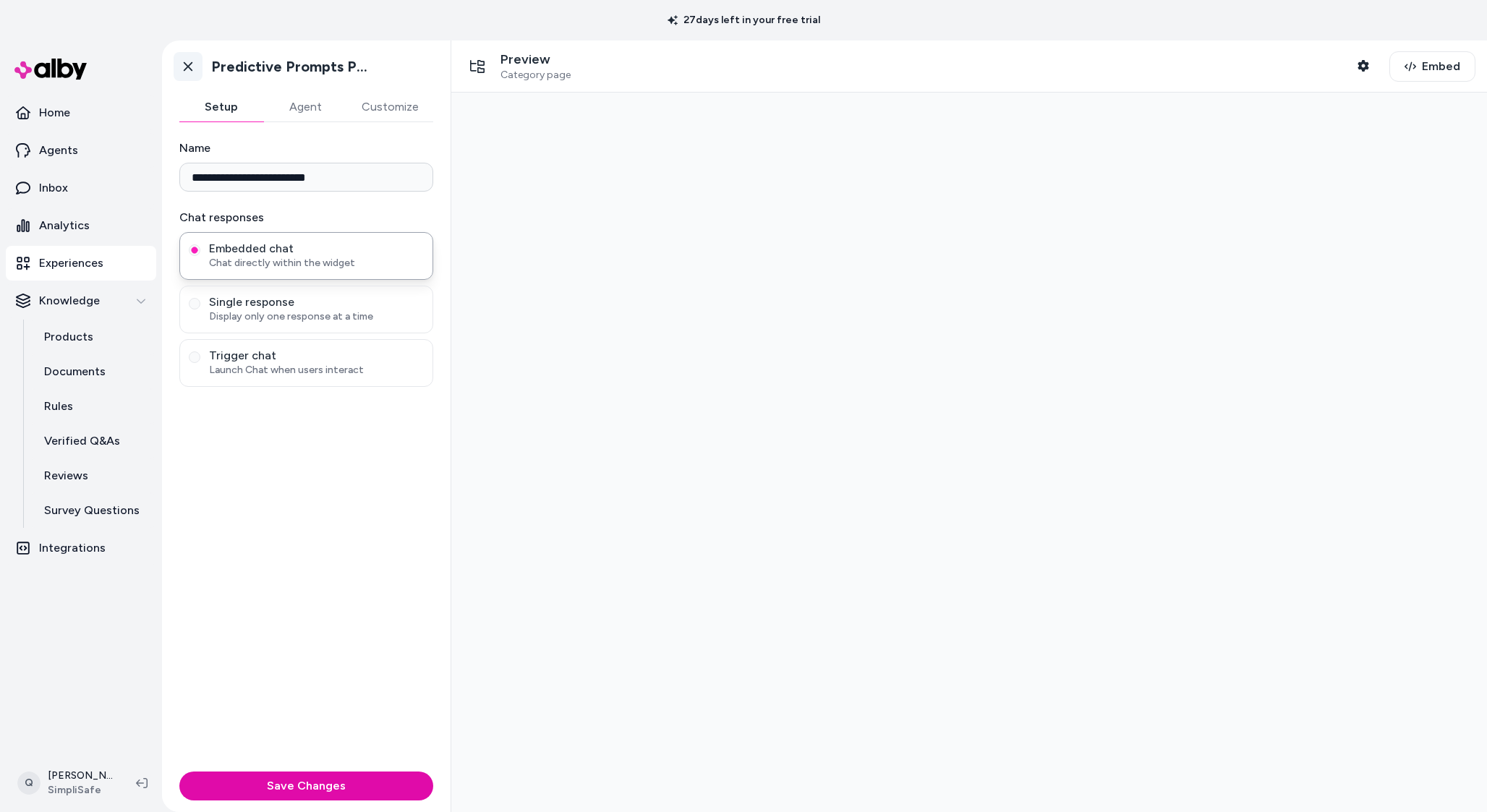
click at [192, 71] on icon at bounding box center [188, 66] width 15 height 15
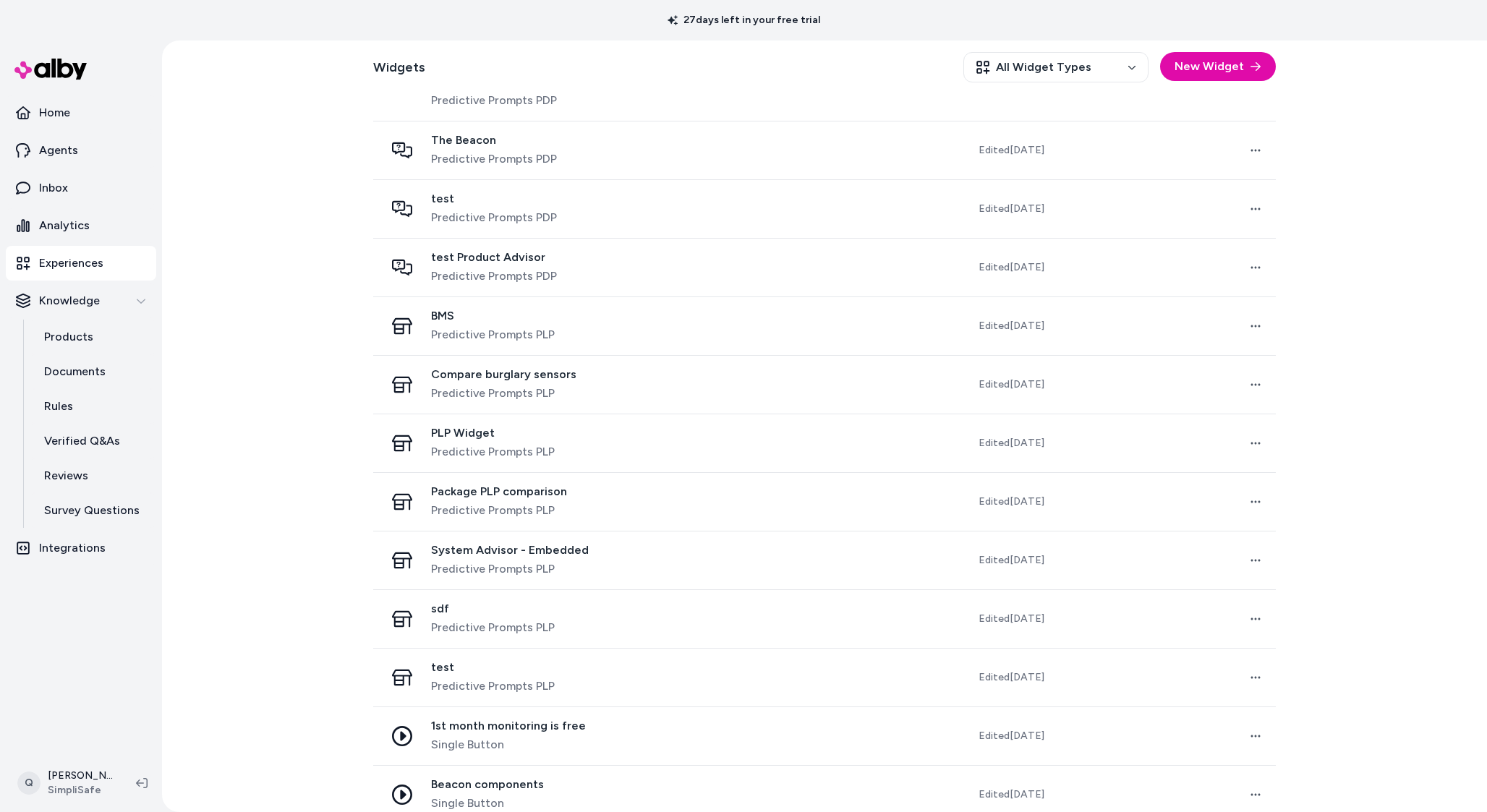
scroll to position [837, 0]
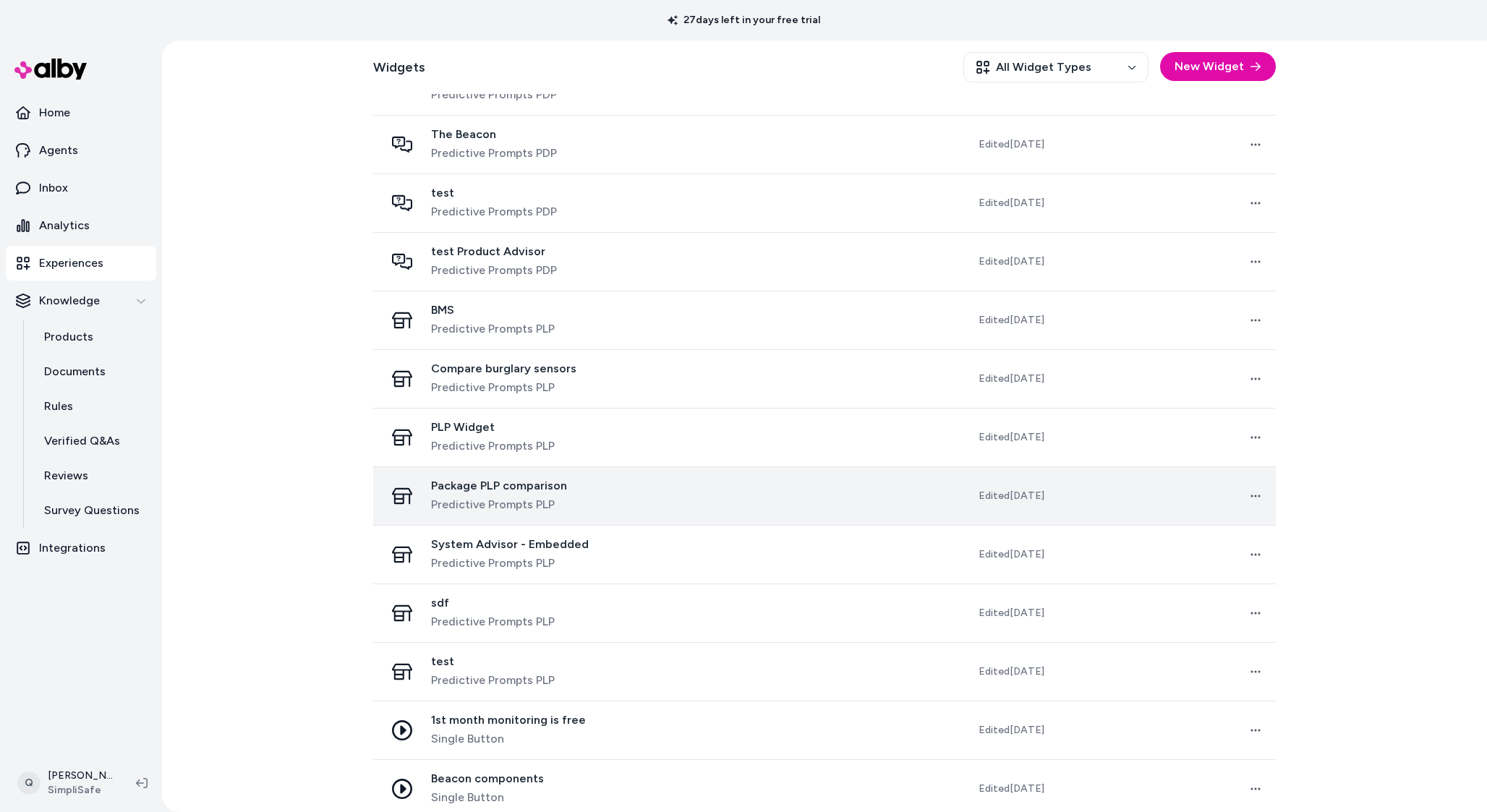
click at [551, 496] on span "Predictive Prompts PLP" at bounding box center [499, 505] width 136 height 17
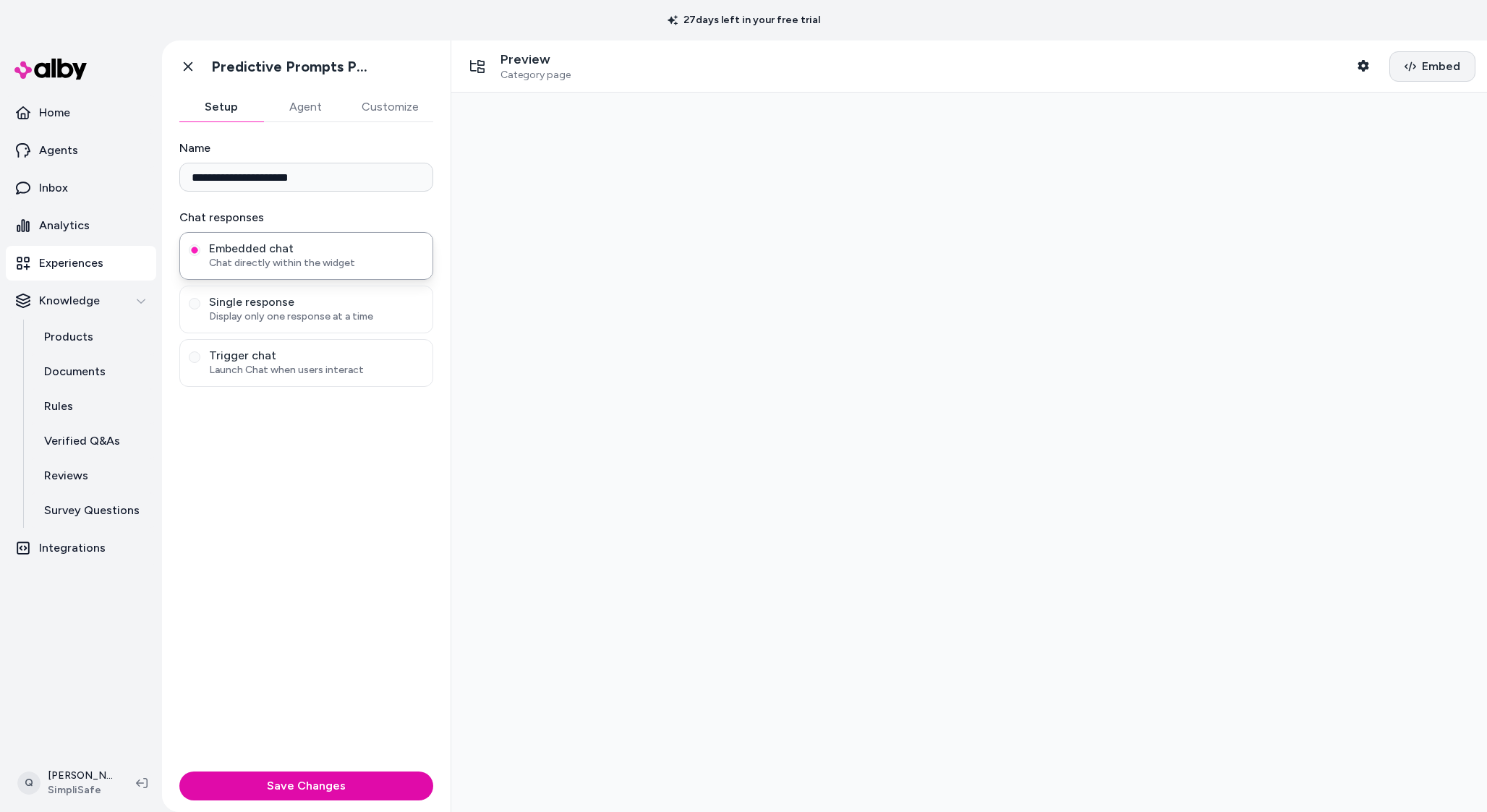
click at [1455, 70] on span "Embed" at bounding box center [1441, 67] width 38 height 17
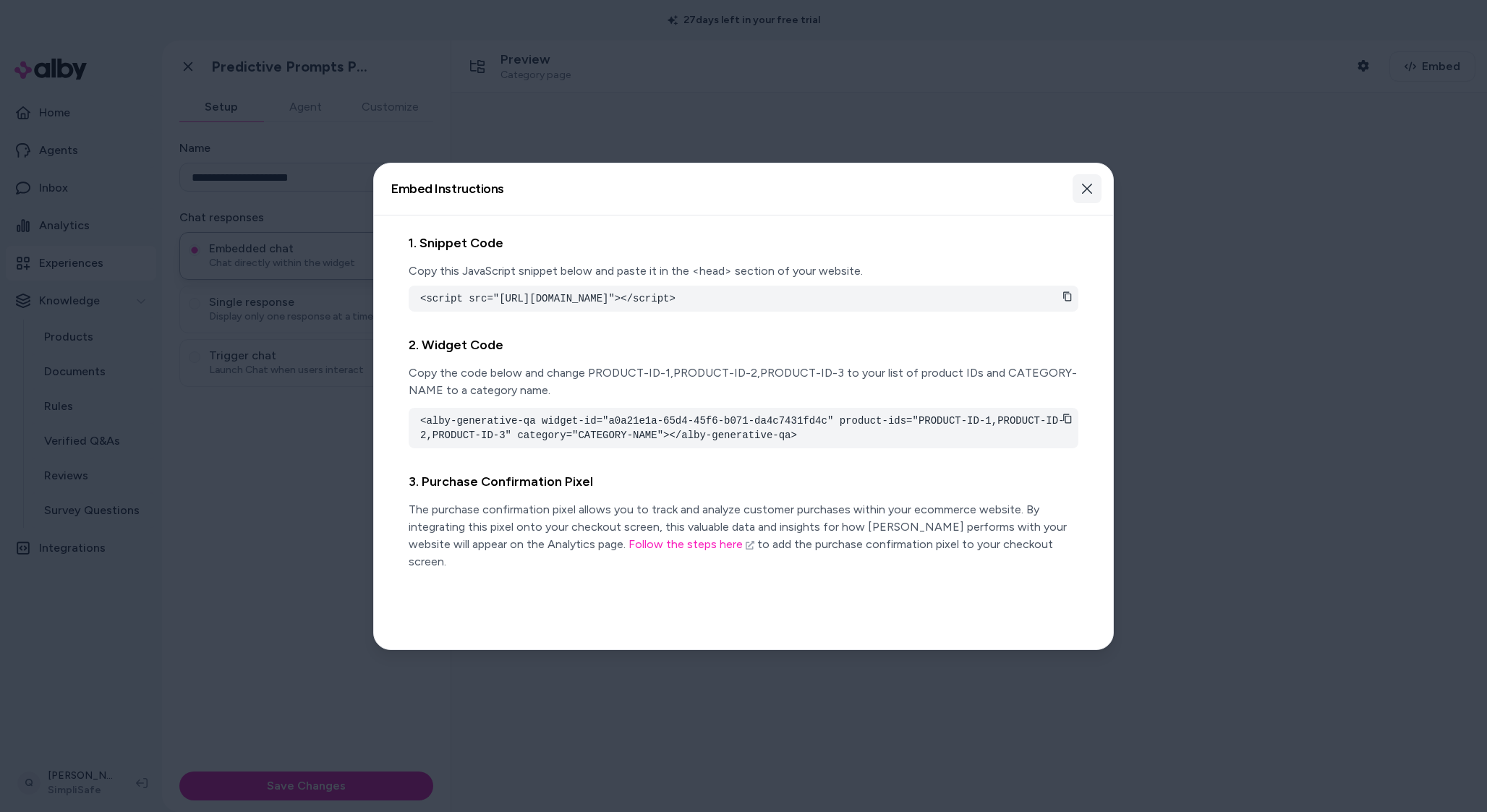
click at [1082, 186] on icon "button" at bounding box center [1087, 188] width 12 height 12
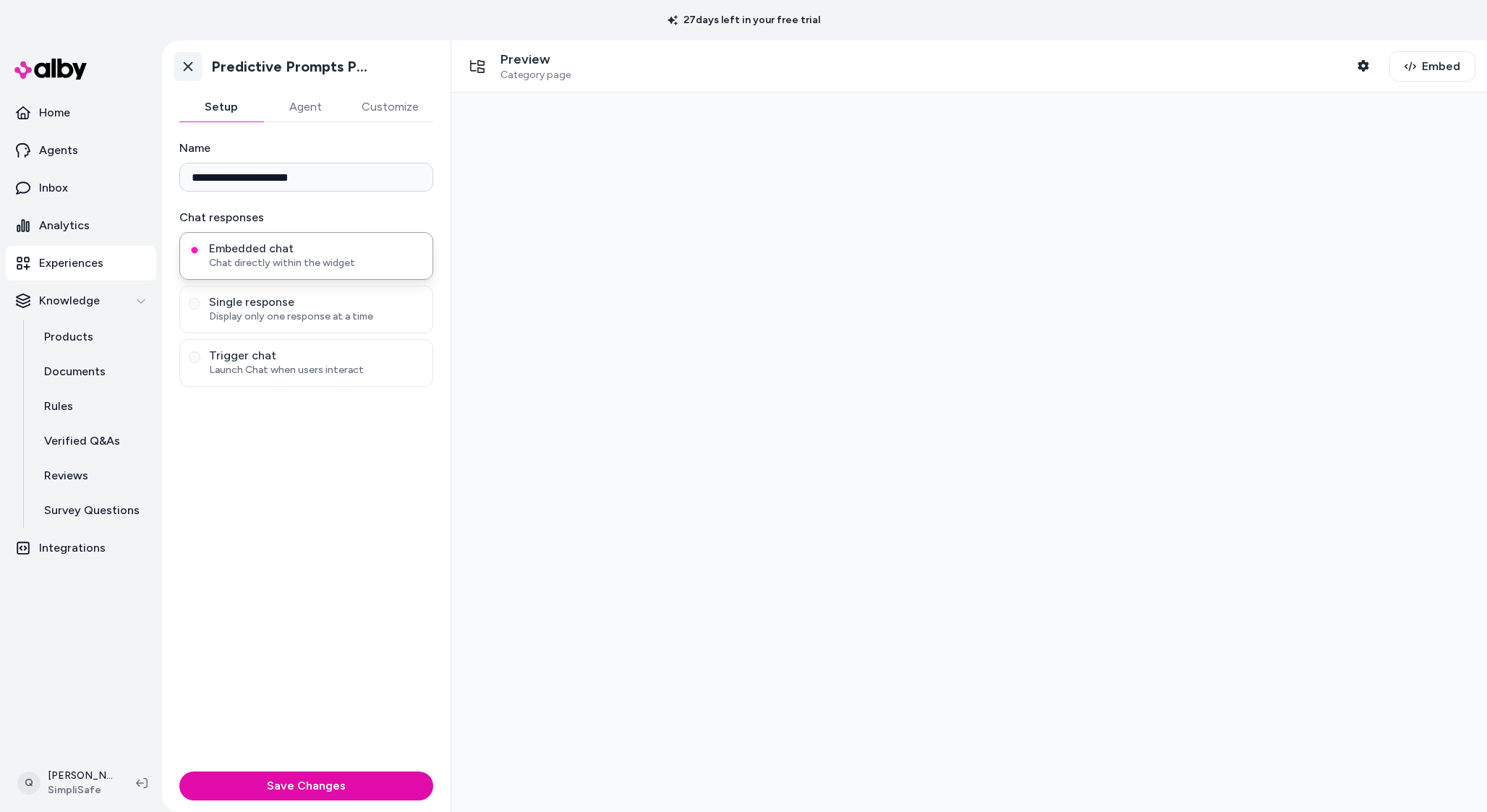
click at [183, 70] on icon at bounding box center [188, 66] width 15 height 15
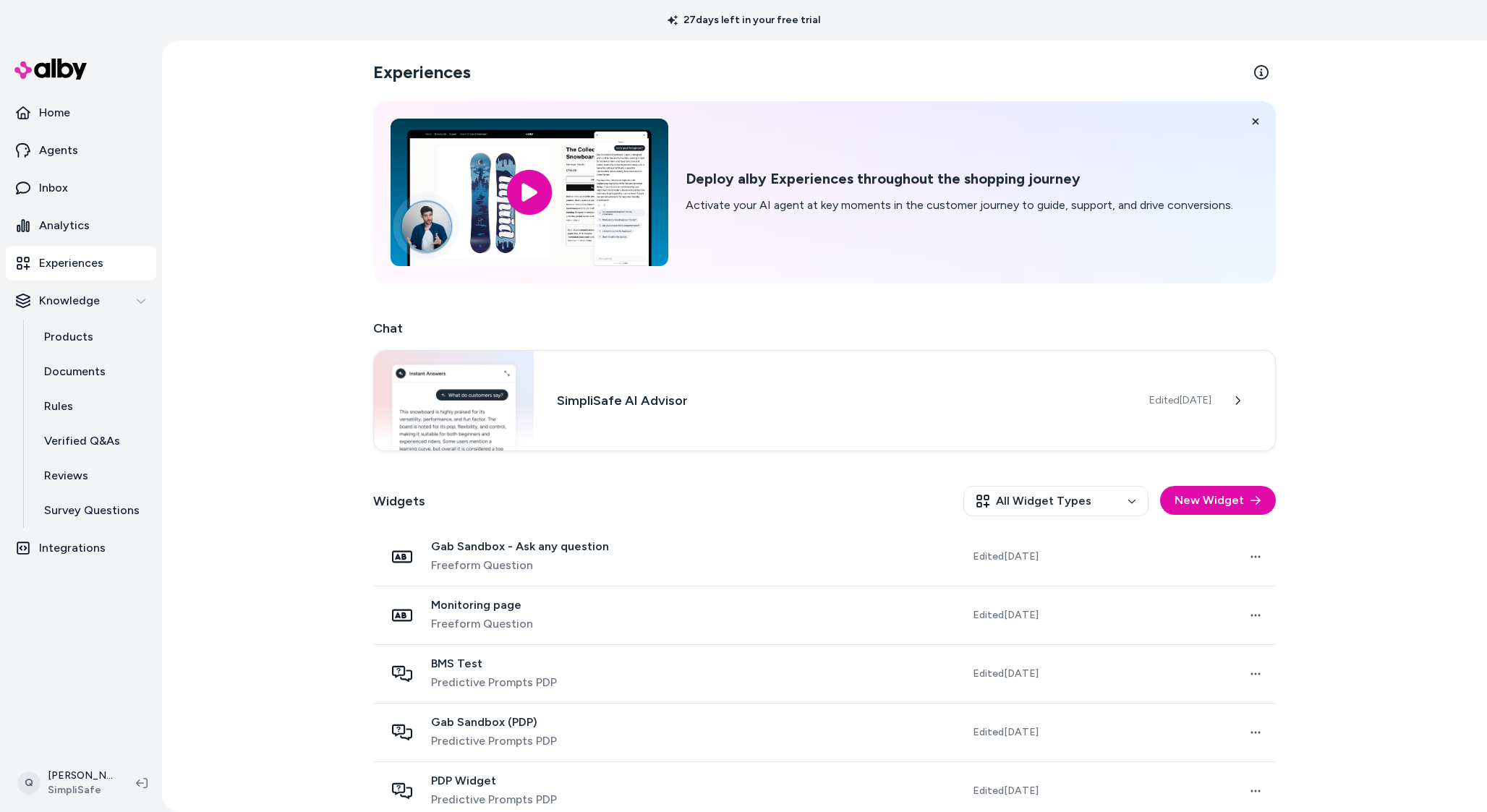
scroll to position [254, 0]
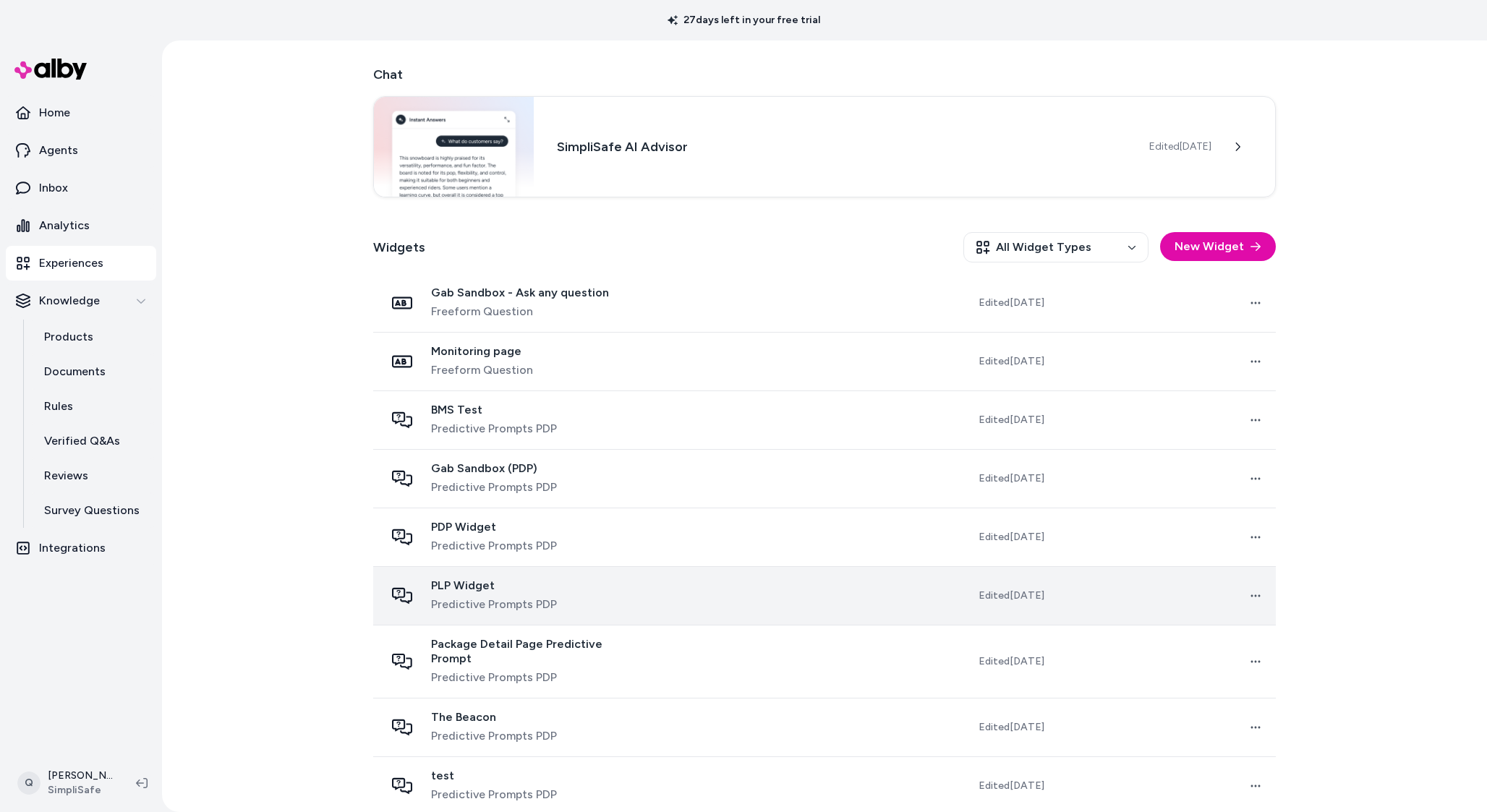
click at [594, 605] on div "PLP Widget Predictive Prompts PDP" at bounding box center [514, 596] width 259 height 35
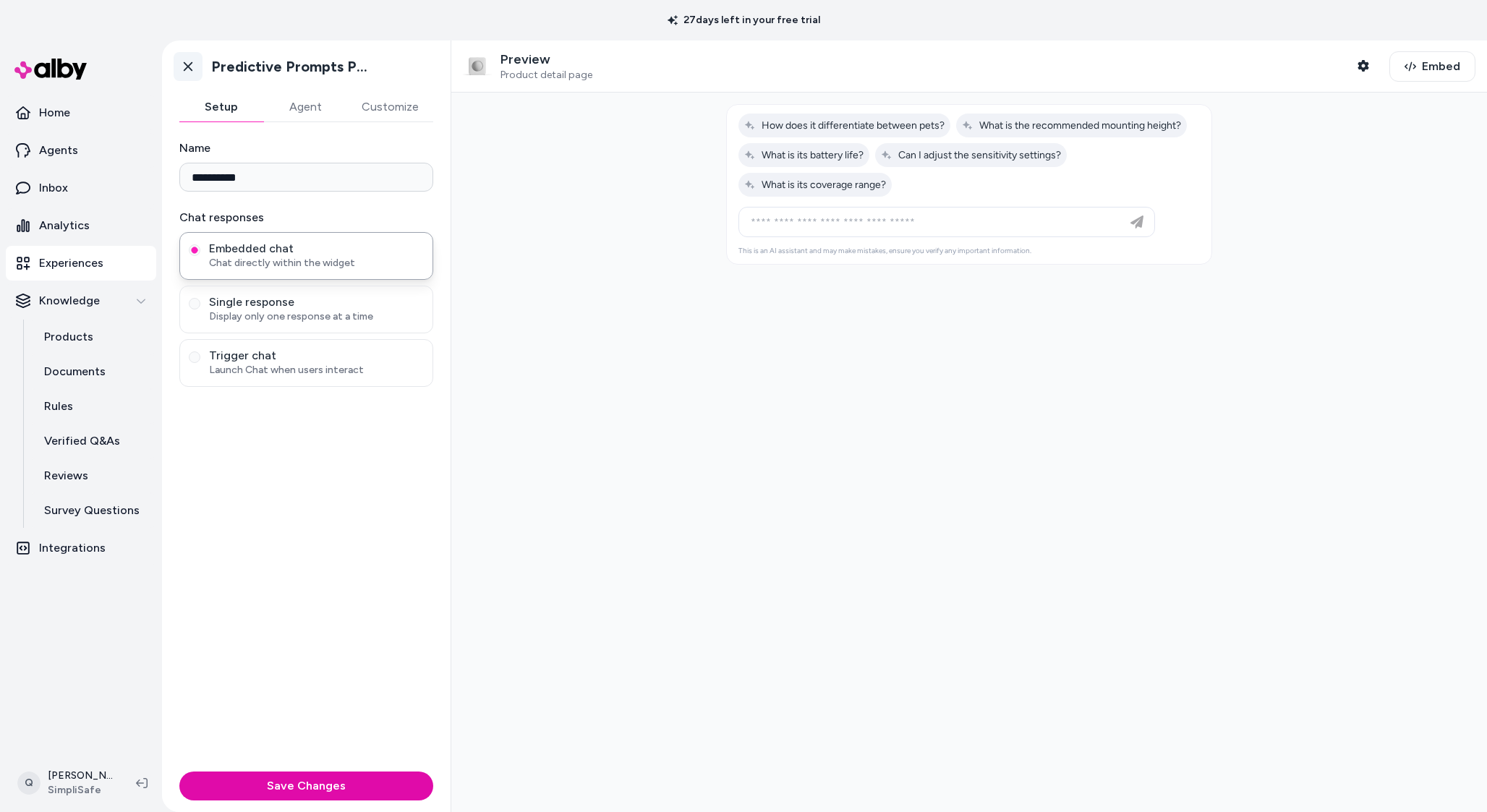
click at [187, 73] on icon at bounding box center [188, 66] width 15 height 15
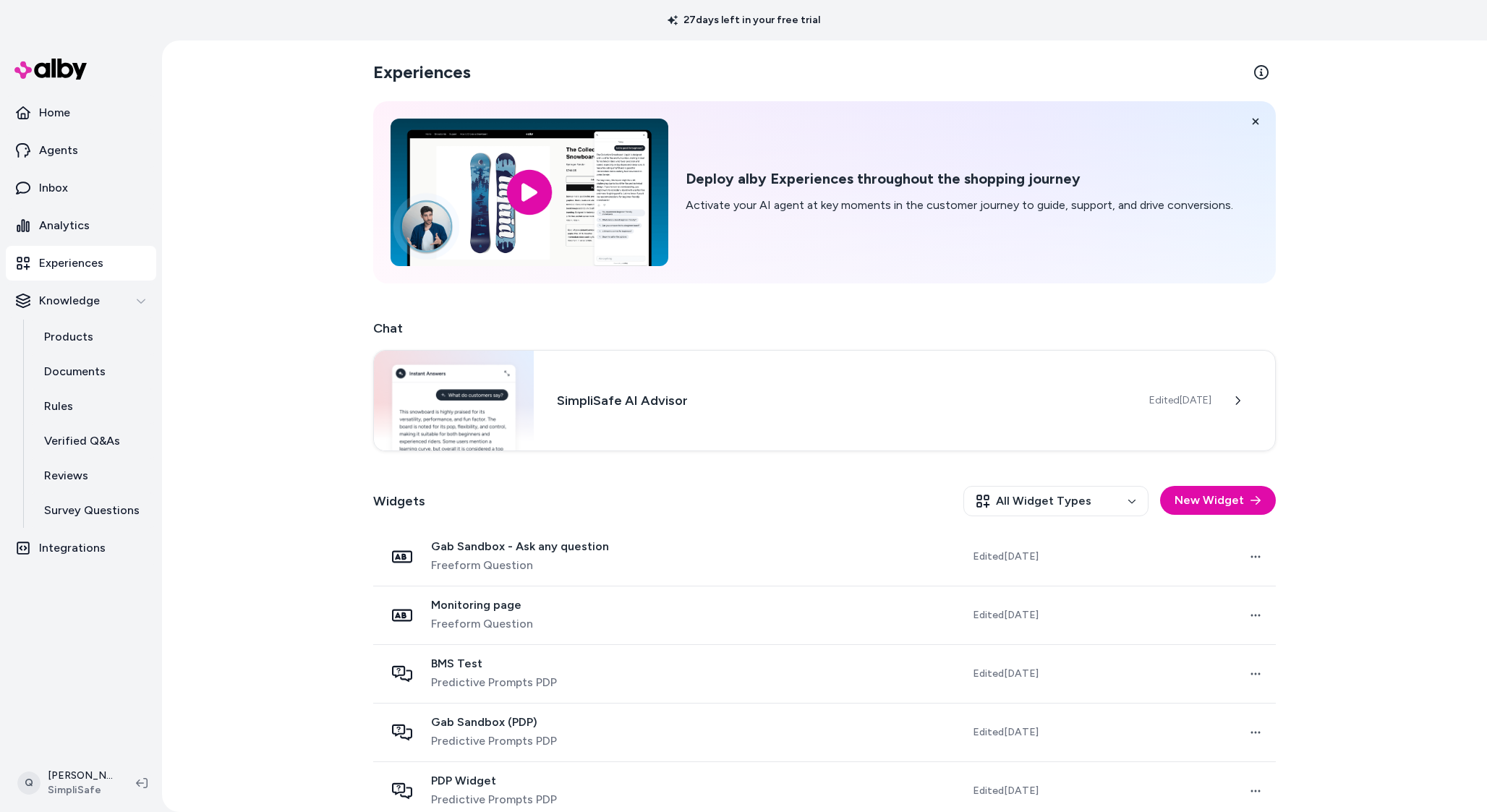
scroll to position [254, 0]
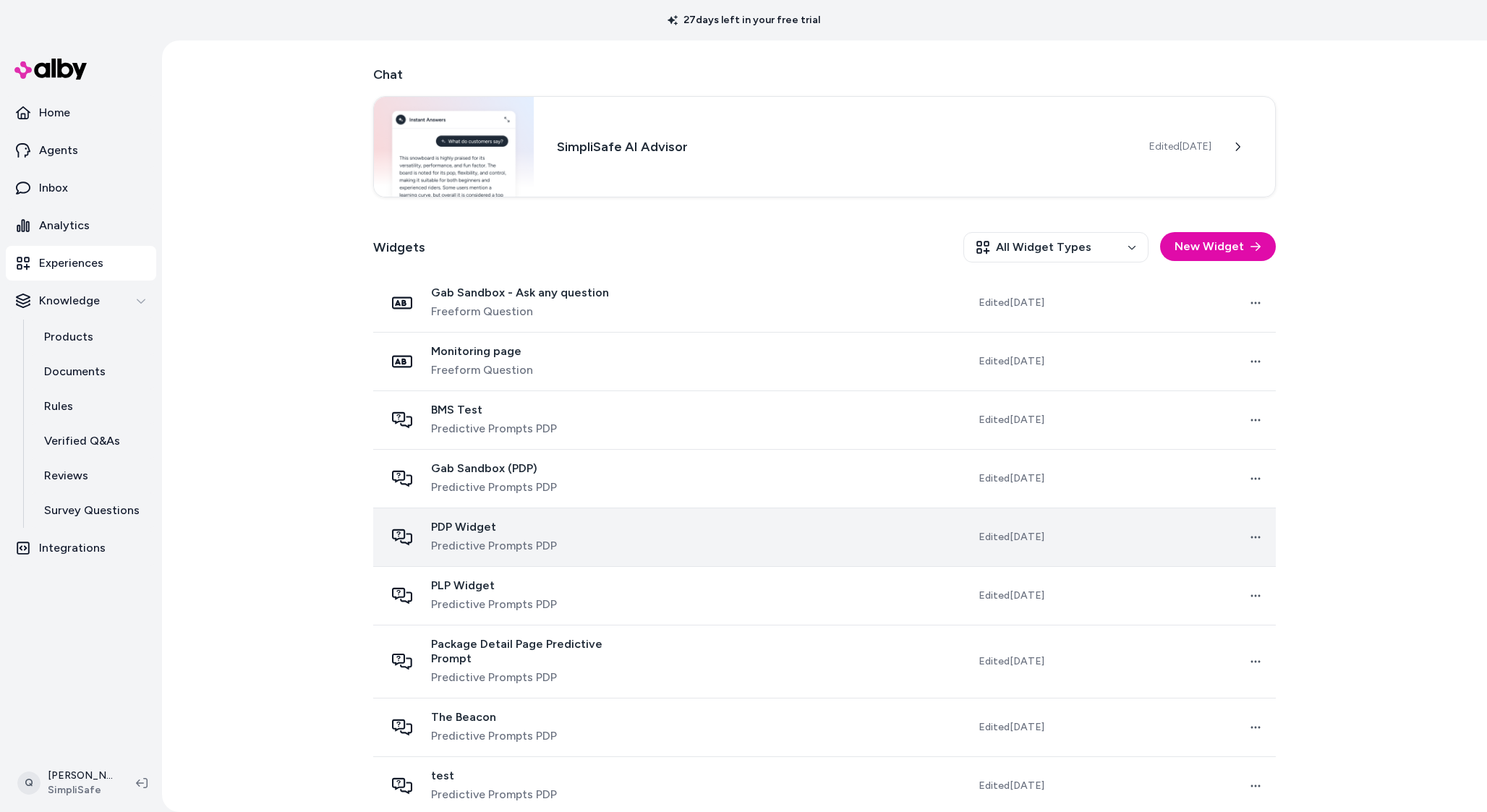
click at [530, 526] on span "PDP Widget" at bounding box center [494, 527] width 126 height 15
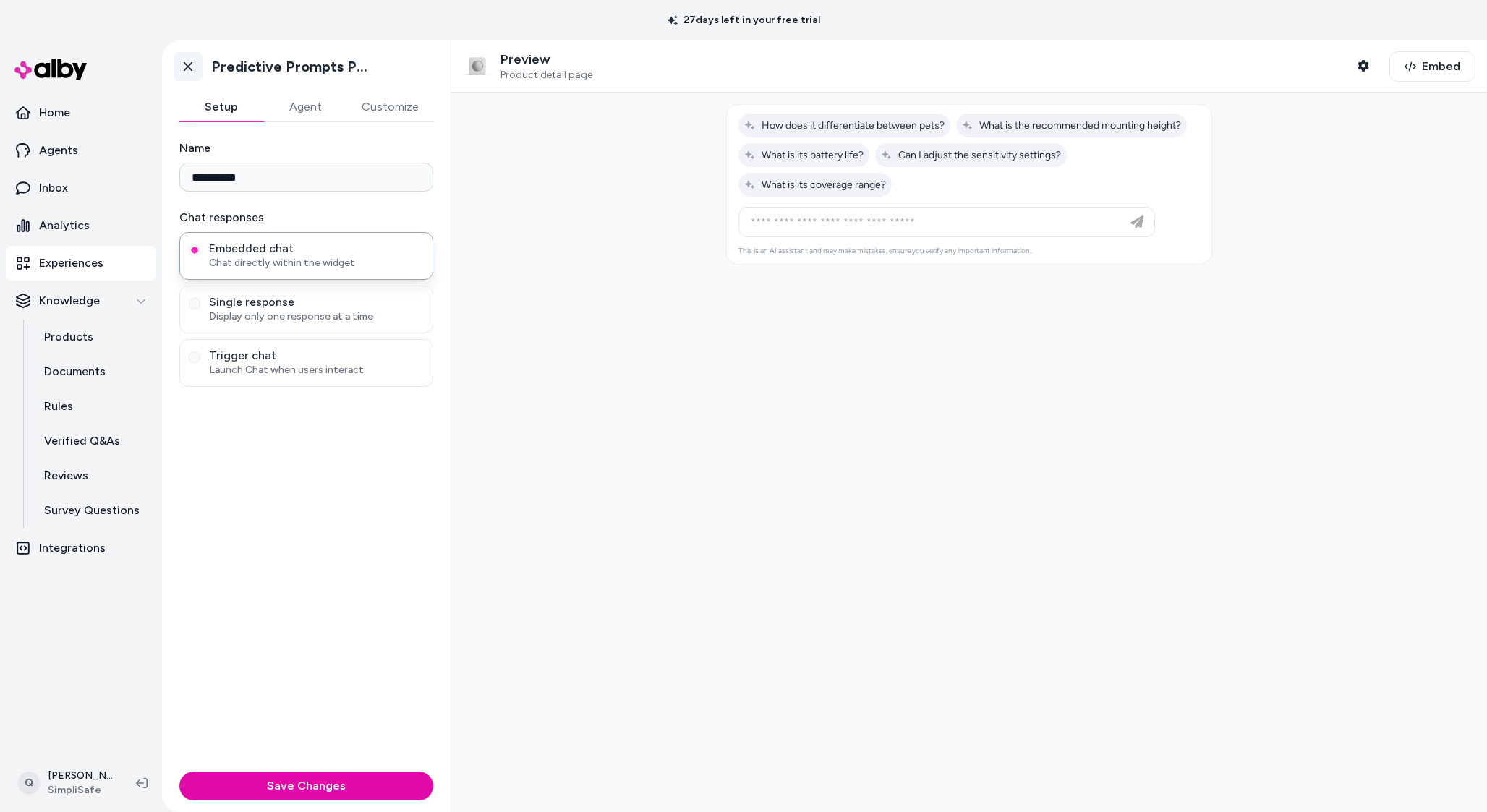
click at [175, 71] on link "Go back" at bounding box center [188, 66] width 29 height 29
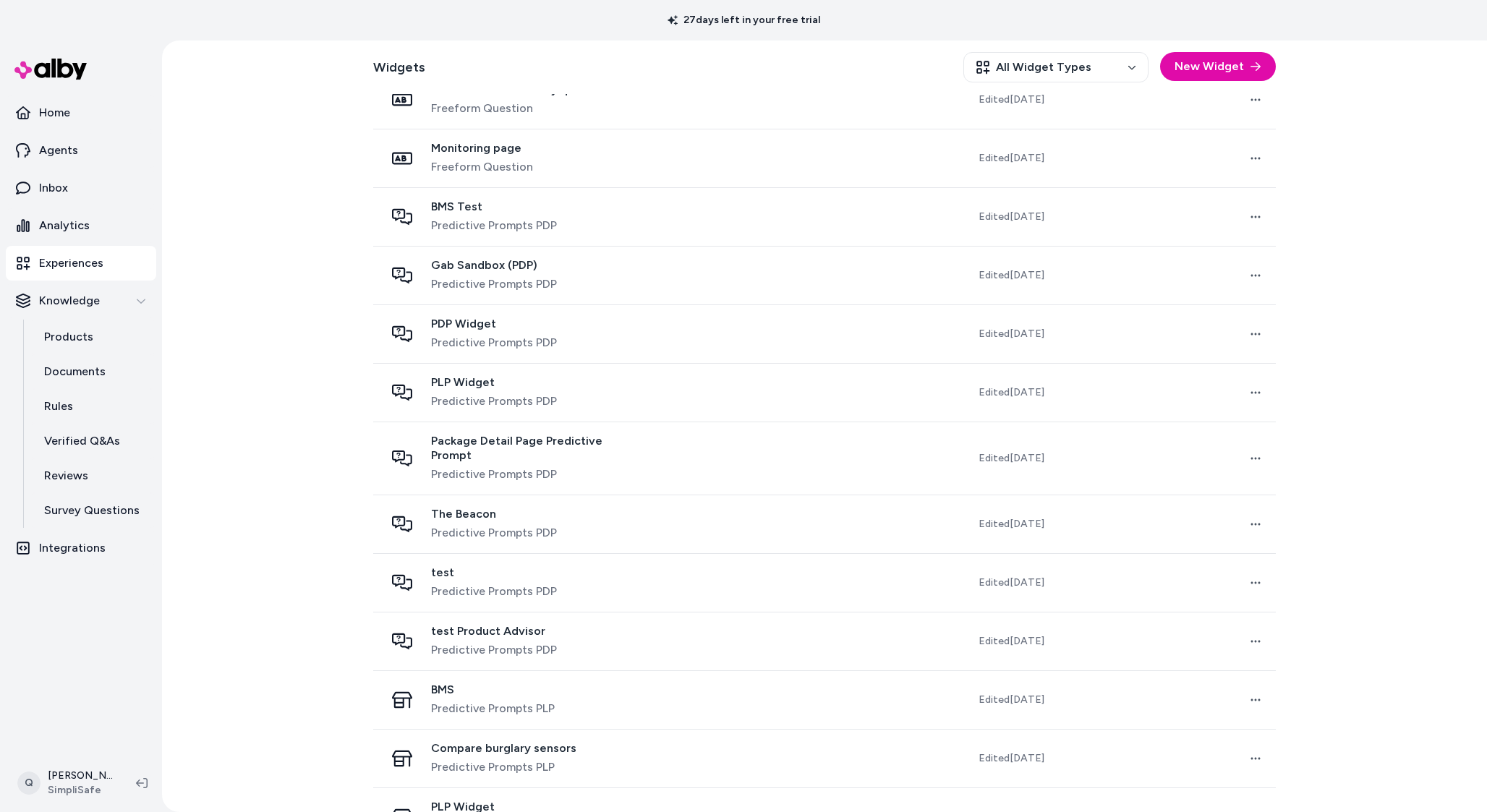
scroll to position [743, 0]
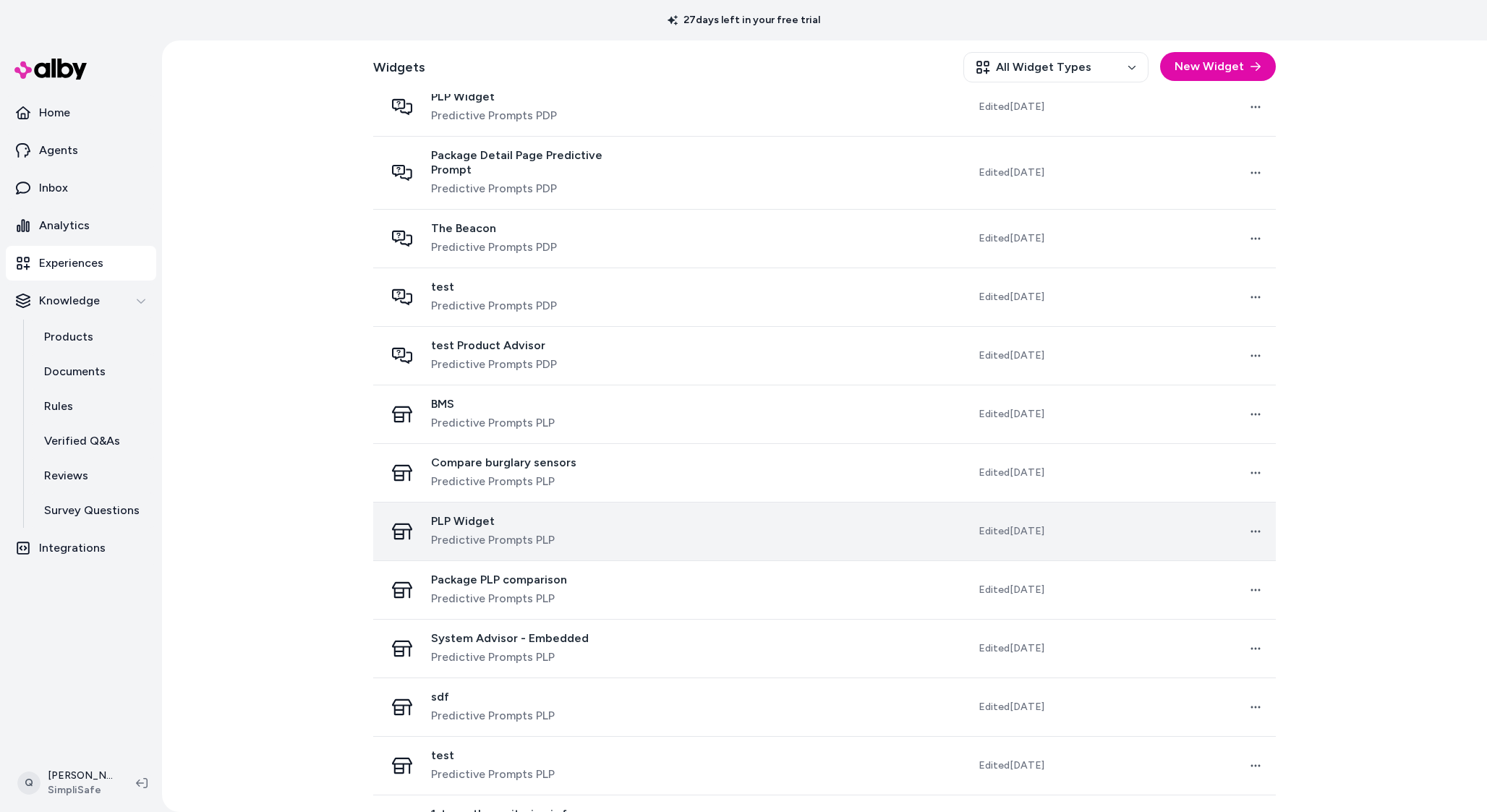
click at [608, 514] on div "PLP Widget Predictive Prompts PLP" at bounding box center [514, 531] width 259 height 35
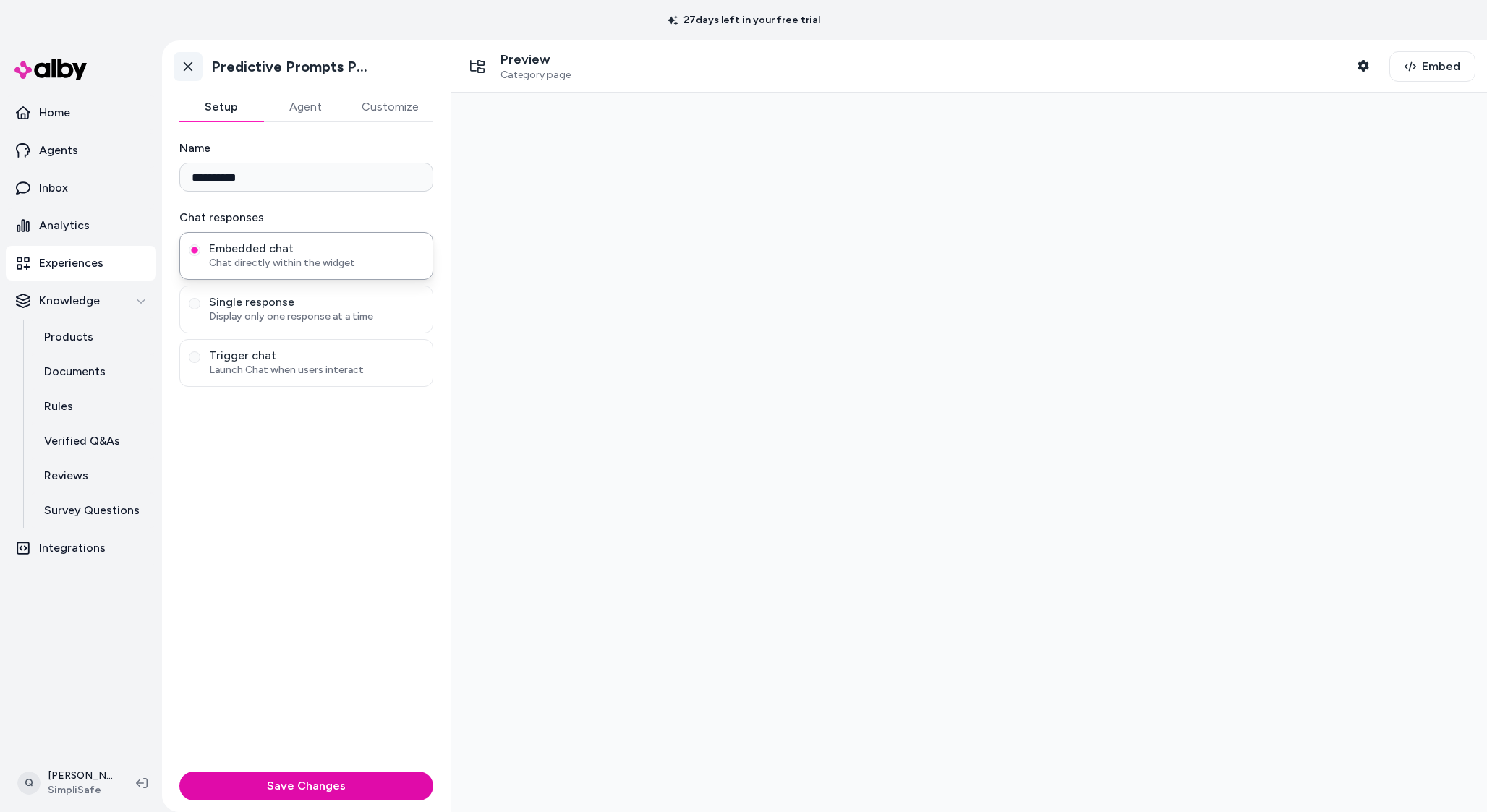
click at [195, 64] on link "Go back" at bounding box center [188, 66] width 29 height 29
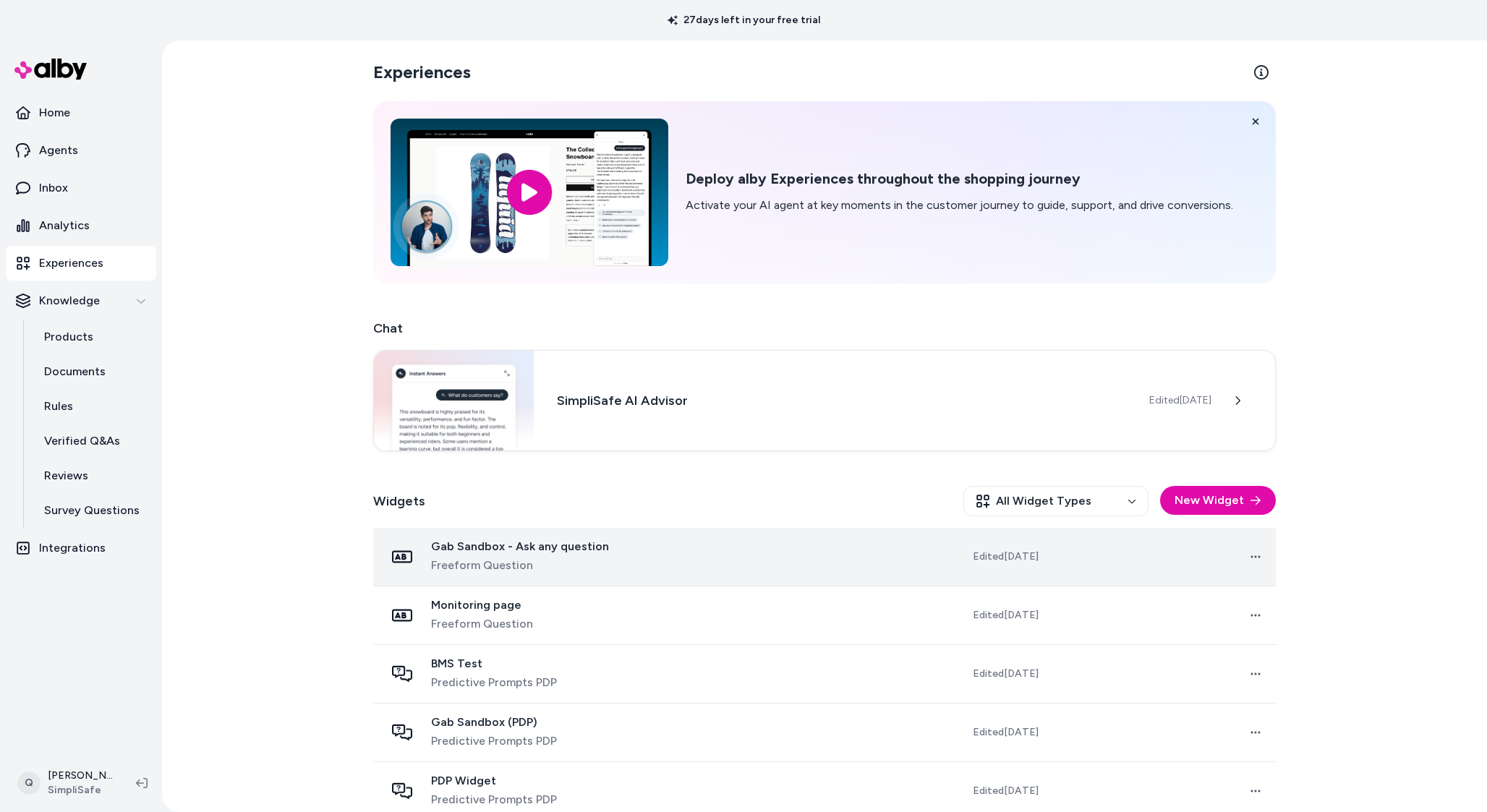
scroll to position [254, 0]
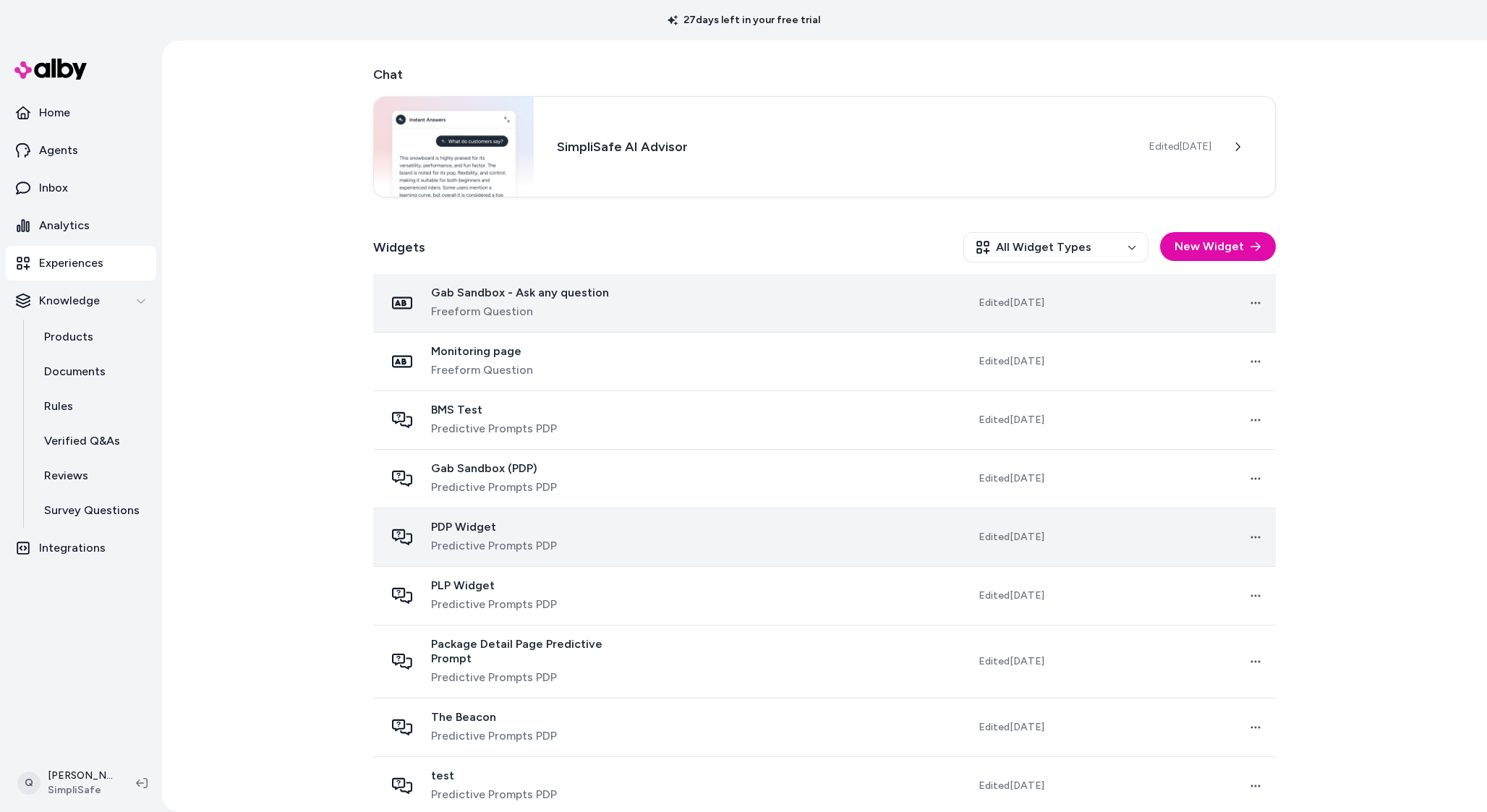
click at [570, 537] on div "PDP Widget Predictive Prompts PDP" at bounding box center [514, 537] width 259 height 35
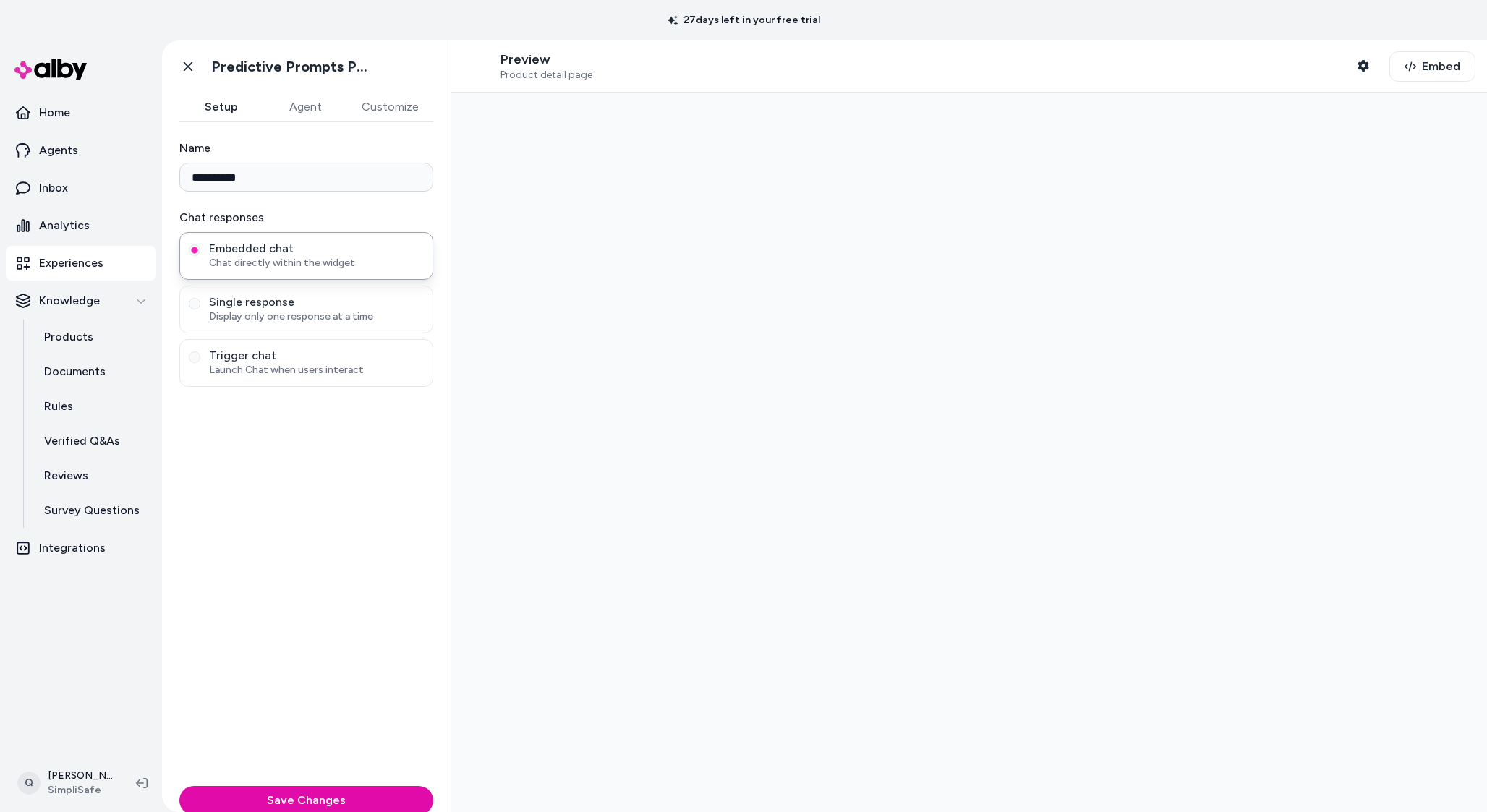
type input "**********"
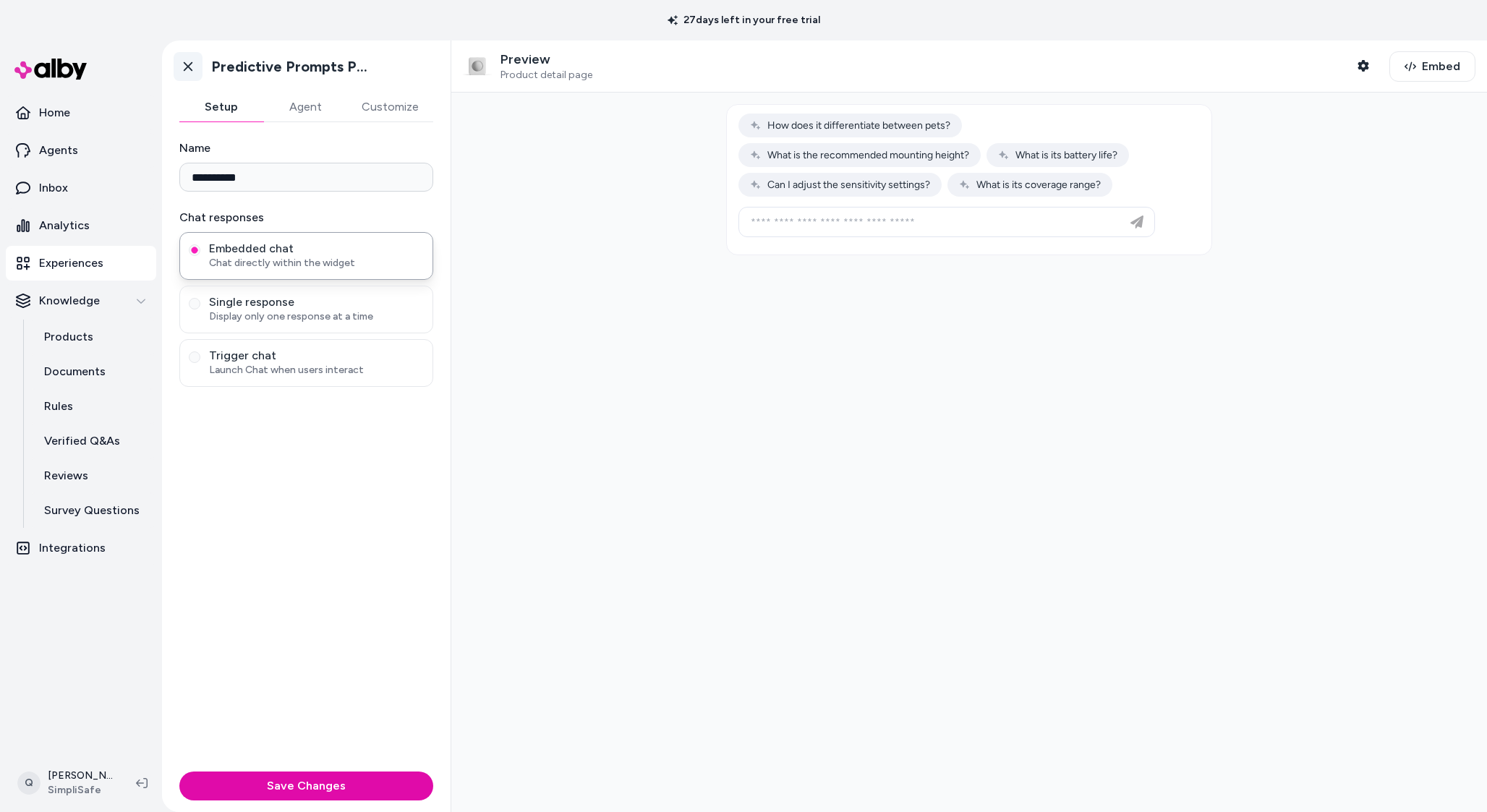
click at [196, 70] on link "Go back" at bounding box center [188, 66] width 29 height 29
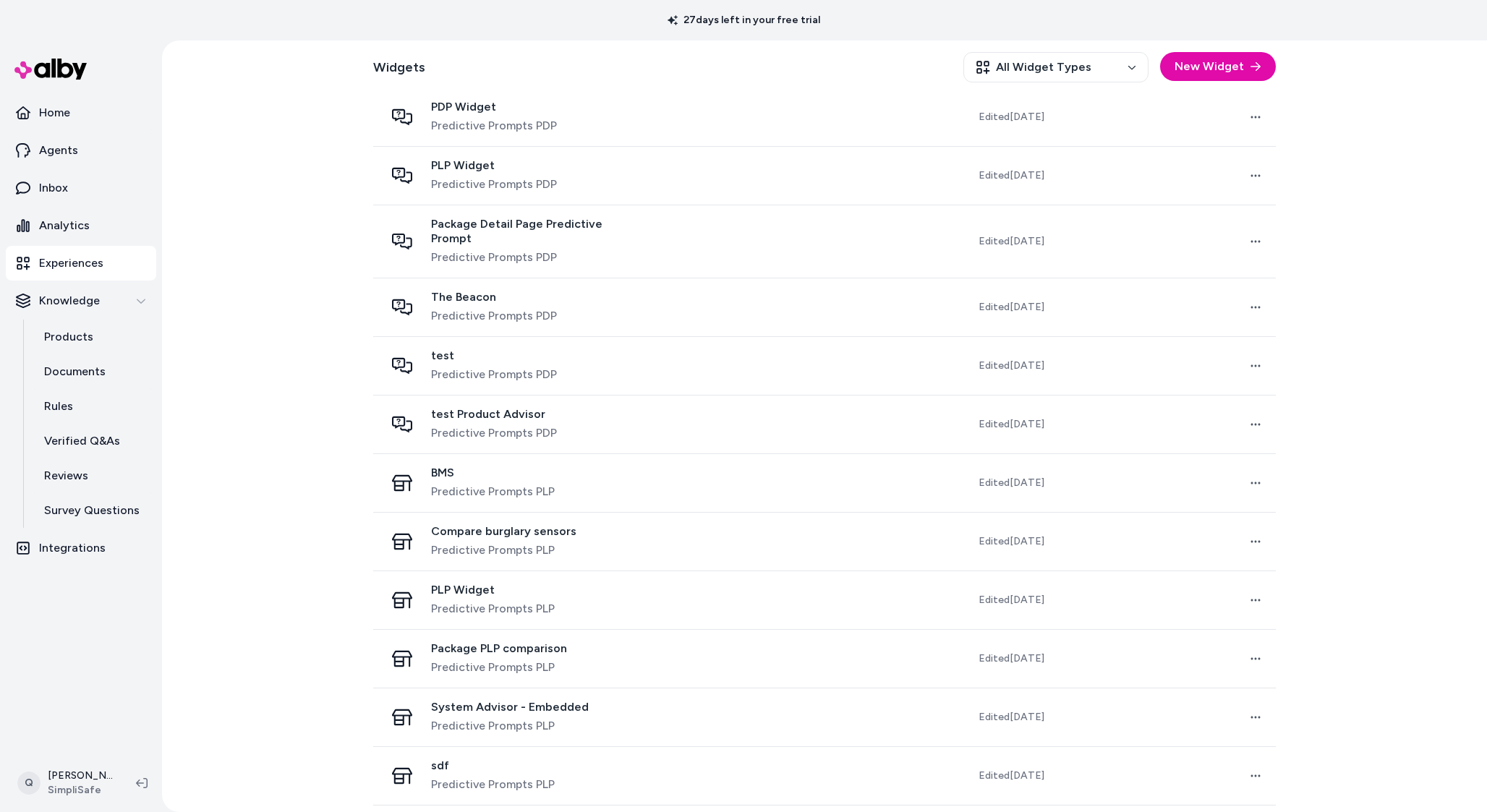
scroll to position [840, 0]
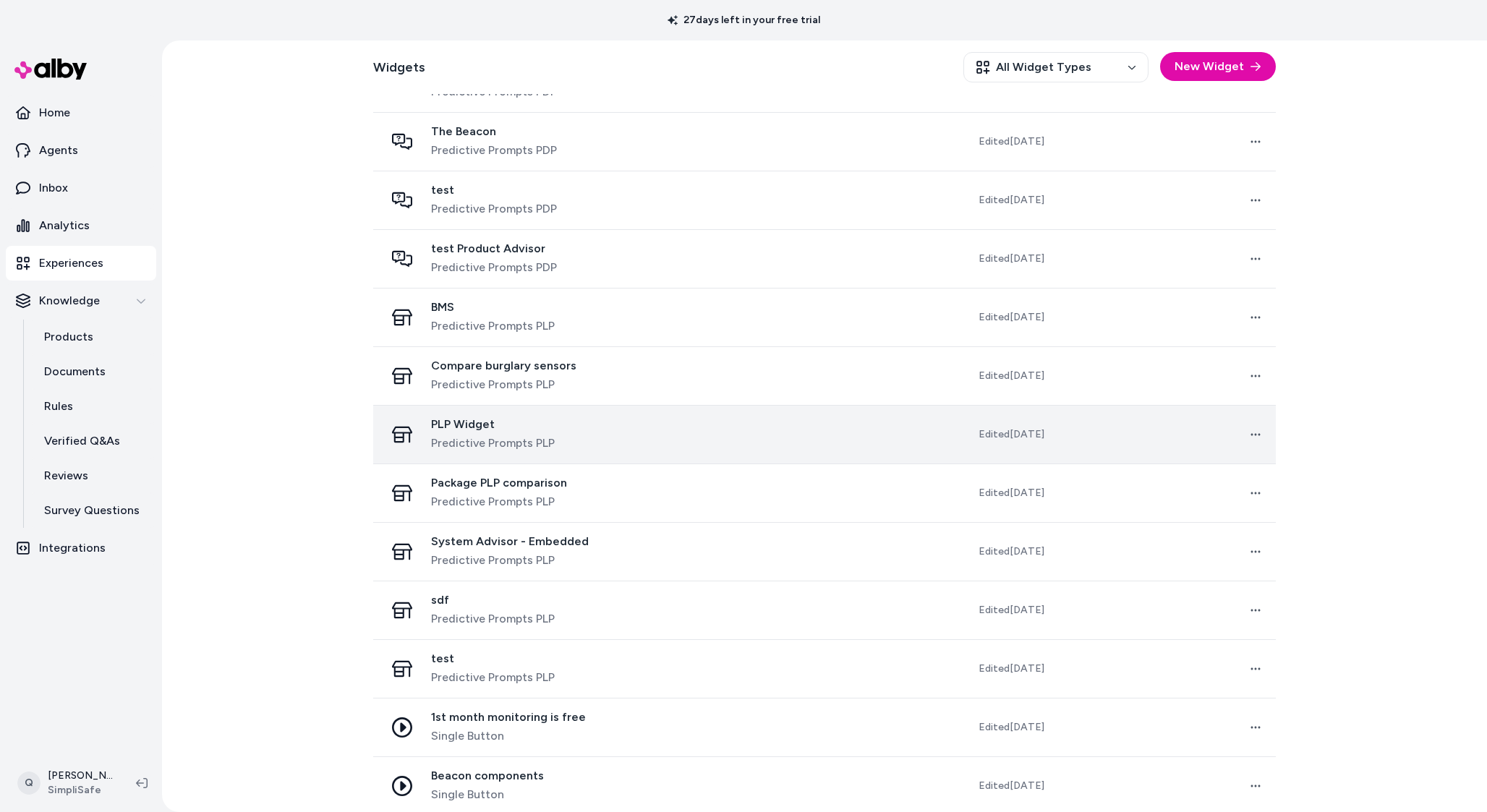
click at [635, 444] on td "PLP Widget Predictive Prompts PLP" at bounding box center [514, 434] width 282 height 59
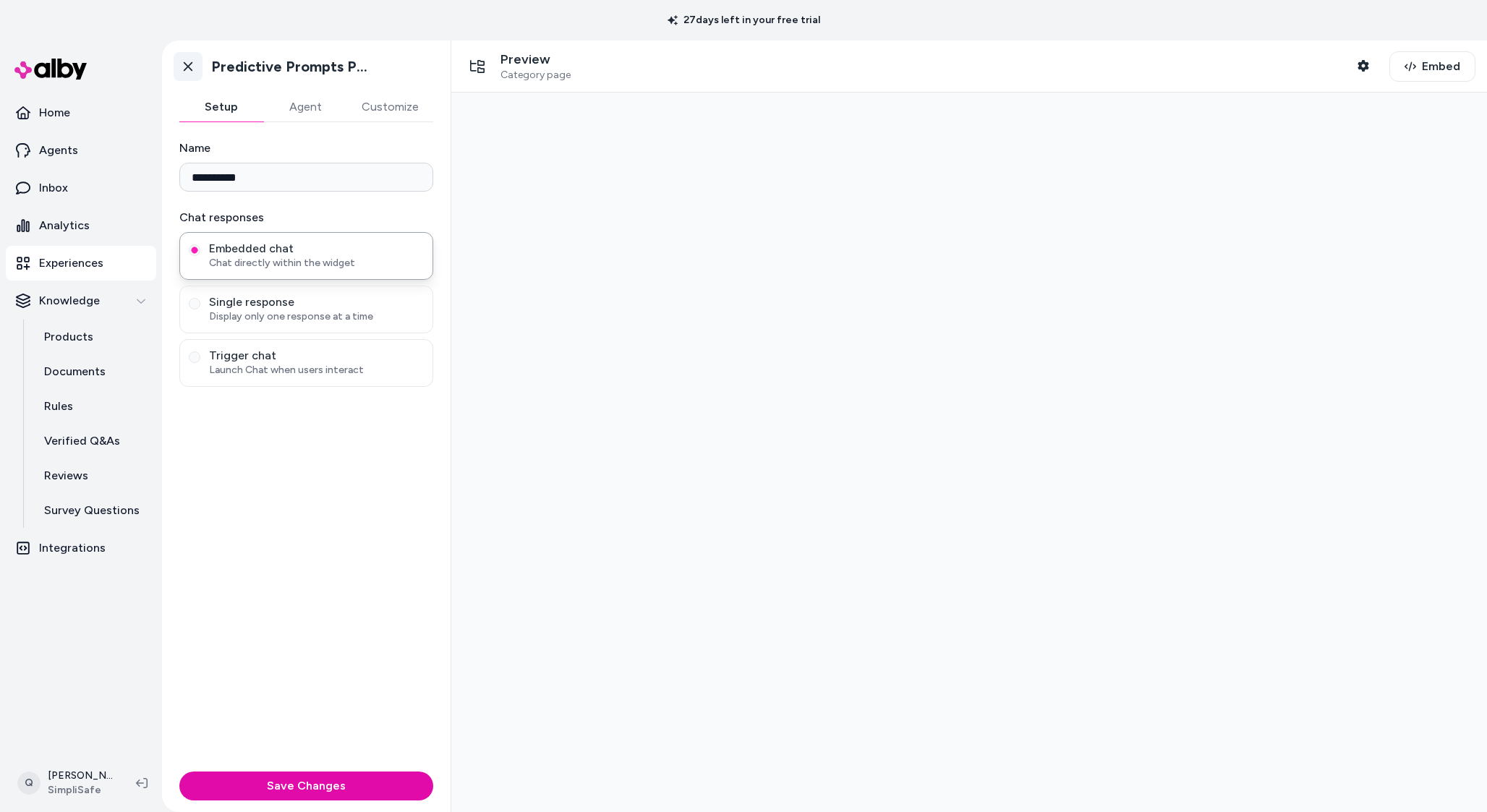
click at [196, 75] on link "Go back" at bounding box center [188, 66] width 29 height 29
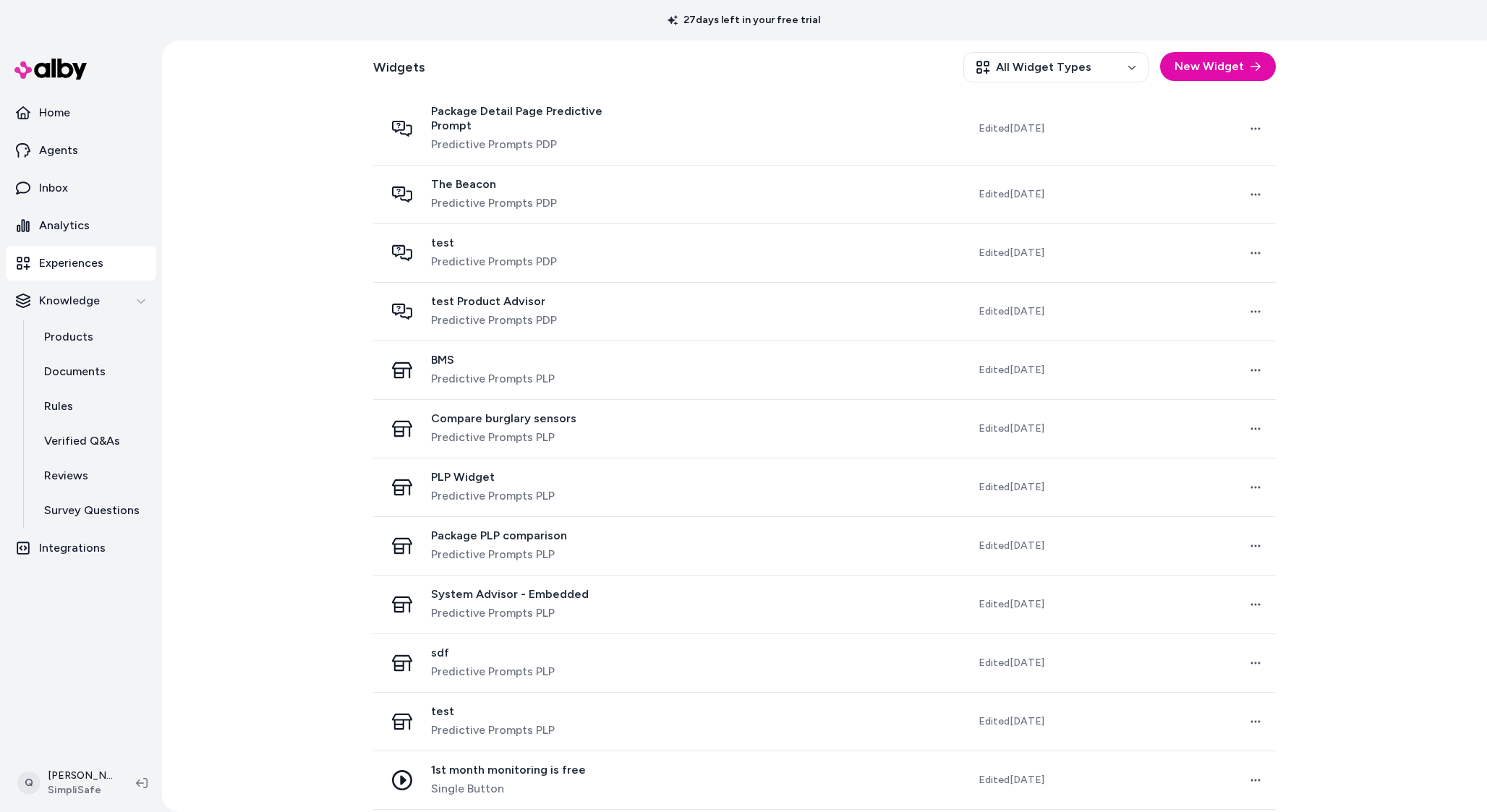
scroll to position [840, 0]
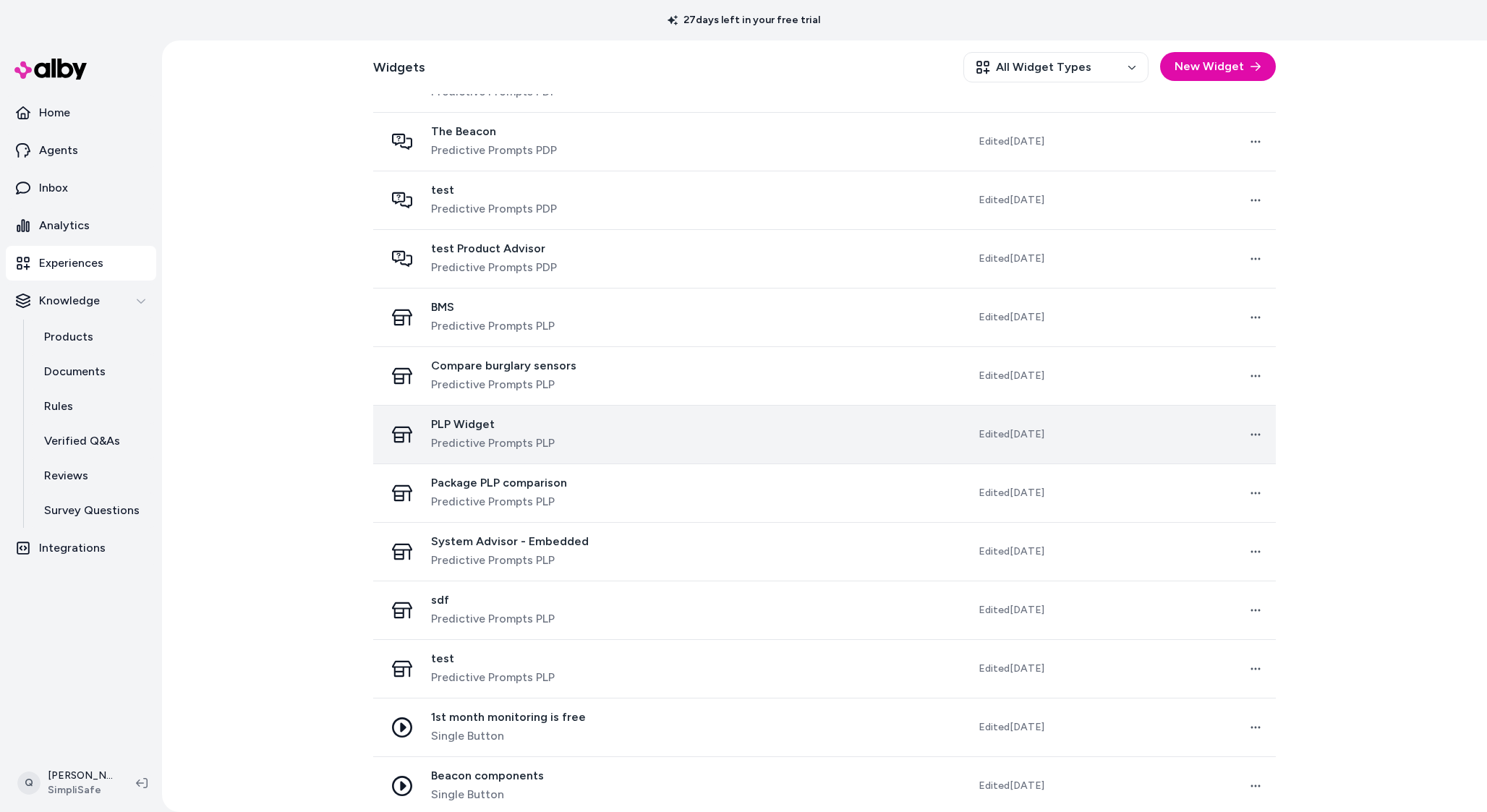
click at [598, 417] on div "PLP Widget Predictive Prompts PLP" at bounding box center [514, 434] width 259 height 35
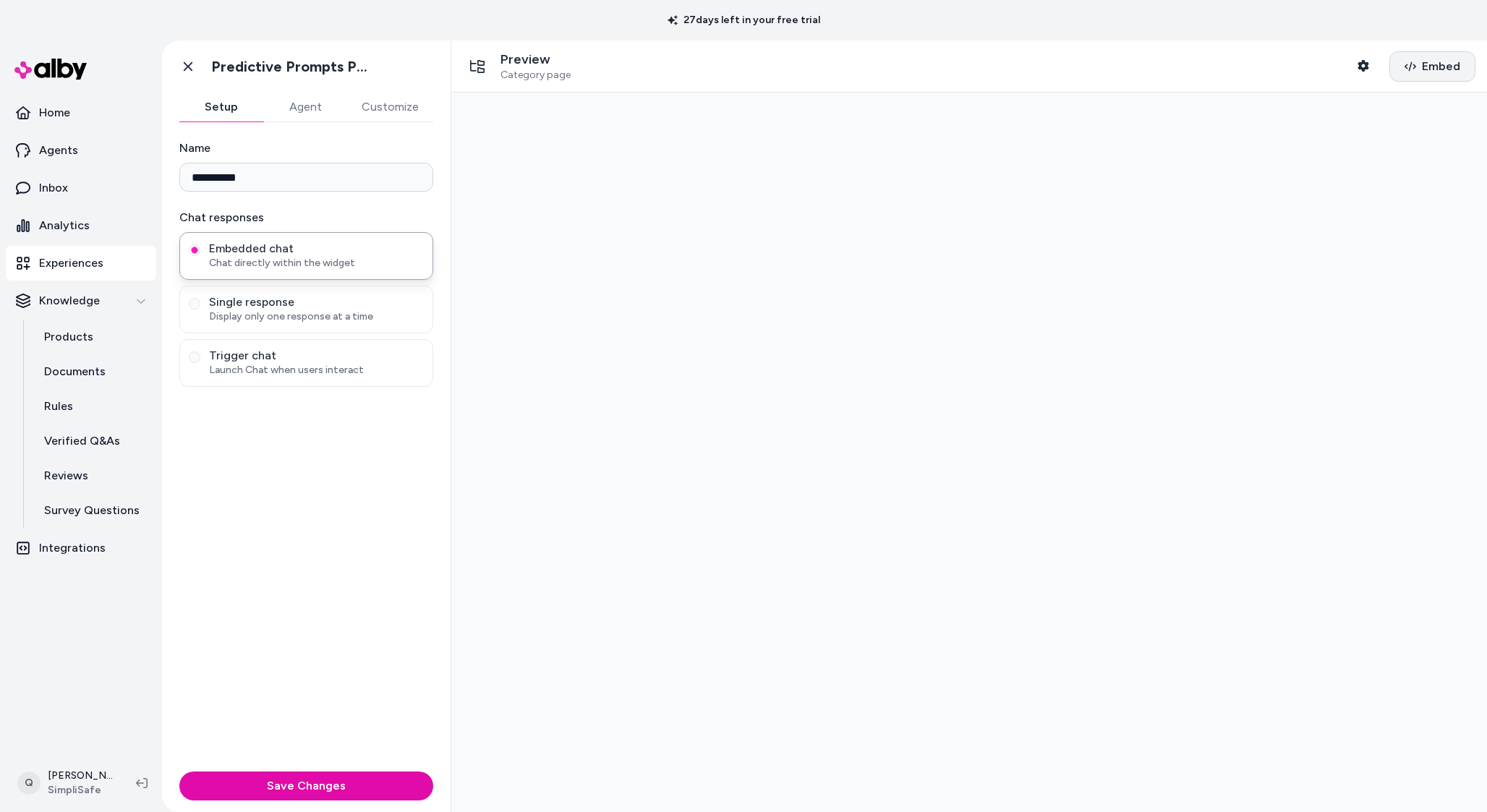
click at [1420, 79] on button "Embed" at bounding box center [1433, 66] width 86 height 30
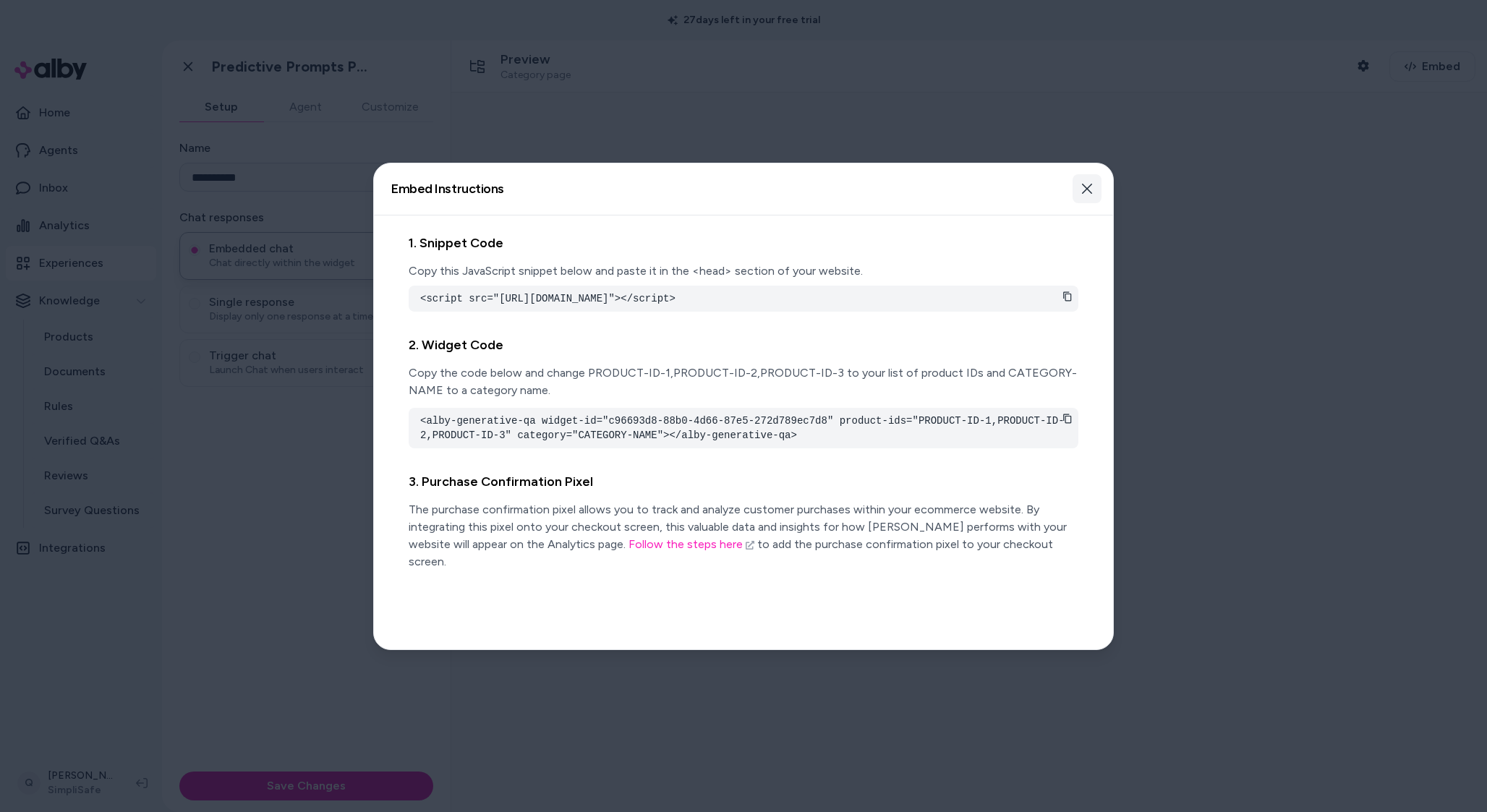
click at [1093, 185] on button "Close" at bounding box center [1087, 188] width 29 height 29
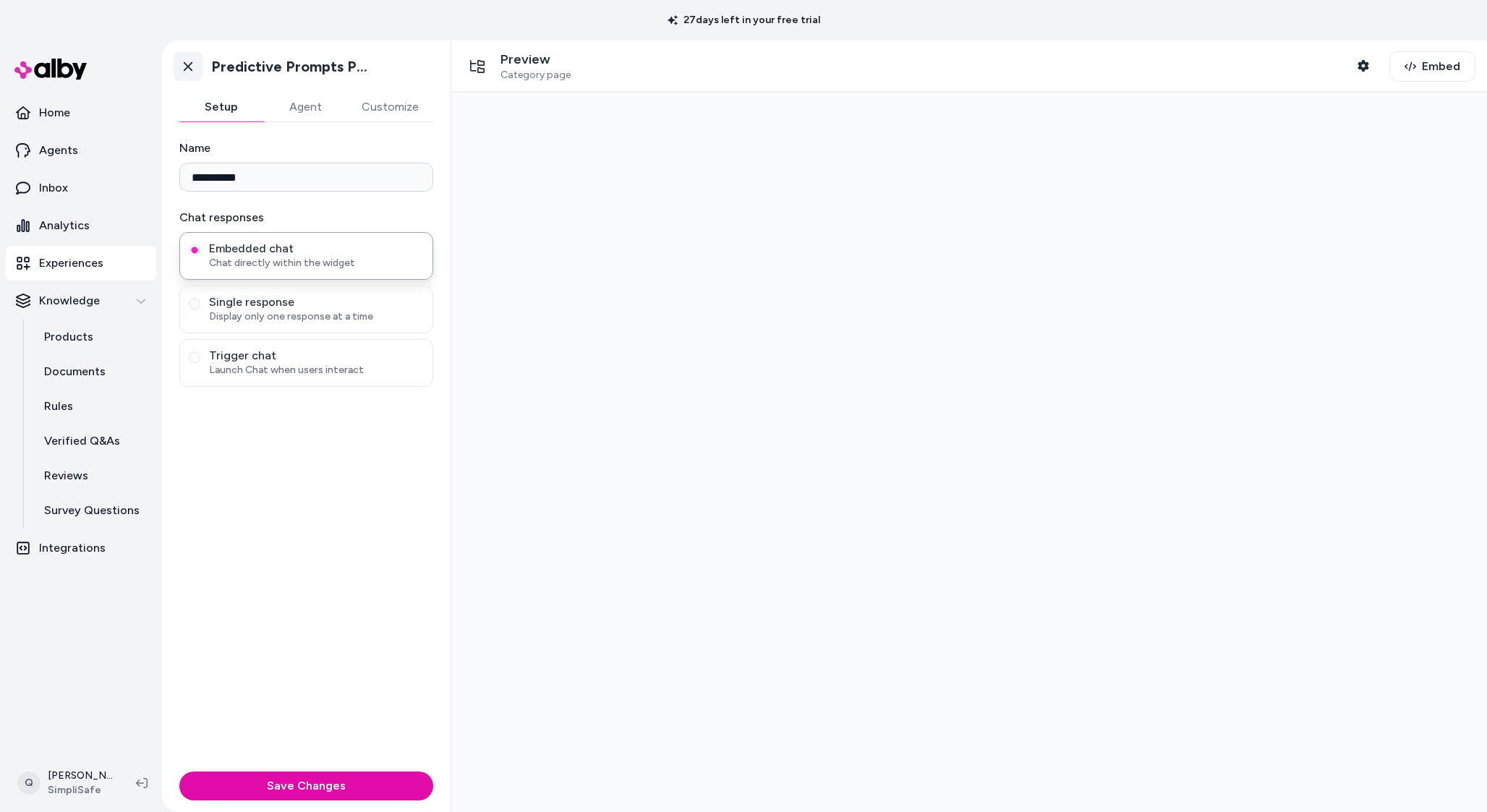
click at [193, 69] on icon at bounding box center [188, 66] width 15 height 15
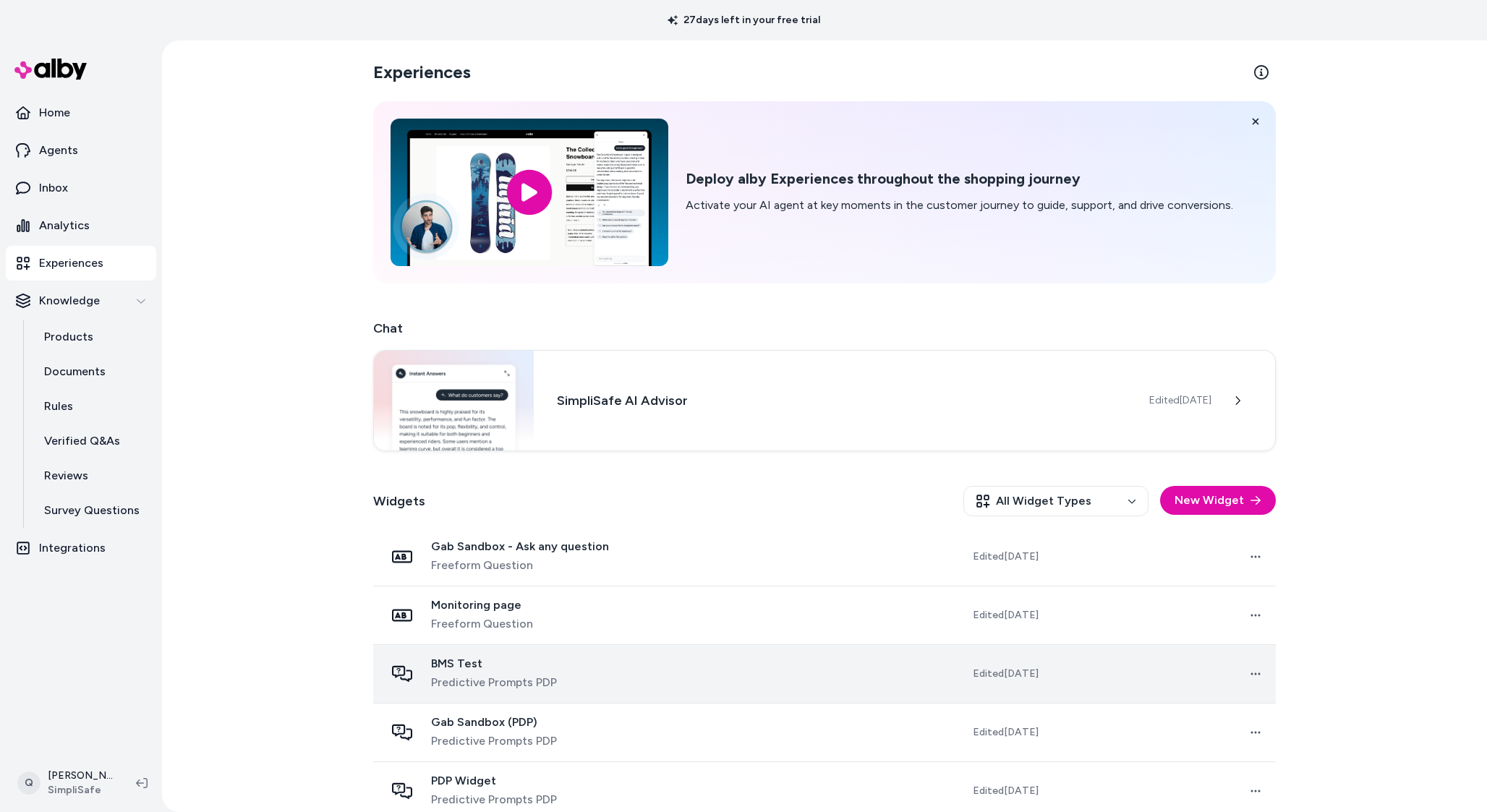
click at [525, 685] on span "Predictive Prompts PDP" at bounding box center [494, 682] width 126 height 17
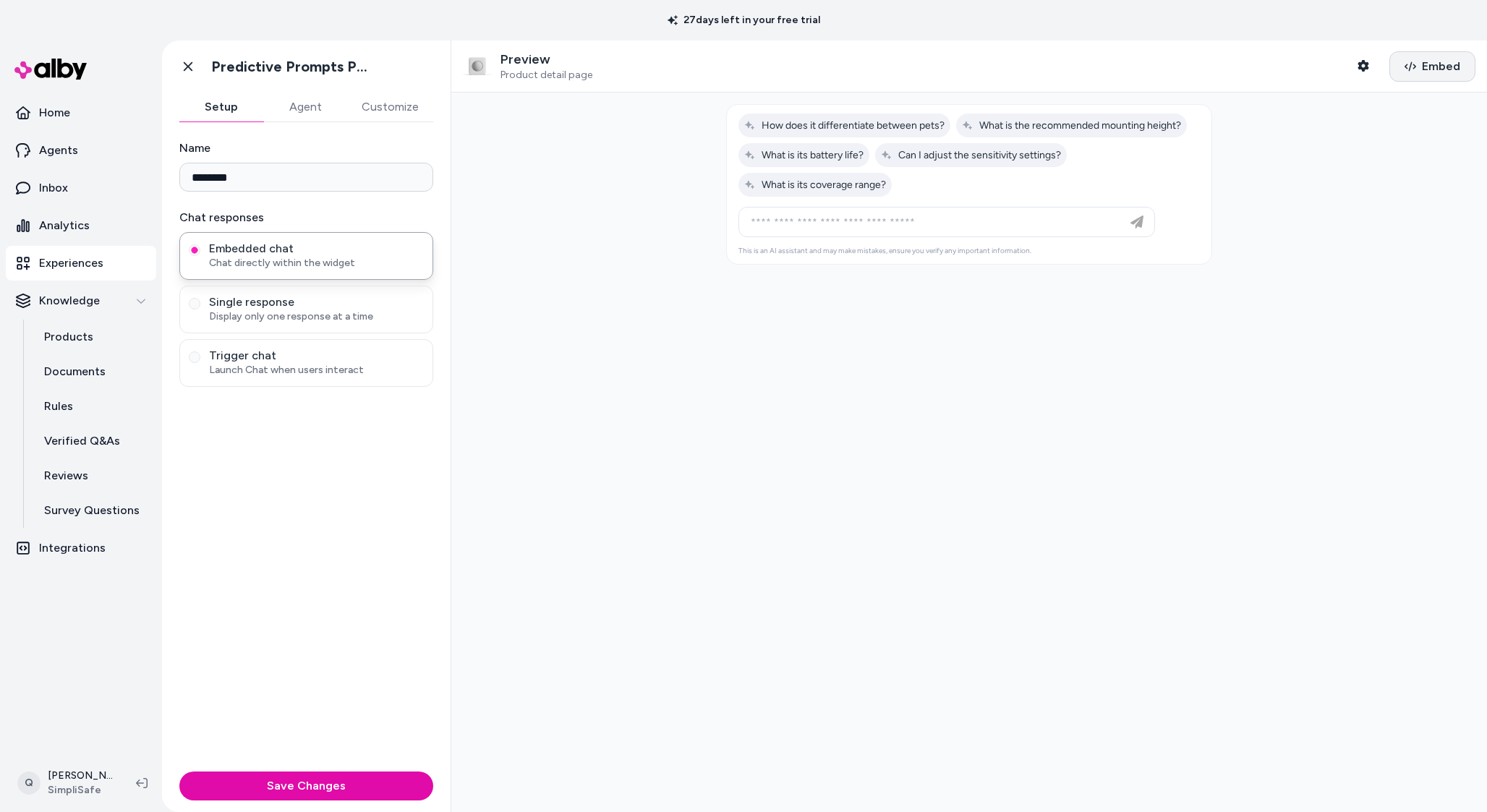
click at [1423, 71] on span "Embed" at bounding box center [1441, 67] width 38 height 17
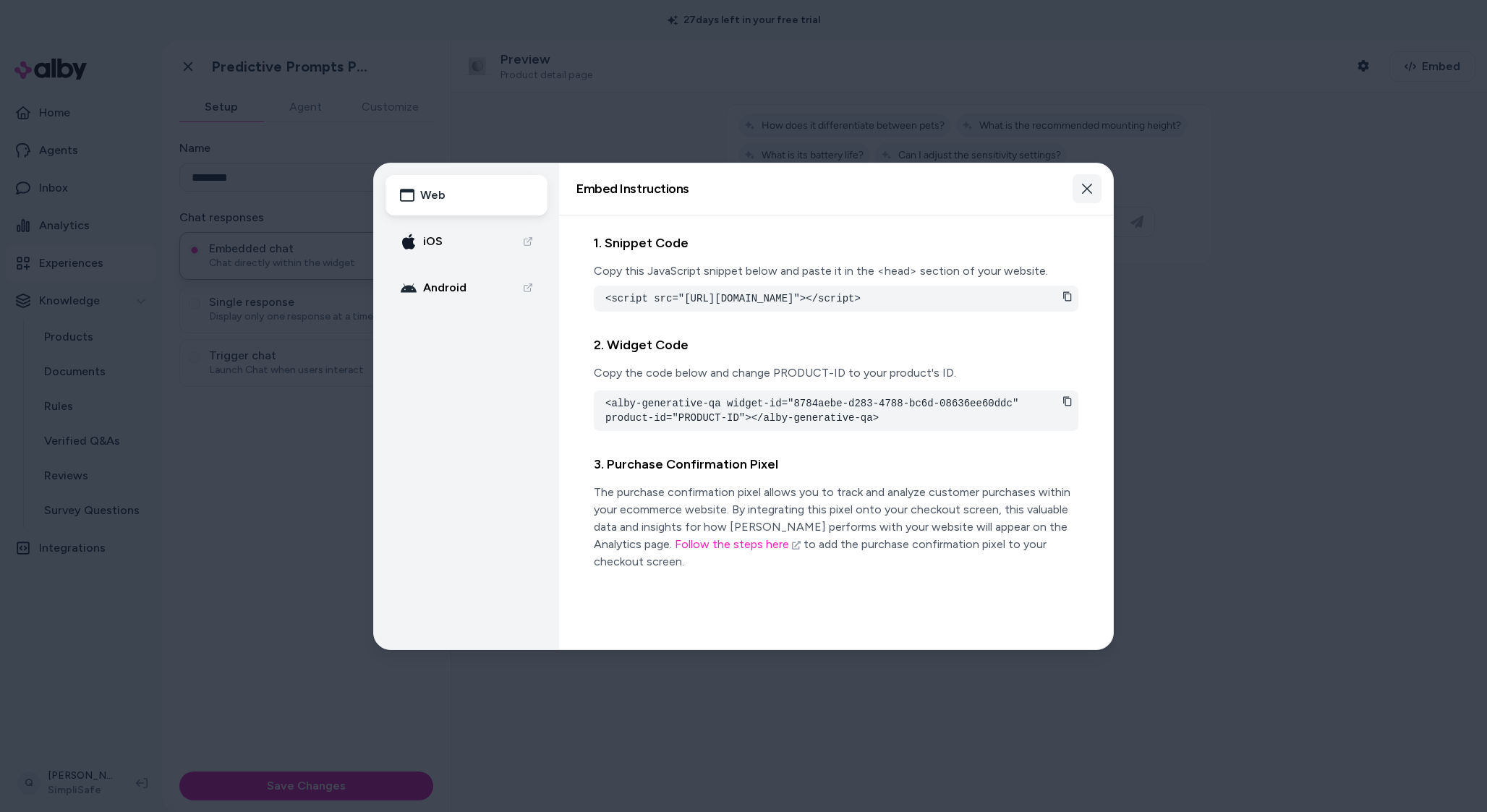
click at [1095, 188] on button "Close" at bounding box center [1087, 188] width 29 height 29
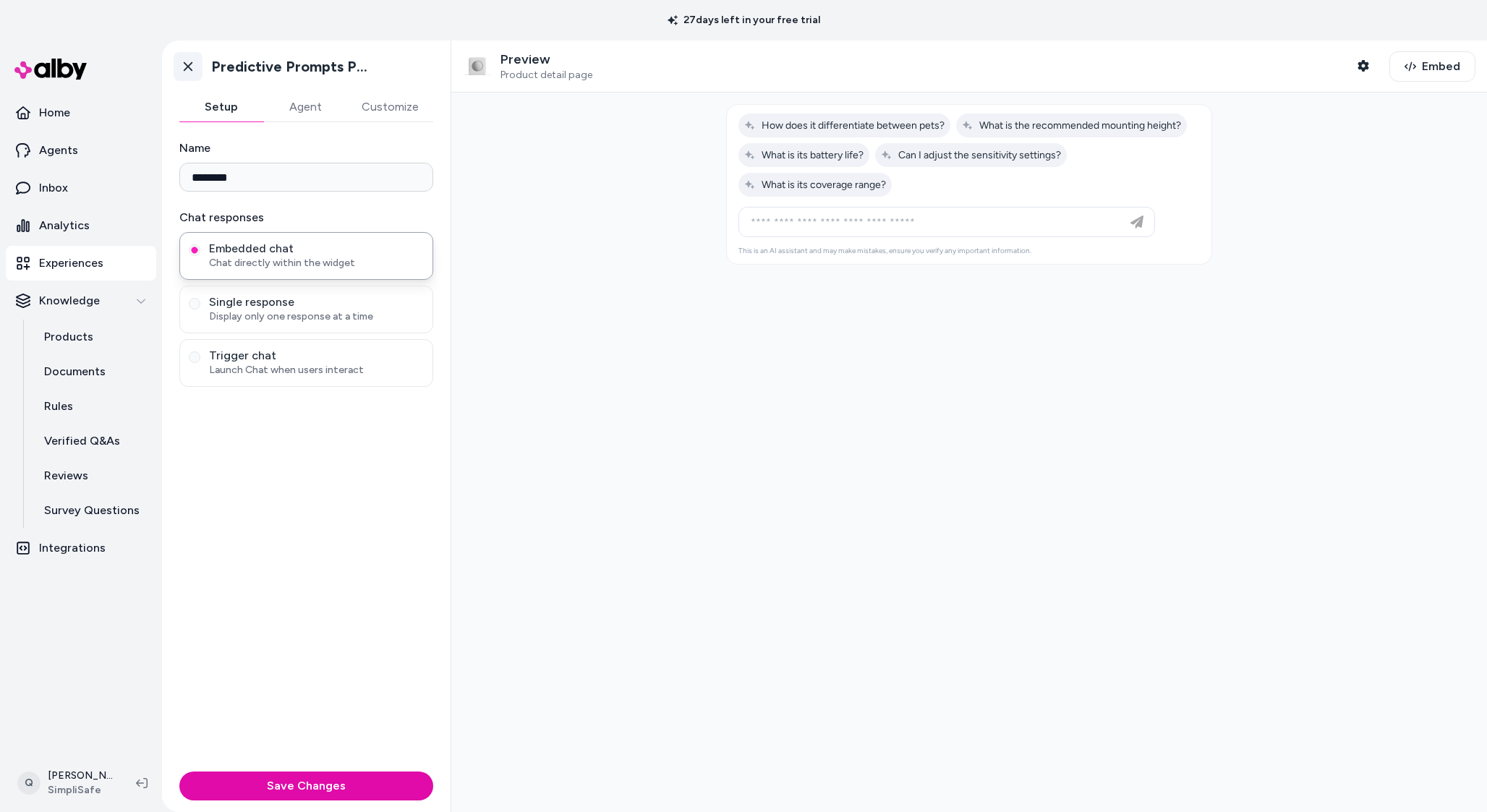
click at [178, 71] on link "Go back" at bounding box center [188, 66] width 29 height 29
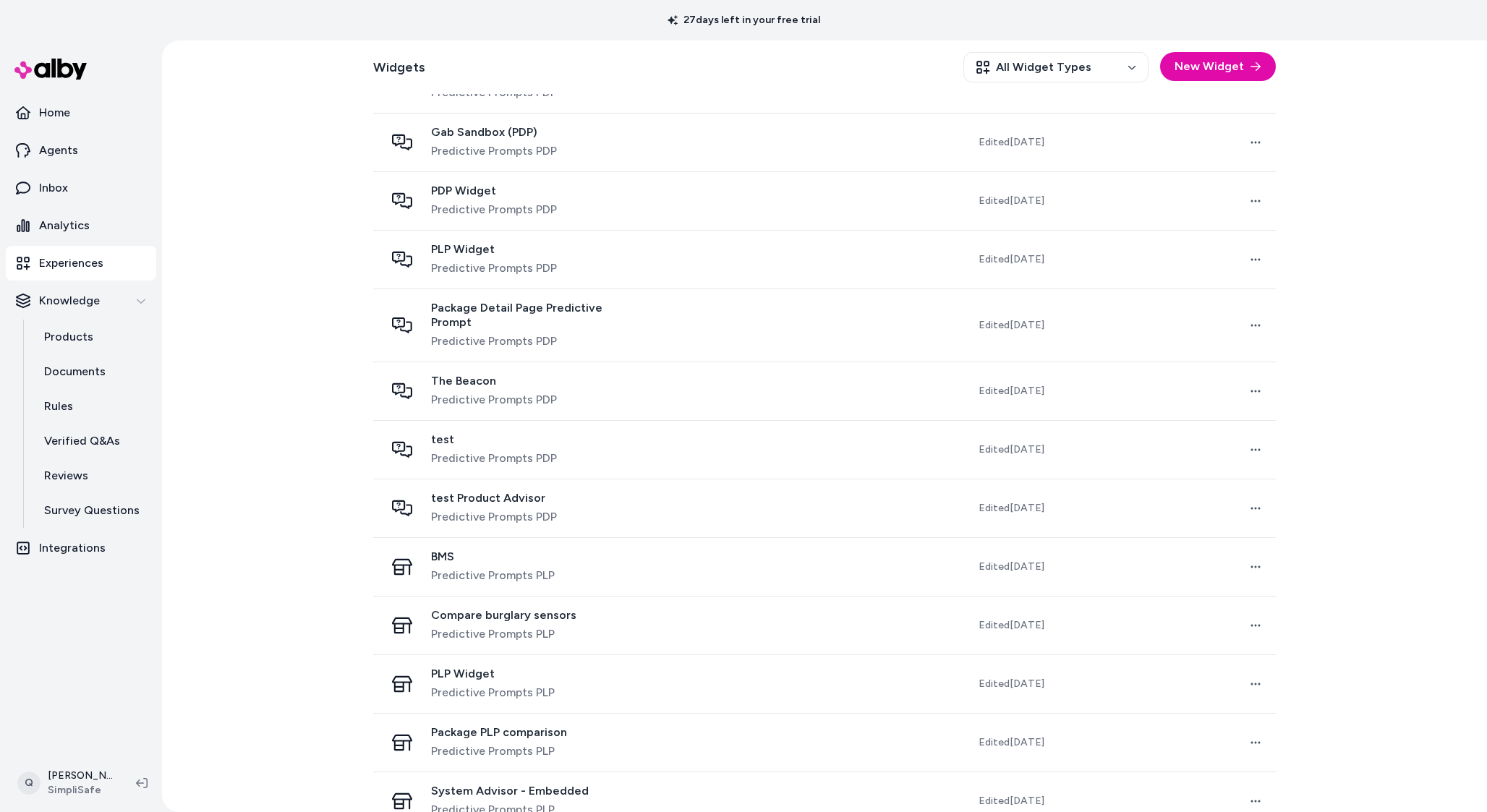
scroll to position [622, 0]
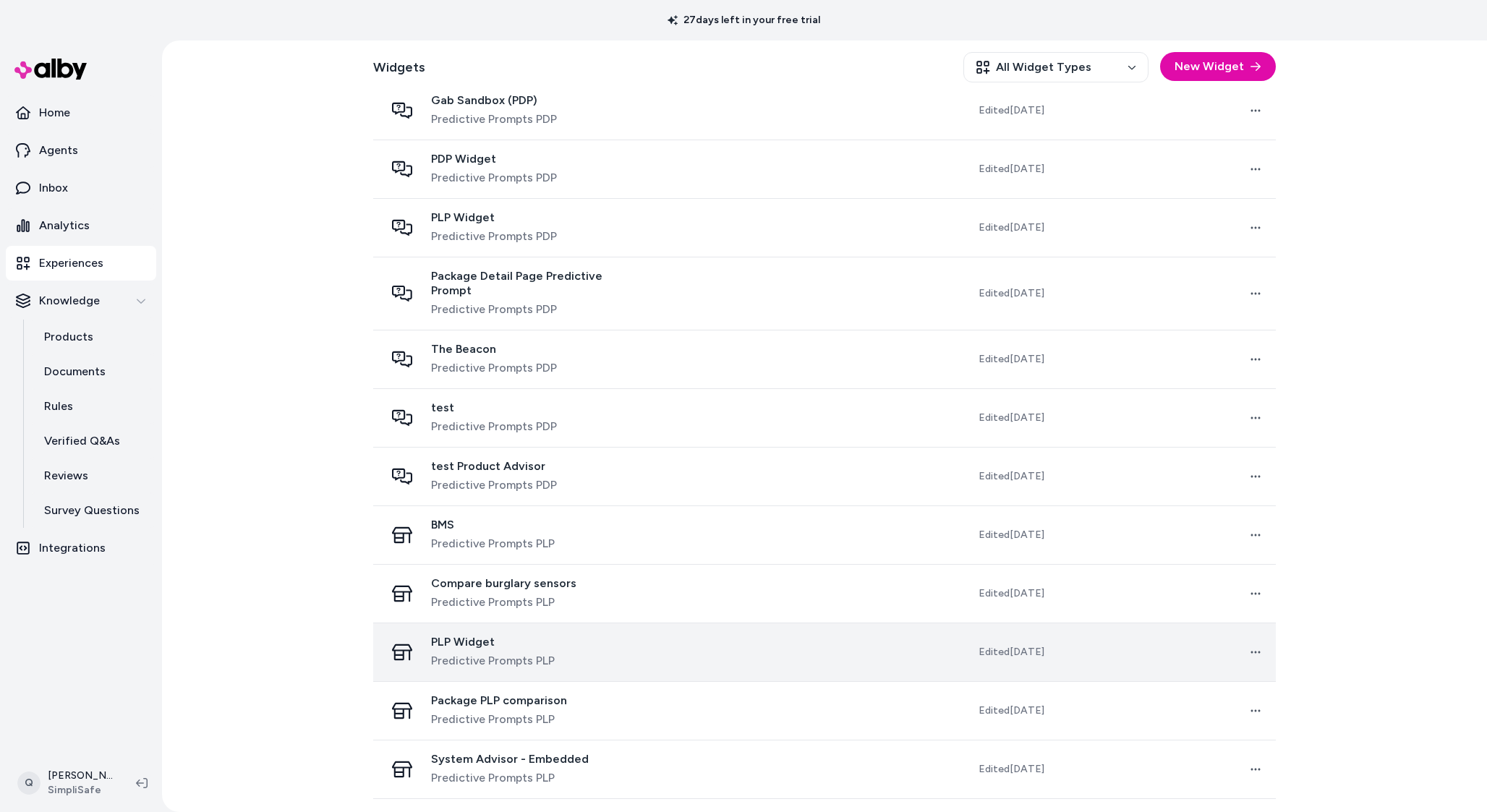
click at [566, 644] on div "PLP Widget Predictive Prompts PLP" at bounding box center [514, 652] width 259 height 35
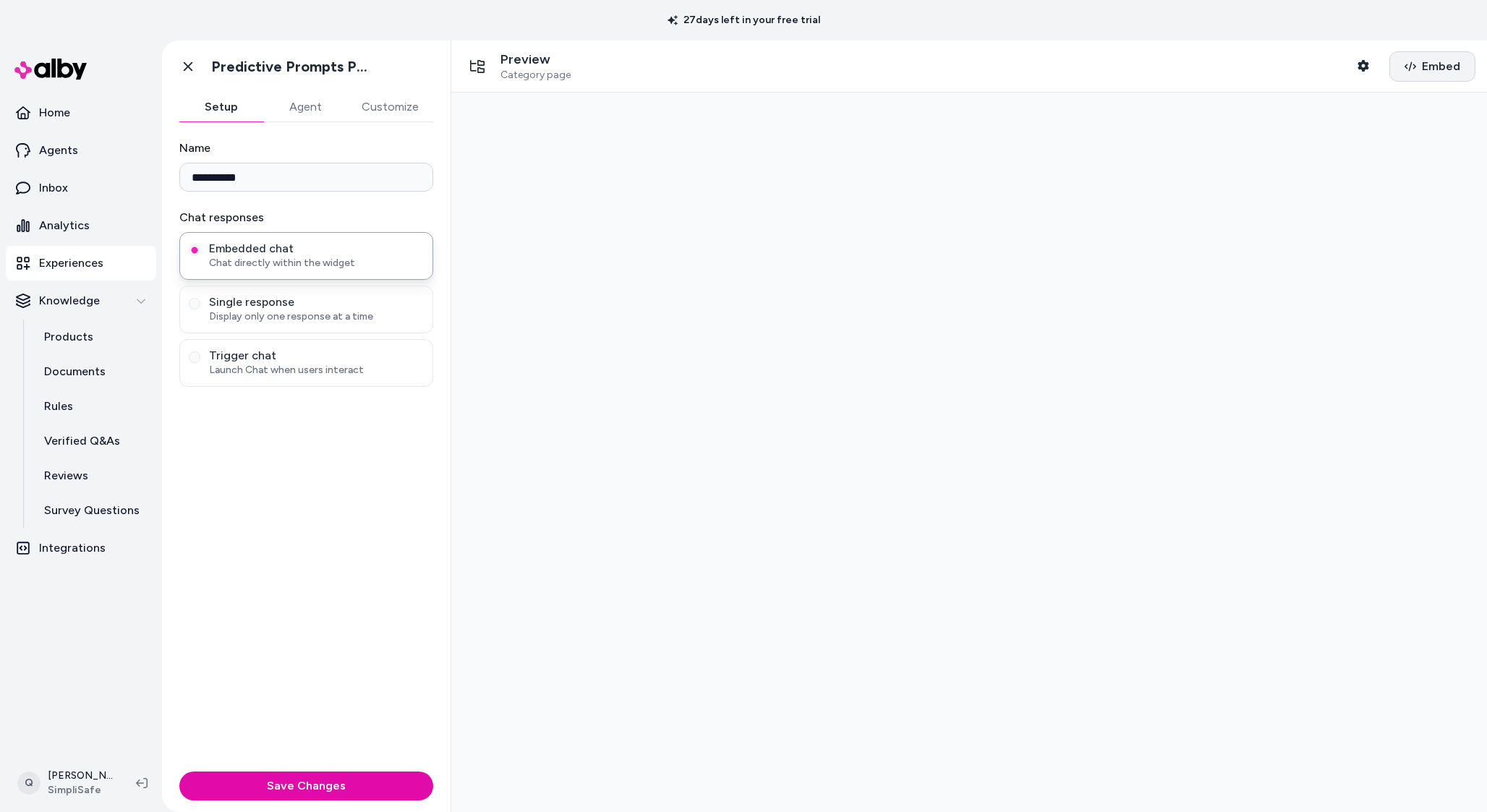
click at [1413, 78] on button "Embed" at bounding box center [1433, 66] width 86 height 30
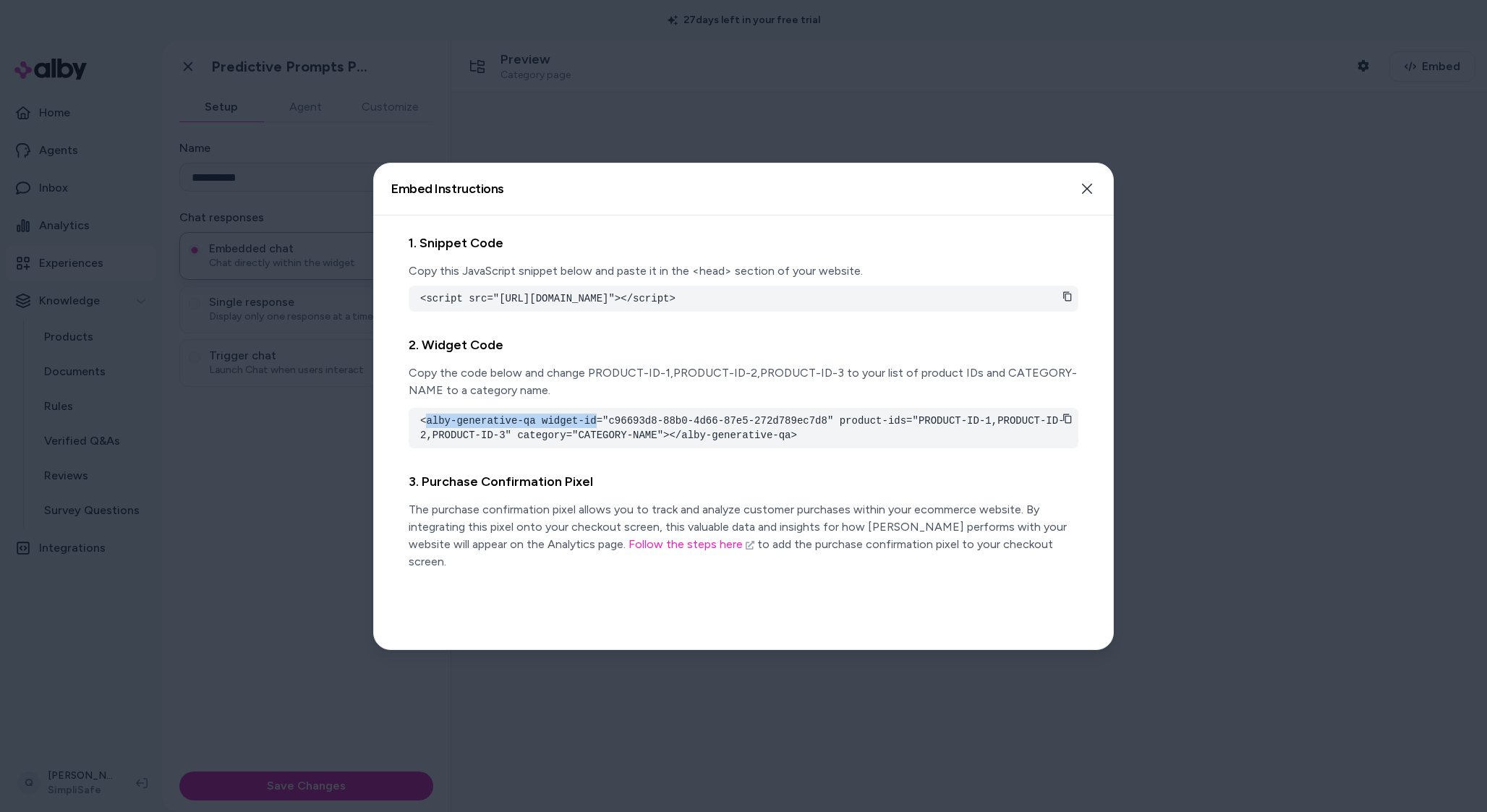
drag, startPoint x: 427, startPoint y: 429, endPoint x: 595, endPoint y: 433, distance: 168.0
click at [595, 433] on pre "<alby-generative-qa widget-id="c96693d8-88b0-4d66-87e5-272d789ec7d8" product-id…" at bounding box center [744, 427] width 647 height 29
copy pre "alby-generative-qa widget-id"
drag, startPoint x: 610, startPoint y: 436, endPoint x: 830, endPoint y: 435, distance: 220.0
click at [830, 435] on pre "<alby-generative-qa widget-id="c96693d8-88b0-4d66-87e5-272d789ec7d8" product-id…" at bounding box center [744, 427] width 647 height 29
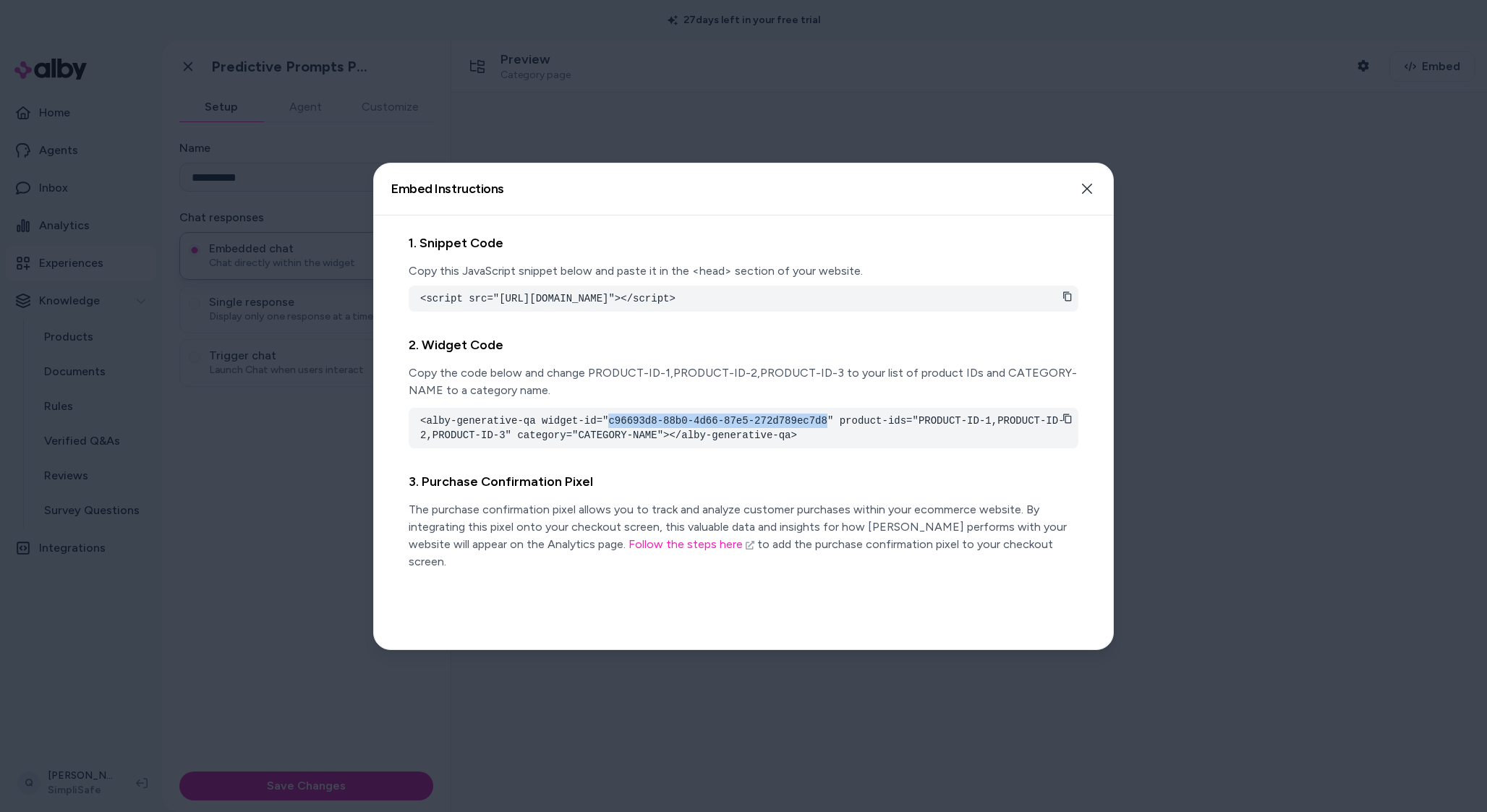
copy pre "c96693d8-88b0-4d66-87e5-272d789ec7d8"
click at [1026, 125] on div at bounding box center [743, 406] width 1487 height 812
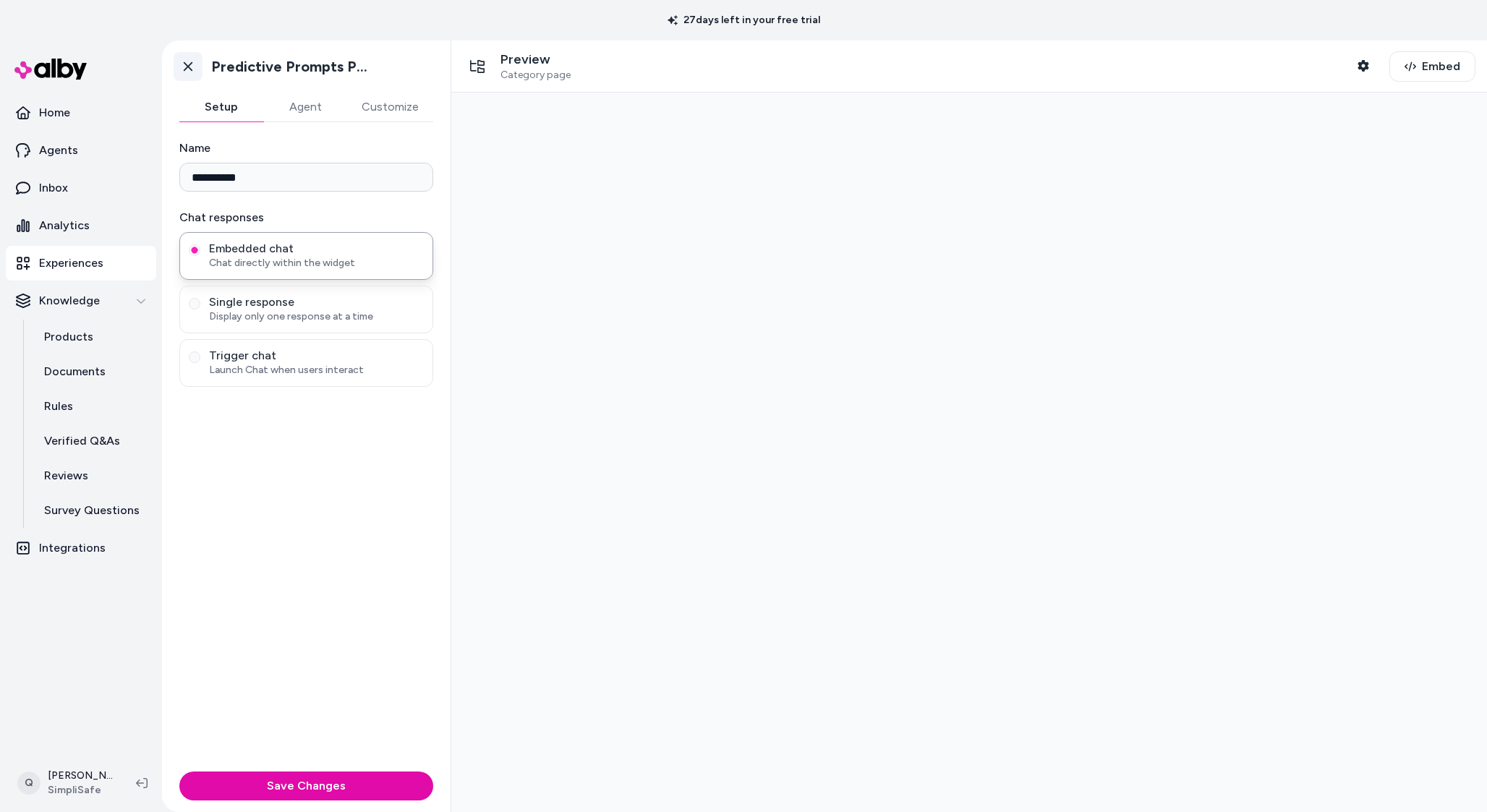
click at [192, 75] on link "Go back" at bounding box center [188, 66] width 29 height 29
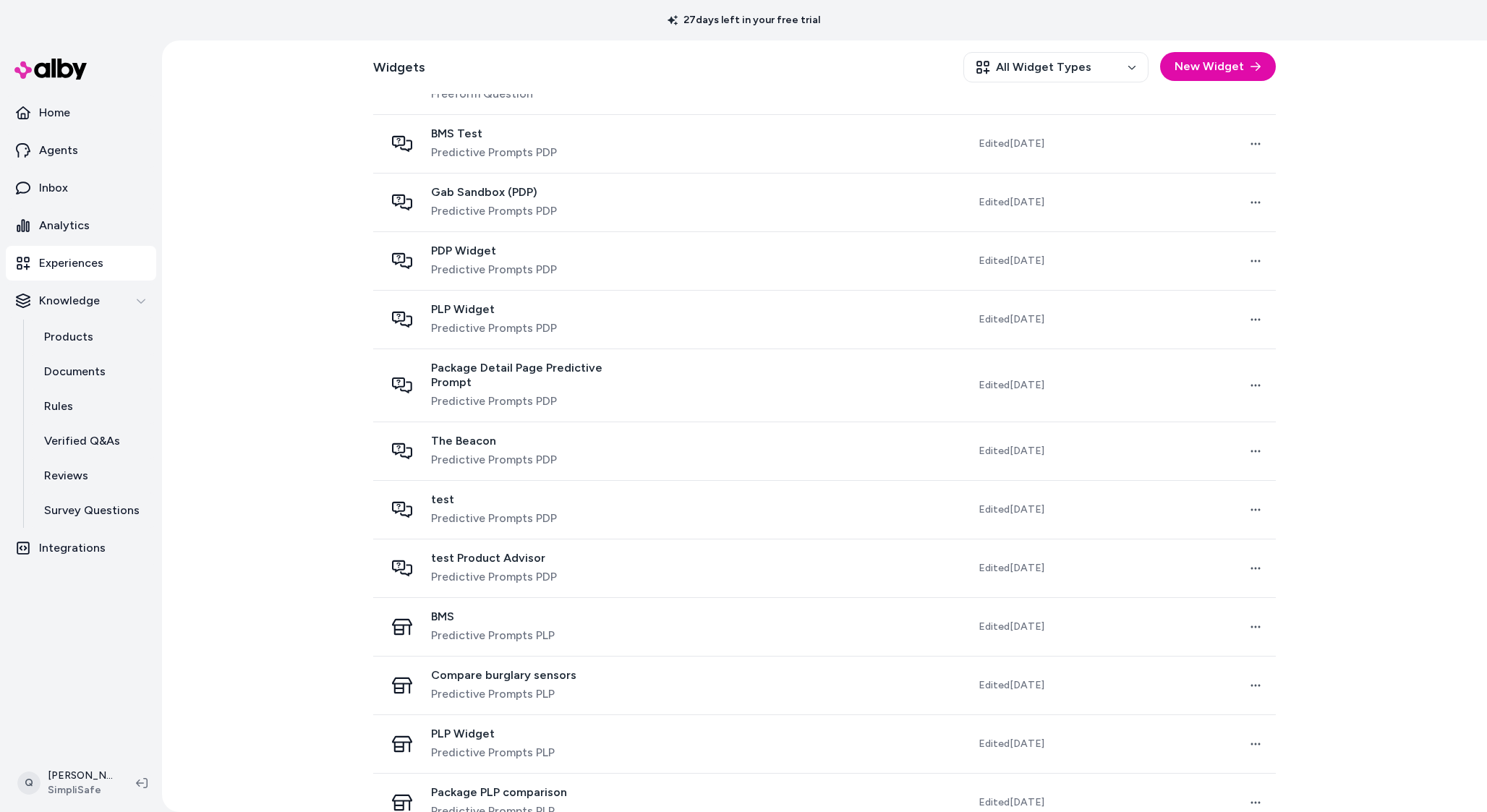
scroll to position [529, 0]
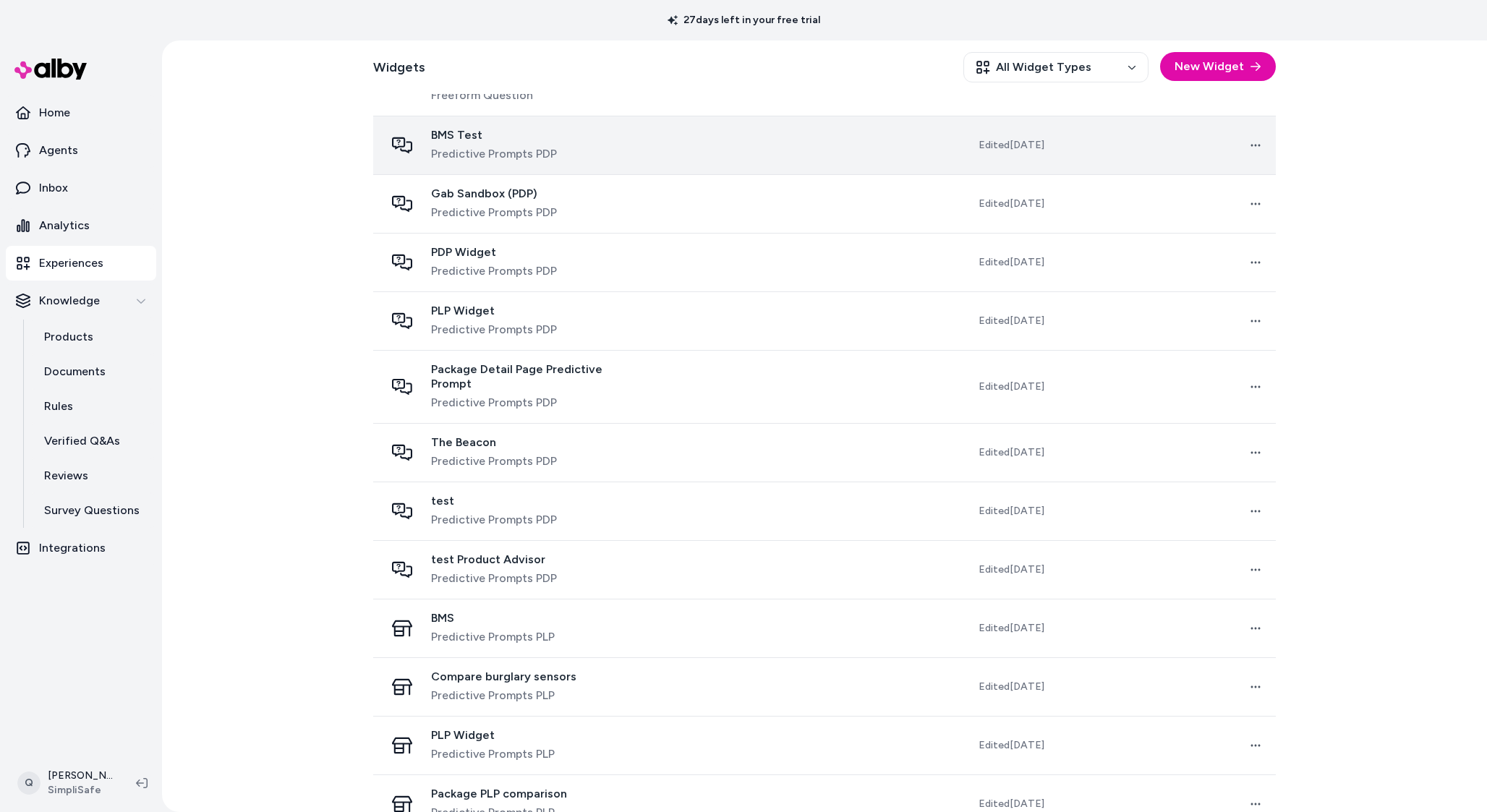
click at [607, 170] on td "BMS Test Predictive Prompts PDP" at bounding box center [514, 145] width 282 height 59
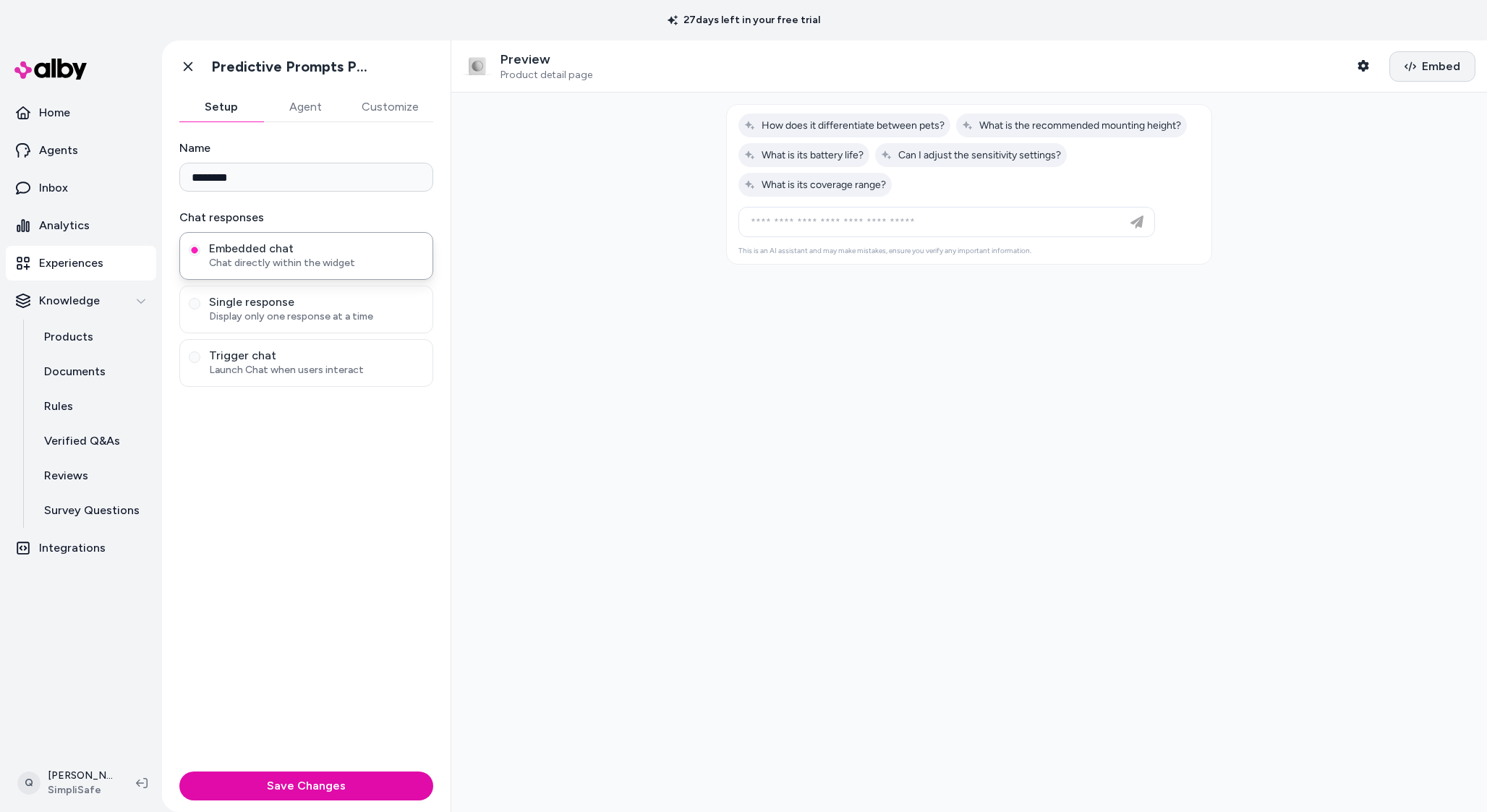
click at [1429, 72] on span "Embed" at bounding box center [1441, 67] width 38 height 17
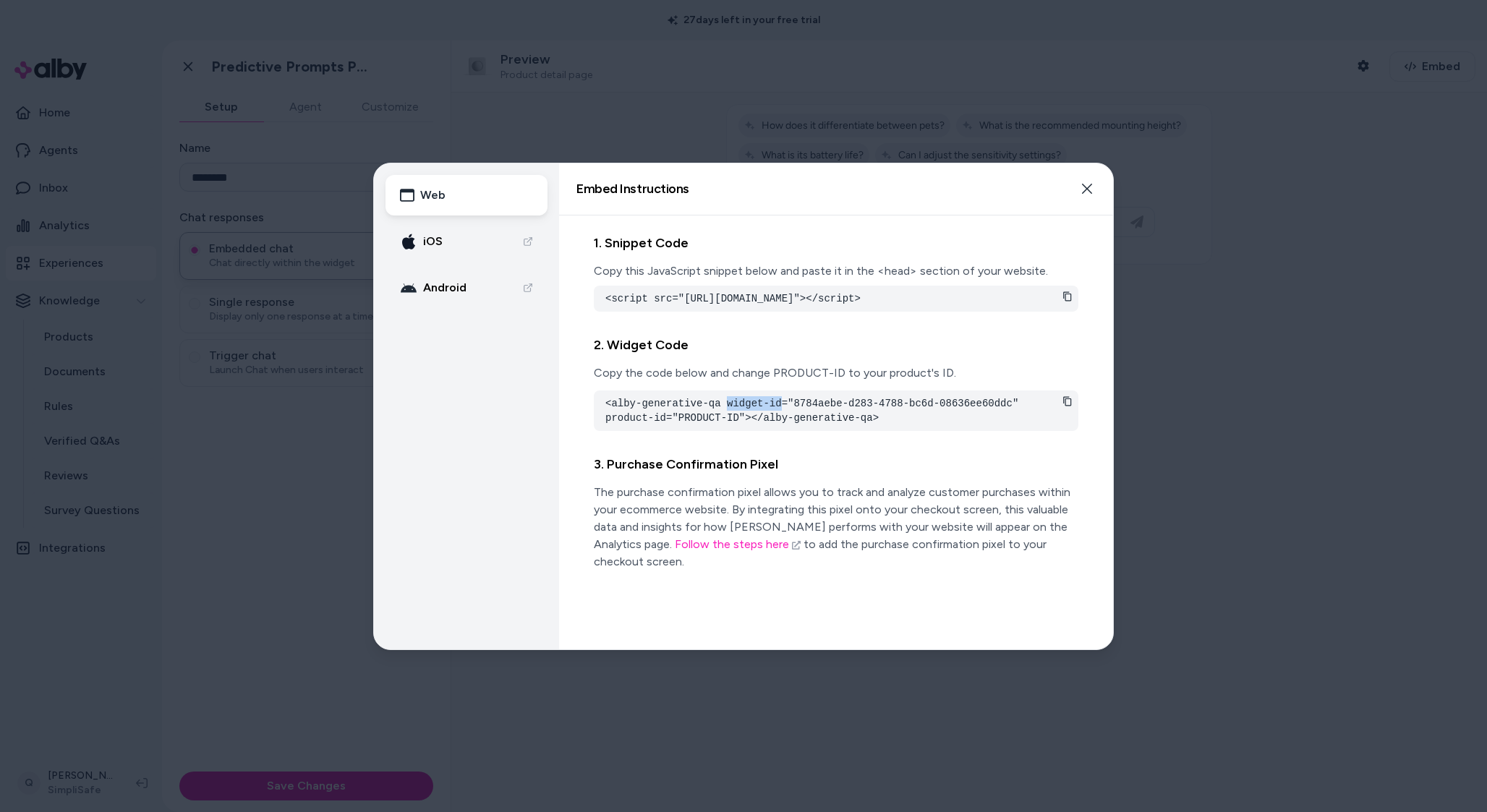
drag, startPoint x: 728, startPoint y: 418, endPoint x: 783, endPoint y: 413, distance: 55.2
click at [783, 413] on pre "<alby-generative-qa widget-id="8784aebe-d283-4788-bc6d-08636ee60ddc" product-id…" at bounding box center [836, 410] width 462 height 29
copy pre "widget-id"
click at [1085, 191] on icon "button" at bounding box center [1087, 188] width 10 height 10
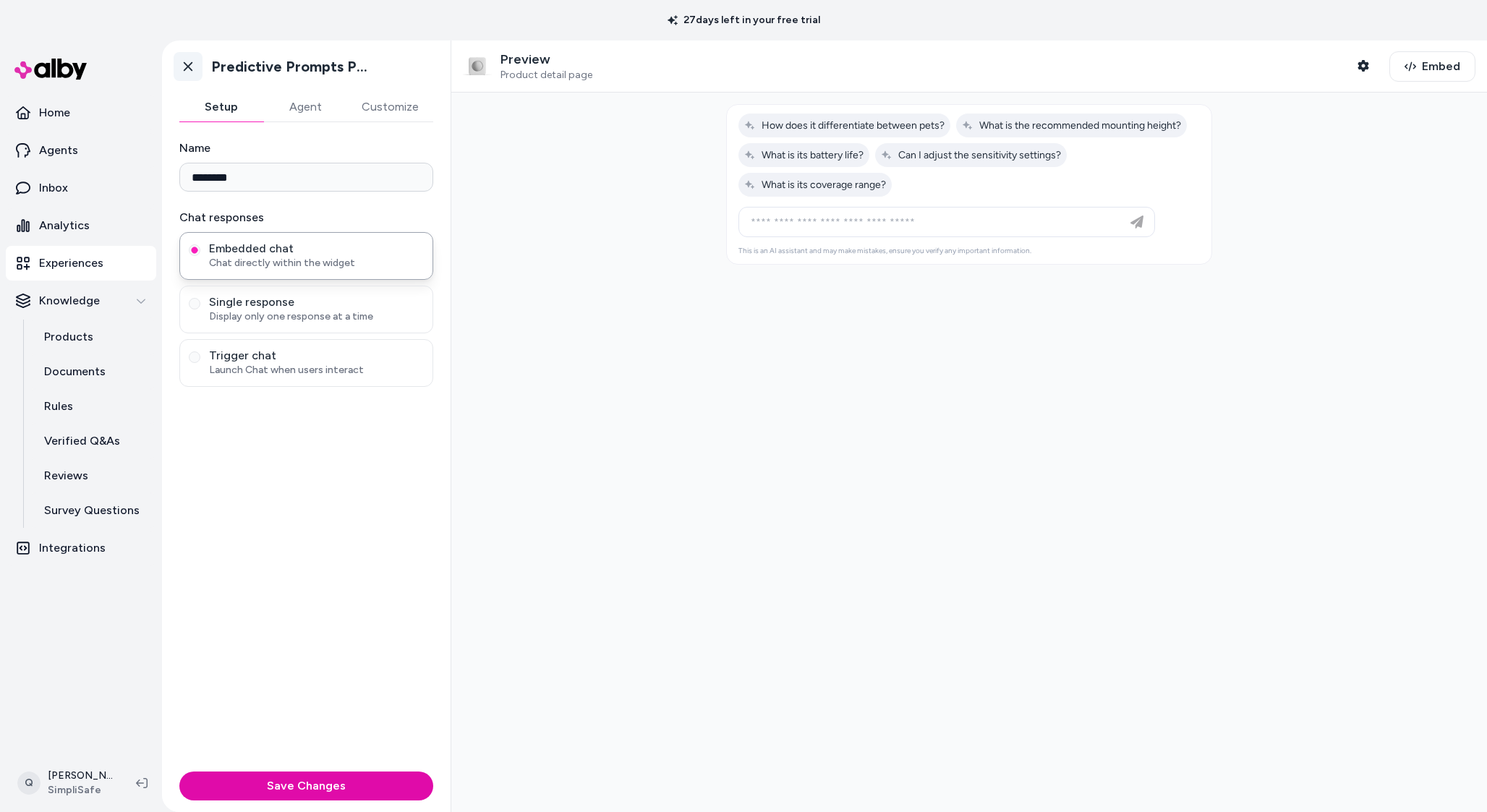
click at [180, 71] on link "Go back" at bounding box center [188, 66] width 29 height 29
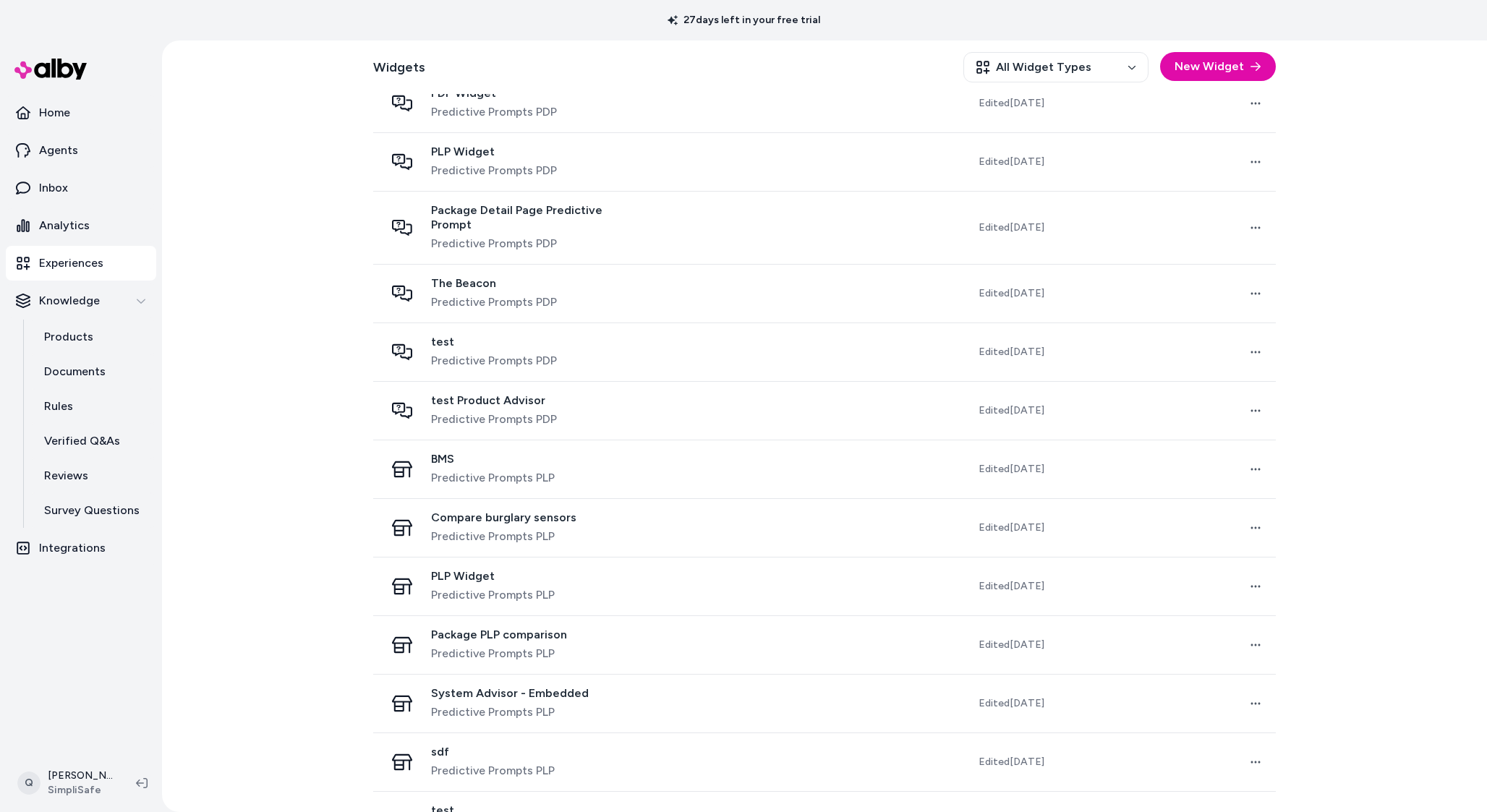
scroll to position [840, 0]
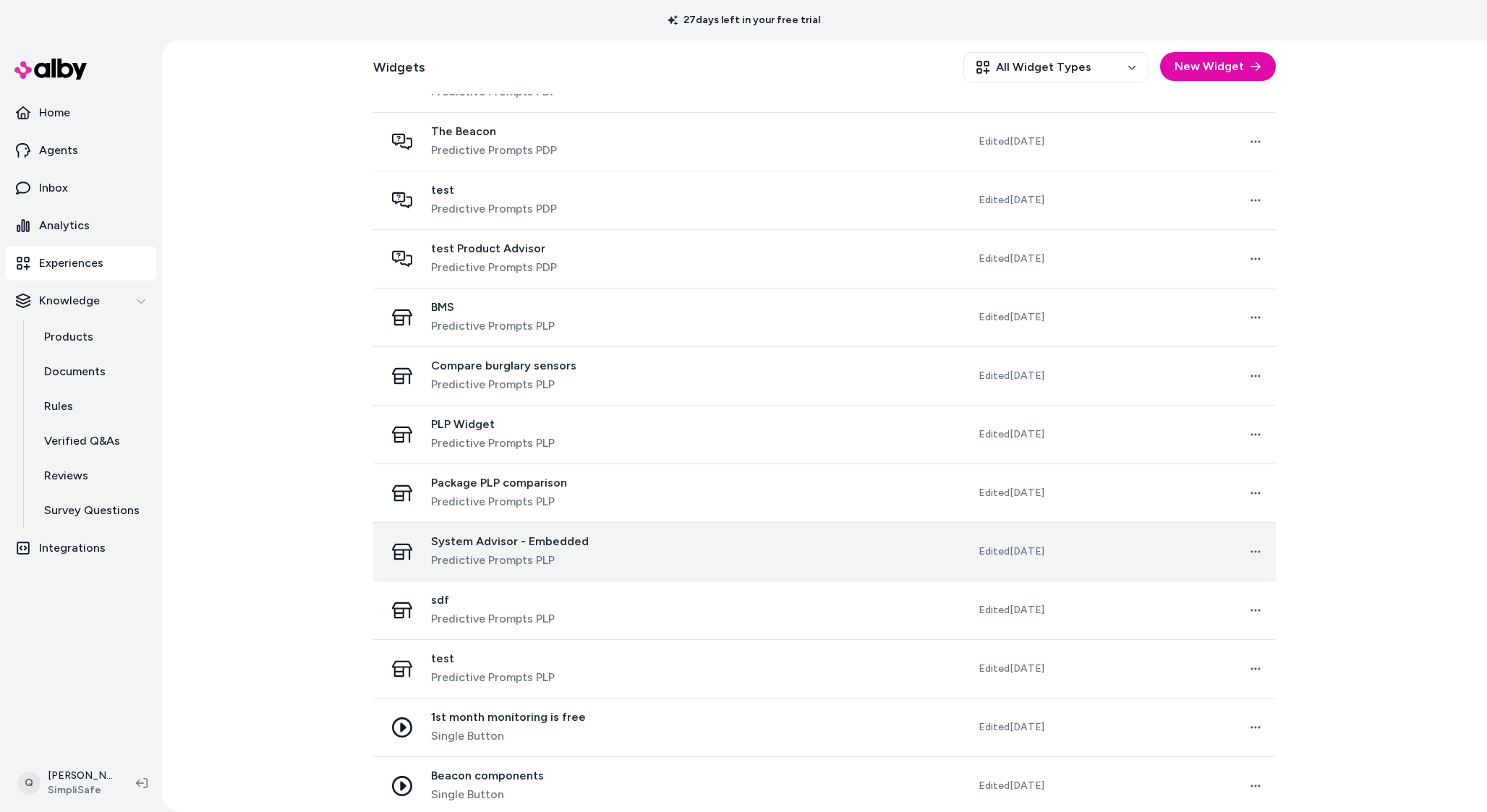
click at [509, 534] on span "System Advisor - Embedded" at bounding box center [510, 541] width 157 height 15
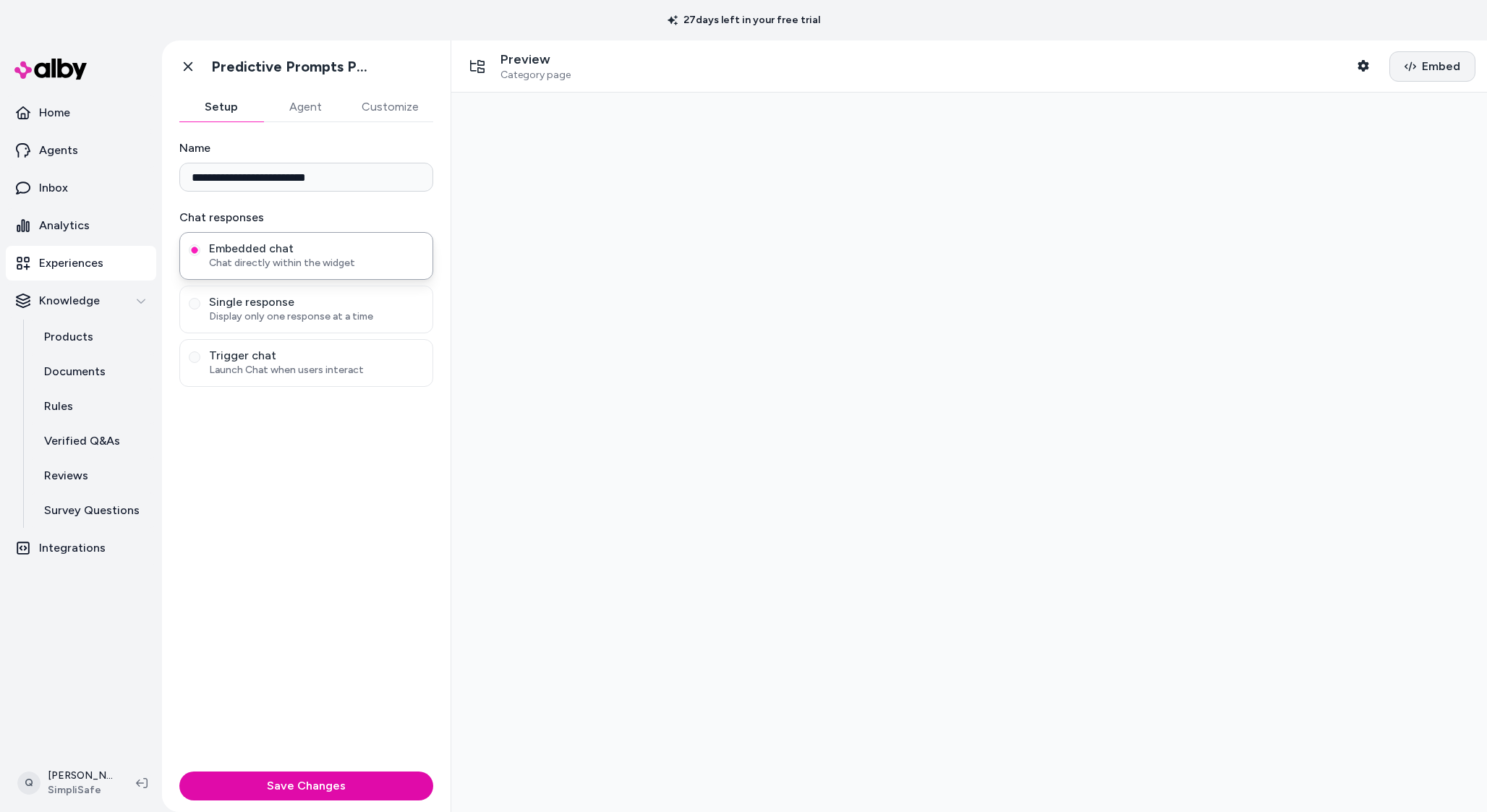
click at [1430, 60] on span "Embed" at bounding box center [1441, 67] width 38 height 17
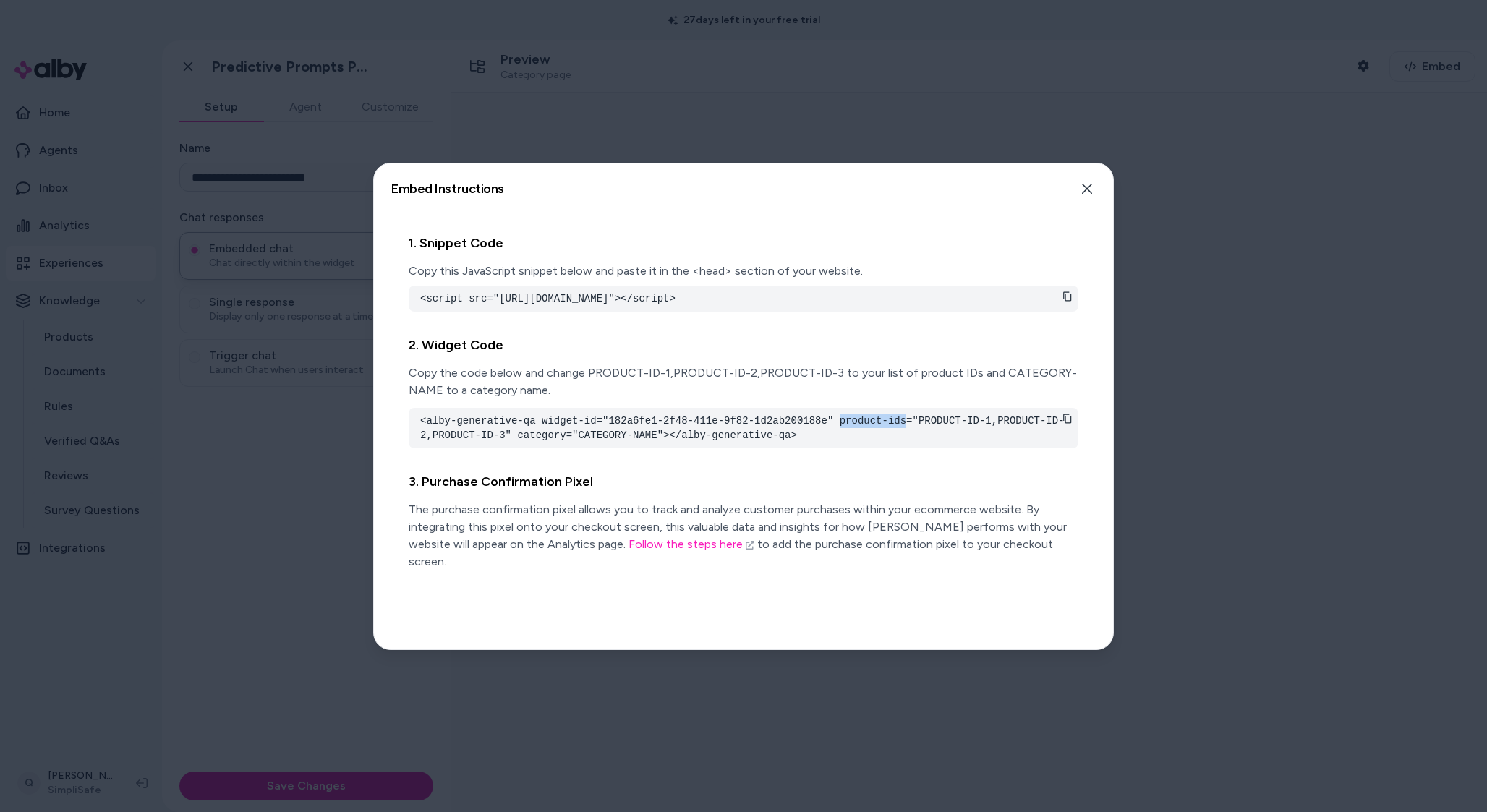
drag, startPoint x: 842, startPoint y: 434, endPoint x: 906, endPoint y: 434, distance: 64.0
click at [906, 434] on pre "<alby-generative-qa widget-id="182a6fe1-2f48-411e-9f82-1d2ab200188e" product-id…" at bounding box center [744, 427] width 647 height 29
click at [529, 443] on pre "<alby-generative-qa widget-id="182a6fe1-2f48-411e-9f82-1d2ab200188e" product-id…" at bounding box center [744, 427] width 647 height 29
copy pre "category"
